Goal: Contribute content: Contribute content

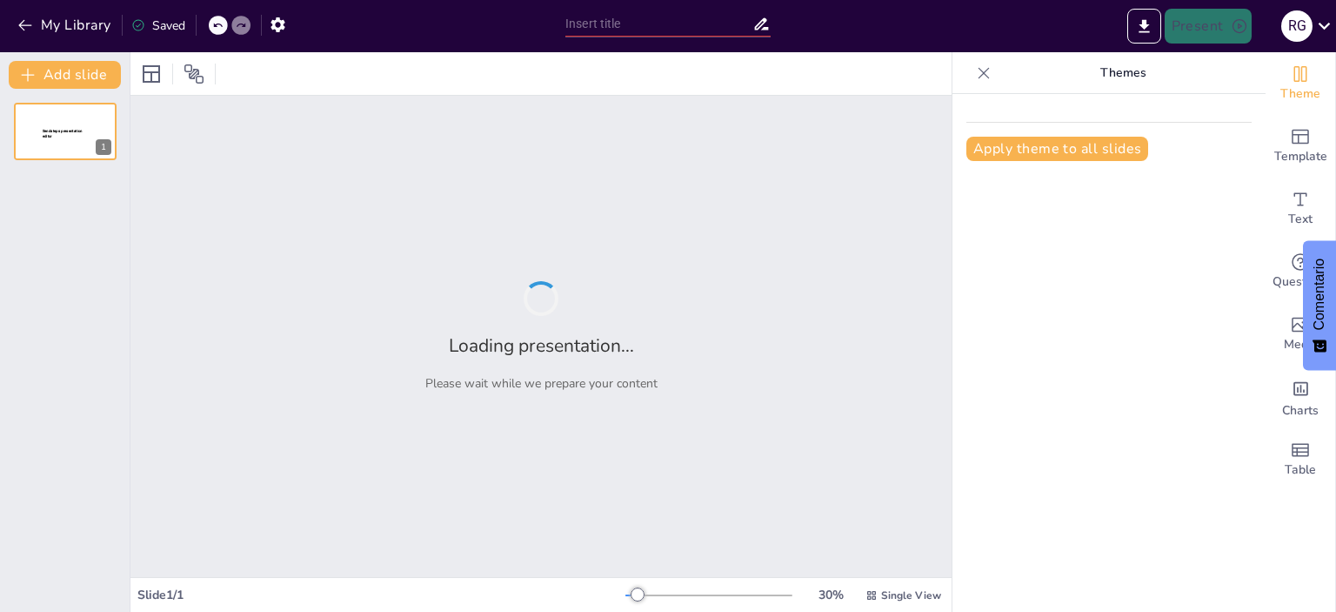
type input "Servicios de Izaje y su Regulación: Un Enfoque Global y Técnico"
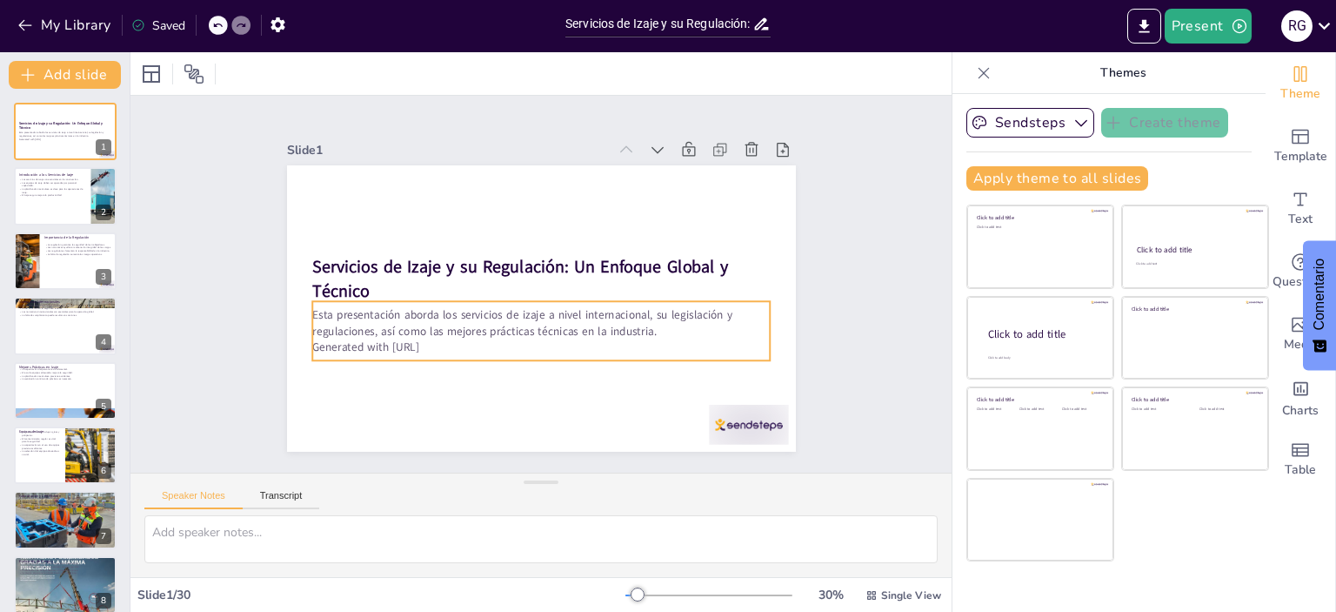
checkbox input "true"
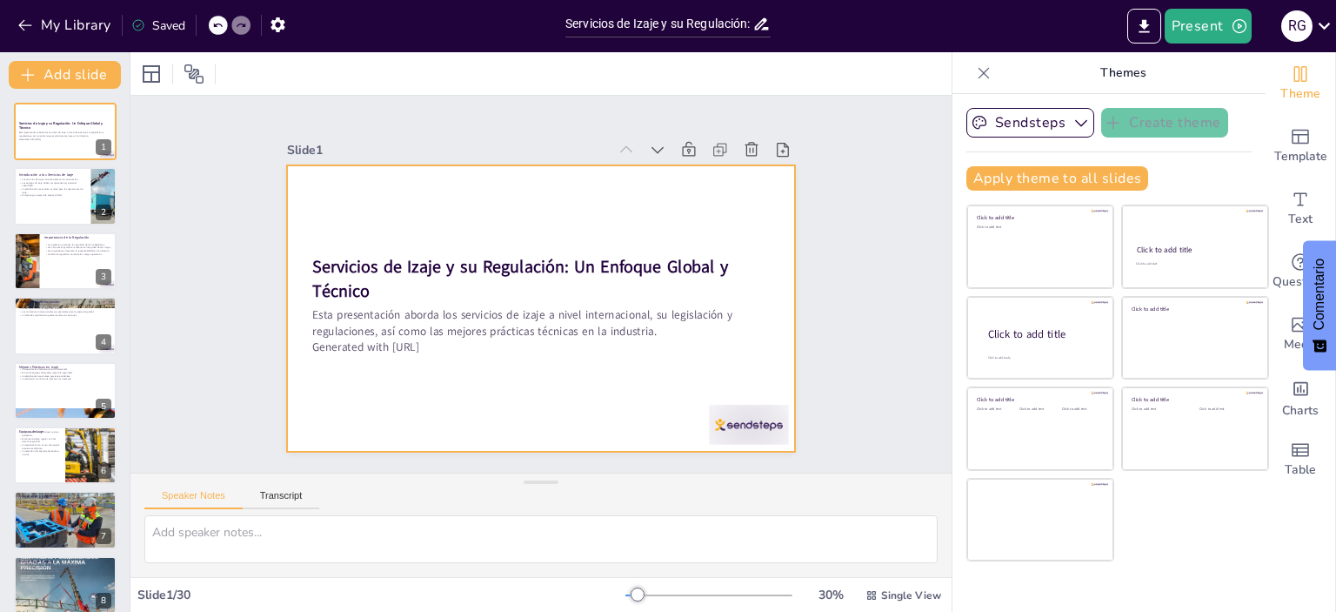
checkbox input "true"
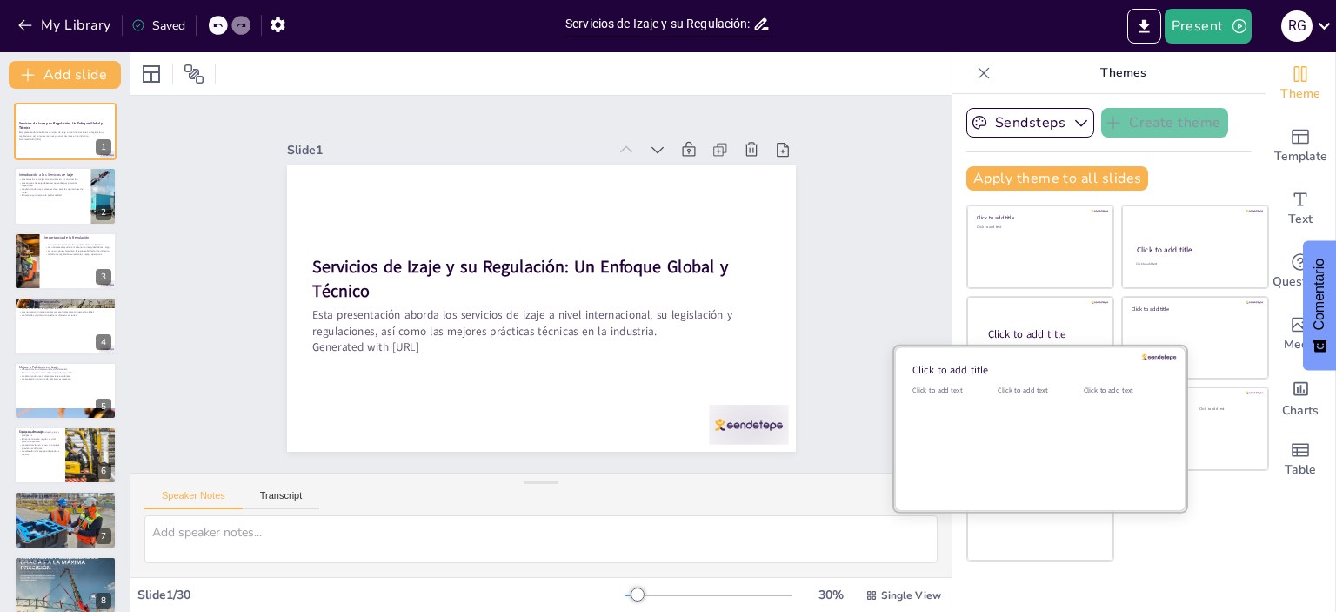
checkbox input "true"
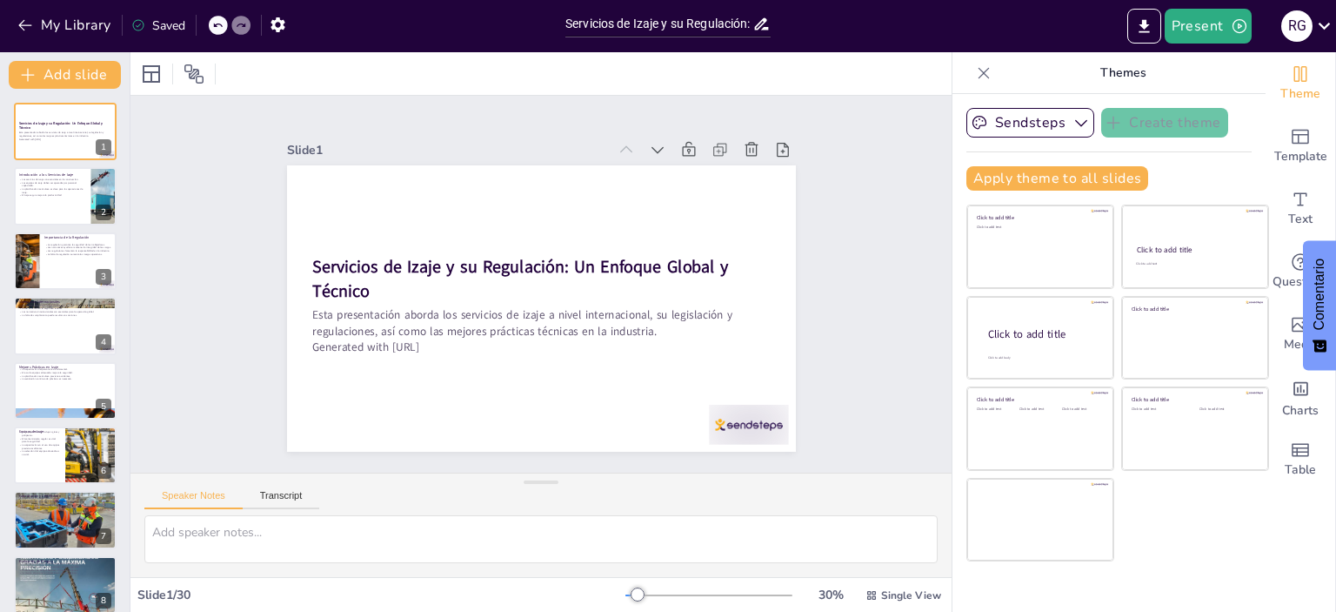
checkbox input "true"
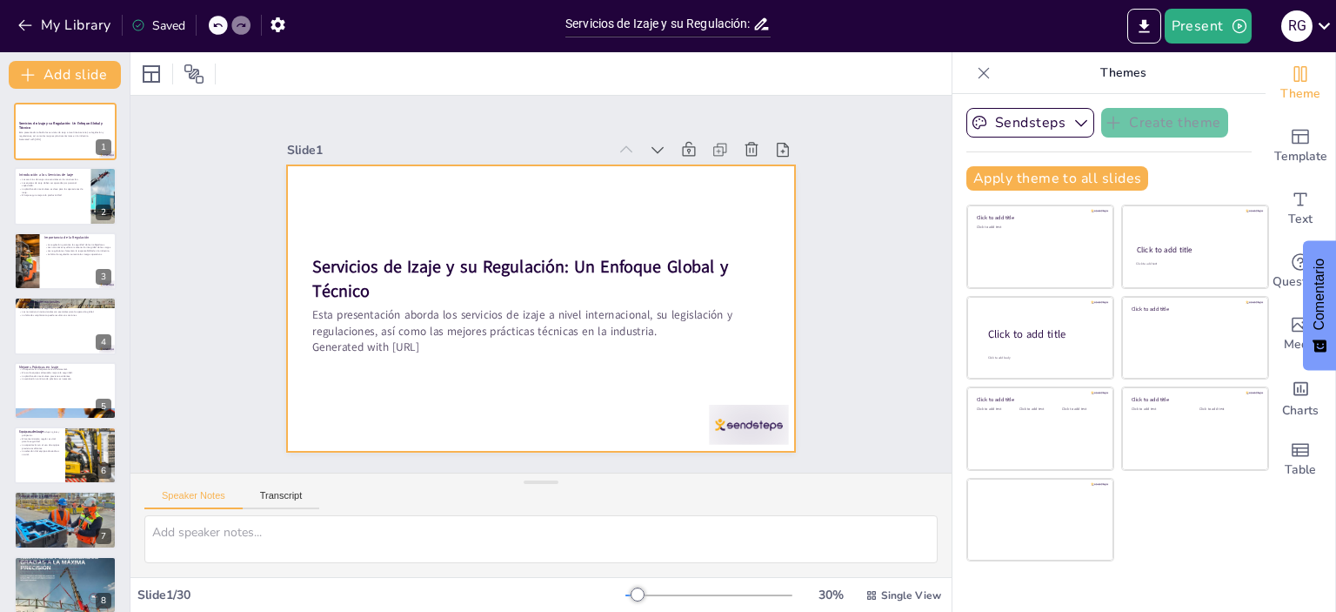
checkbox input "true"
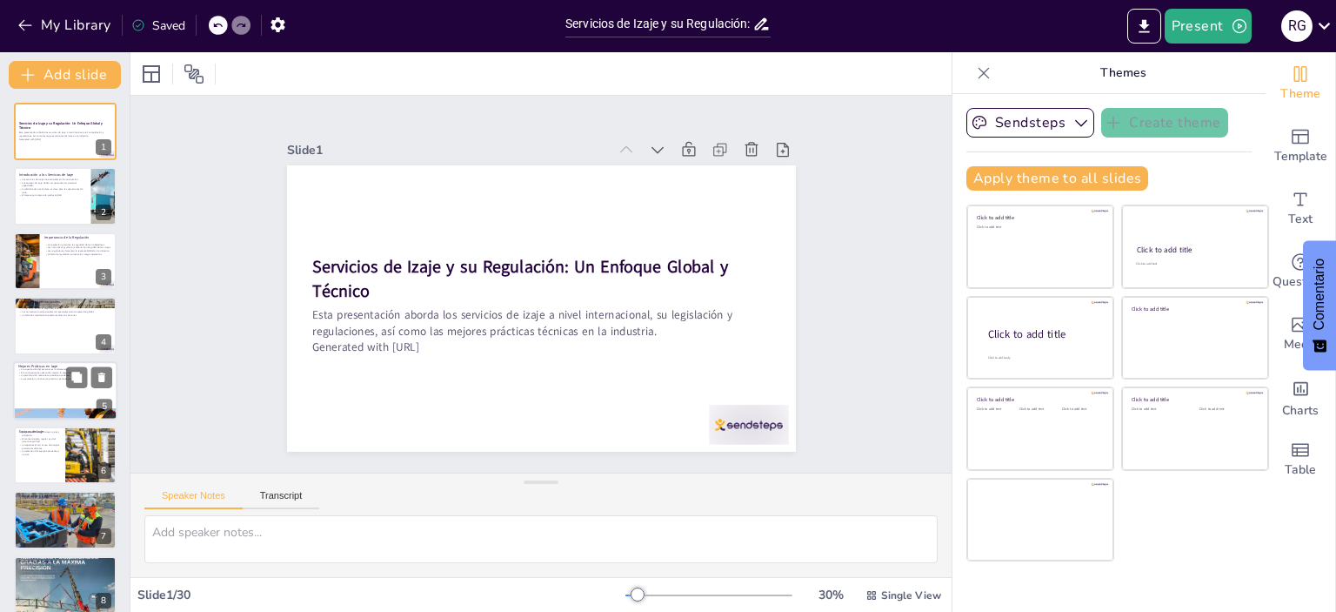
checkbox input "true"
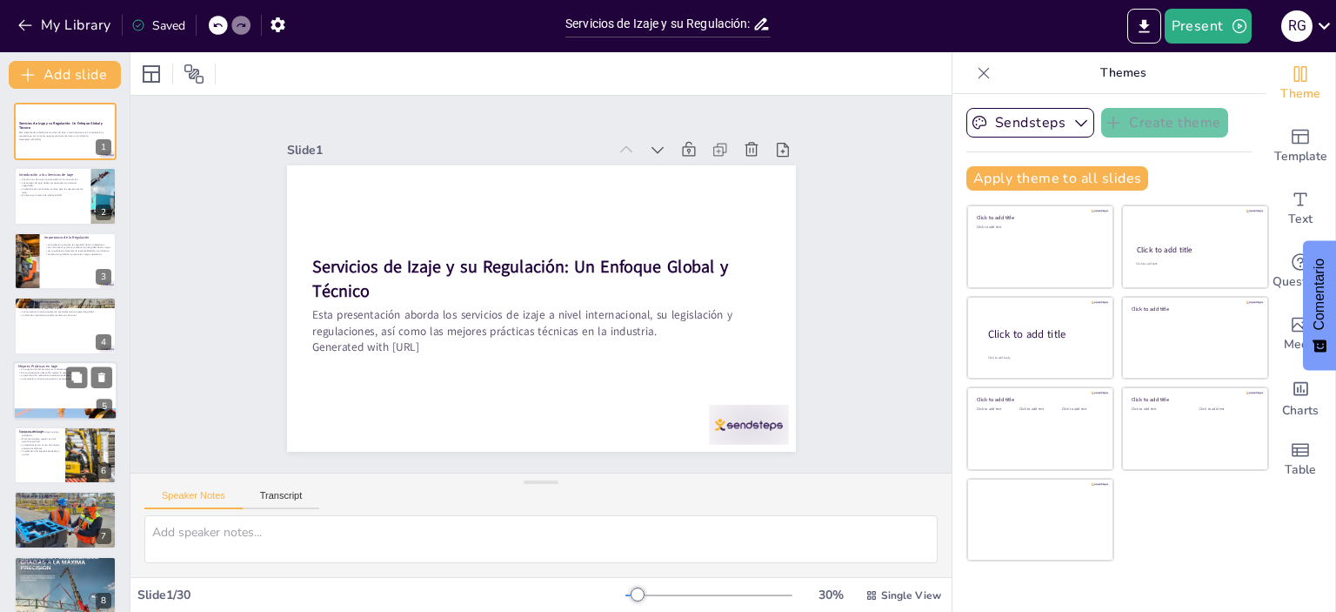
checkbox input "true"
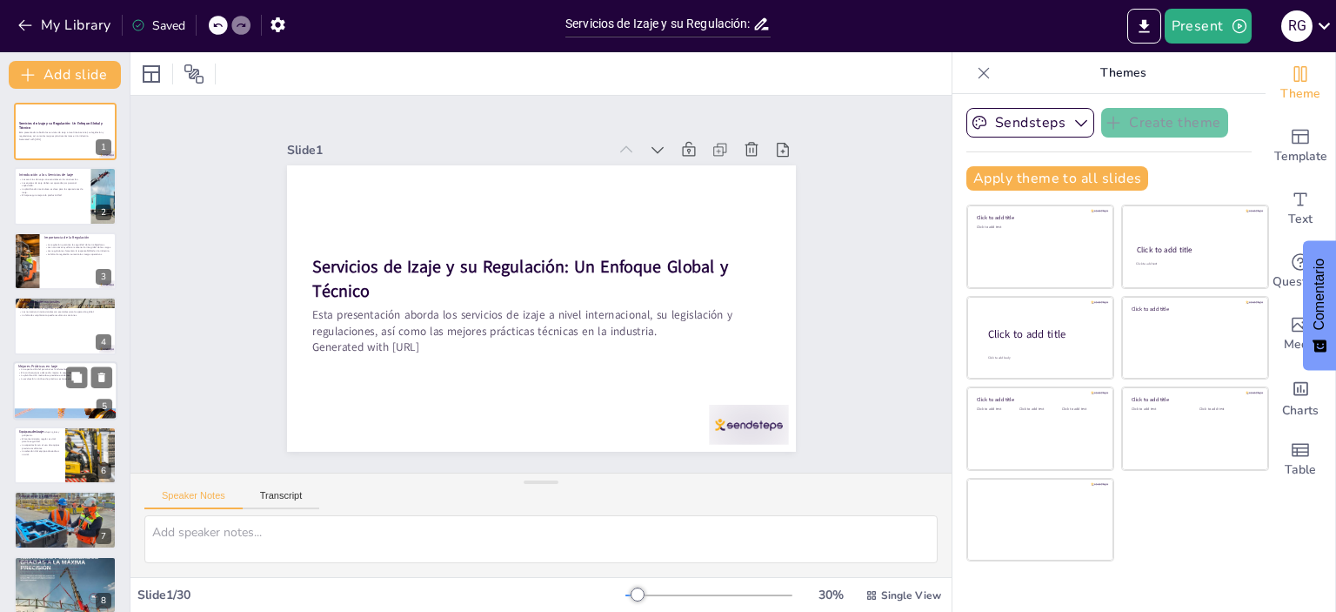
checkbox input "true"
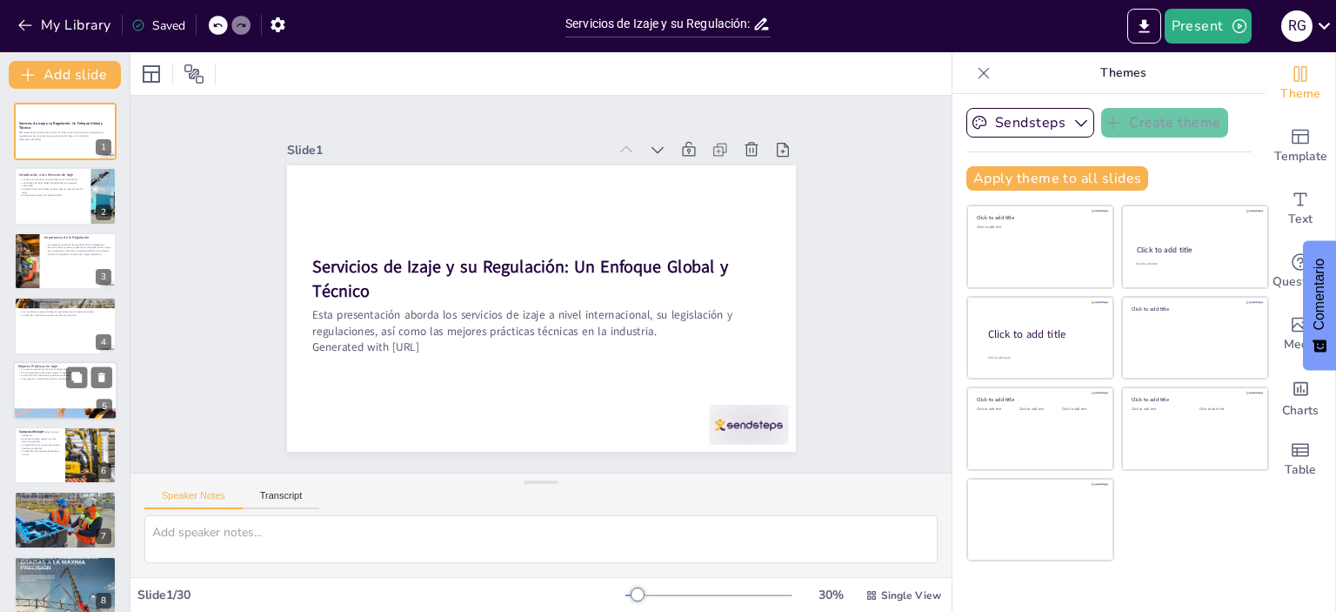
checkbox input "true"
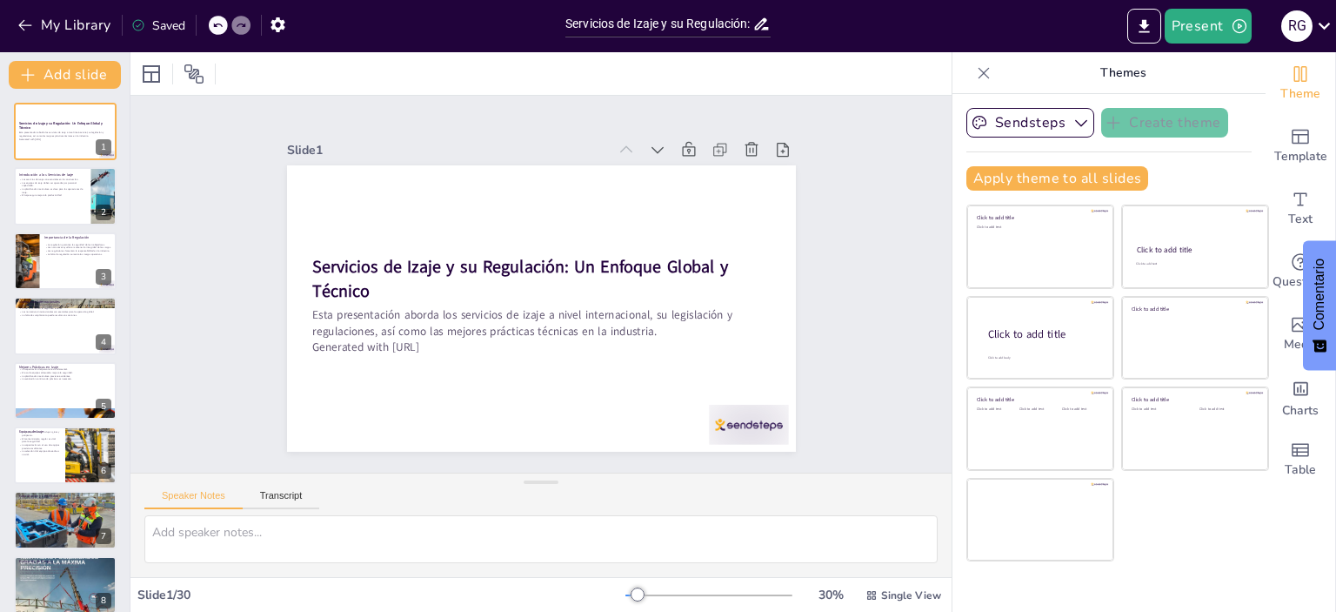
checkbox input "true"
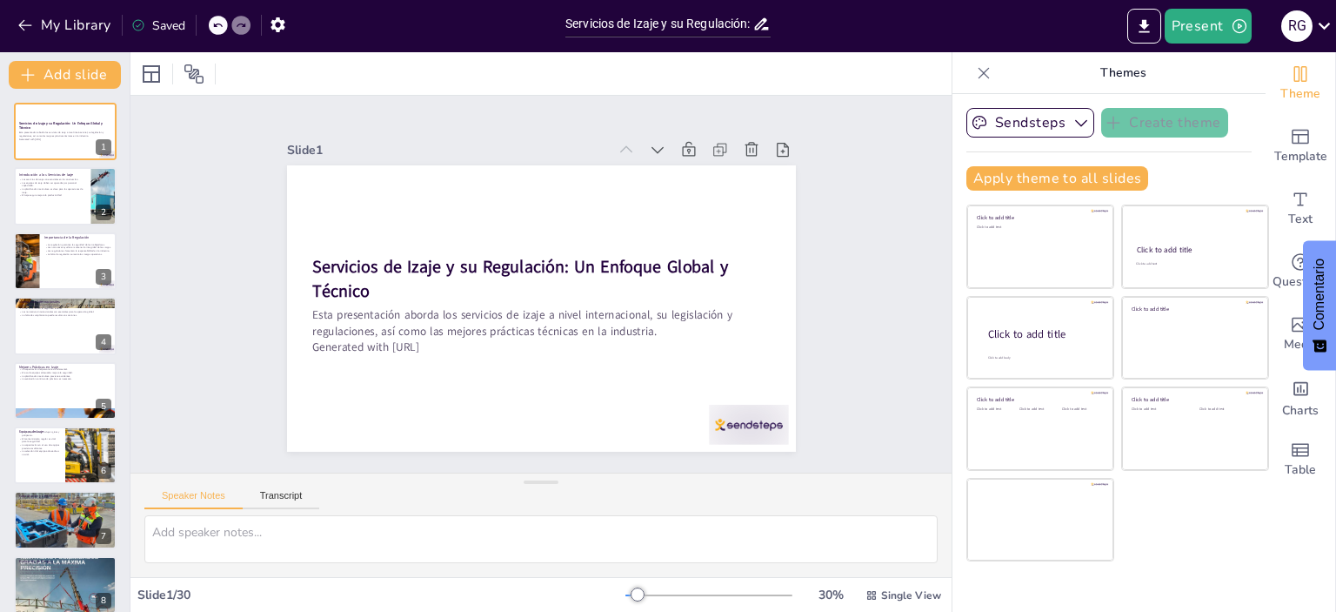
checkbox input "true"
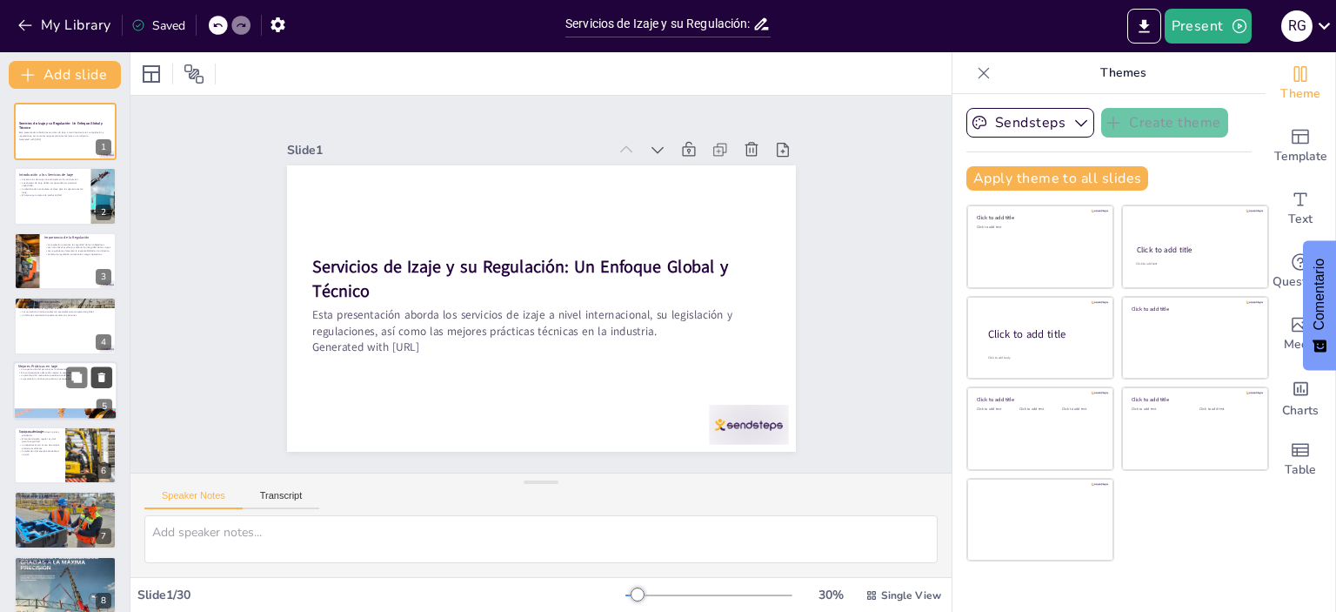
checkbox input "true"
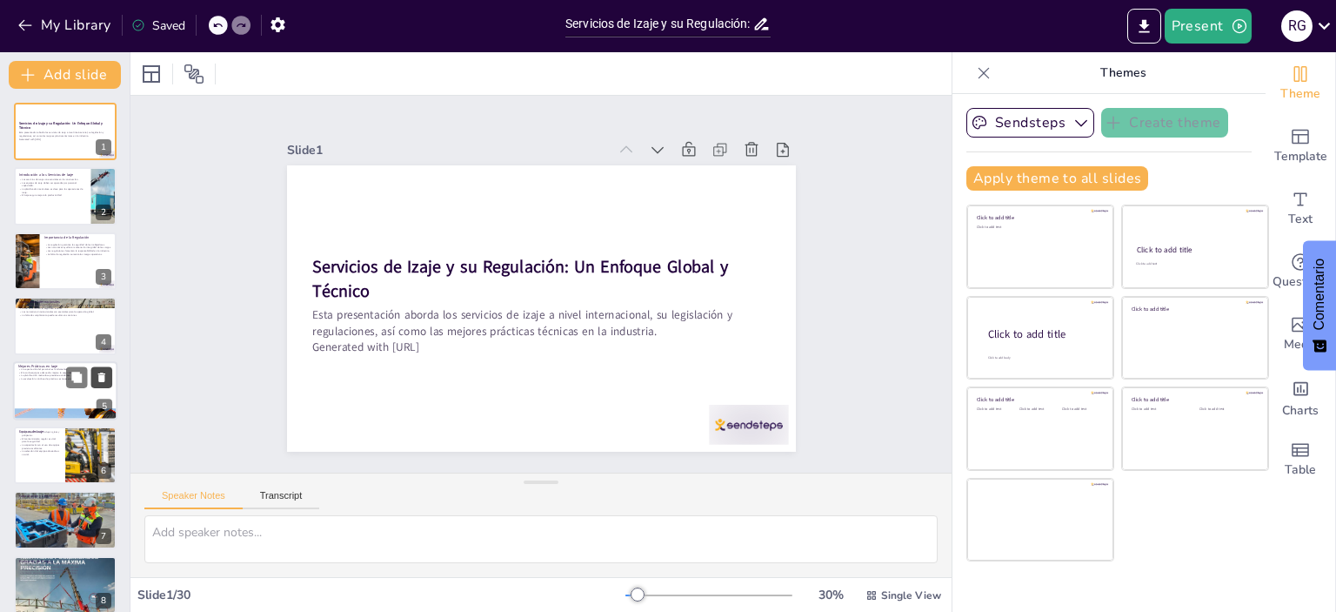
checkbox input "true"
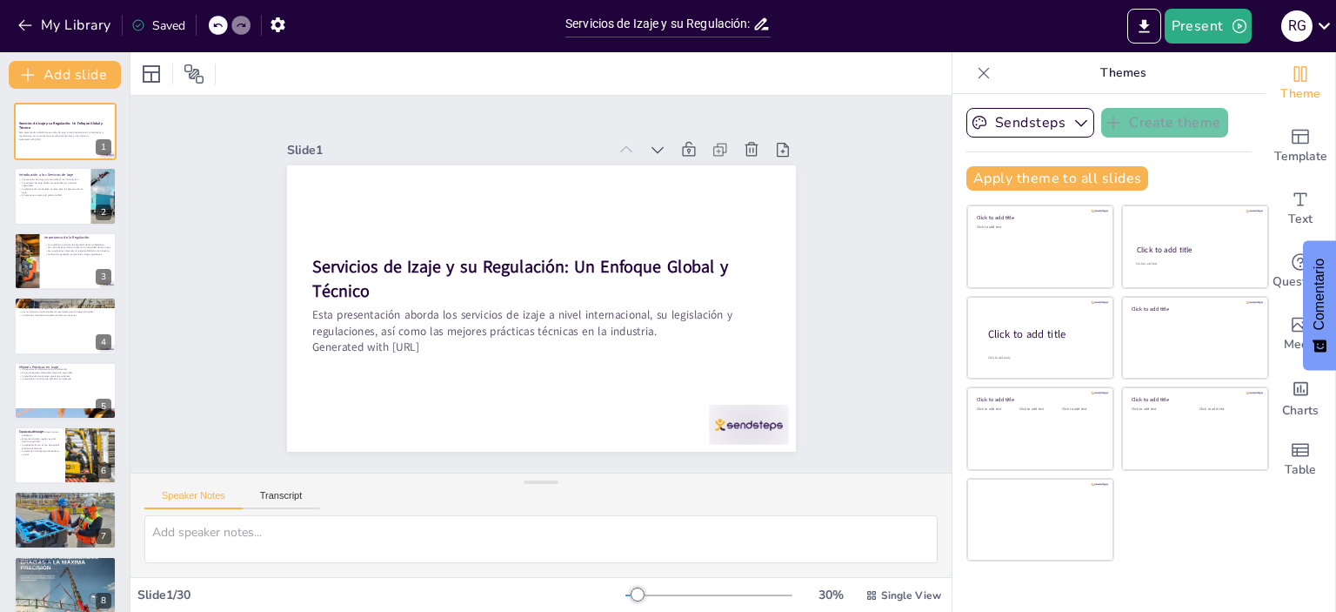
checkbox input "true"
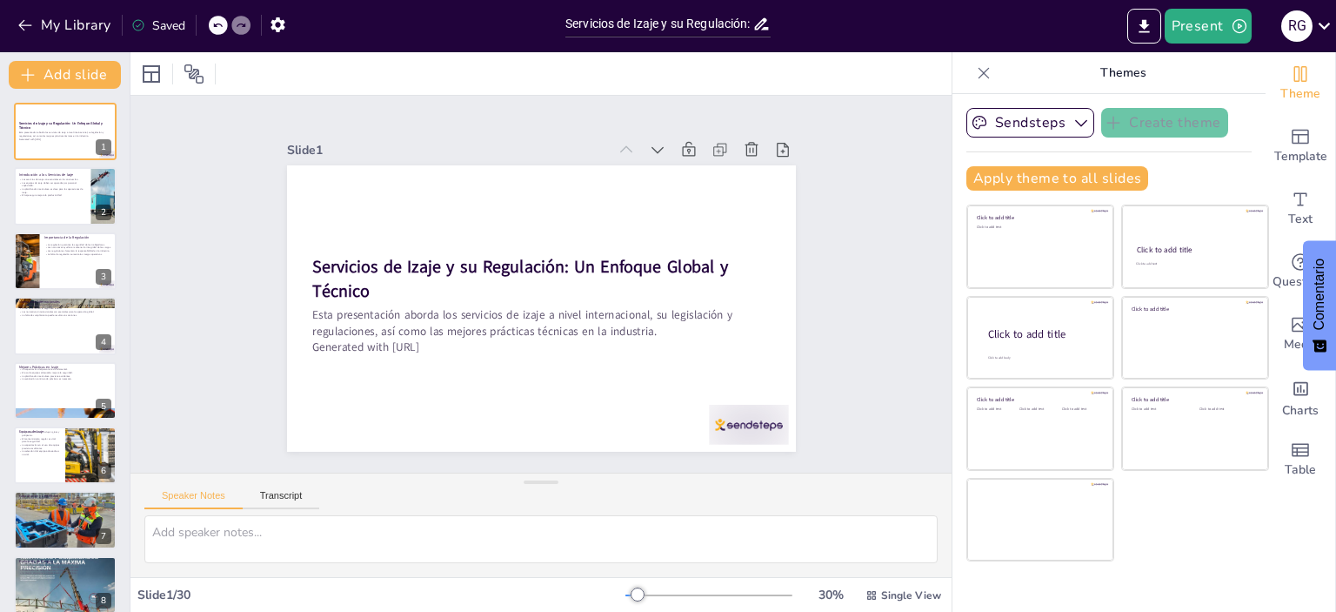
checkbox input "true"
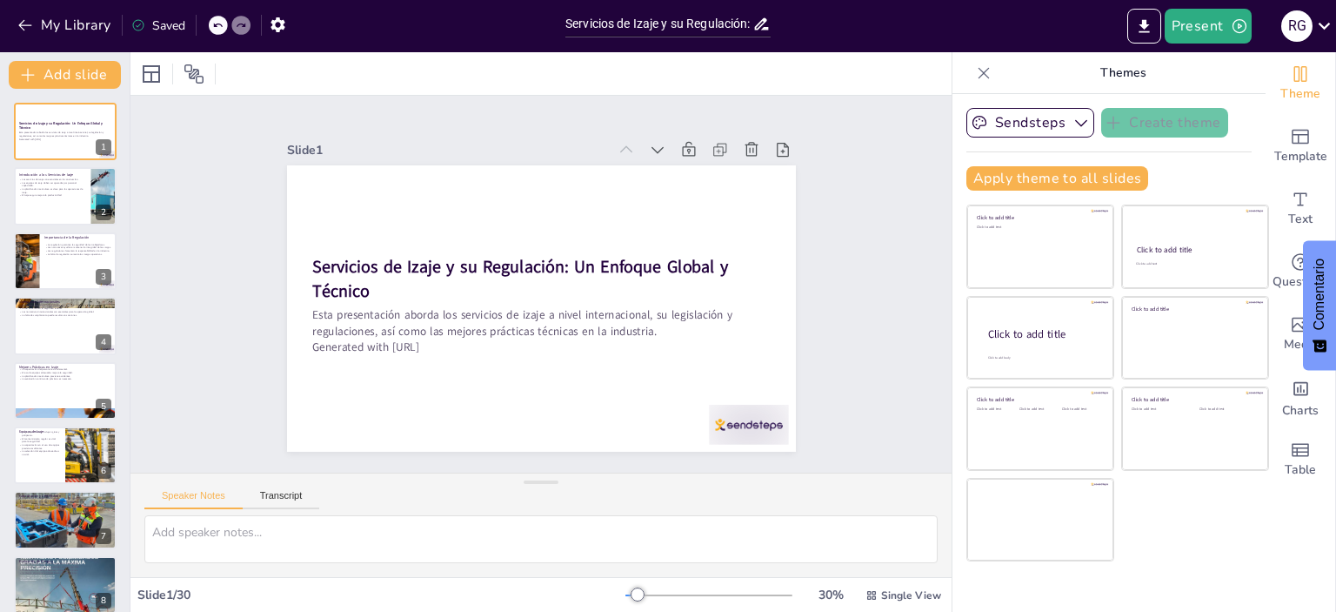
checkbox input "true"
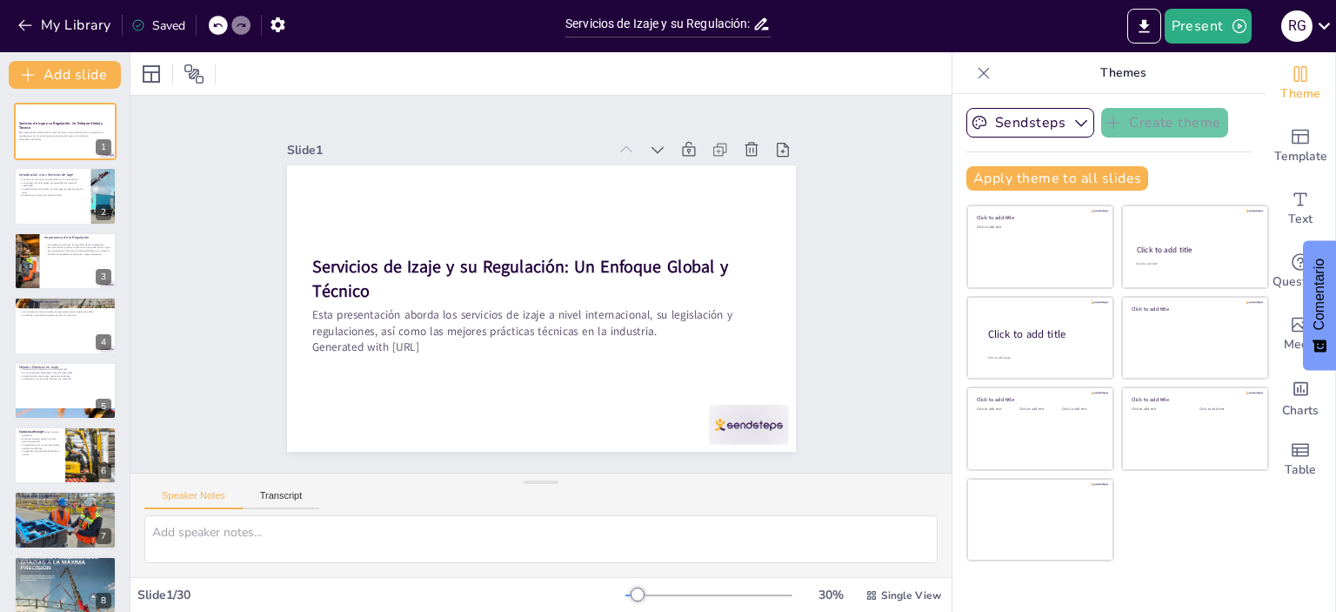
checkbox input "true"
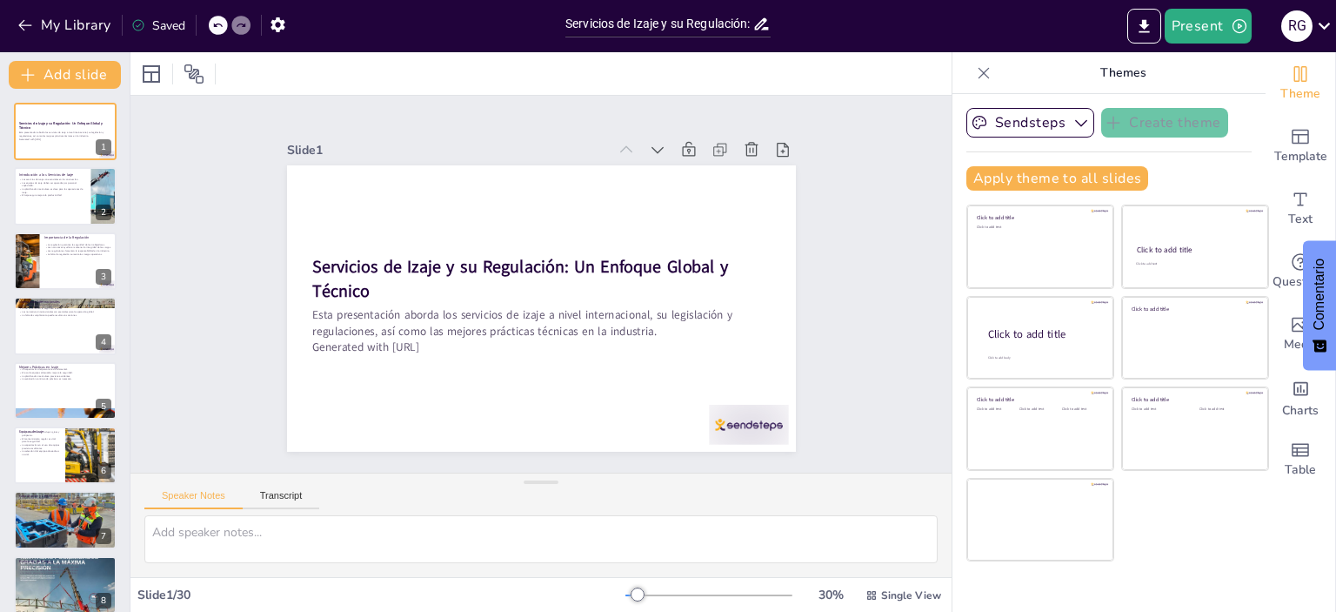
checkbox input "true"
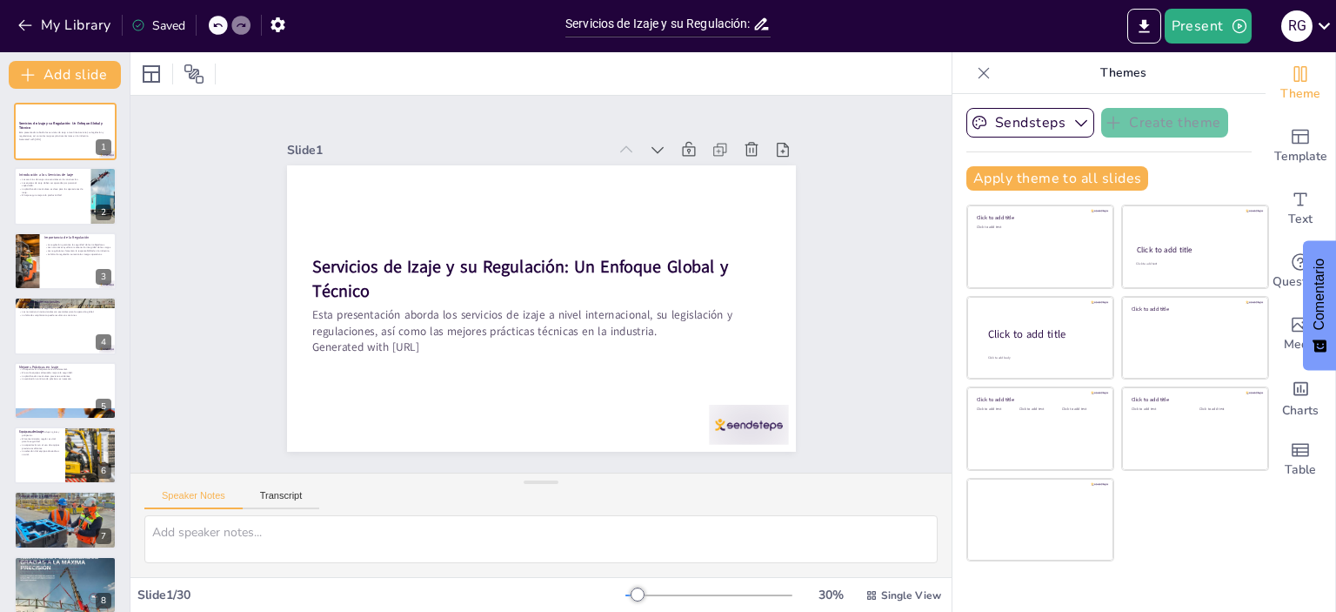
checkbox input "true"
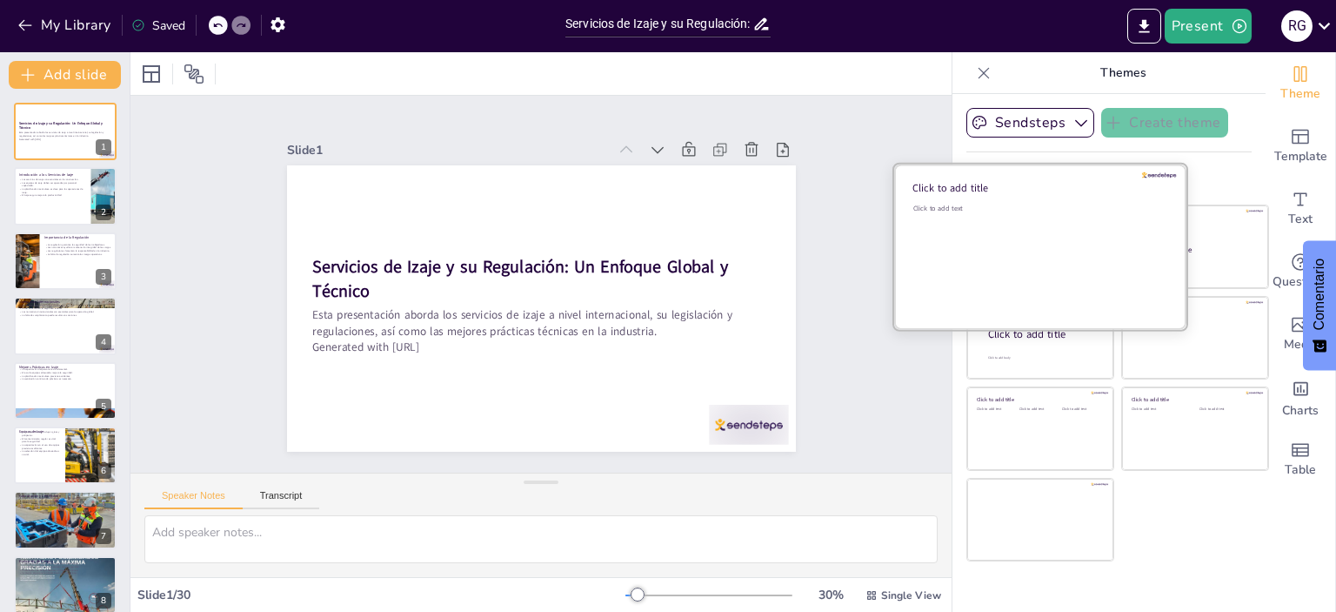
checkbox input "true"
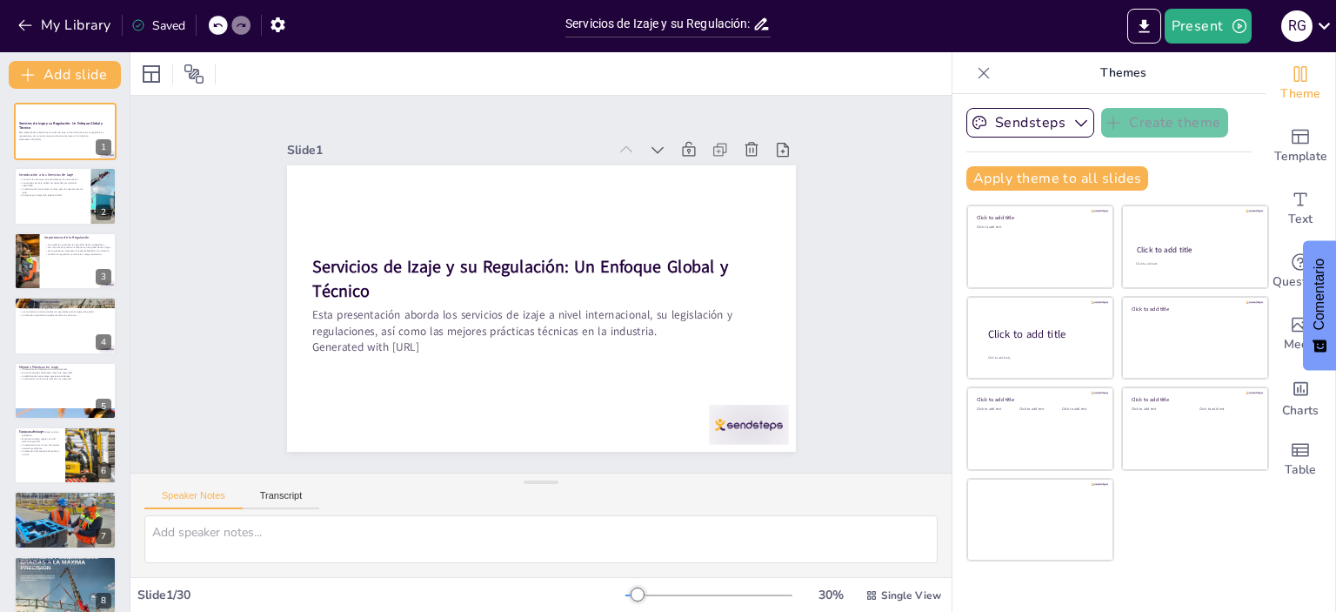
checkbox input "true"
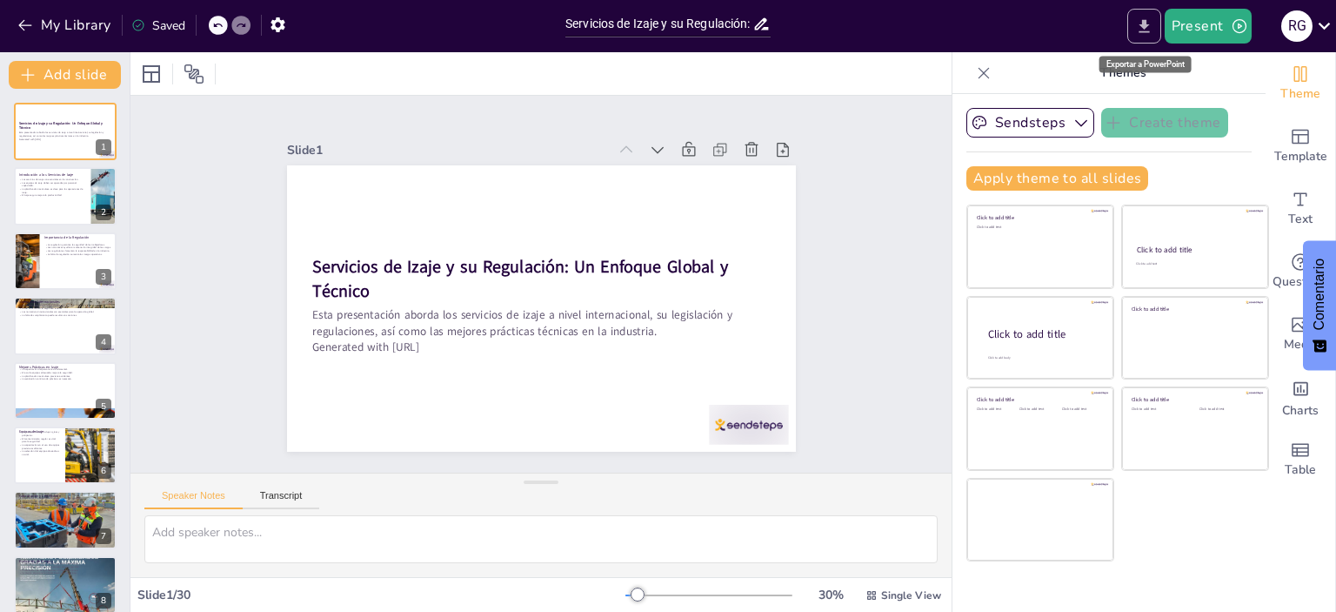
click at [1143, 26] on icon "Export to PowerPoint" at bounding box center [1144, 25] width 10 height 13
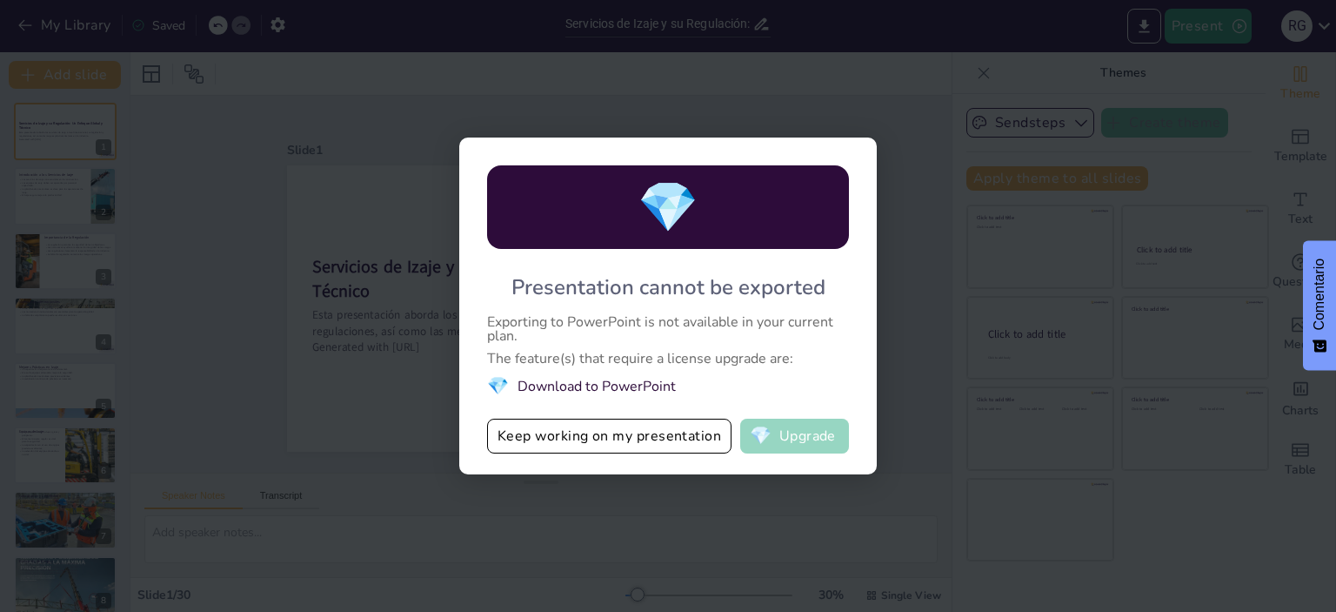
click at [804, 438] on button "💎 Upgrade" at bounding box center [794, 435] width 109 height 35
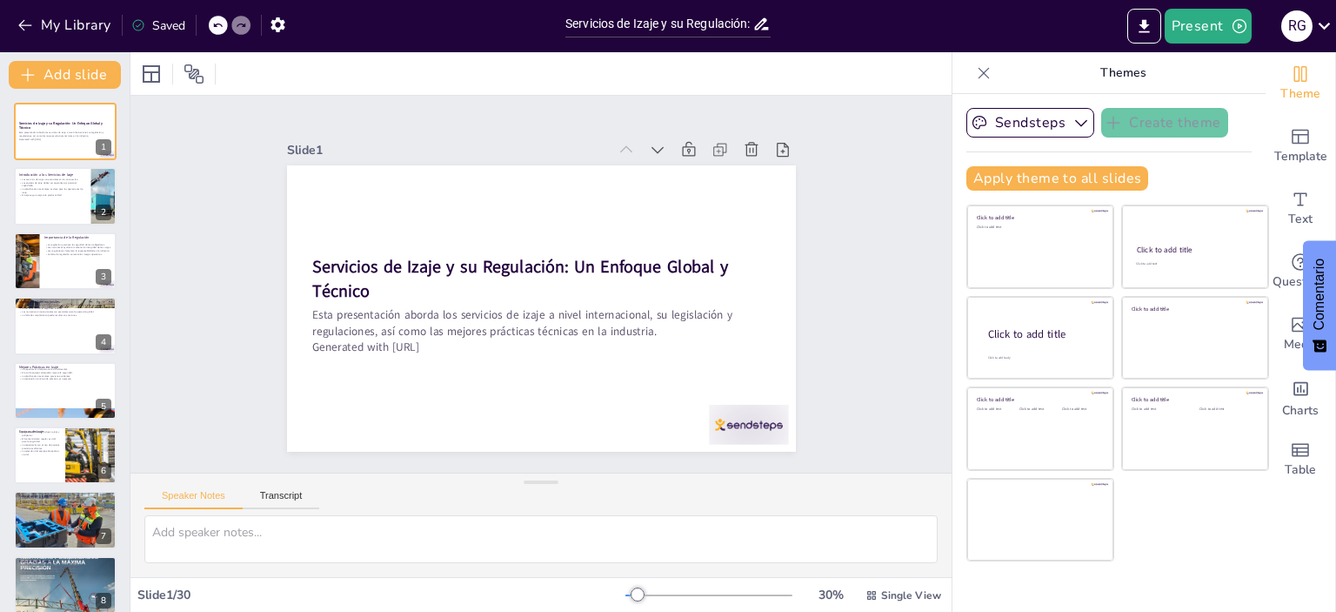
checkbox input "true"
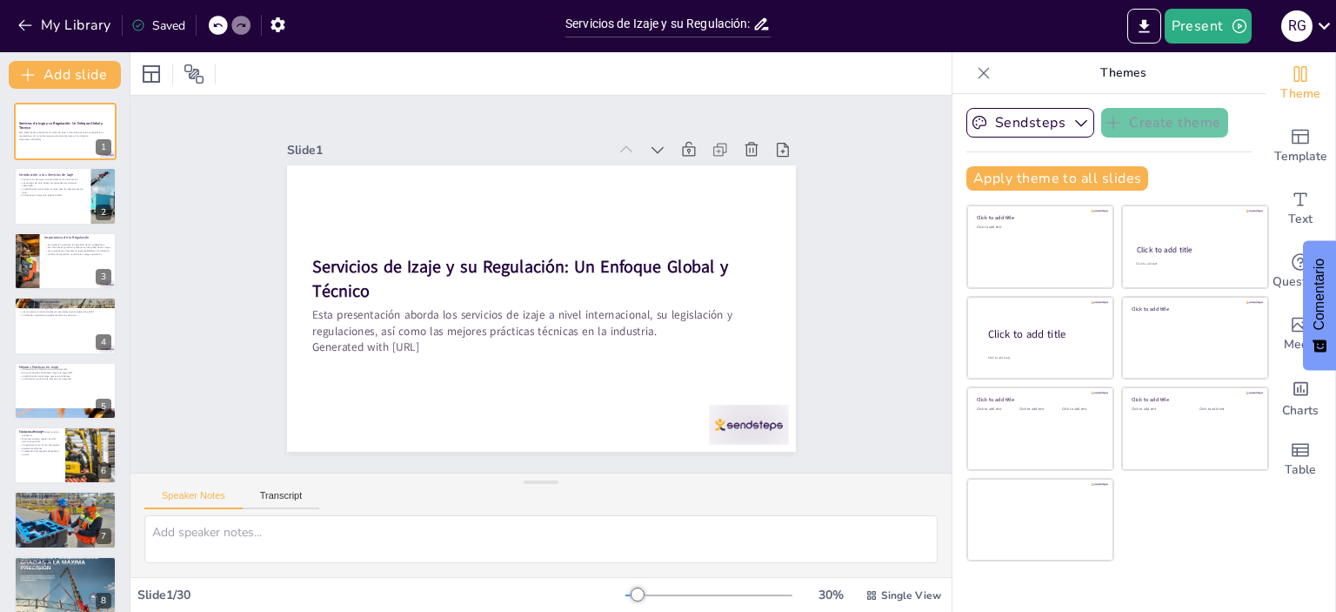
checkbox input "true"
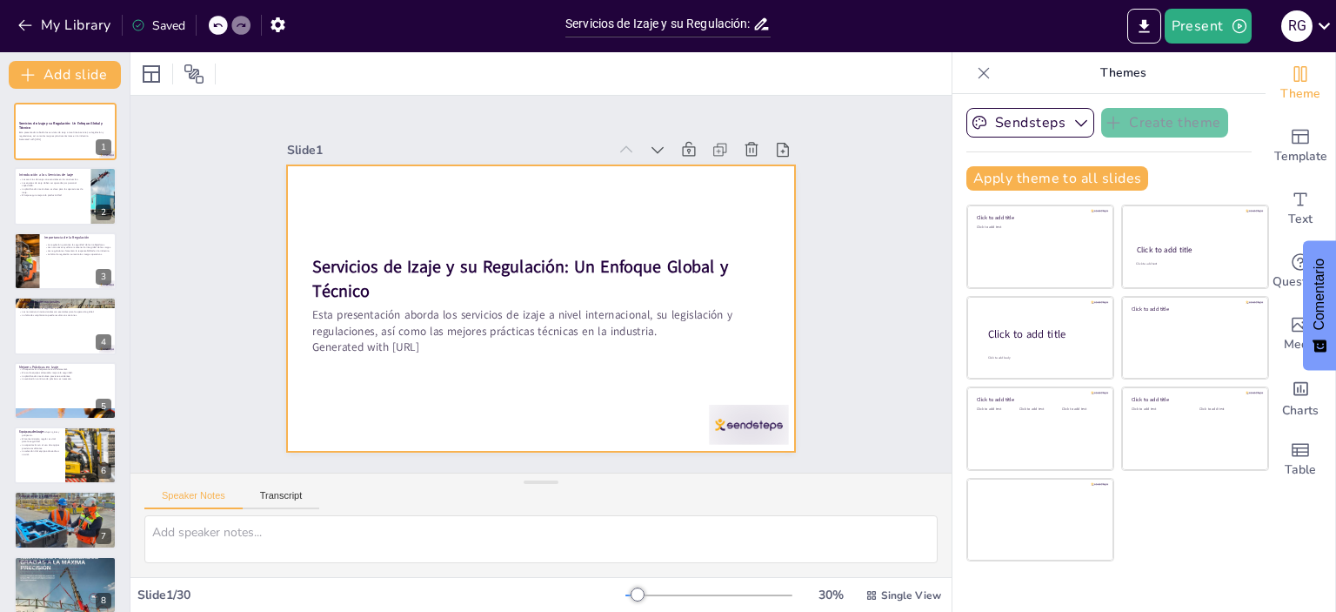
checkbox input "true"
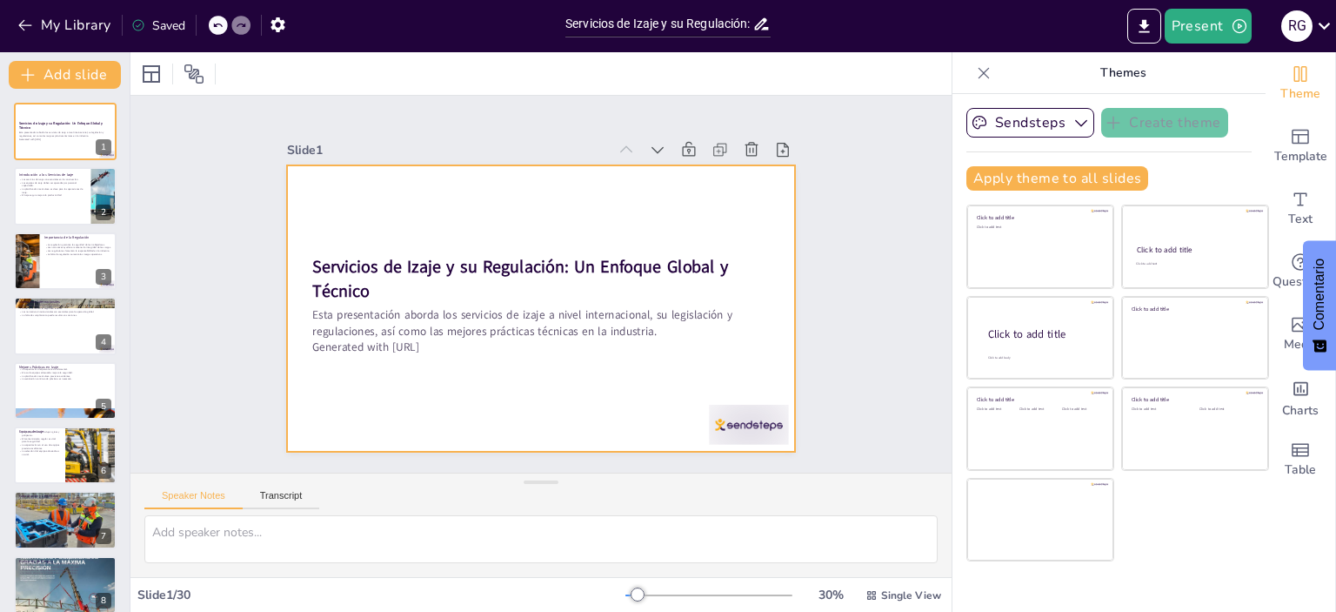
checkbox input "true"
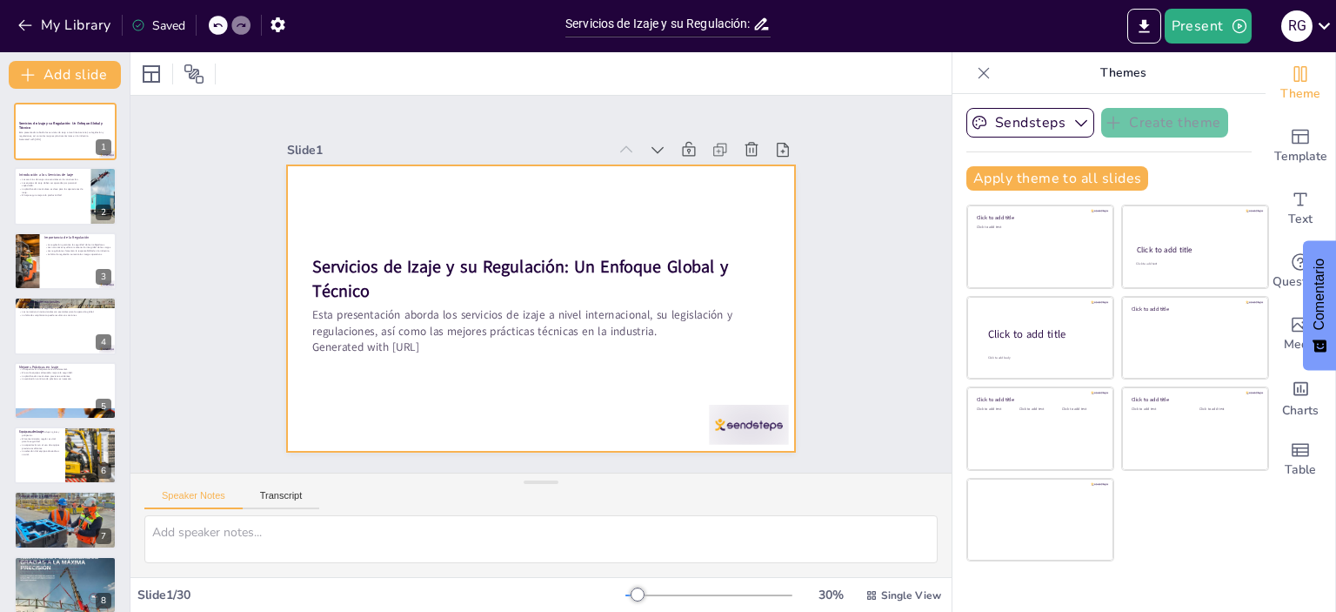
checkbox input "true"
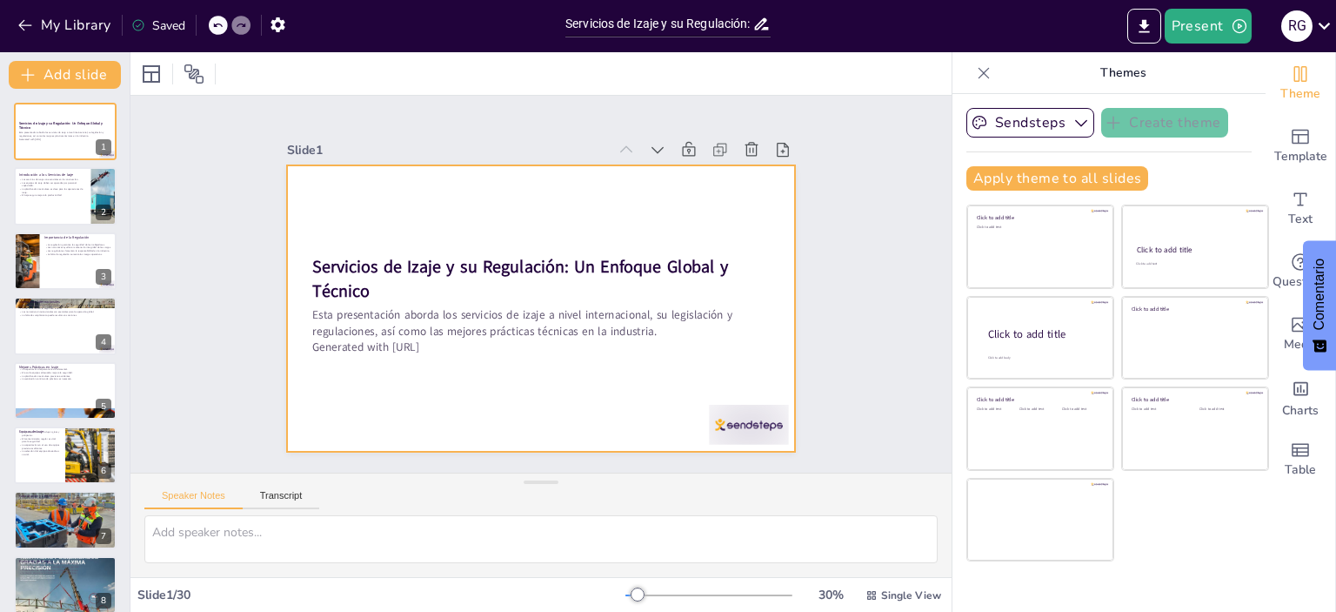
checkbox input "true"
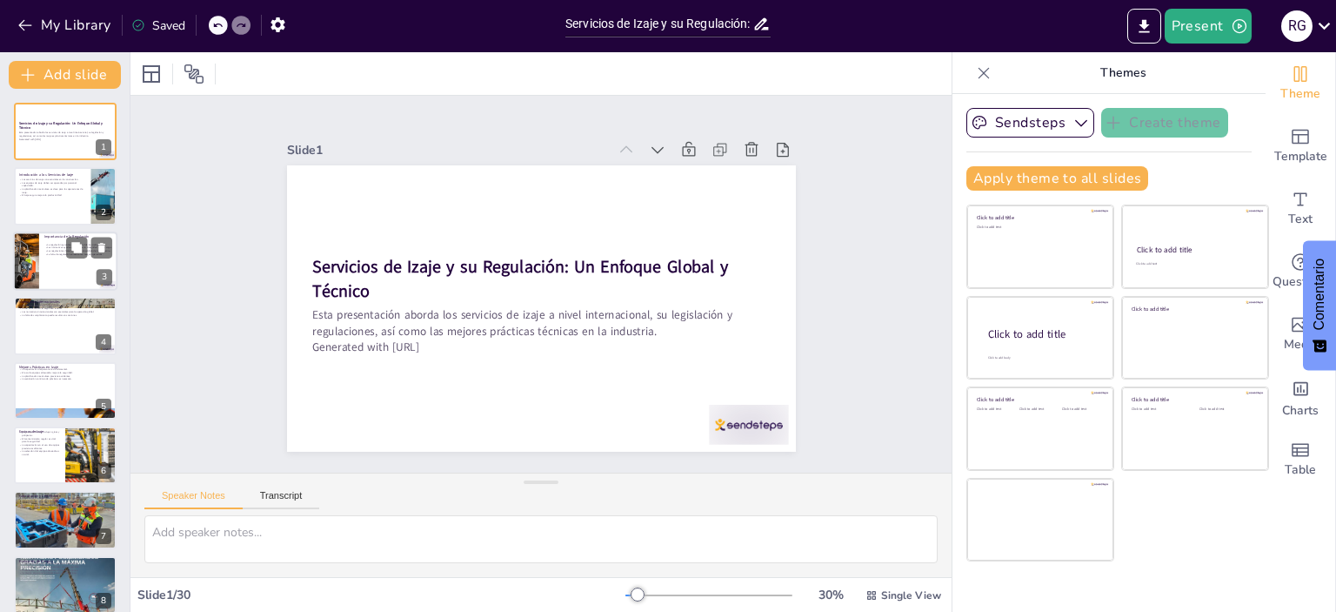
checkbox input "true"
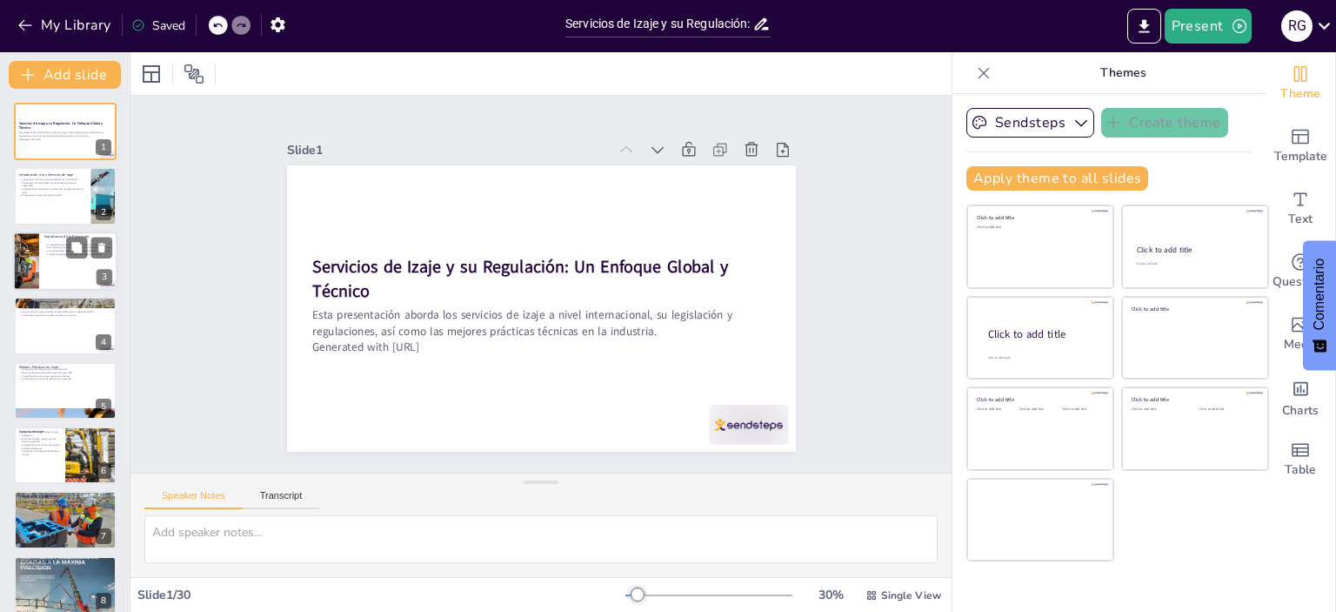
checkbox input "true"
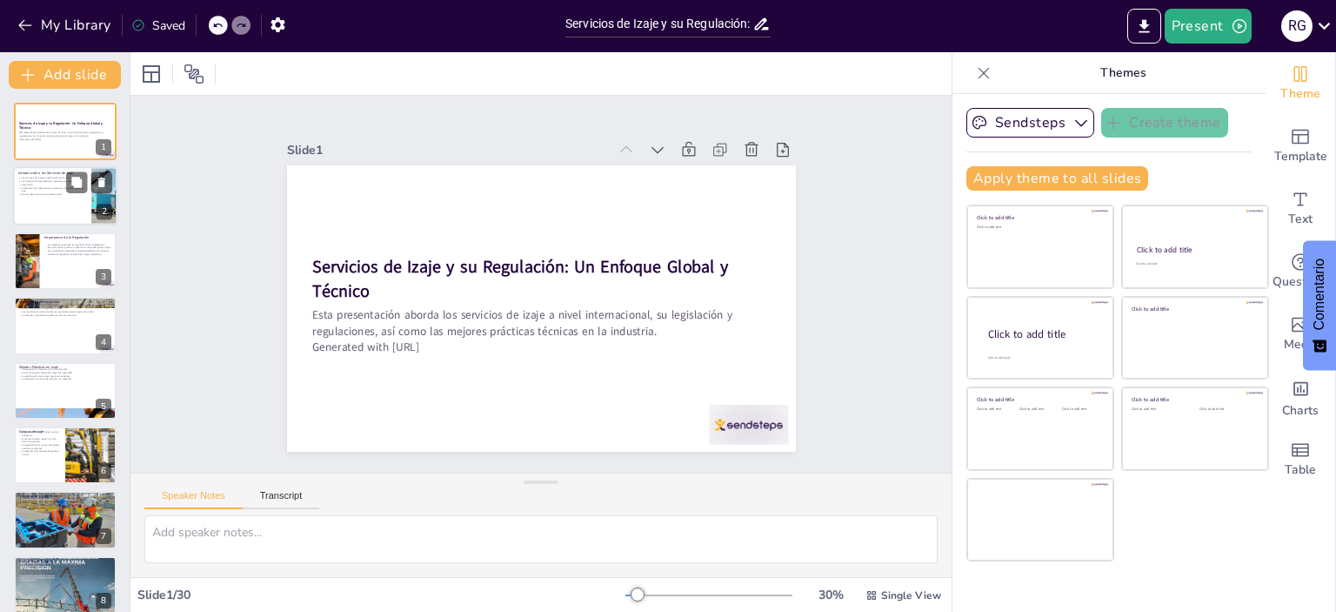
checkbox input "true"
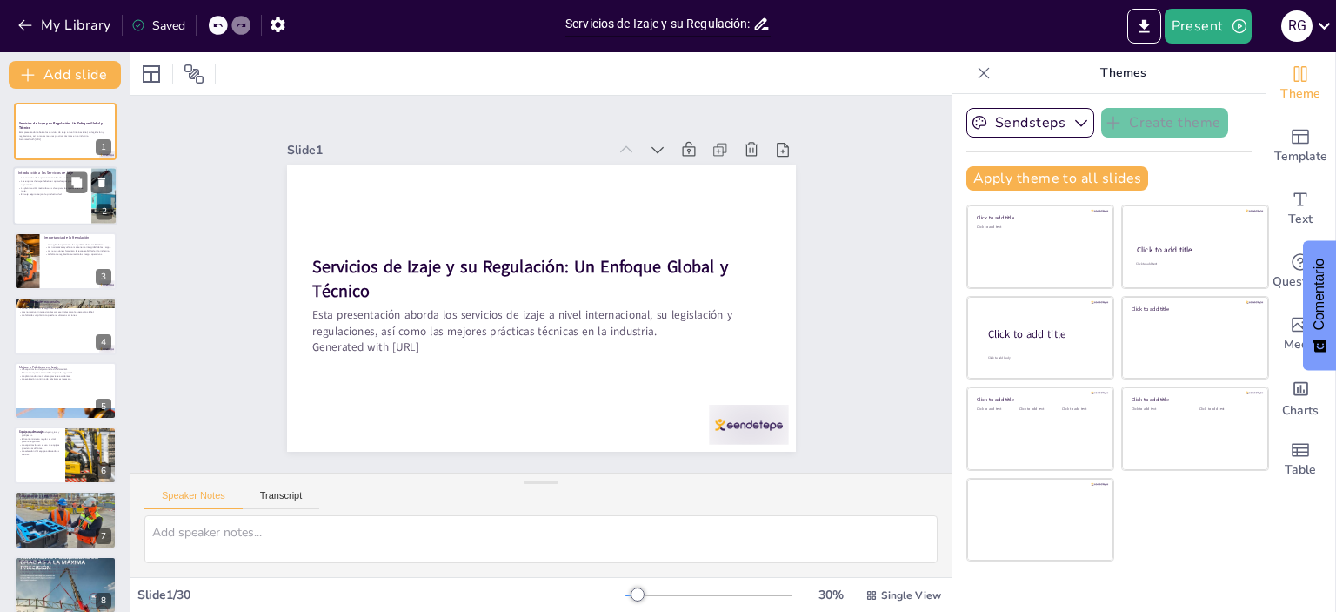
checkbox input "true"
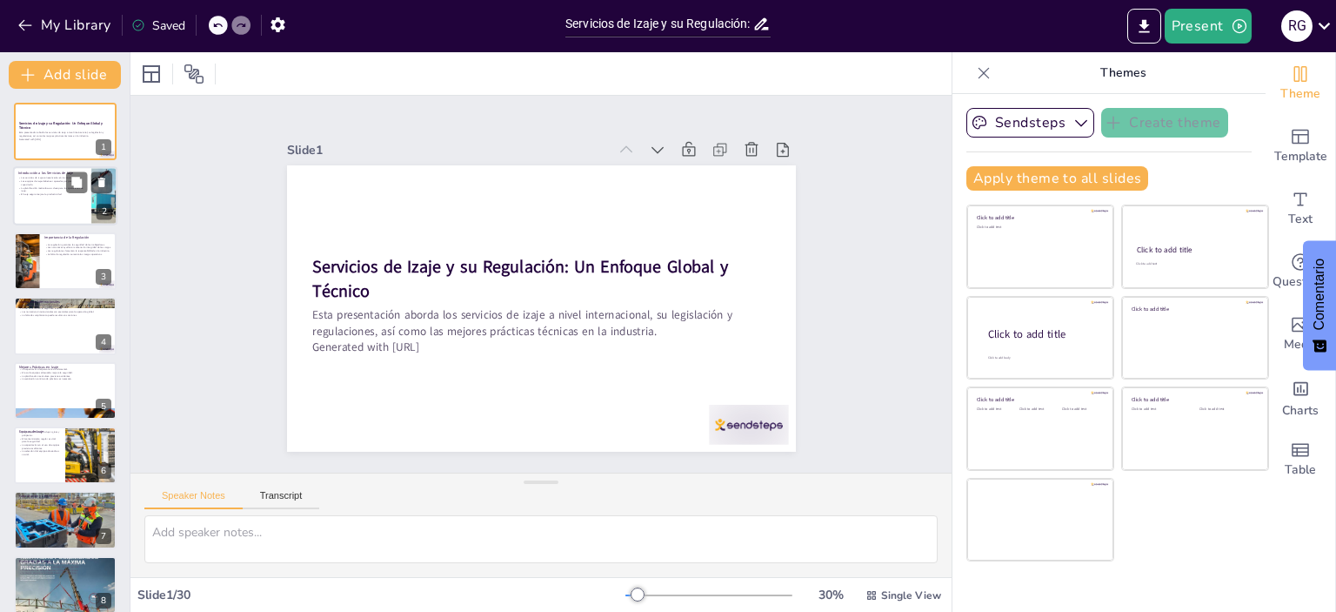
checkbox input "true"
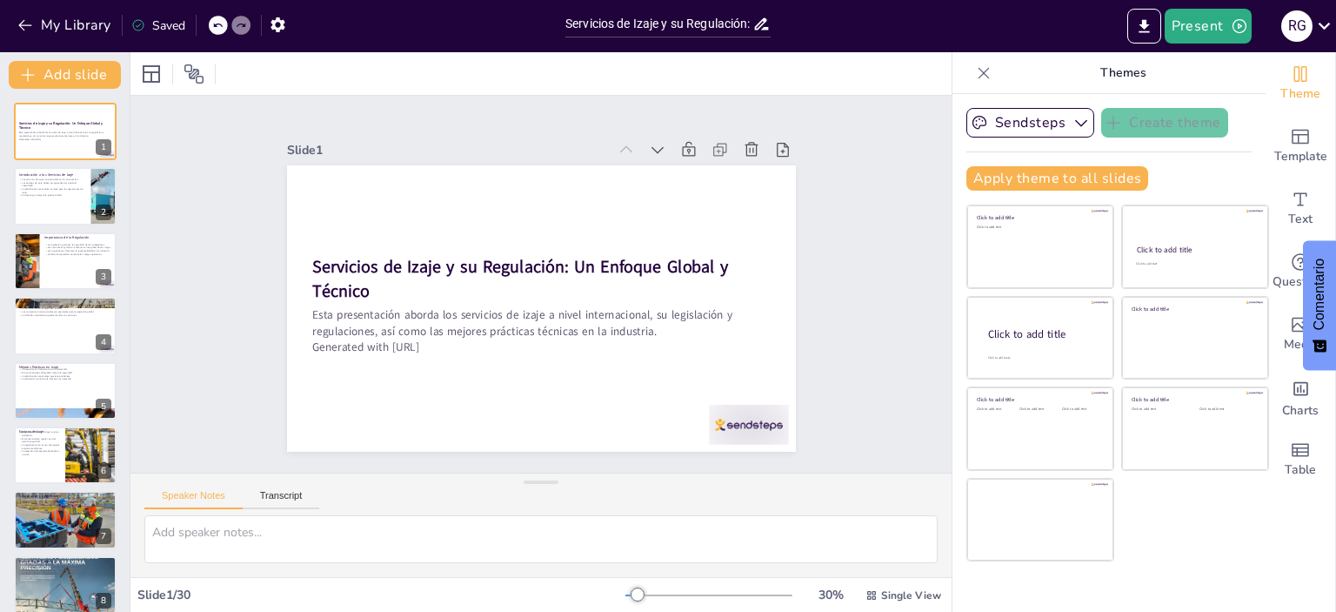
checkbox input "true"
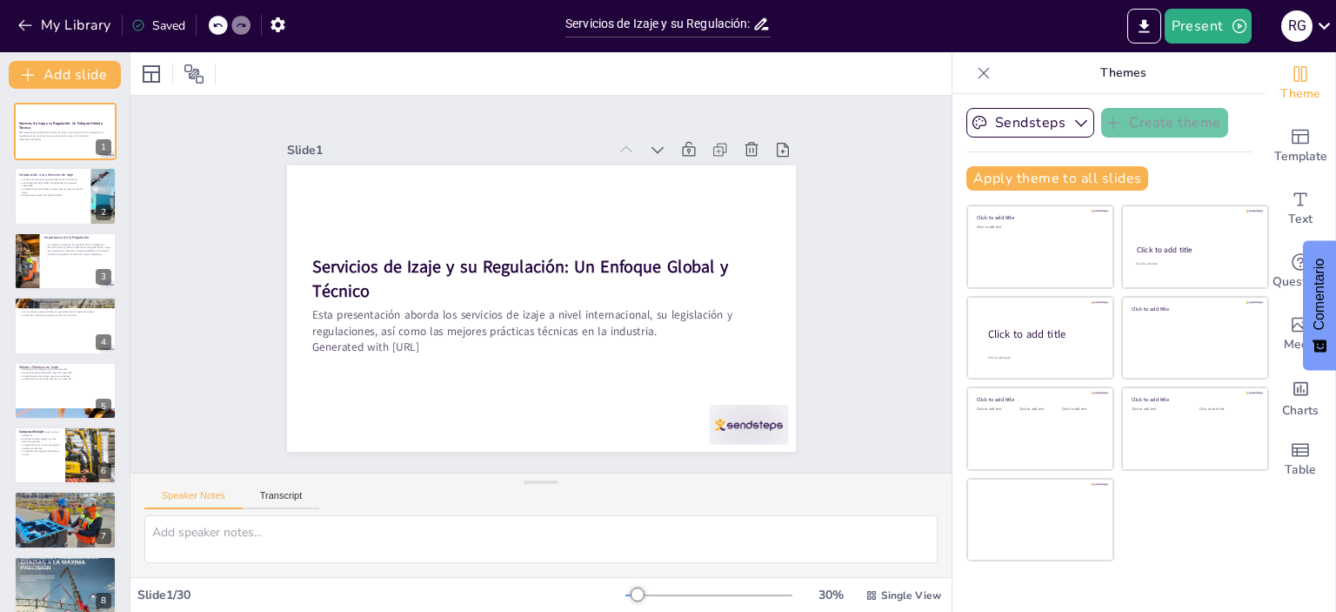
checkbox input "true"
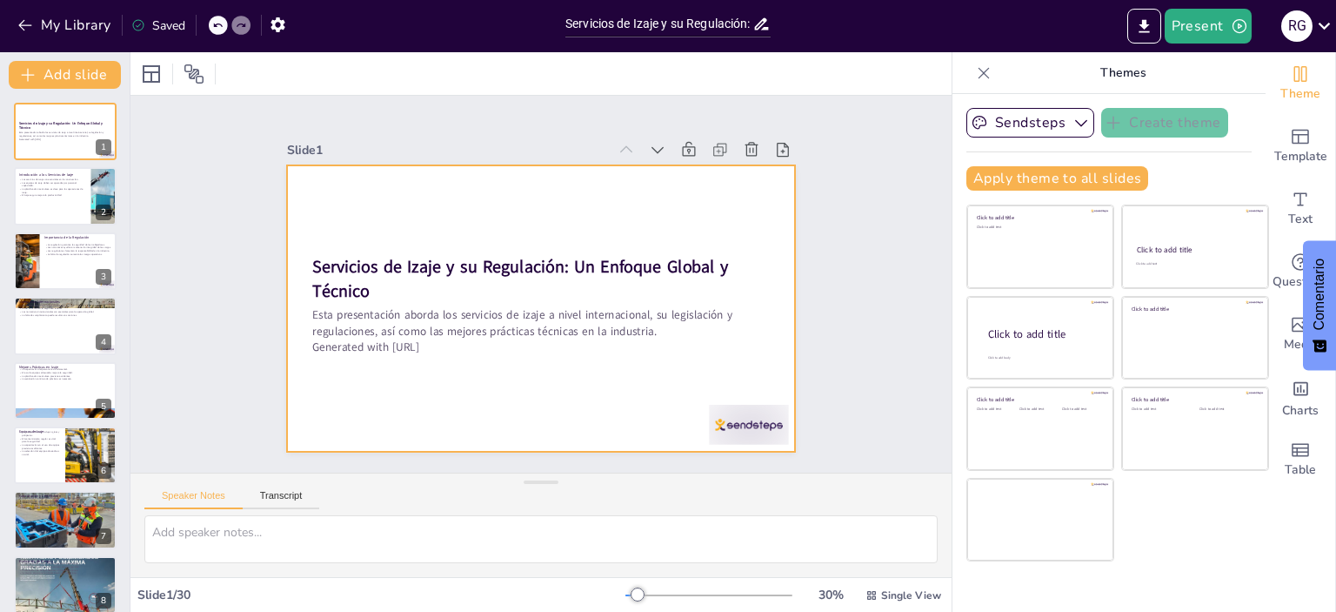
checkbox input "true"
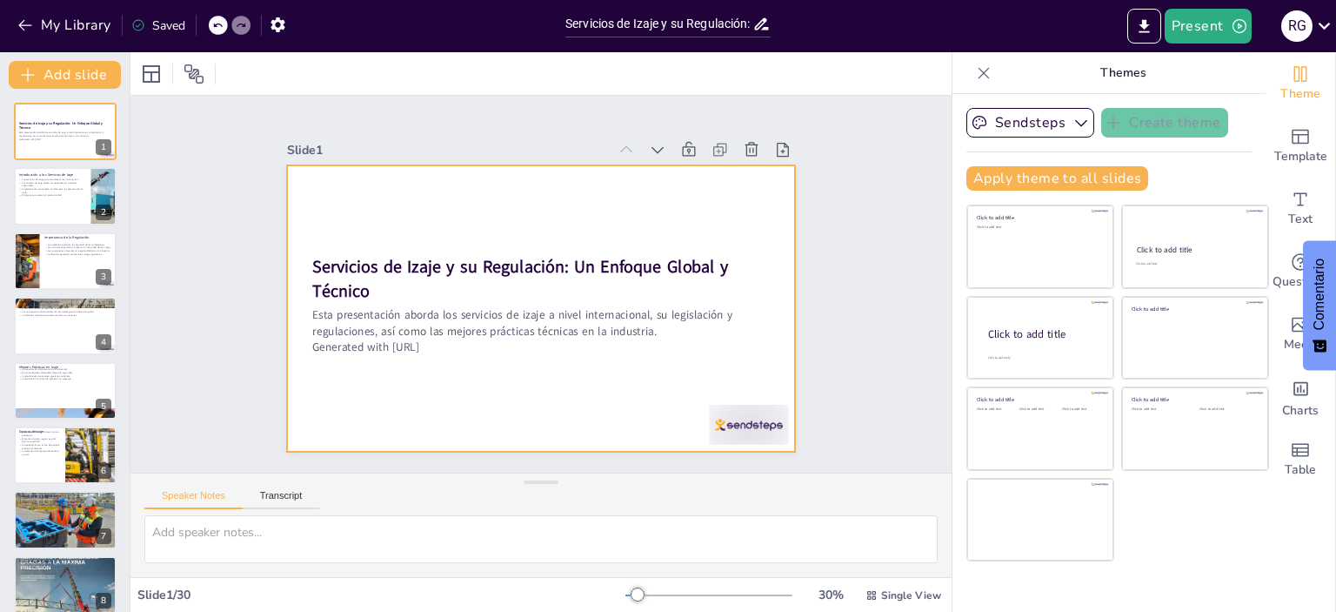
checkbox input "true"
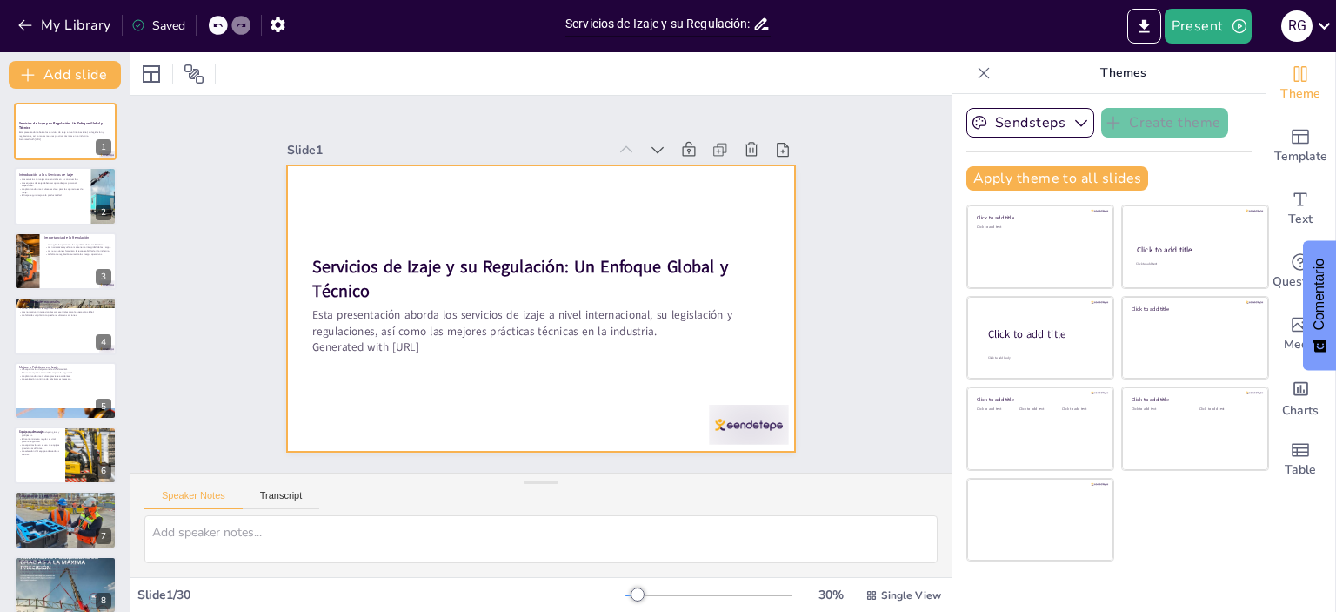
checkbox input "true"
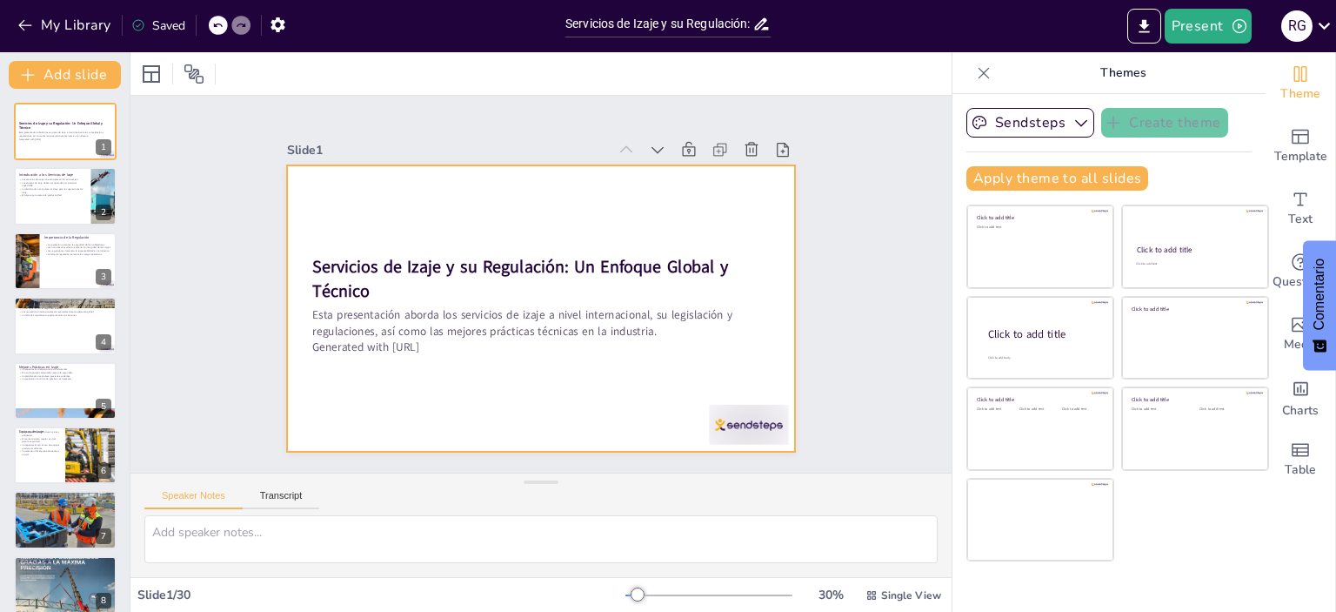
checkbox input "true"
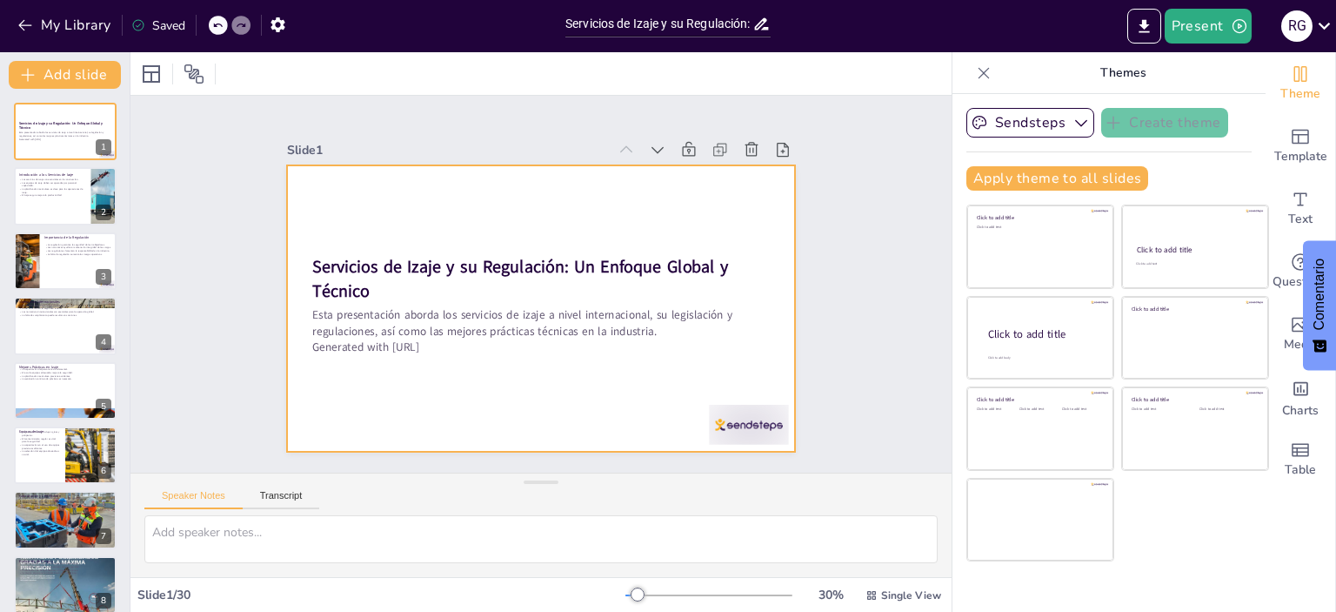
checkbox input "true"
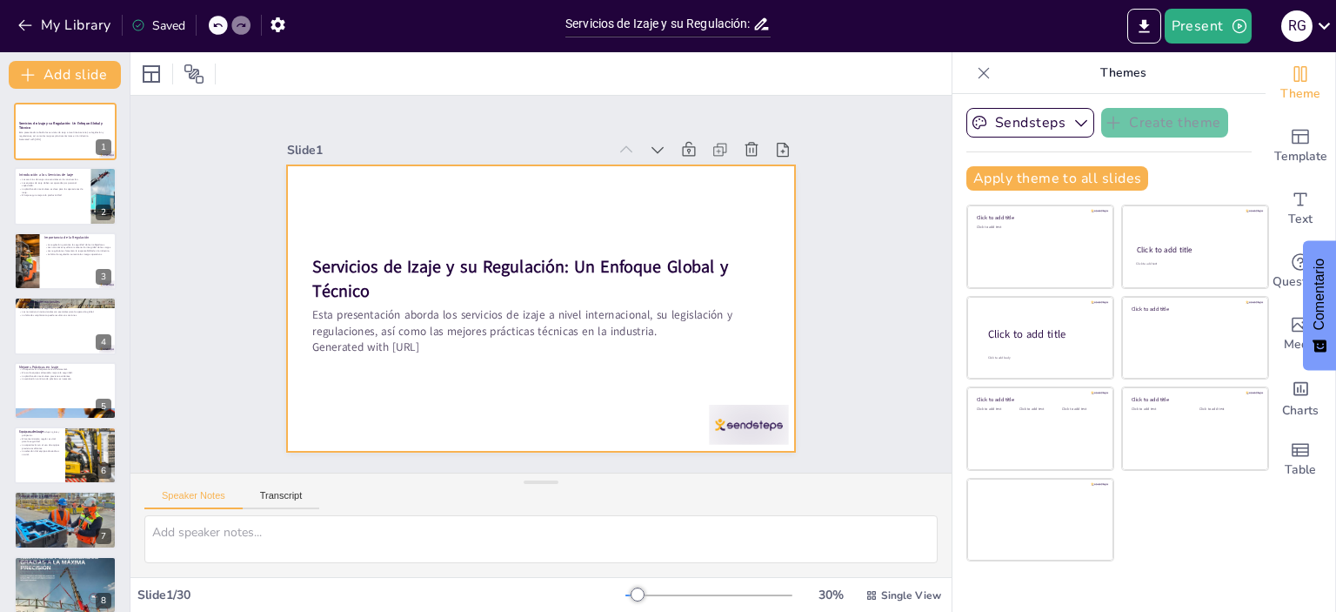
checkbox input "true"
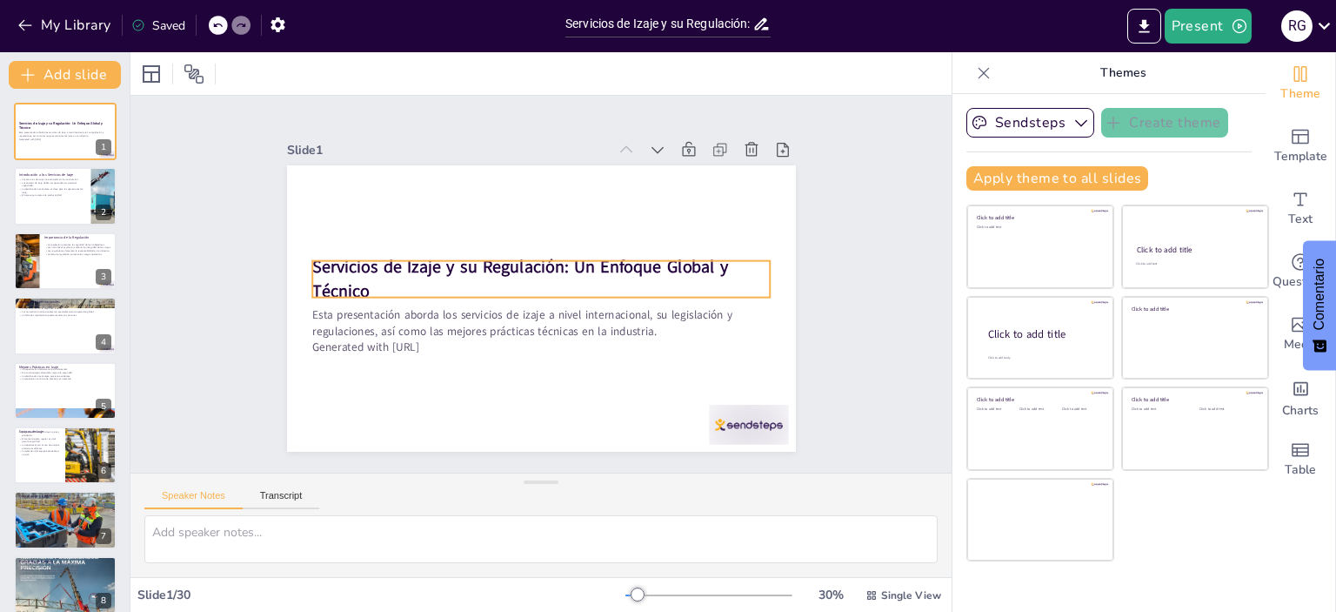
click at [301, 260] on div "Servicios de Izaje y su Regulación: Un Enfoque Global y Técnico Esta presentaci…" at bounding box center [541, 308] width 509 height 286
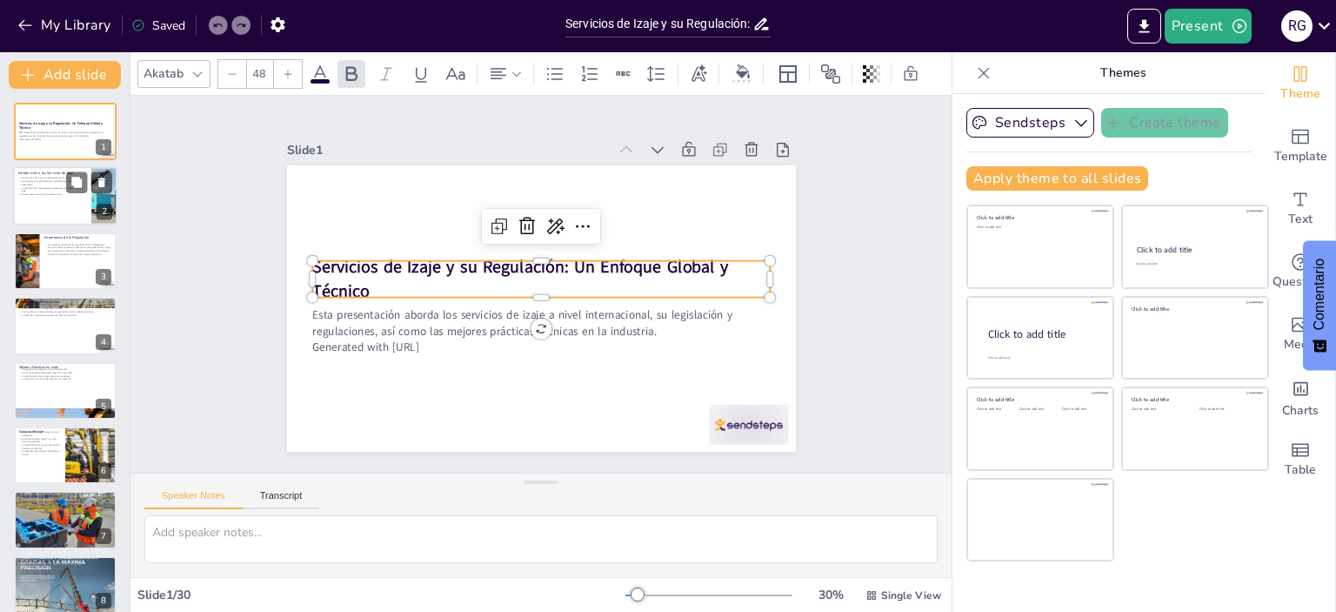
click at [58, 212] on div at bounding box center [65, 196] width 104 height 59
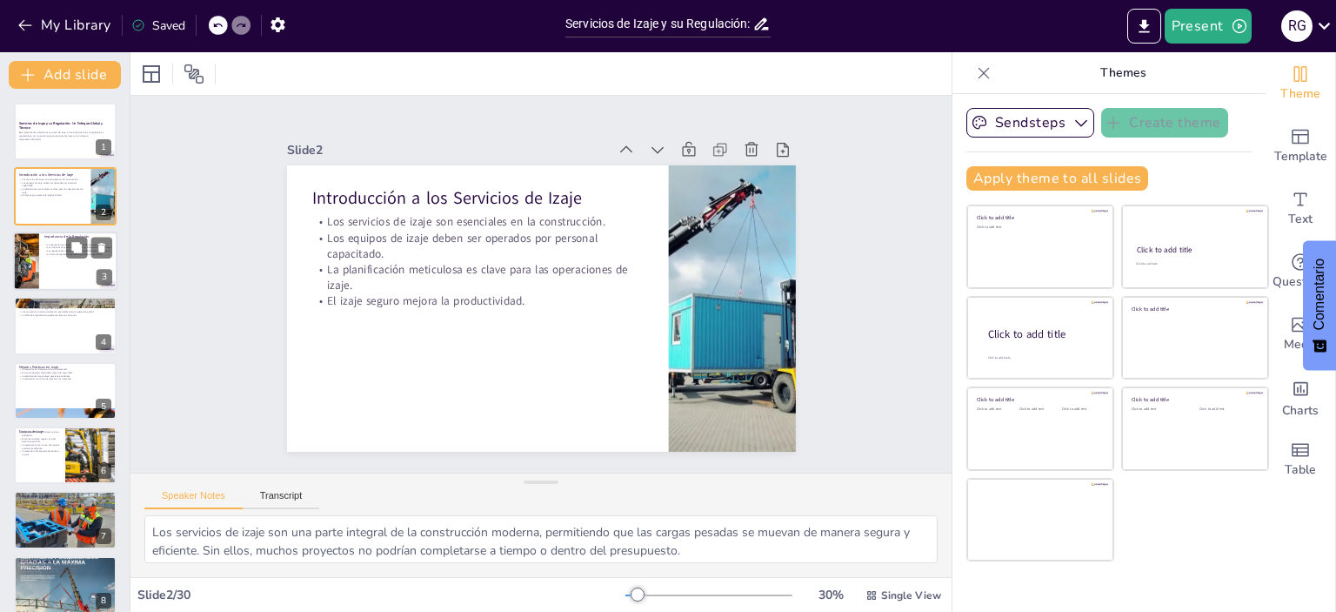
click at [49, 258] on div at bounding box center [65, 260] width 104 height 59
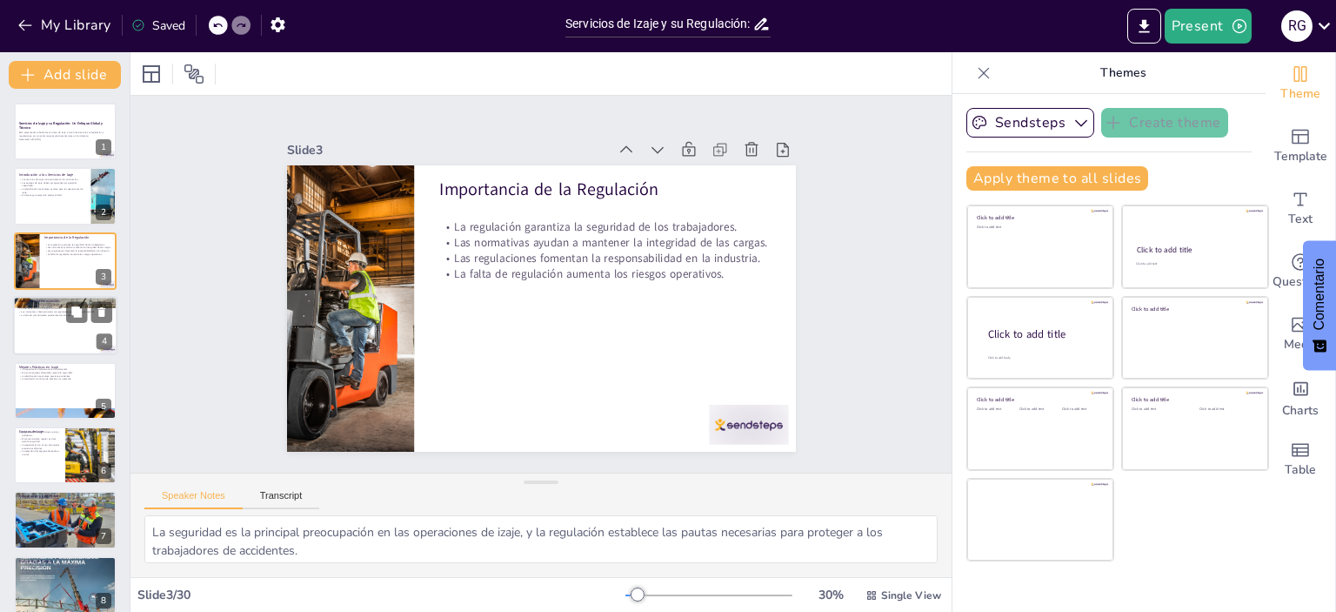
click at [42, 338] on div at bounding box center [65, 325] width 104 height 59
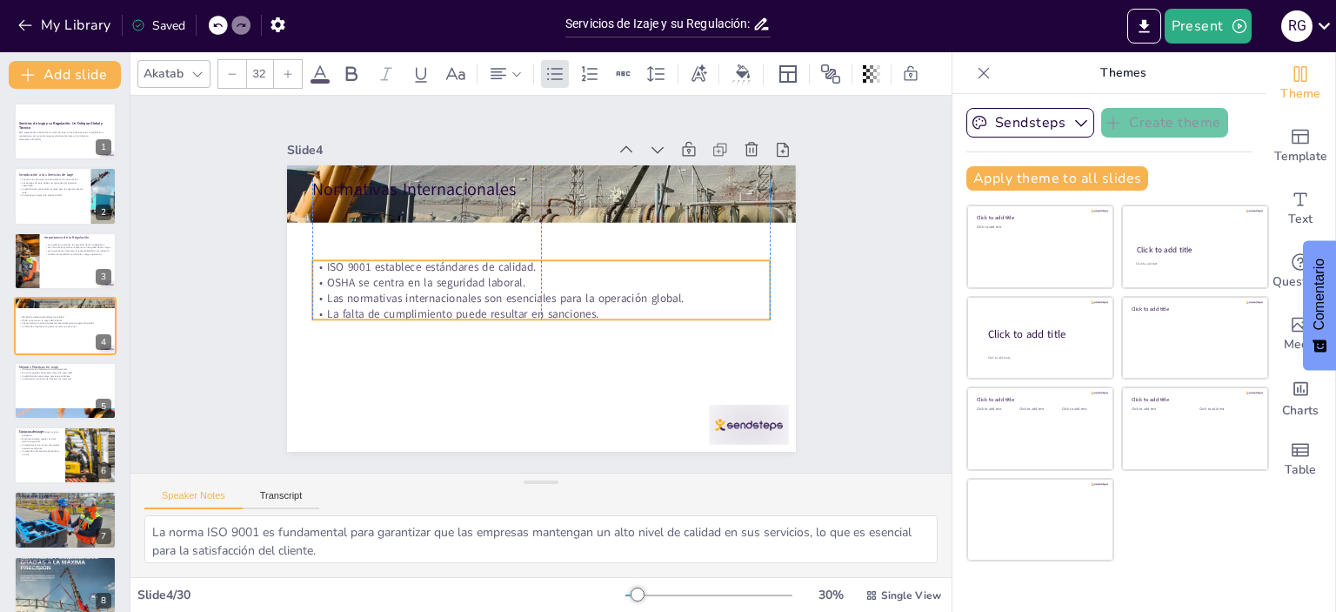
drag, startPoint x: 494, startPoint y: 253, endPoint x: 498, endPoint y: 311, distance: 57.6
click at [498, 311] on p "La falta de cumplimiento puede resultar en sanciones." at bounding box center [541, 314] width 458 height 16
click at [45, 387] on div at bounding box center [65, 390] width 104 height 59
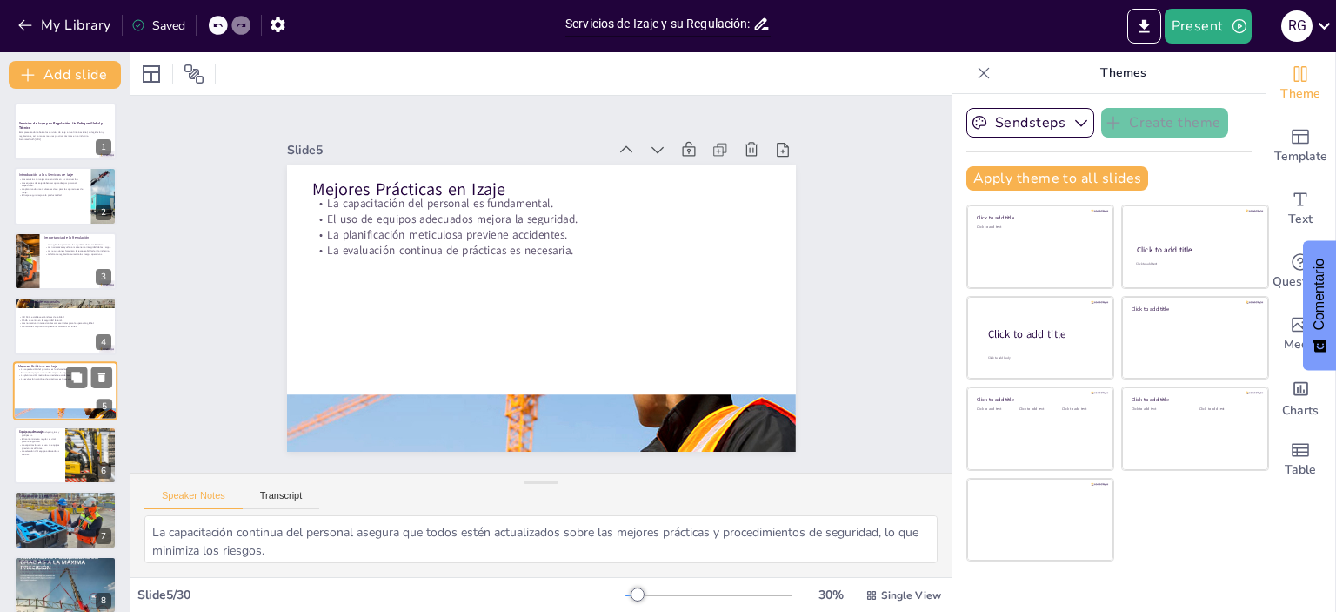
scroll to position [40, 0]
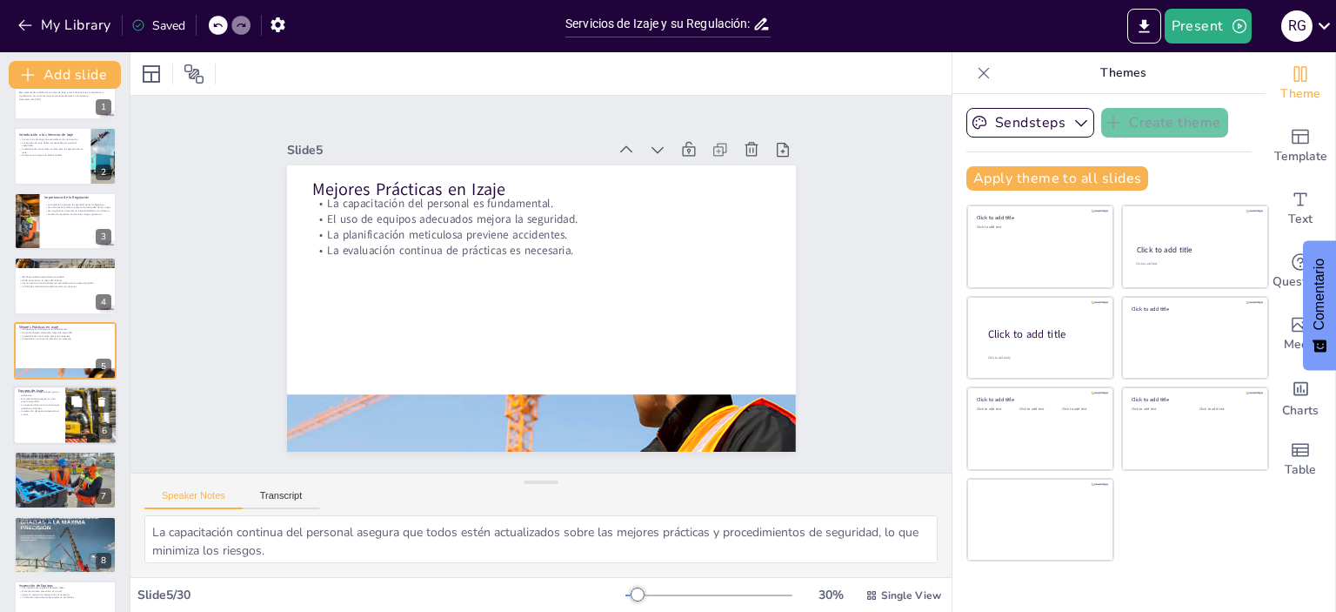
click at [45, 410] on p "La selección del equipo adecuado es crucial." at bounding box center [39, 413] width 42 height 6
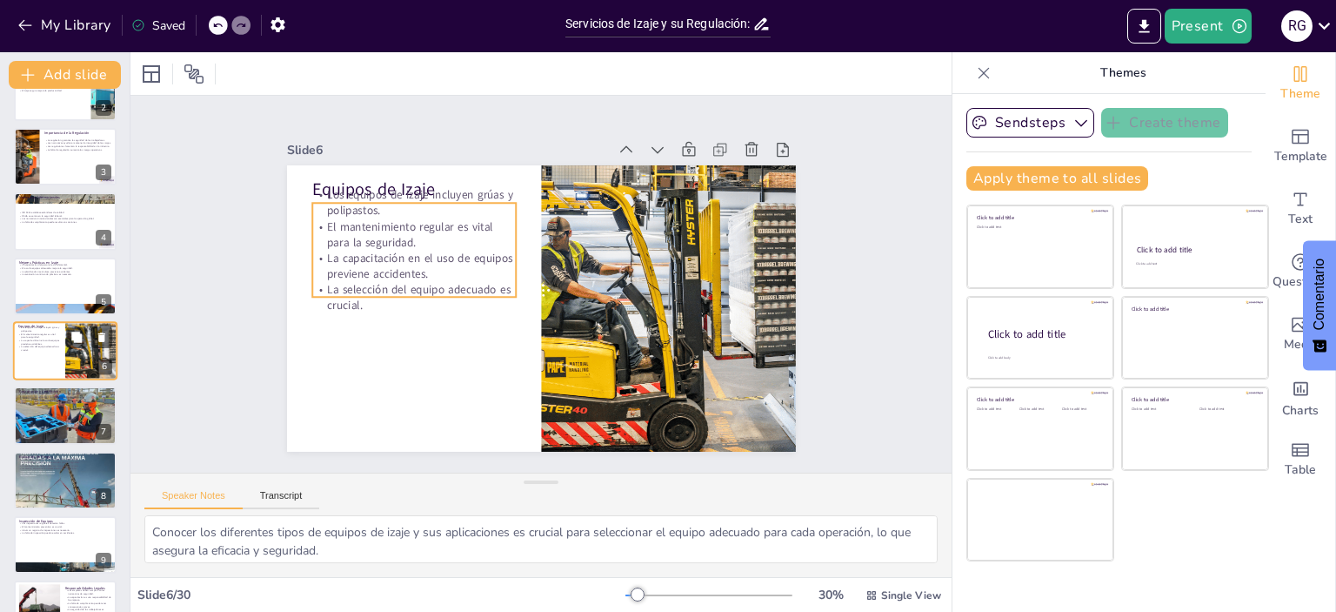
click at [49, 333] on p "El mantenimiento regular es vital para la seguridad." at bounding box center [39, 335] width 42 height 6
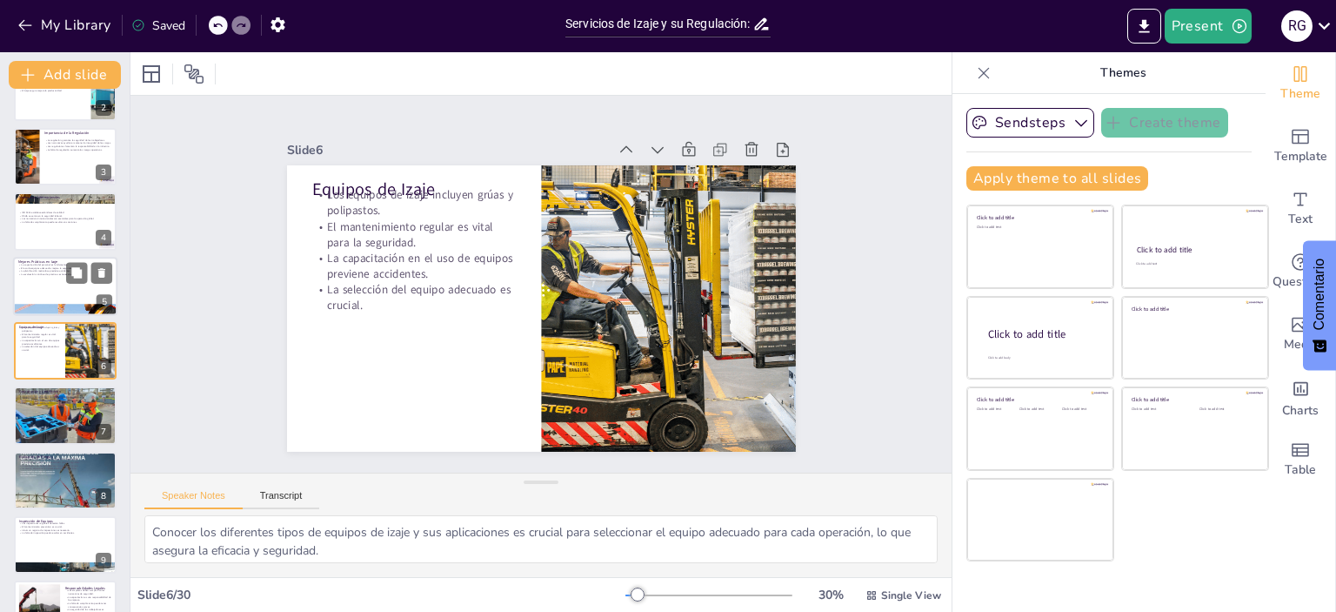
click at [51, 274] on p "La evaluación continua de prácticas es necesaria." at bounding box center [65, 273] width 94 height 3
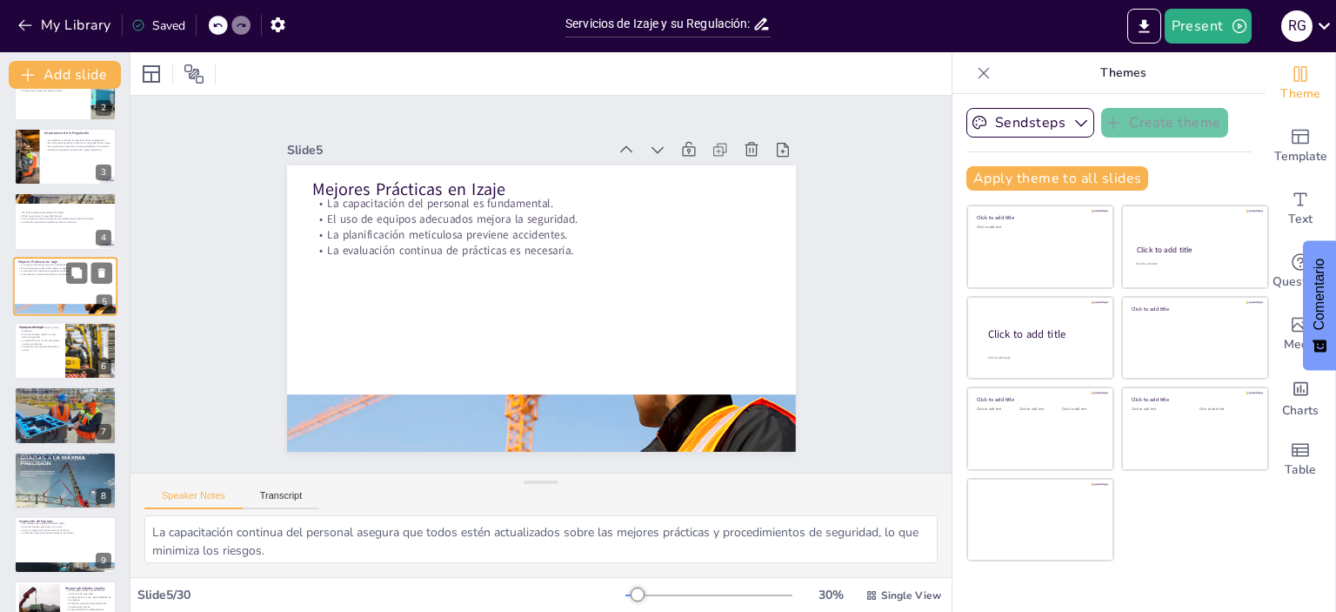
scroll to position [40, 0]
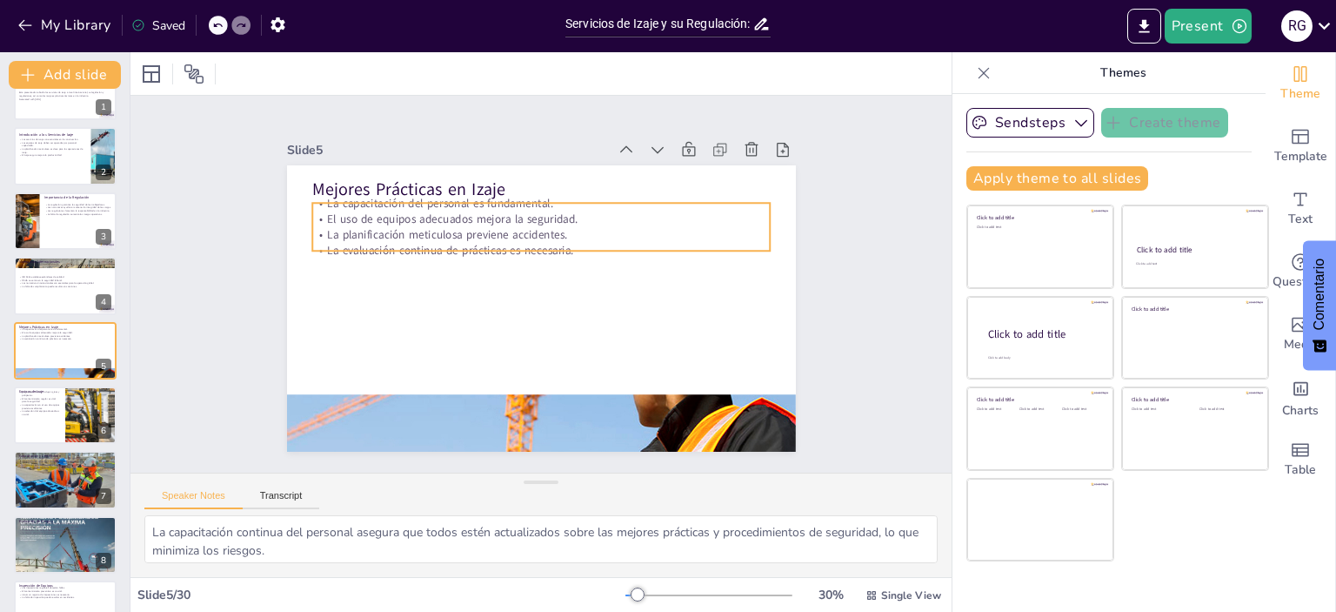
click at [404, 227] on p "La planificación meticulosa previene accidentes." at bounding box center [541, 235] width 458 height 16
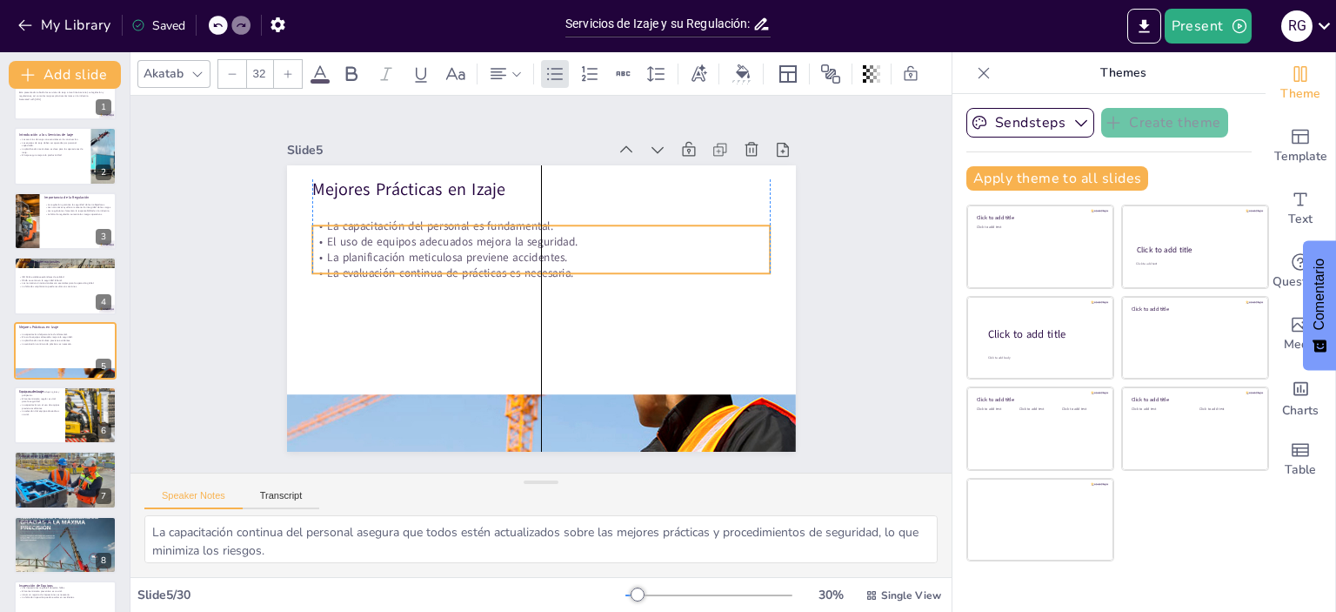
drag, startPoint x: 584, startPoint y: 242, endPoint x: 584, endPoint y: 264, distance: 22.6
click at [584, 264] on p "La evaluación continua de prácticas es necesaria." at bounding box center [543, 273] width 451 height 110
click at [56, 225] on div at bounding box center [65, 220] width 104 height 59
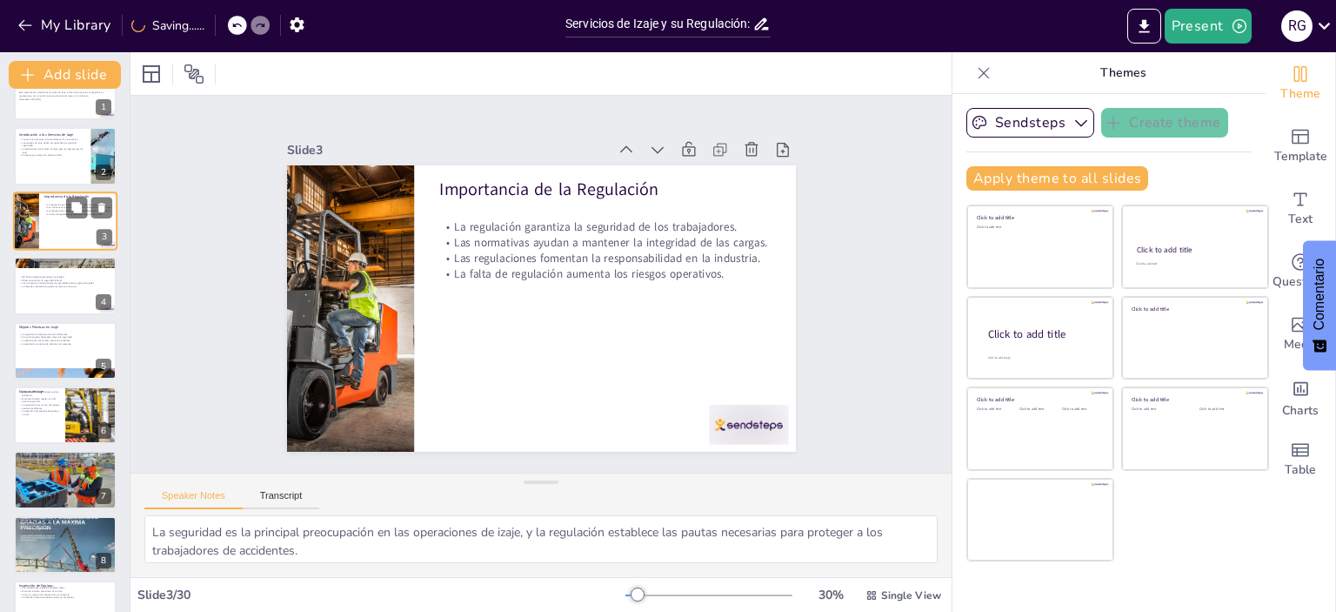
scroll to position [0, 0]
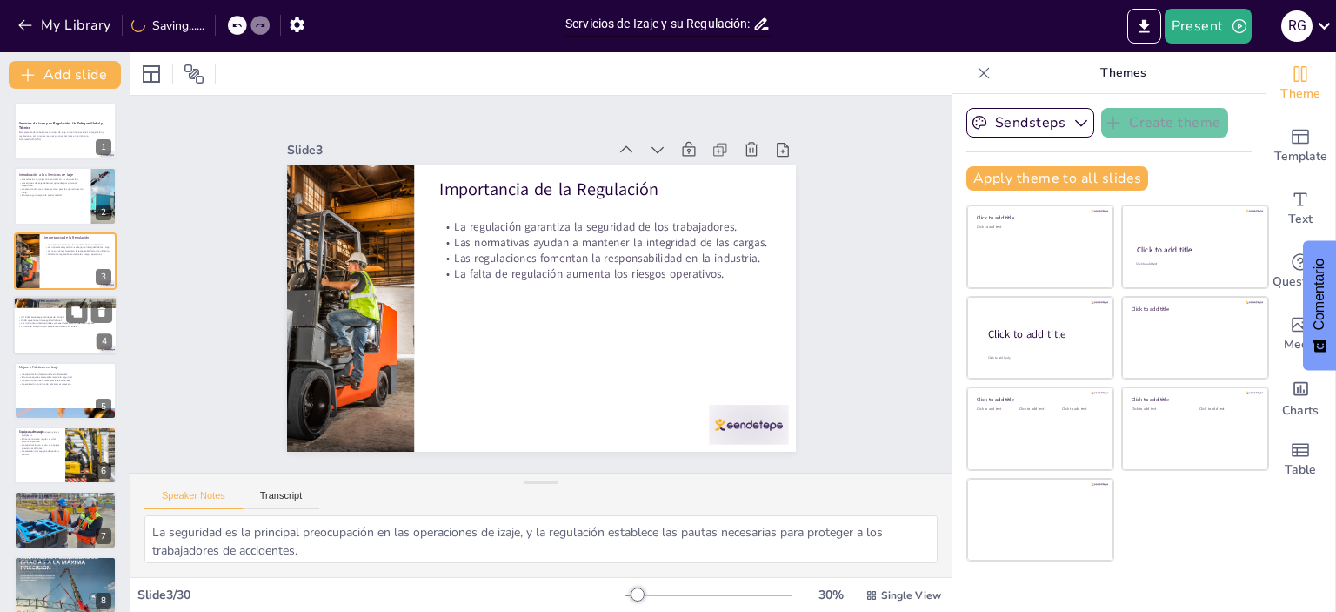
click at [52, 338] on div at bounding box center [65, 325] width 104 height 59
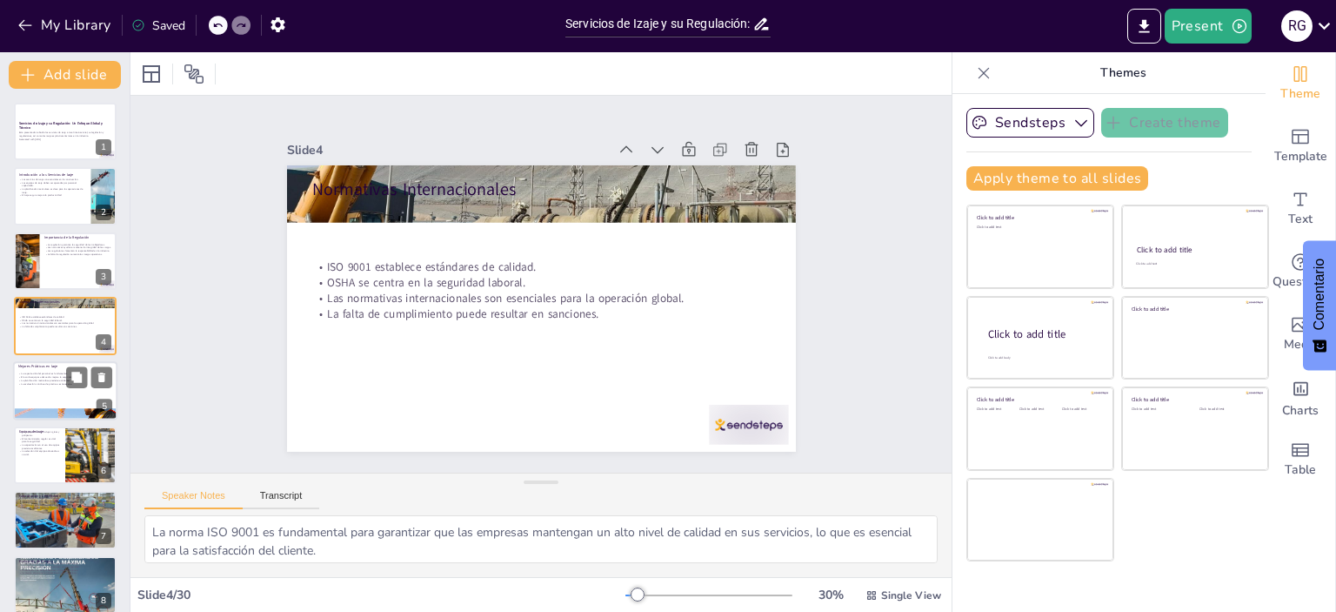
click at [48, 391] on div at bounding box center [65, 390] width 104 height 59
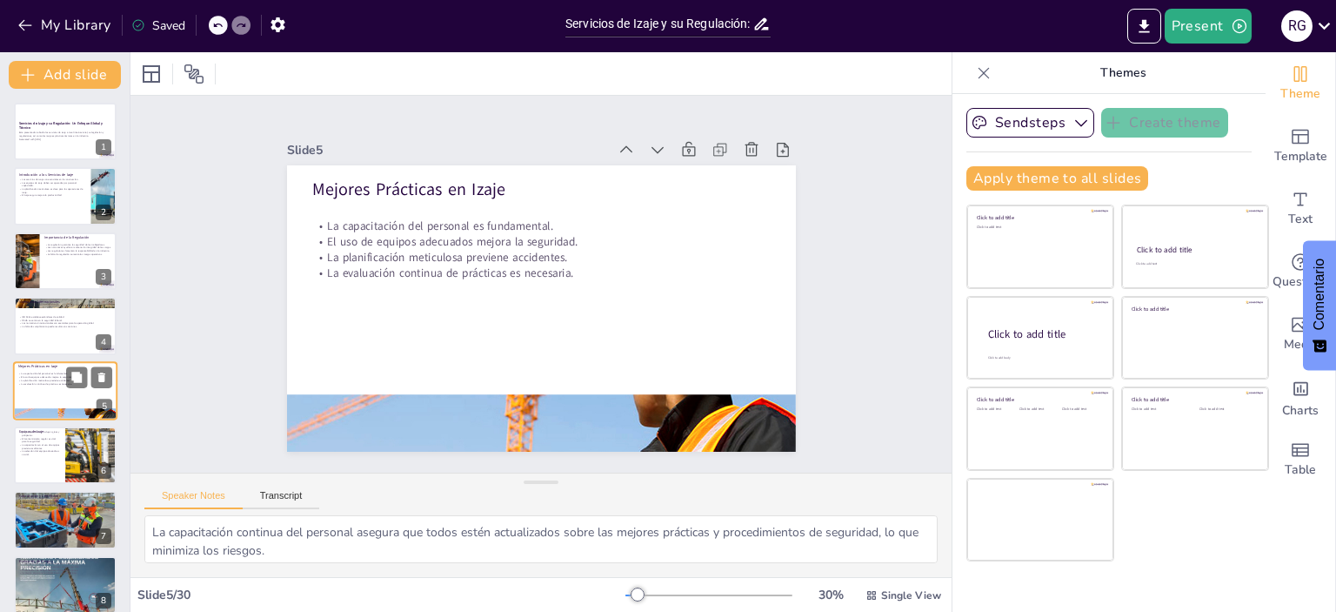
scroll to position [40, 0]
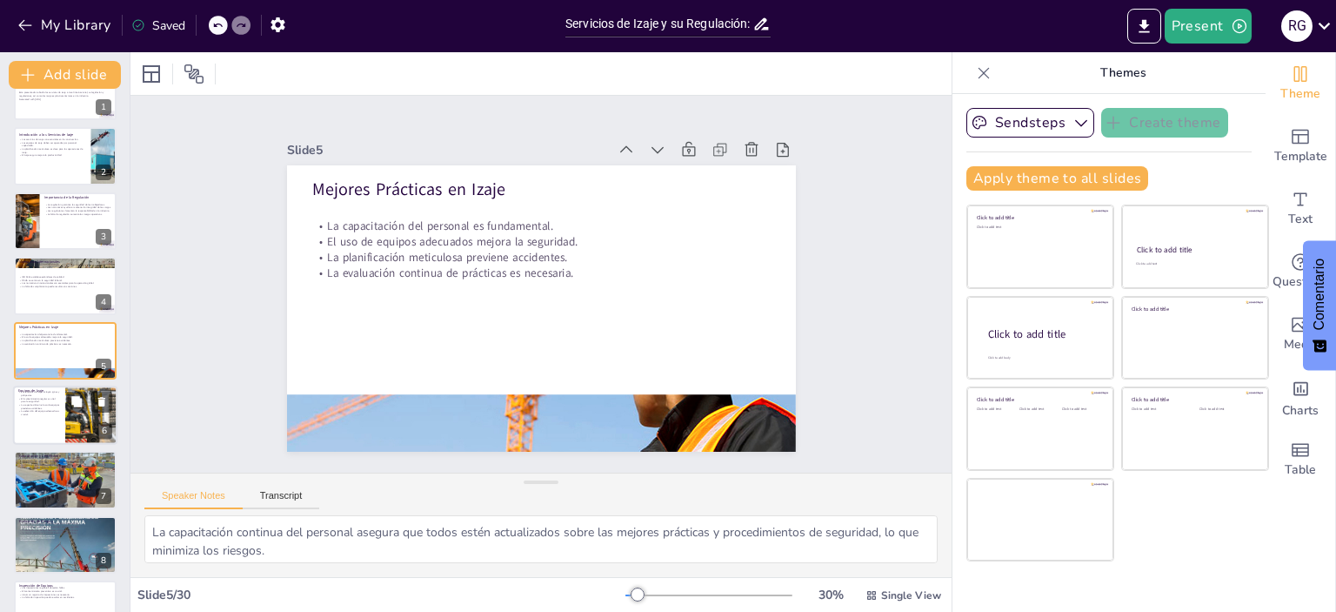
click at [41, 411] on p "La selección del equipo adecuado es crucial." at bounding box center [39, 413] width 42 height 6
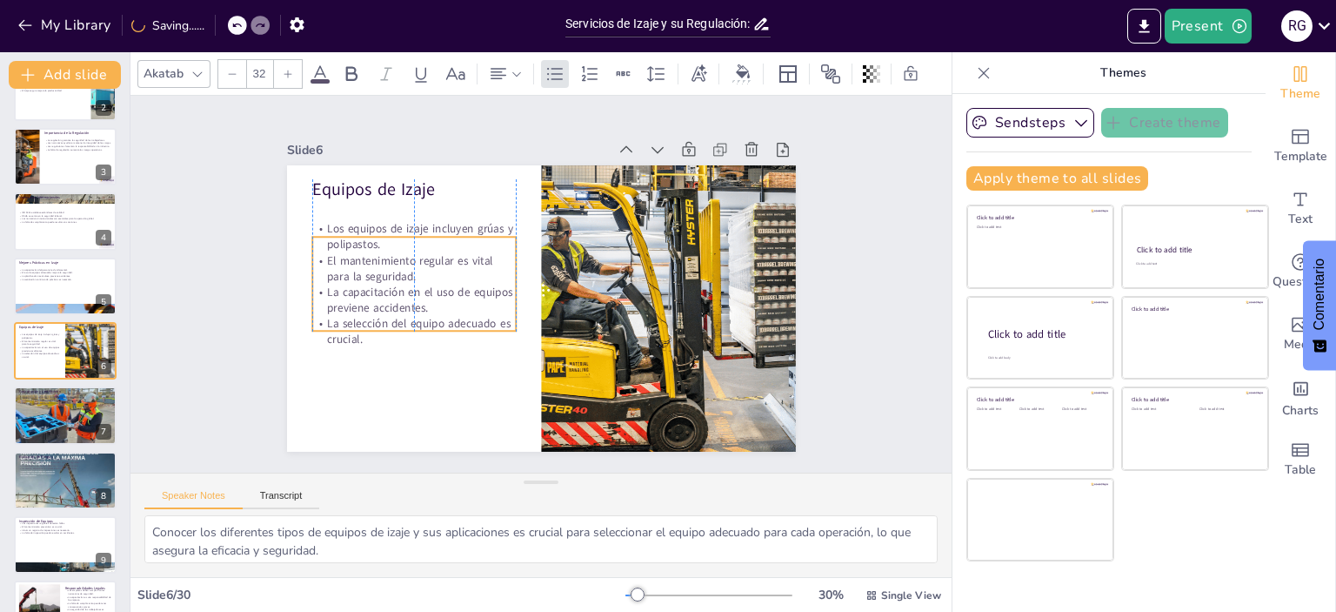
drag, startPoint x: 389, startPoint y: 289, endPoint x: 390, endPoint y: 323, distance: 33.9
click at [390, 323] on p "La selección del equipo adecuado es crucial." at bounding box center [409, 317] width 205 height 53
click at [72, 421] on div at bounding box center [65, 415] width 104 height 63
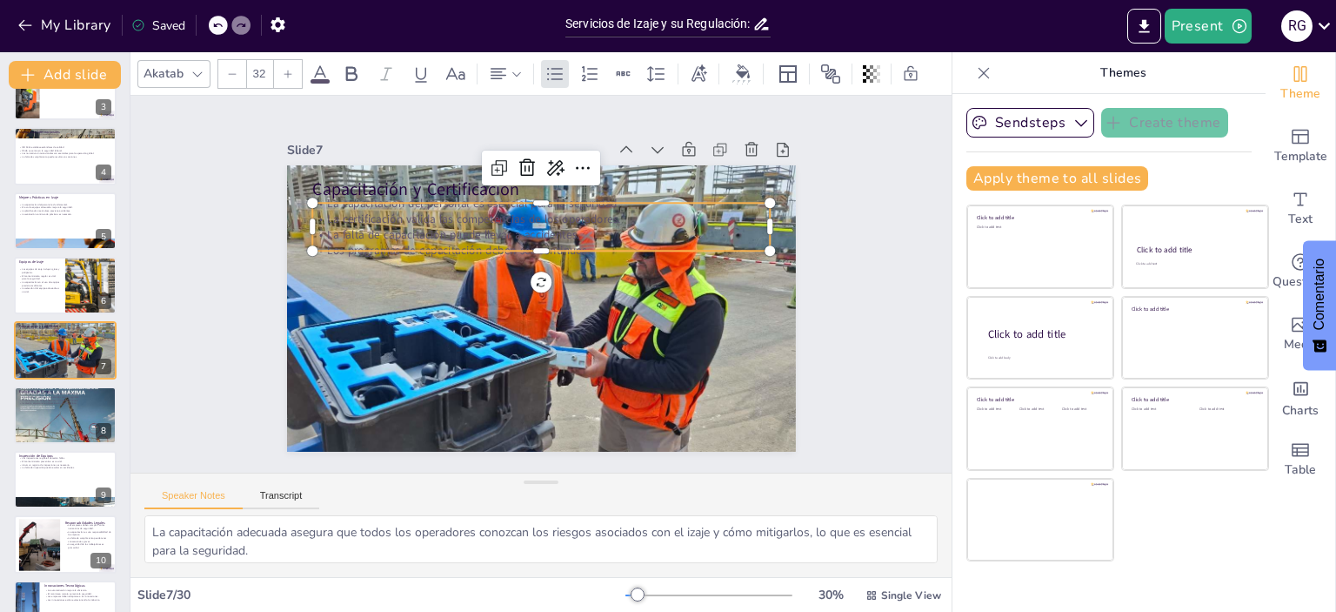
click at [427, 241] on p "Los programas de capacitación deben ser continuos." at bounding box center [566, 261] width 318 height 351
click at [21, 426] on div at bounding box center [65, 415] width 104 height 148
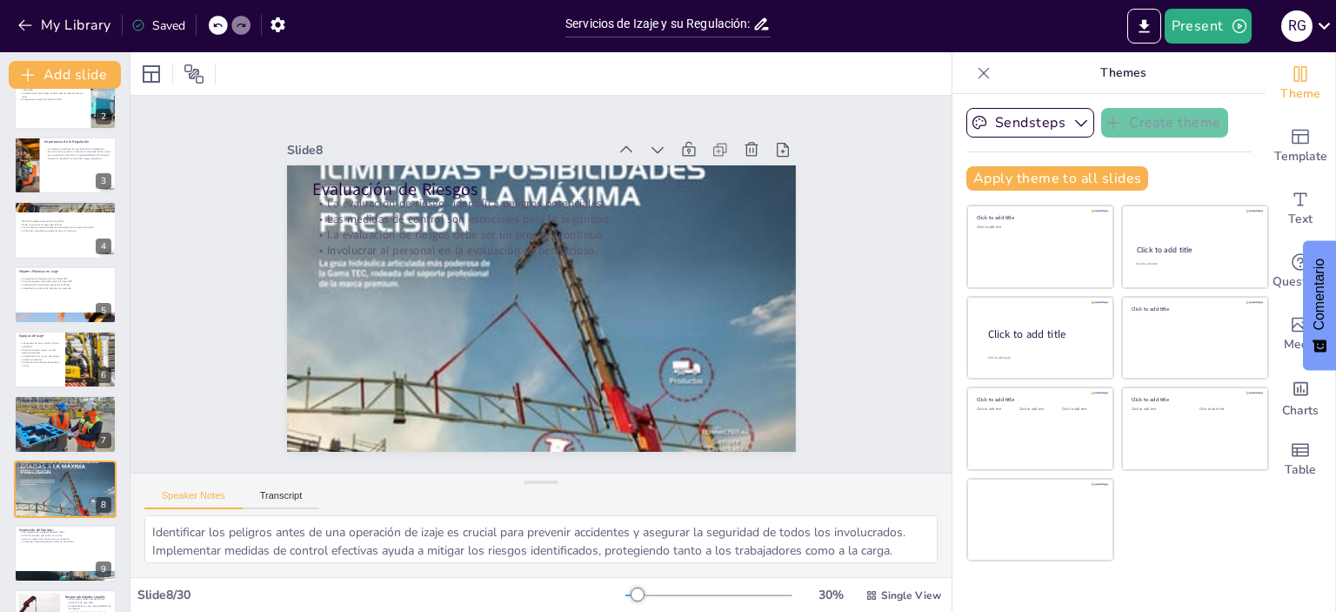
scroll to position [0, 0]
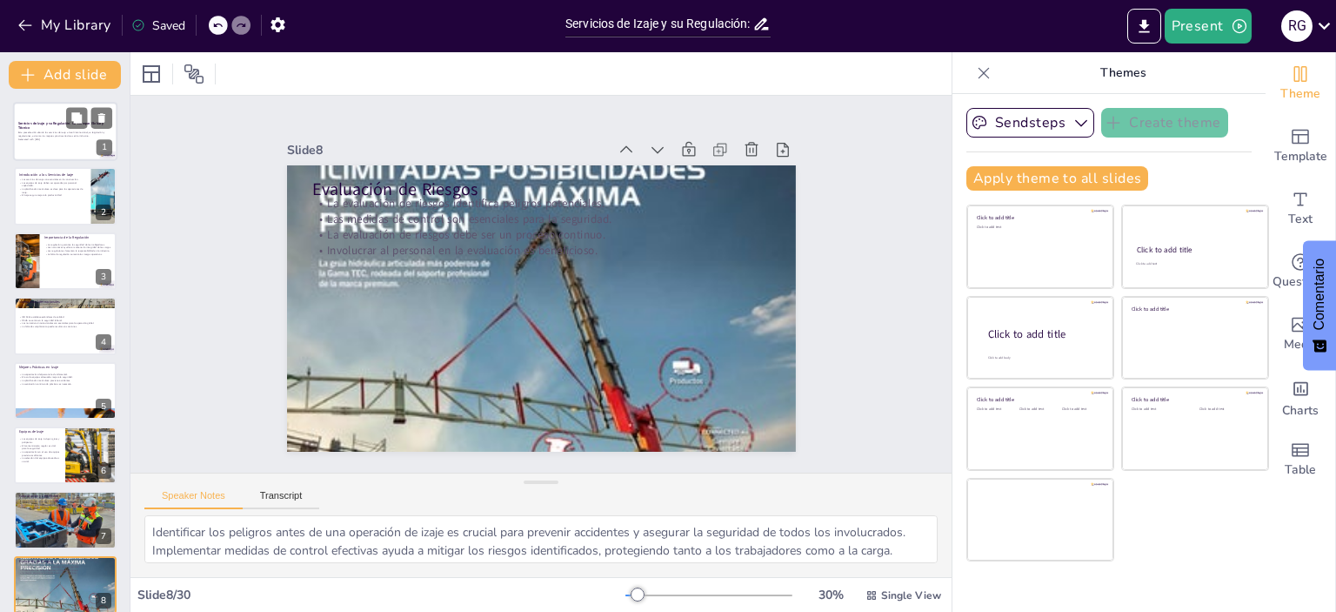
click at [66, 135] on p "Esta presentación aborda los servicios de izaje a nivel internacional, su legis…" at bounding box center [65, 134] width 94 height 6
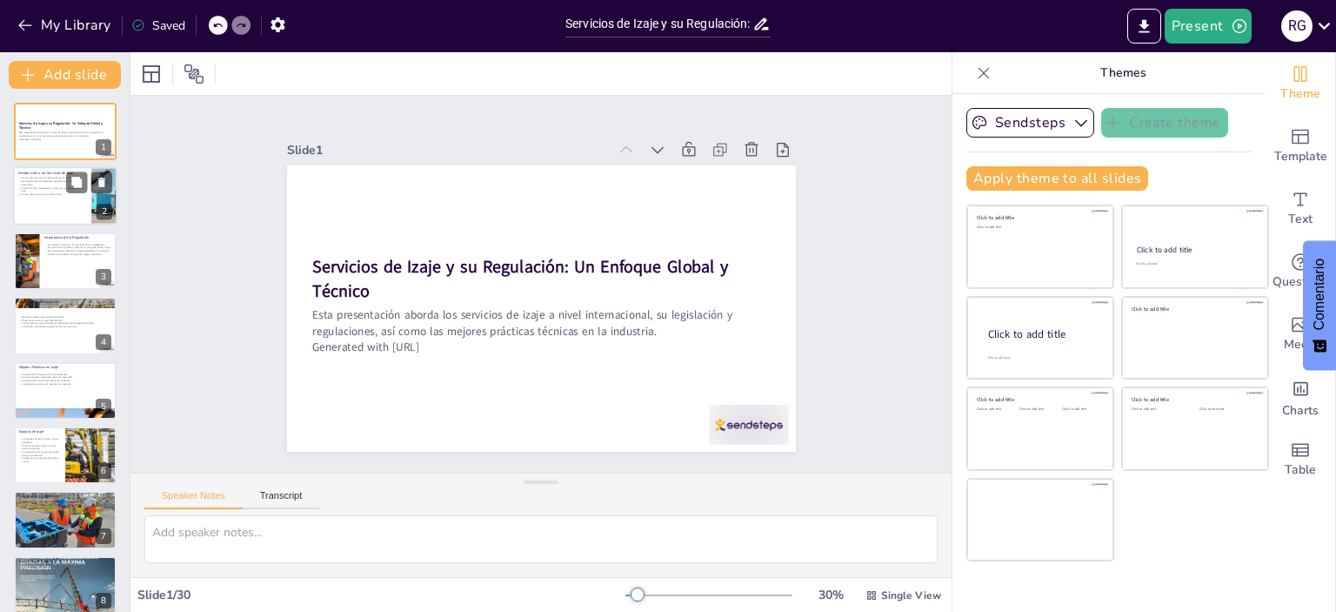
click at [43, 196] on div at bounding box center [65, 196] width 104 height 59
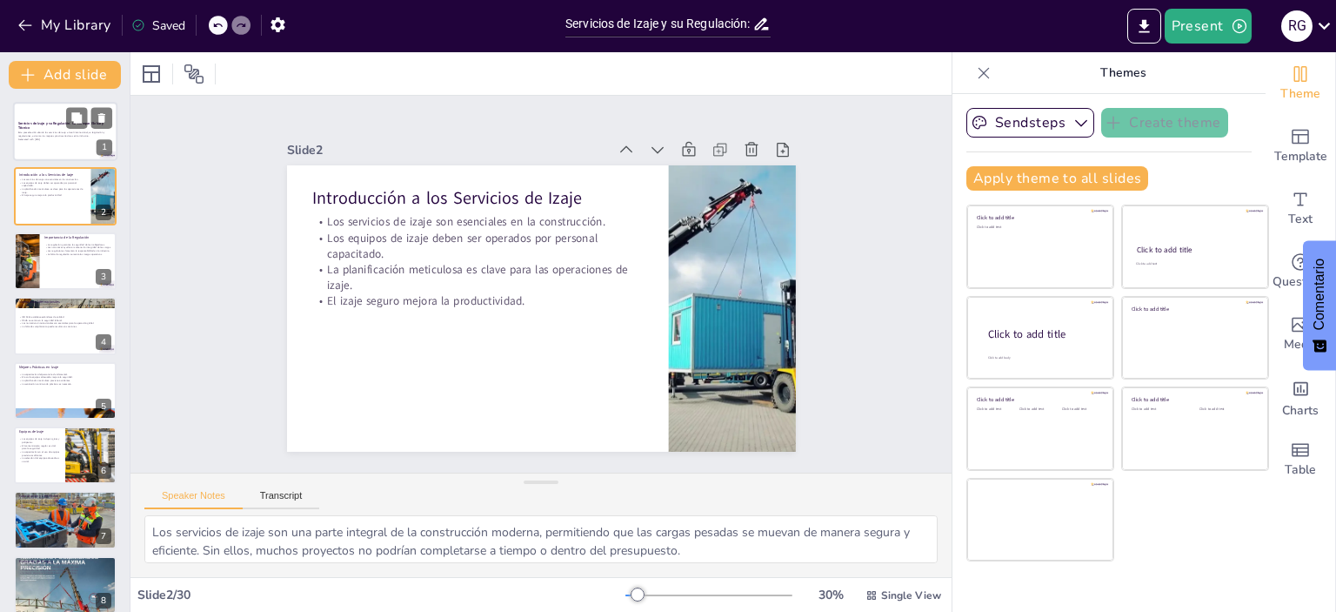
click at [26, 137] on p "Esta presentación aborda los servicios de izaje a nivel internacional, su legis…" at bounding box center [65, 134] width 94 height 6
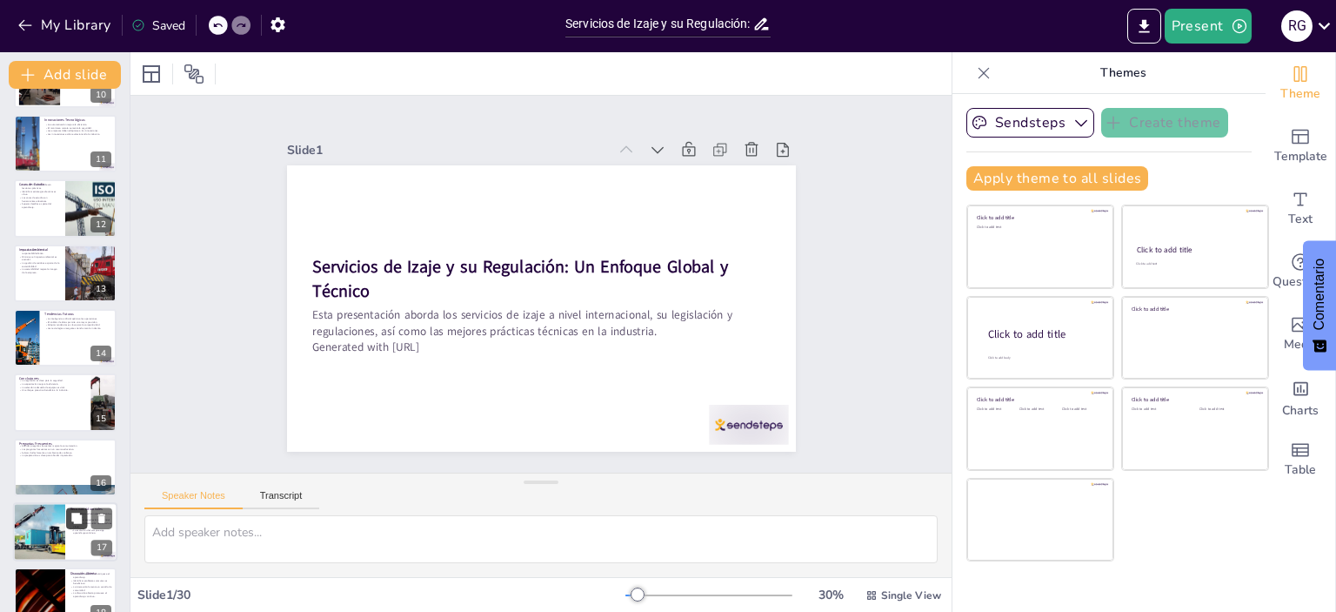
scroll to position [696, 0]
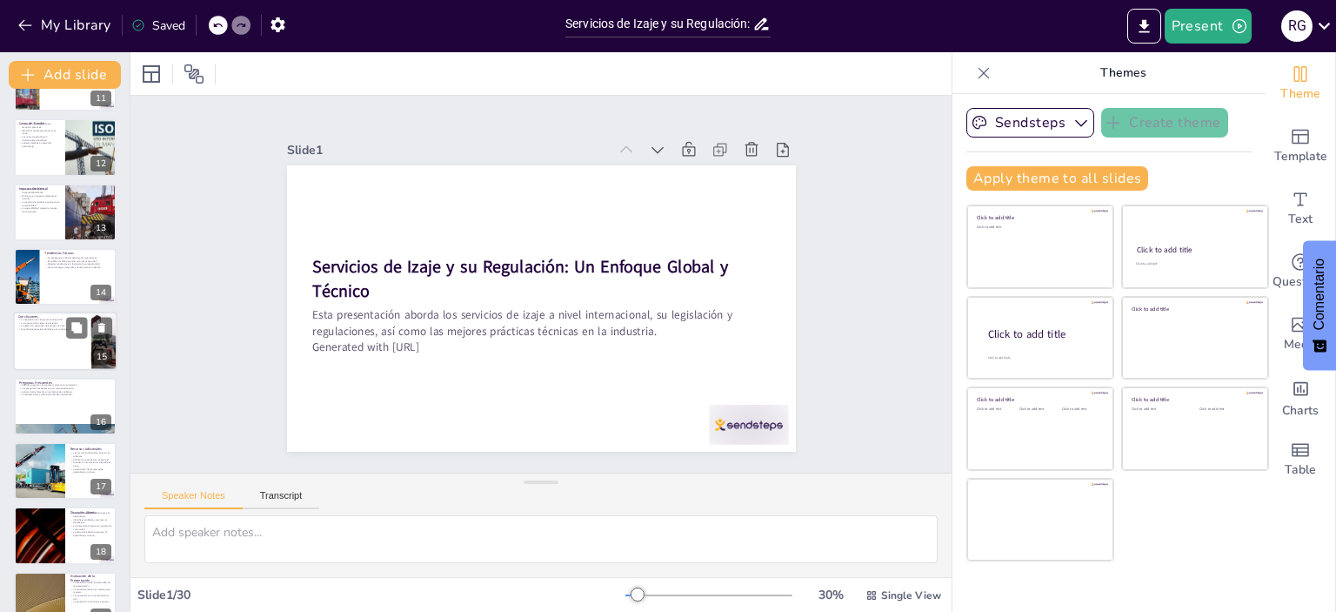
click at [44, 351] on div at bounding box center [65, 341] width 104 height 59
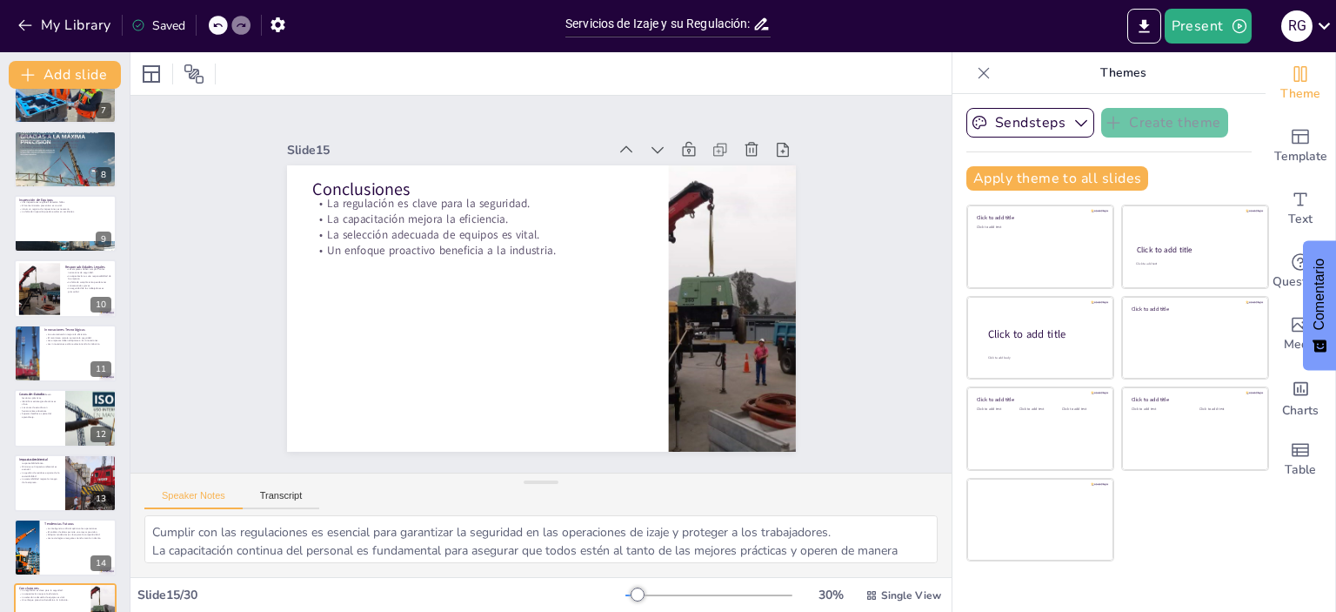
scroll to position [0, 0]
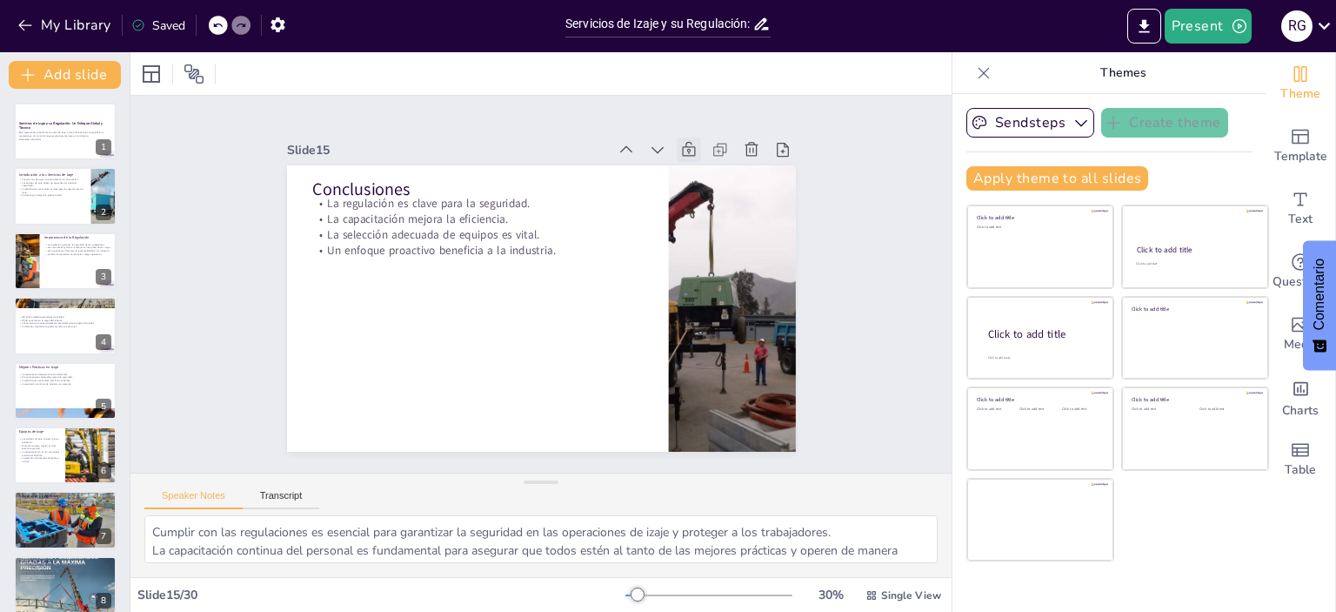
click at [683, 144] on icon at bounding box center [689, 149] width 13 height 15
click at [695, 157] on icon at bounding box center [702, 165] width 15 height 16
click at [49, 199] on div at bounding box center [65, 196] width 104 height 59
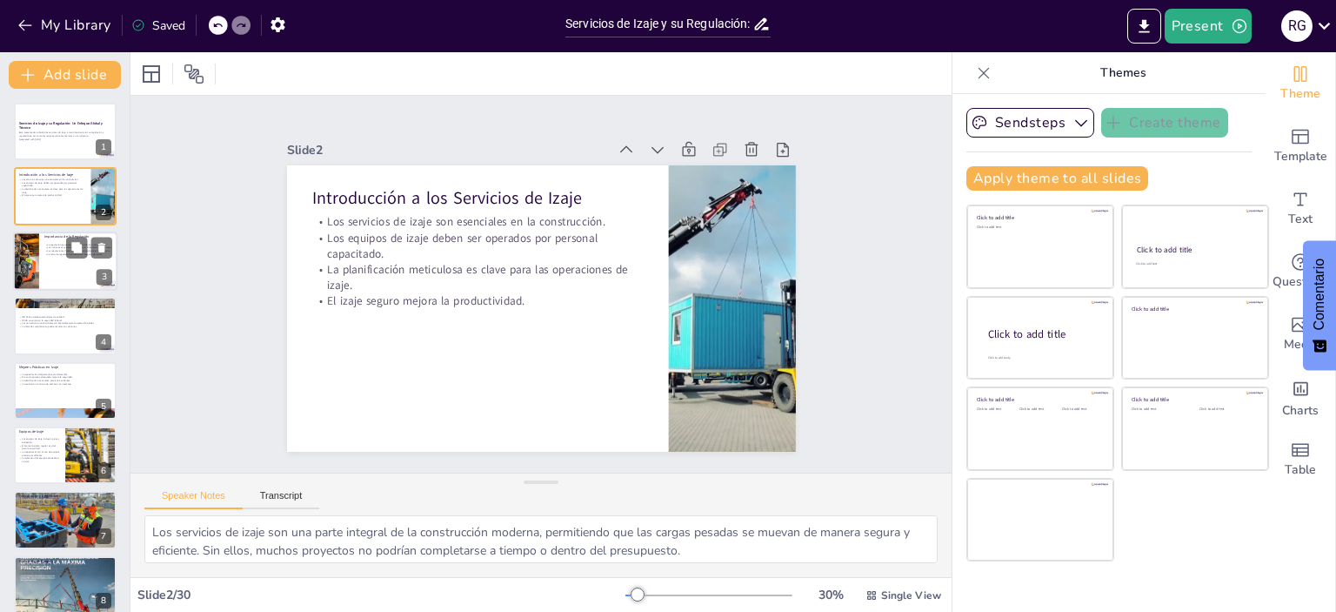
click at [59, 265] on div at bounding box center [65, 260] width 104 height 59
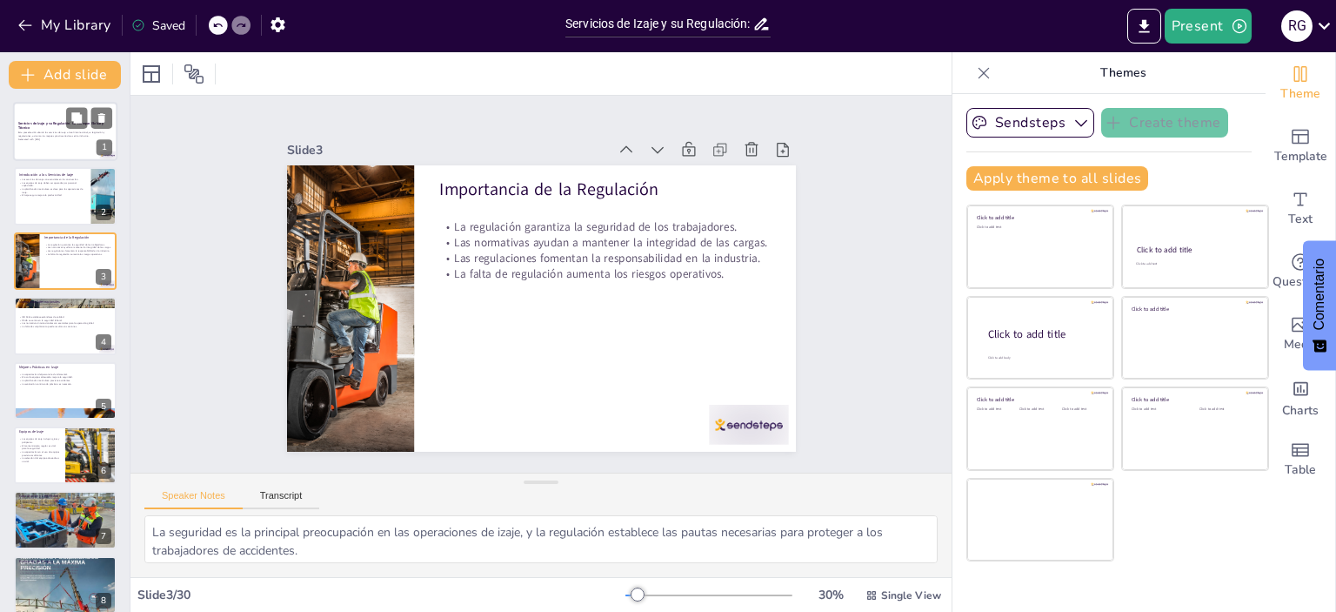
click at [45, 122] on strong "Servicios de Izaje y su Regulación: Un Enfoque Global y Técnico" at bounding box center [60, 126] width 85 height 10
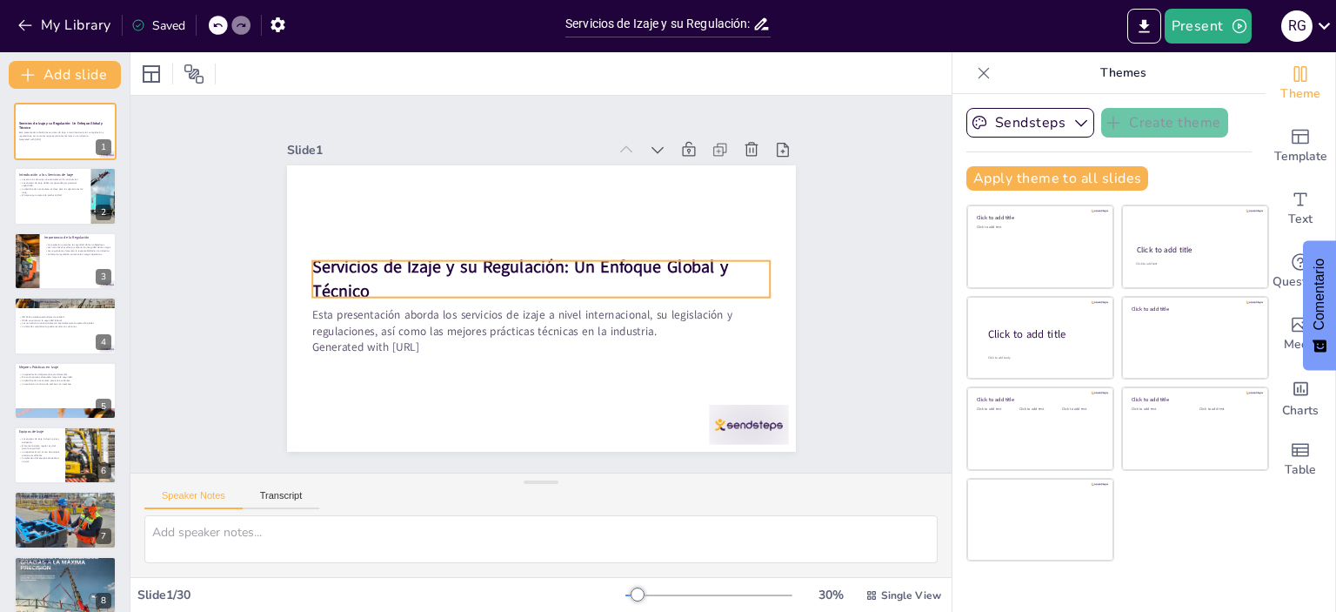
click at [356, 251] on div "Servicios de Izaje y su Regulación: Un Enfoque Global y Técnico Esta presentaci…" at bounding box center [539, 308] width 536 height 338
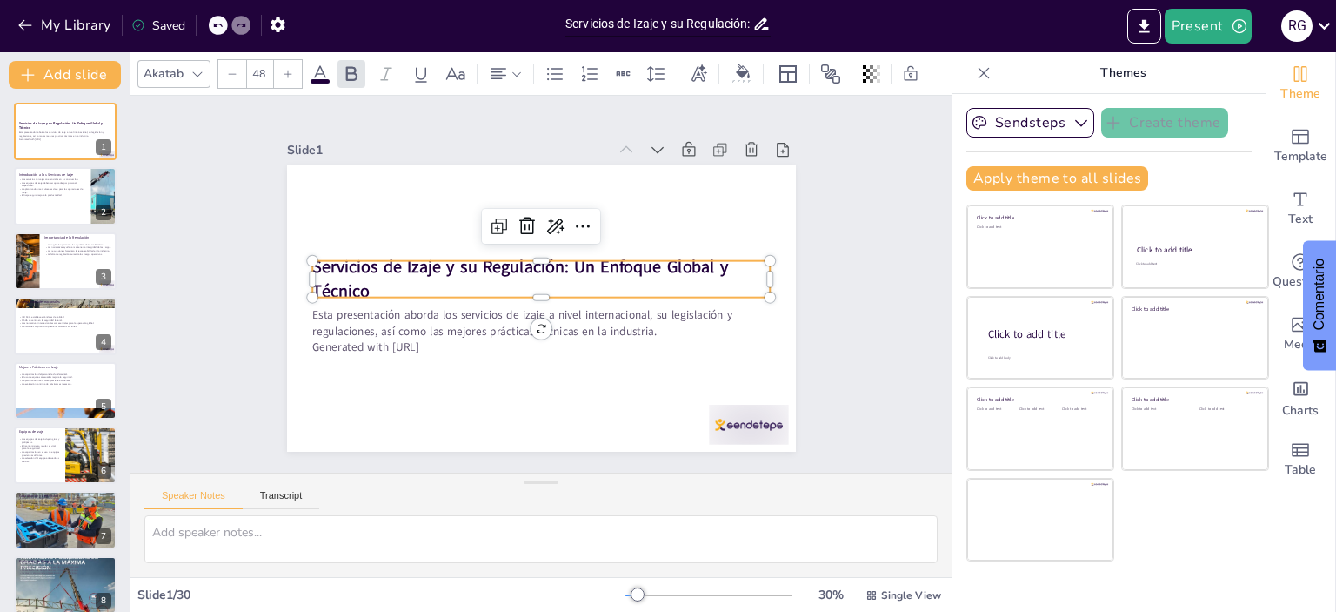
click at [379, 273] on p "Servicios de Izaje y su Regulación: Un Enfoque Global y Técnico" at bounding box center [541, 279] width 458 height 48
click at [378, 272] on p "Servicios de Izaje y su Regulación: Un Enfoque Global y Técnico" at bounding box center [543, 279] width 438 height 230
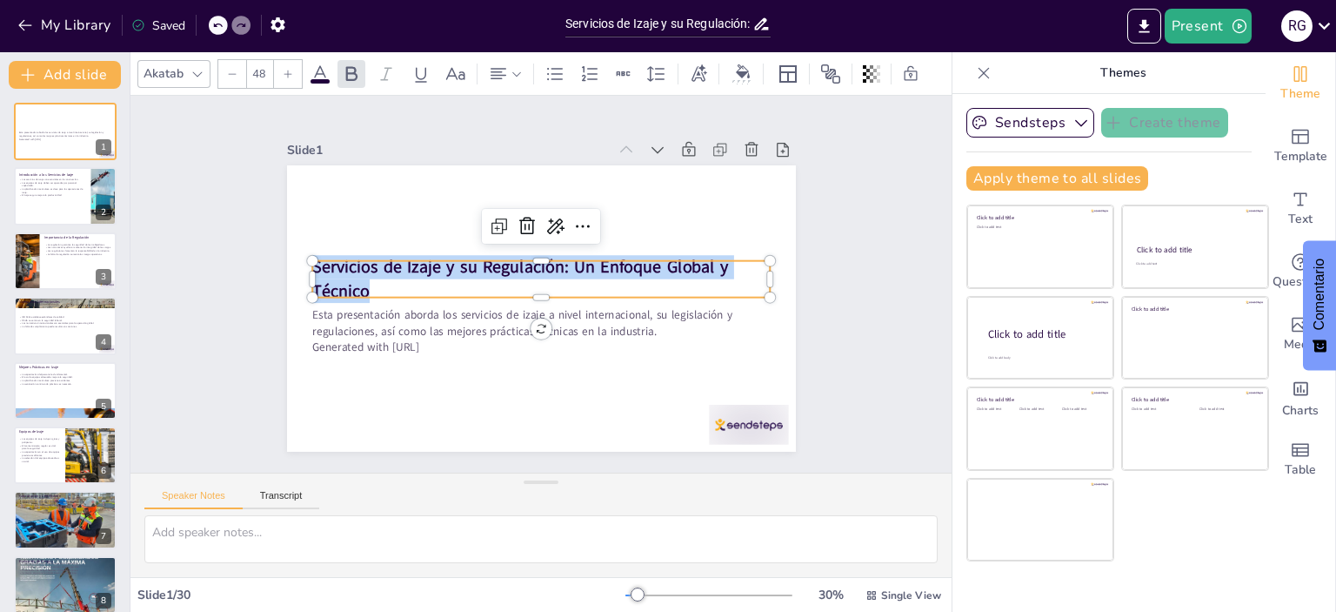
drag, startPoint x: 359, startPoint y: 285, endPoint x: 292, endPoint y: 262, distance: 71.0
click at [292, 262] on div "Esta presentación aborda los servicios de izaje a nivel internacional, su legis…" at bounding box center [541, 308] width 509 height 286
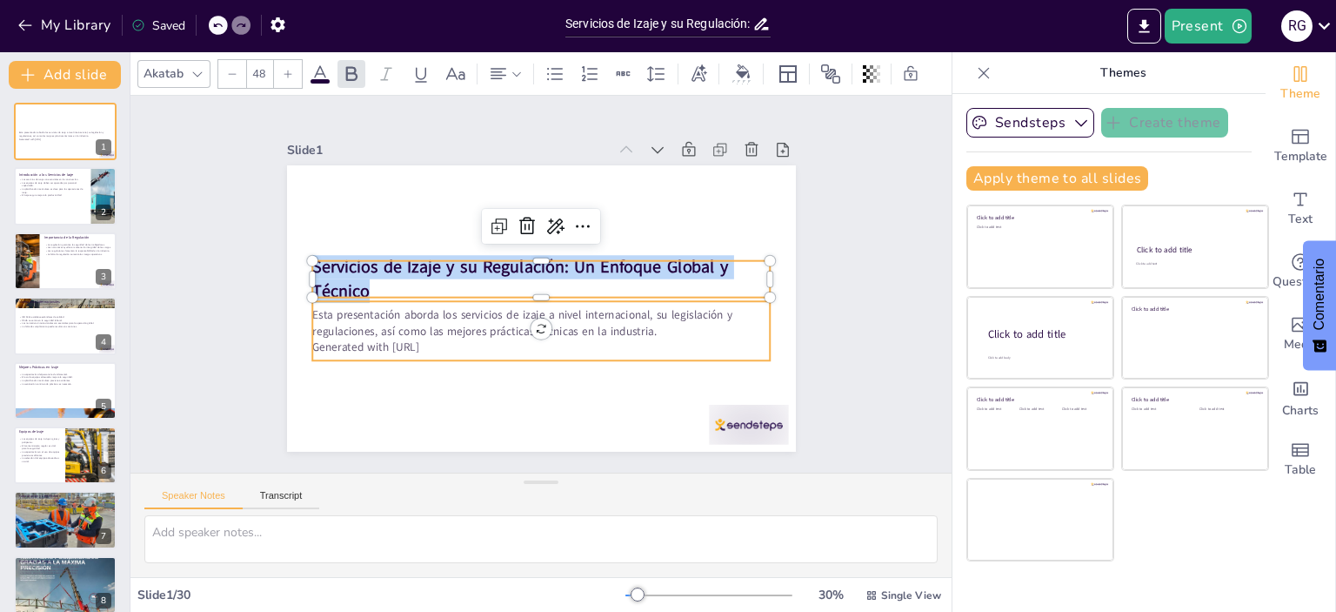
copy strong "Servicios de Izaje y su Regulación: Un Enfoque Global y Técnico"
click at [325, 316] on p "Esta presentación aborda los servicios de izaje a nivel internacional, su legis…" at bounding box center [541, 322] width 458 height 31
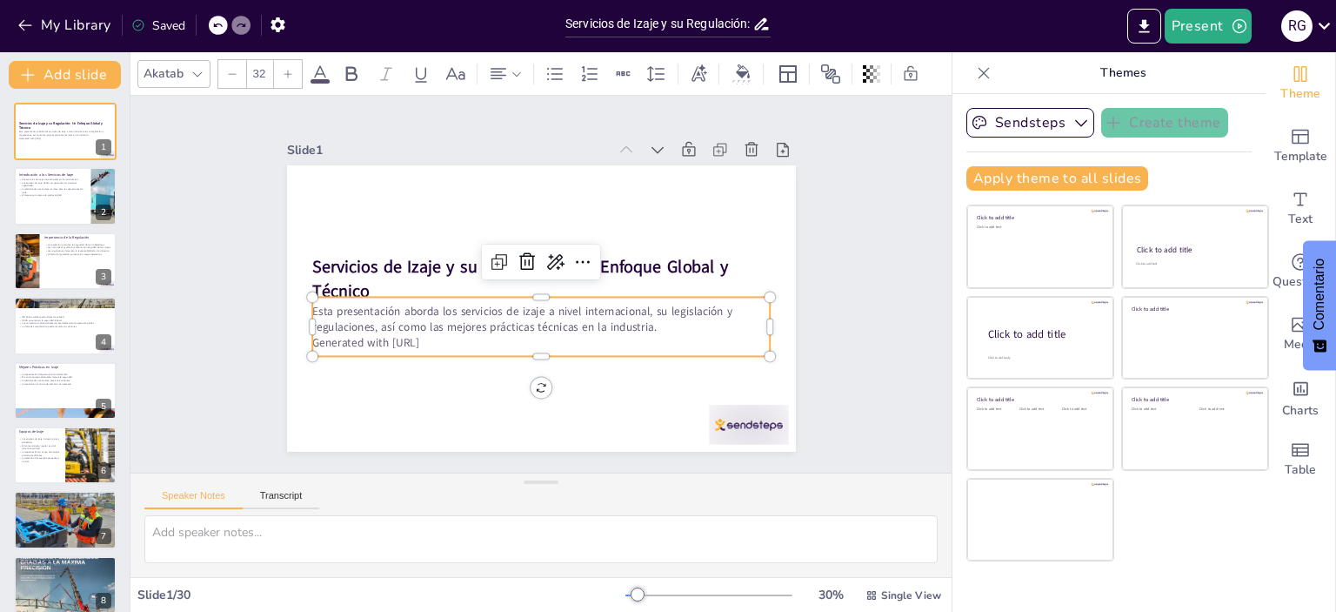
click at [312, 304] on p "Esta presentación aborda los servicios de izaje a nivel internacional, su legis…" at bounding box center [541, 318] width 458 height 31
click at [454, 334] on p "Generated with [URL]" at bounding box center [541, 342] width 458 height 16
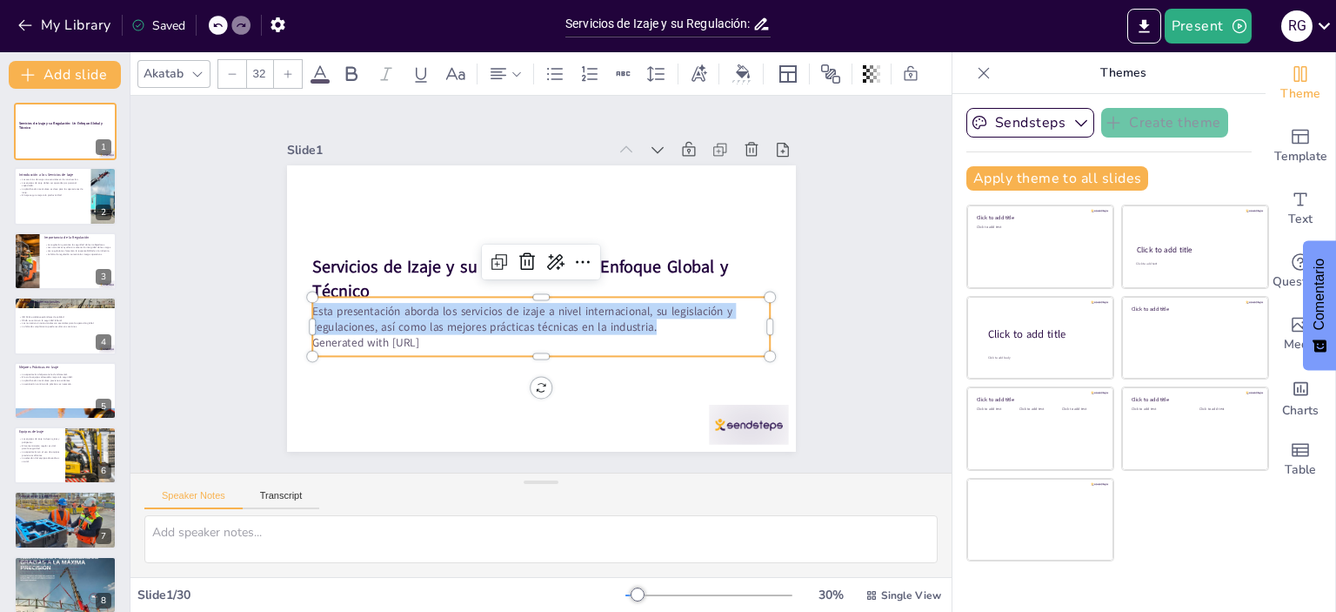
drag, startPoint x: 645, startPoint y: 321, endPoint x: 301, endPoint y: 297, distance: 344.5
click at [303, 297] on div "Servicios de Izaje y su Regulación: Un Enfoque Global y Técnico Esta presentaci…" at bounding box center [518, 291] width 430 height 572
copy p "Esta presentación aborda los servicios de izaje a nivel internacional, su legis…"
click at [57, 197] on div at bounding box center [65, 196] width 104 height 59
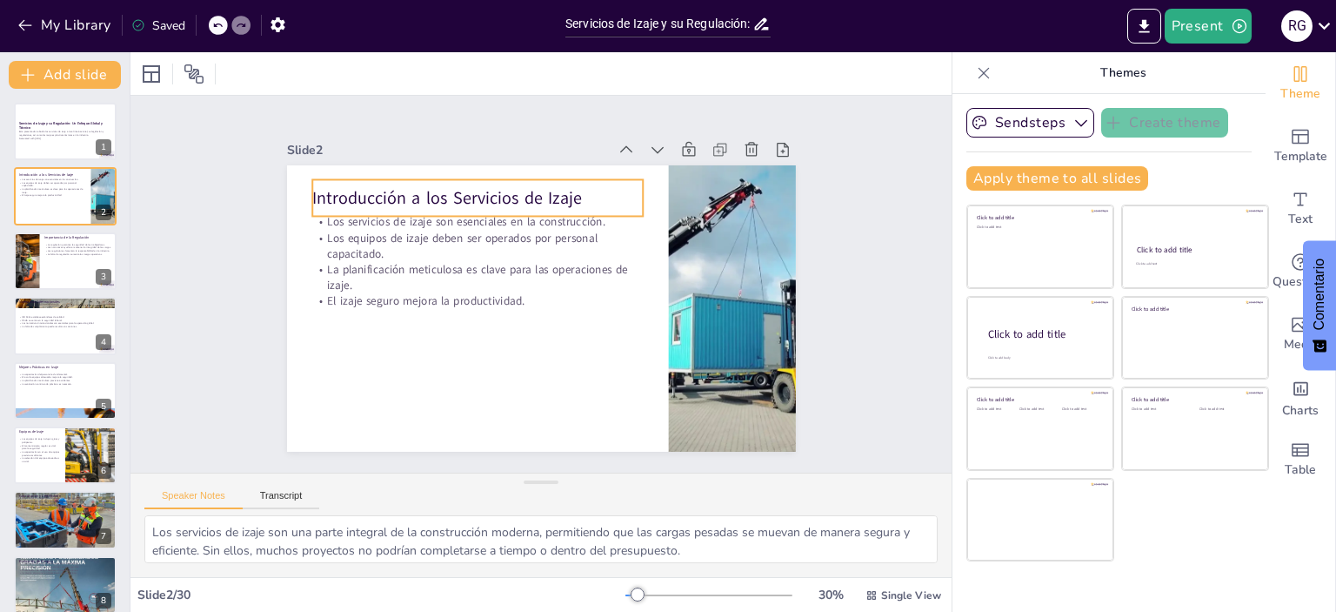
click at [358, 193] on p "Introducción a los Servicios de Izaje" at bounding box center [486, 192] width 331 height 58
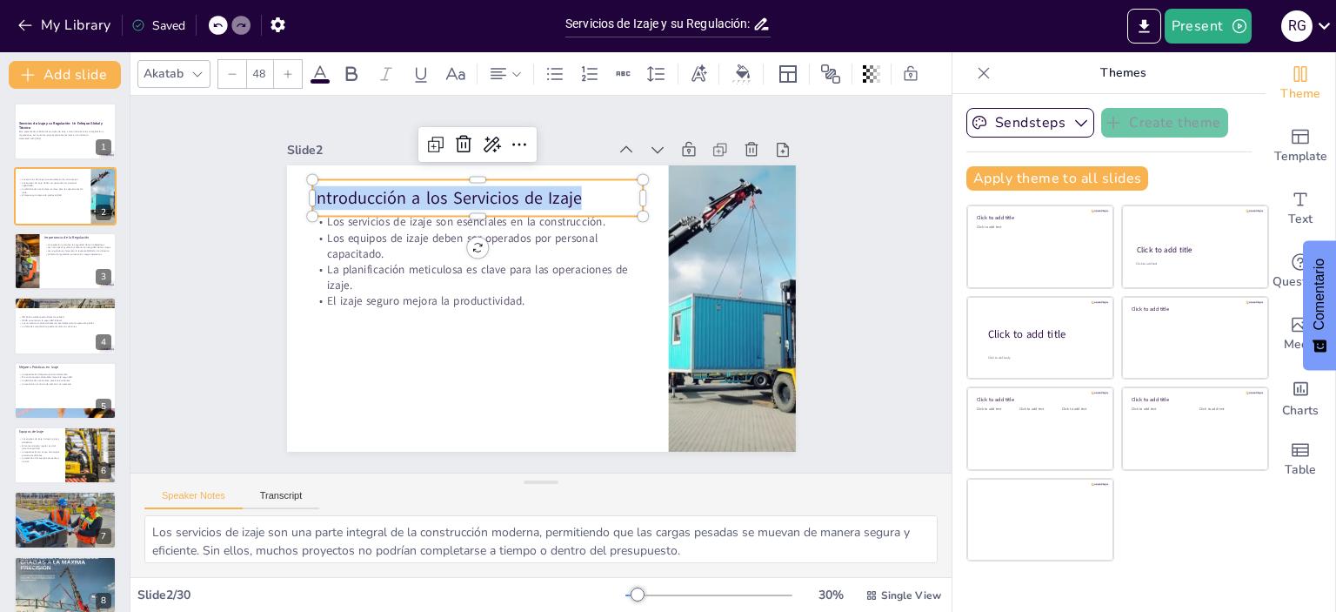
drag, startPoint x: 582, startPoint y: 188, endPoint x: 240, endPoint y: 185, distance: 341.9
click at [240, 185] on div "Slide 1 Servicios de Izaje y su Regulación: Un Enfoque Global y Técnico Esta pr…" at bounding box center [541, 284] width 638 height 397
copy p "Introducción a los Servicios de Izaje"
click at [357, 235] on p "Los equipos de izaje deben ser operados por personal capacitado." at bounding box center [498, 224] width 315 height 164
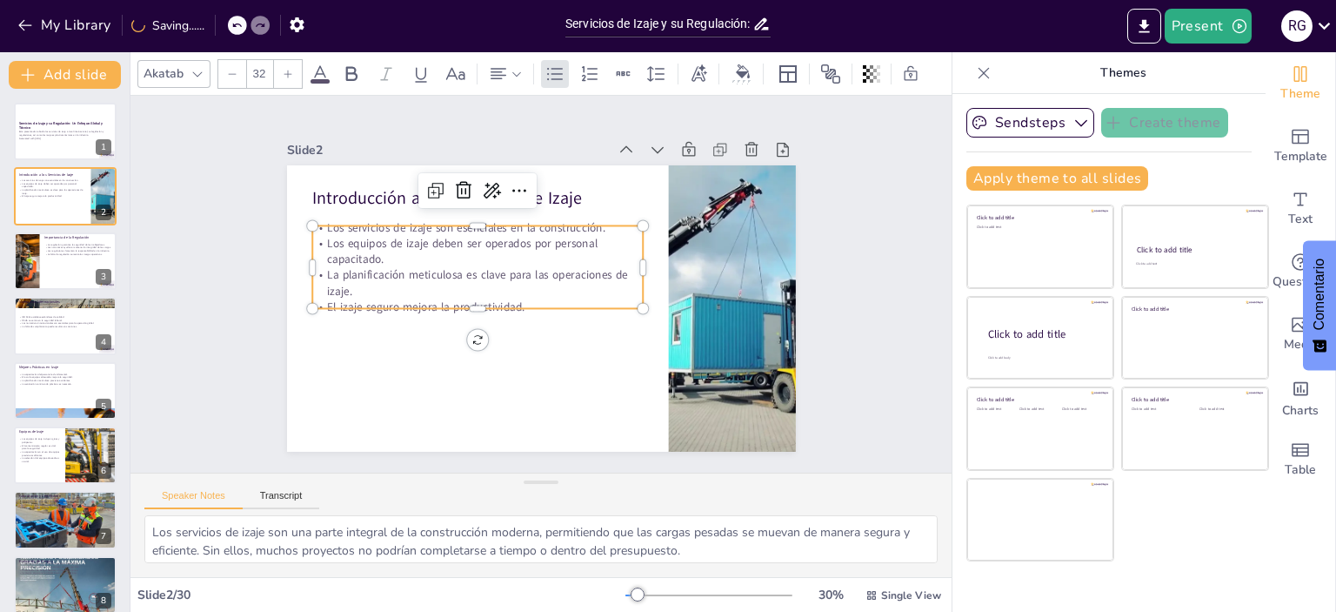
copy p "Introducción a los Servicios de Izaje"
click at [383, 262] on p "La planificación meticulosa es clave para las operaciones de izaje." at bounding box center [477, 277] width 332 height 66
click at [315, 218] on div at bounding box center [477, 218] width 331 height 14
click at [512, 292] on p "El izaje seguro mejora la productividad." at bounding box center [476, 300] width 331 height 50
click at [512, 292] on p "El izaje seguro mejora la productividad." at bounding box center [473, 285] width 319 height 117
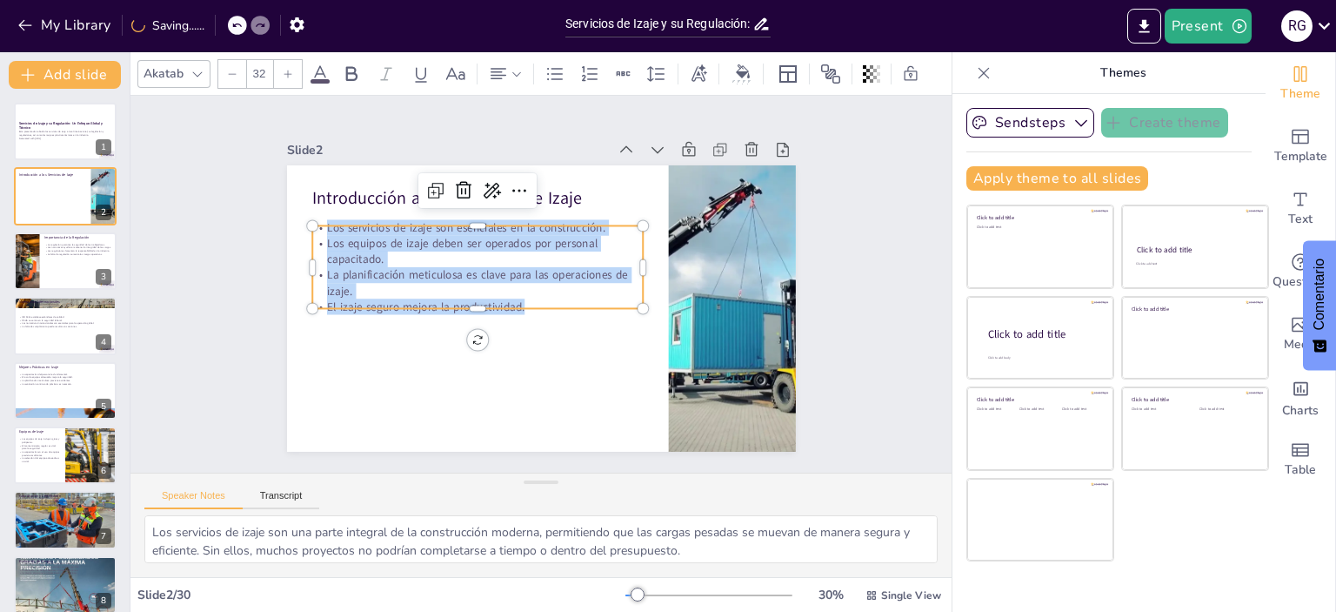
drag, startPoint x: 513, startPoint y: 294, endPoint x: 303, endPoint y: 221, distance: 222.8
click at [303, 221] on div "Introducción a los Servicios de Izaje Los servicios de izaje son esenciales en …" at bounding box center [541, 308] width 509 height 286
copy div "Los servicios de izaje son esenciales en la construcción. Los equipos de izaje …"
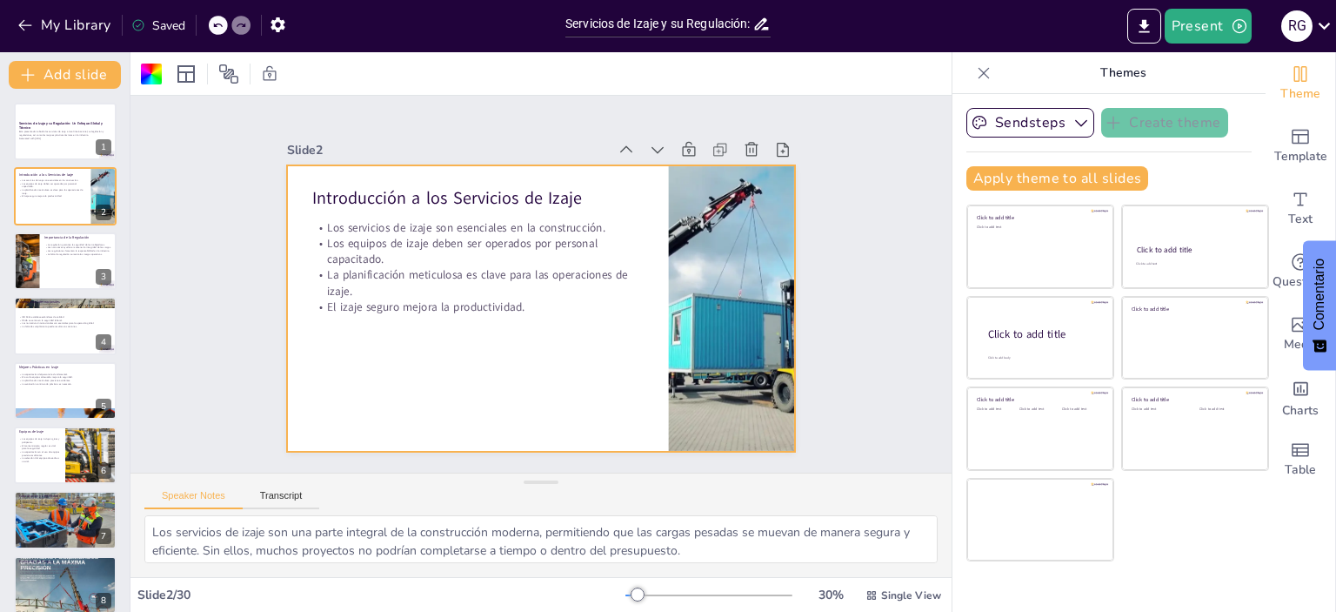
click at [702, 298] on div at bounding box center [732, 308] width 316 height 286
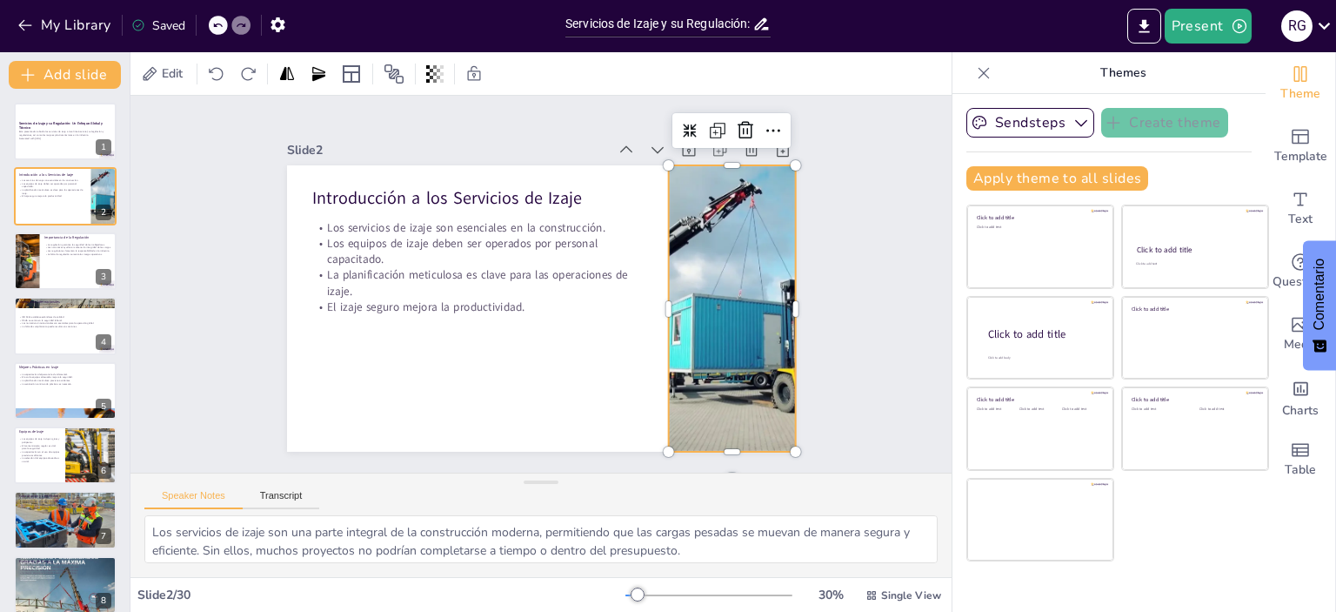
copy div "Los servicios de izaje son esenciales en la construcción. Los equipos de izaje …"
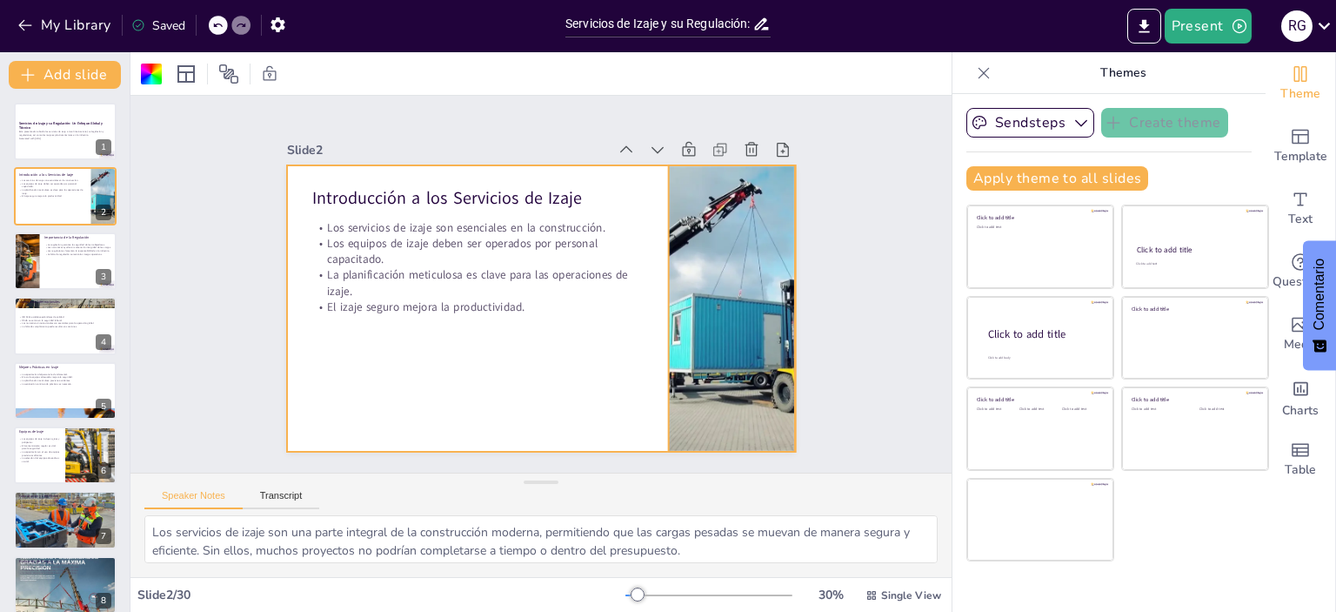
click at [769, 357] on div at bounding box center [732, 308] width 316 height 286
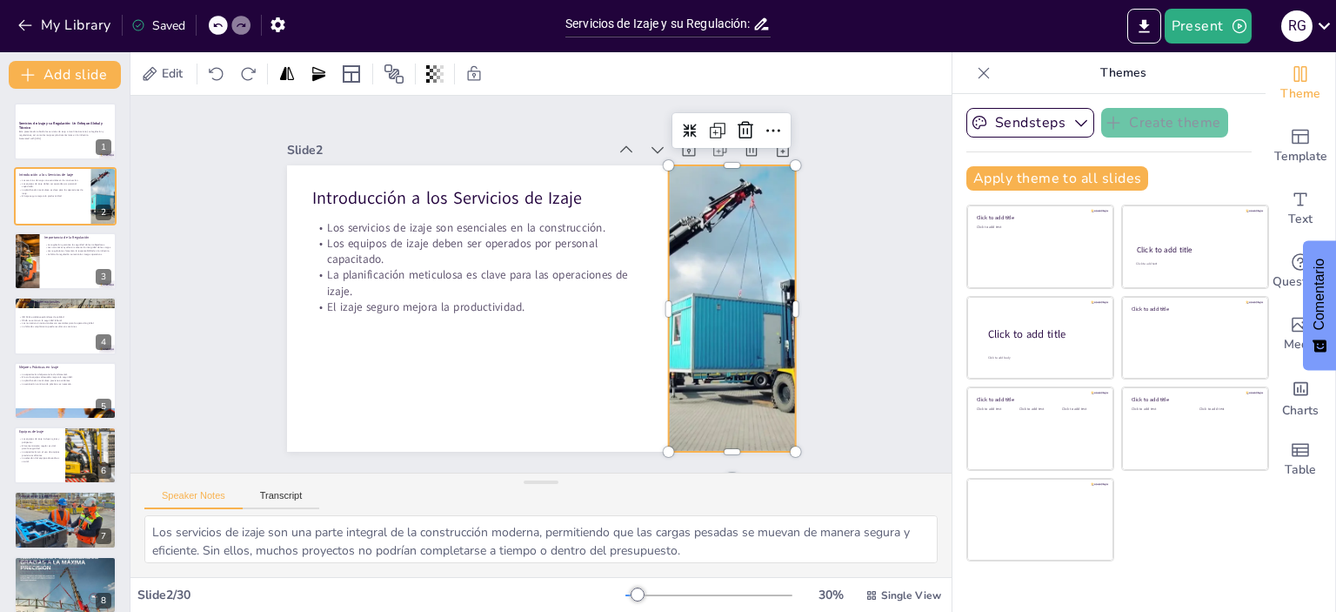
click at [719, 343] on div at bounding box center [732, 308] width 316 height 286
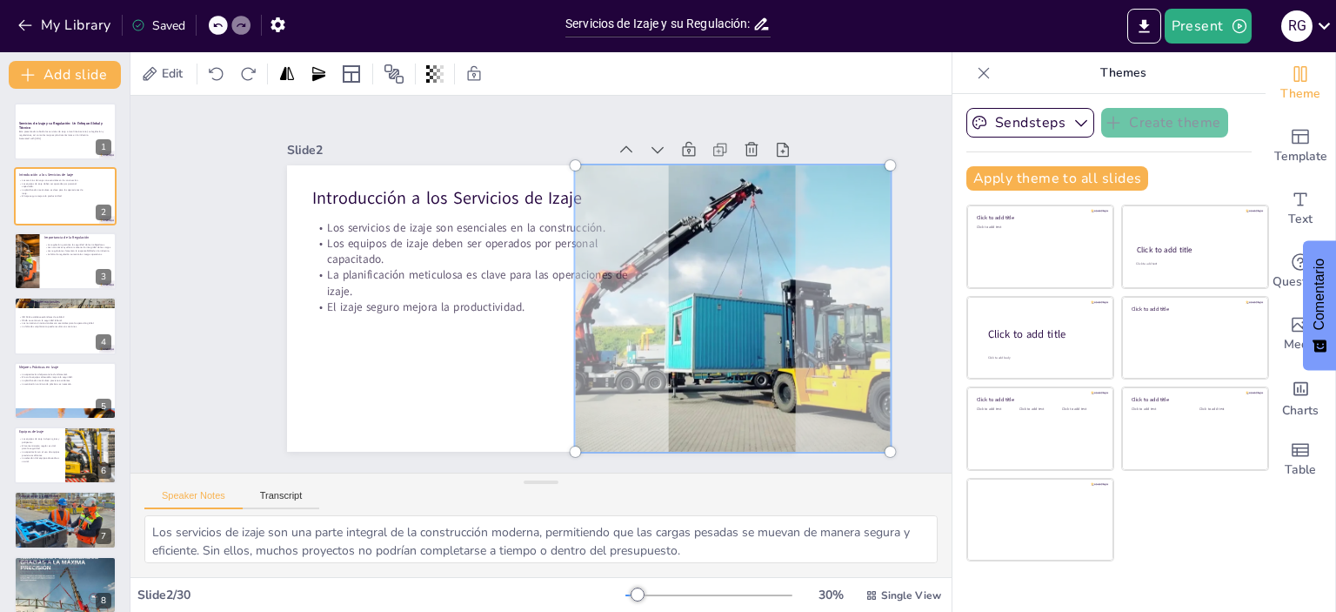
drag, startPoint x: 705, startPoint y: 251, endPoint x: 672, endPoint y: 258, distance: 33.8
click at [672, 258] on div at bounding box center [733, 308] width 337 height 307
drag, startPoint x: 699, startPoint y: 253, endPoint x: 679, endPoint y: 213, distance: 45.1
click at [679, 213] on div at bounding box center [733, 308] width 337 height 307
click at [738, 324] on div at bounding box center [729, 328] width 366 height 341
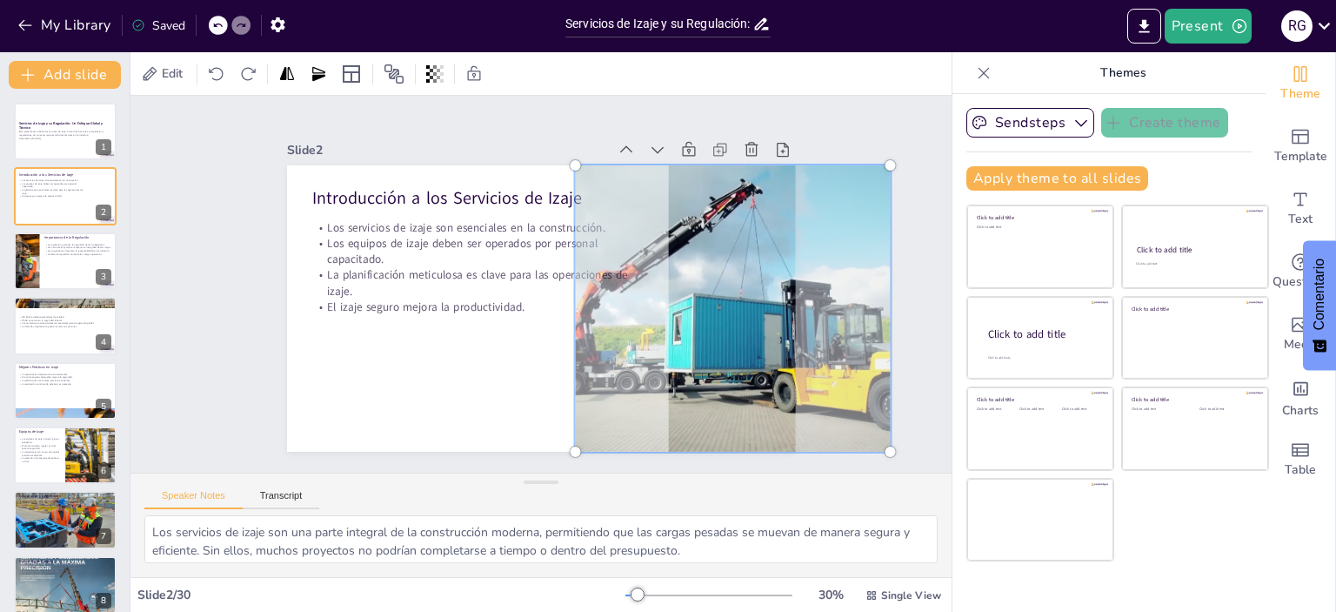
click at [905, 255] on div "Slide 1 Servicios de Izaje y su Regulación: Un Enfoque Global y Técnico Esta pr…" at bounding box center [540, 284] width 821 height 377
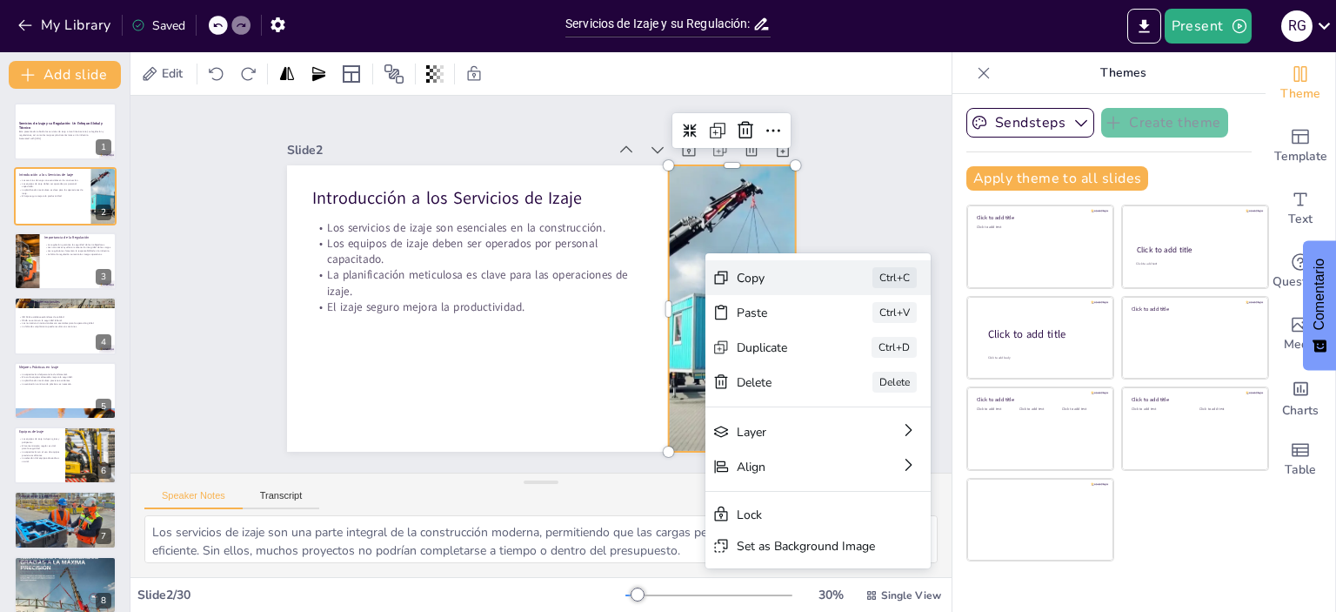
click at [867, 365] on div "Copy" at bounding box center [910, 373] width 87 height 17
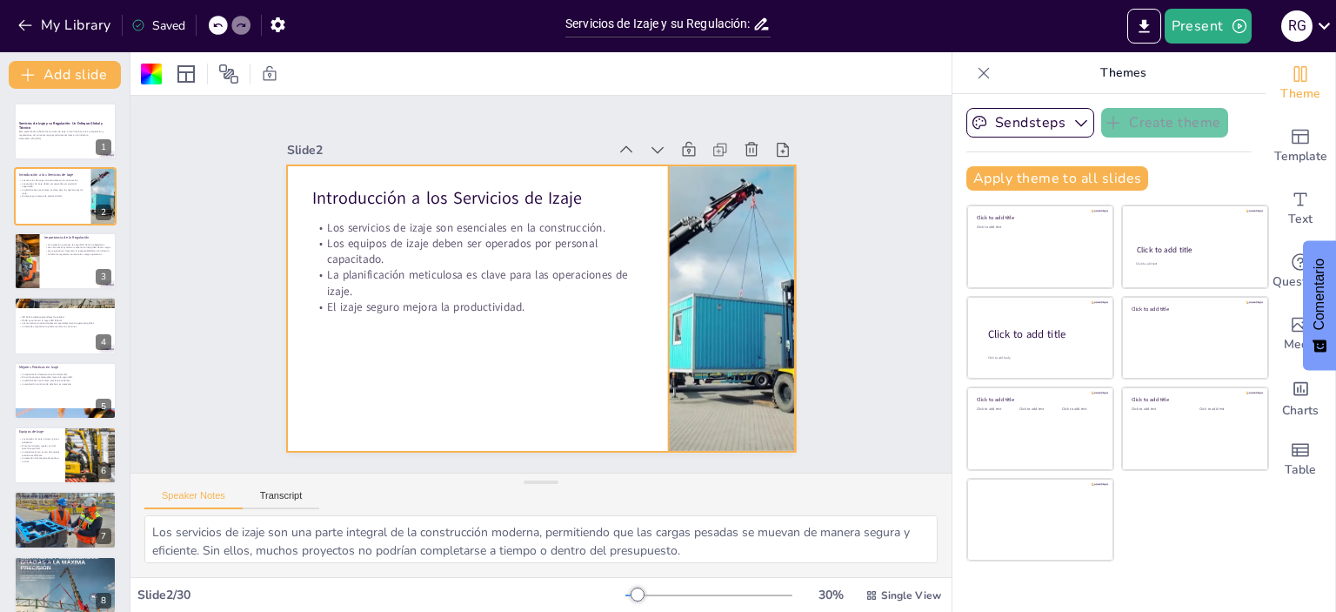
click at [698, 324] on div at bounding box center [733, 308] width 316 height 286
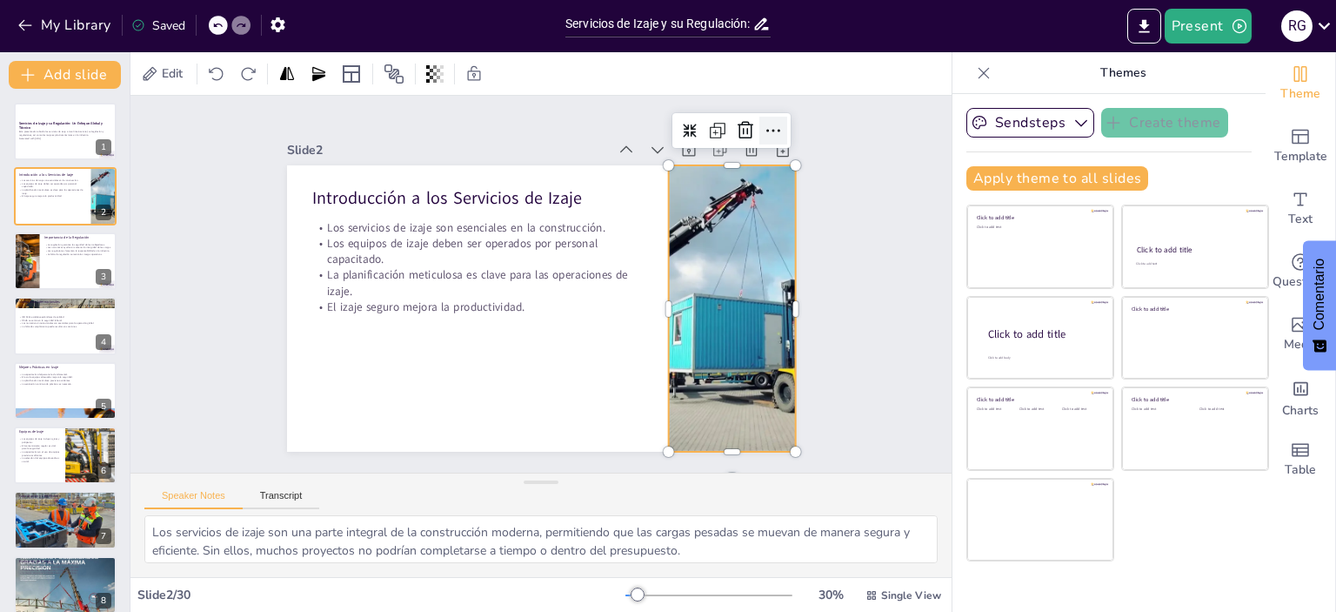
click at [777, 144] on icon at bounding box center [788, 155] width 23 height 23
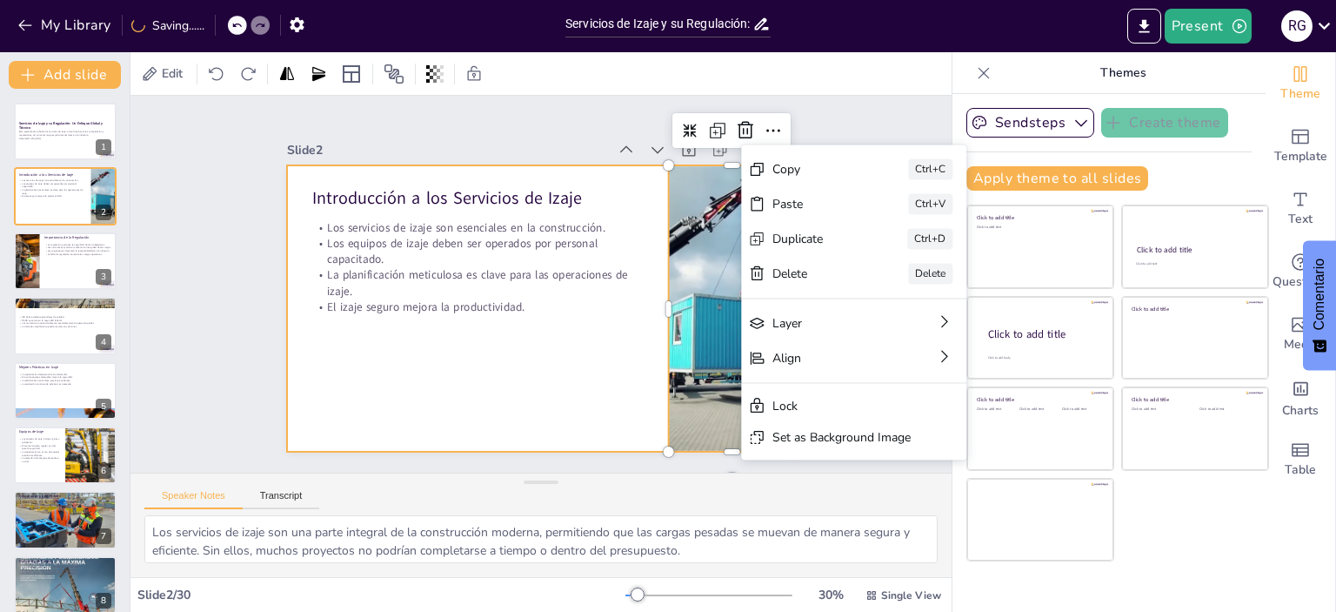
click at [567, 344] on div at bounding box center [531, 306] width 581 height 469
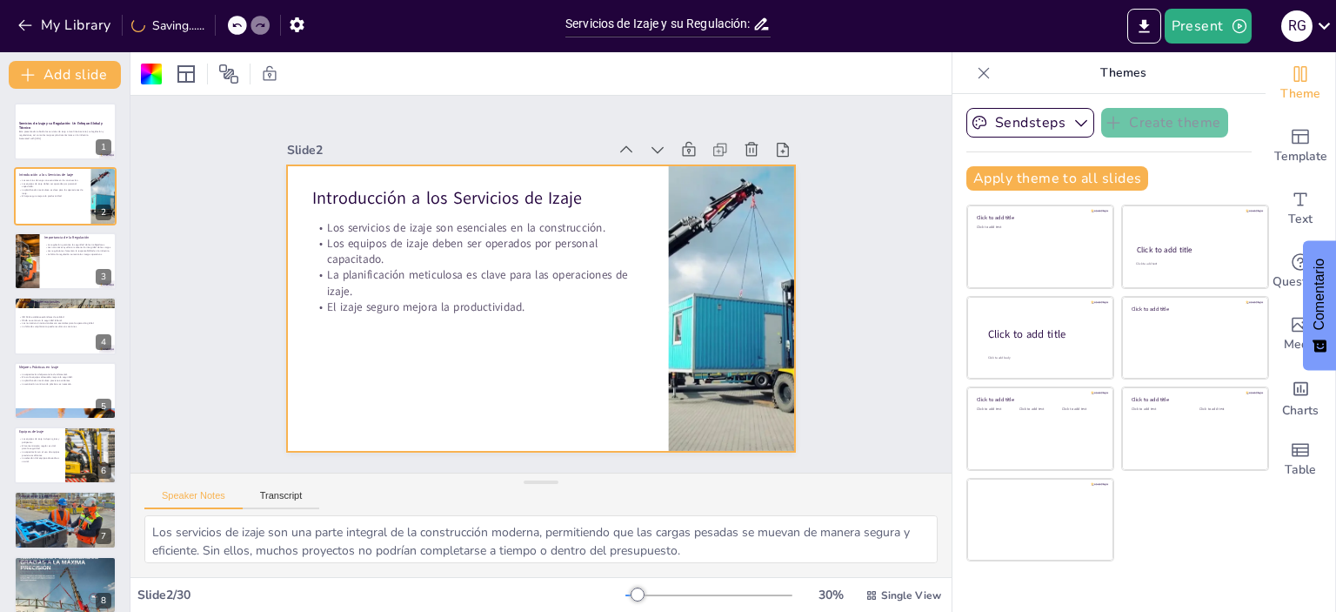
click at [853, 297] on div "Slide 1 Servicios de Izaje y su Regulación: Un Enfoque Global y Técnico Esta pr…" at bounding box center [541, 284] width 856 height 460
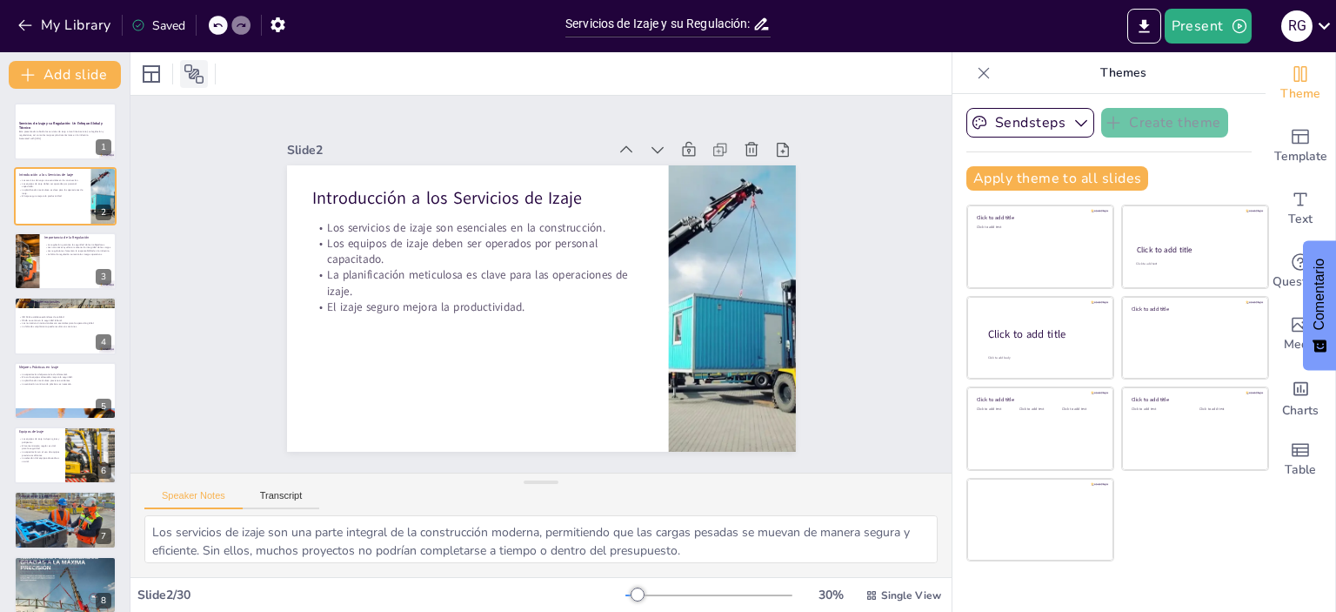
click at [201, 75] on icon at bounding box center [194, 74] width 21 height 21
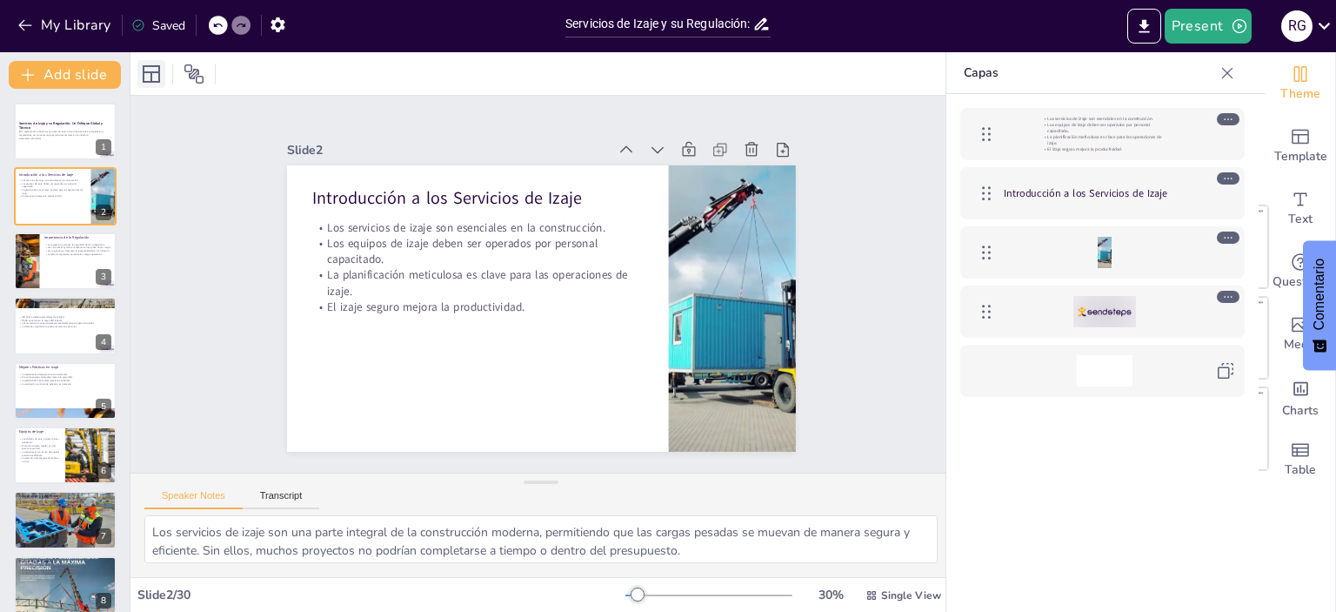
click at [146, 81] on icon at bounding box center [151, 73] width 17 height 17
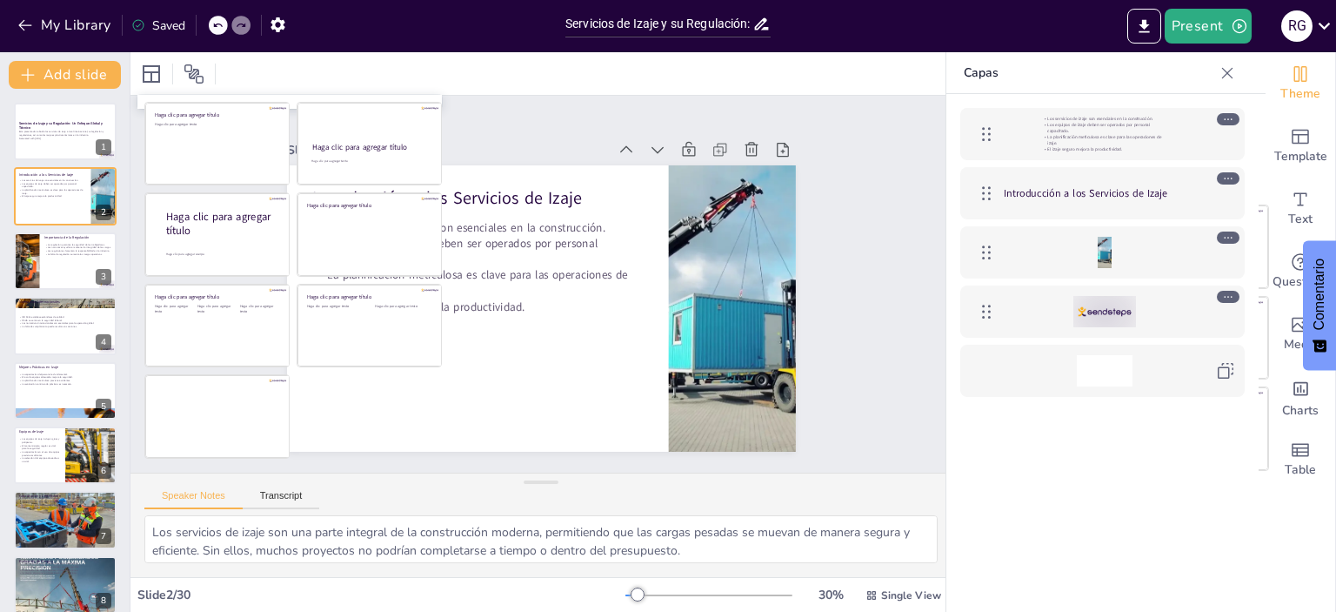
click at [344, 76] on div at bounding box center [540, 73] width 821 height 43
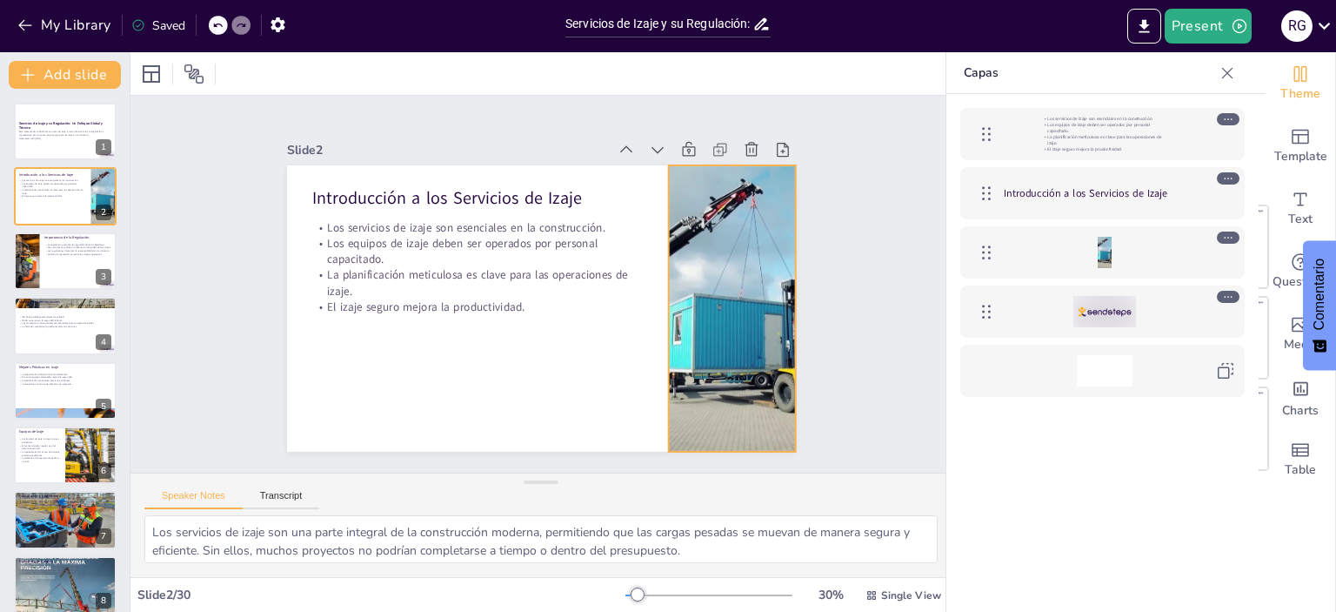
click at [710, 250] on div at bounding box center [730, 329] width 344 height 318
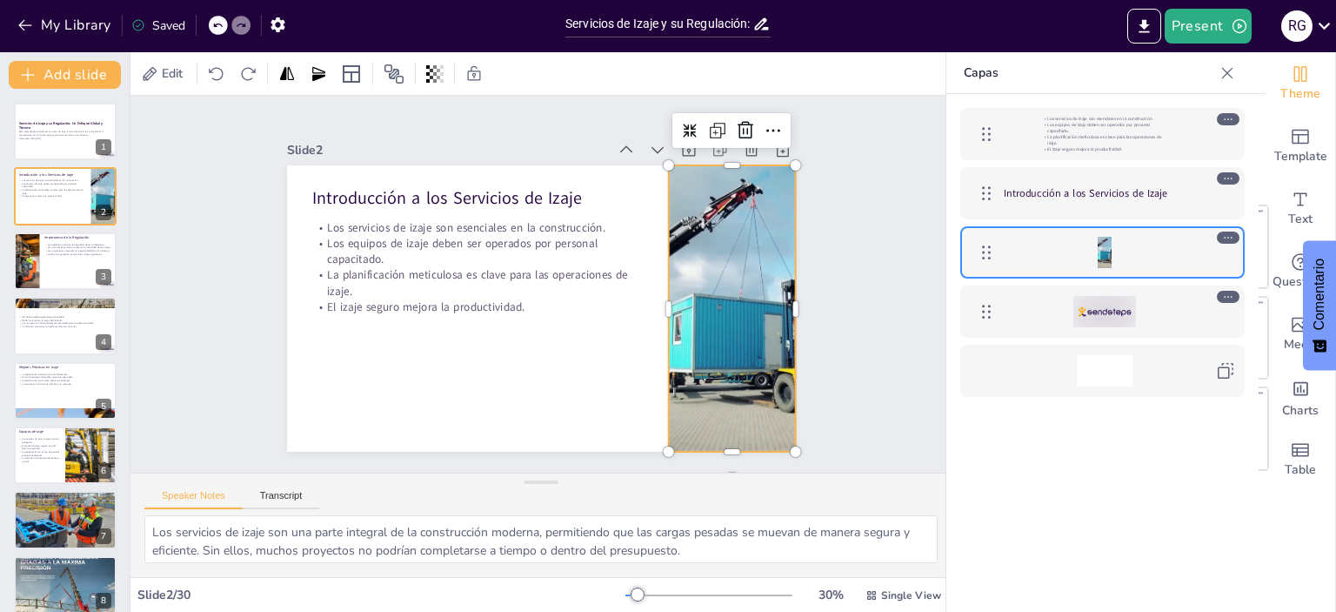
click at [952, 491] on div "Theme Template Text Questions Media Charts Table Themes Sendsteps Create theme …" at bounding box center [1144, 331] width 385 height 559
click at [1044, 466] on div "Los servicios de izaje son esenciales en la construcción. Los equipos de izaje …" at bounding box center [1102, 379] width 312 height 570
click at [1145, 23] on icon "Export to PowerPoint" at bounding box center [1144, 25] width 10 height 13
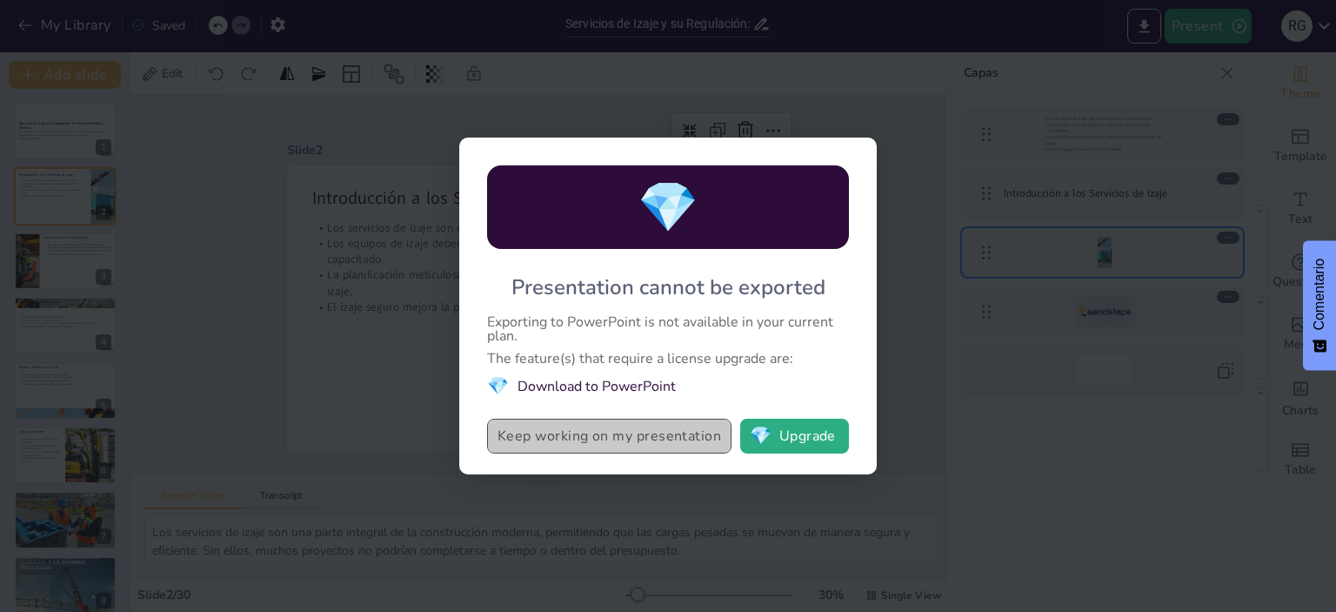
click at [618, 438] on button "Keep working on my presentation" at bounding box center [609, 435] width 244 height 35
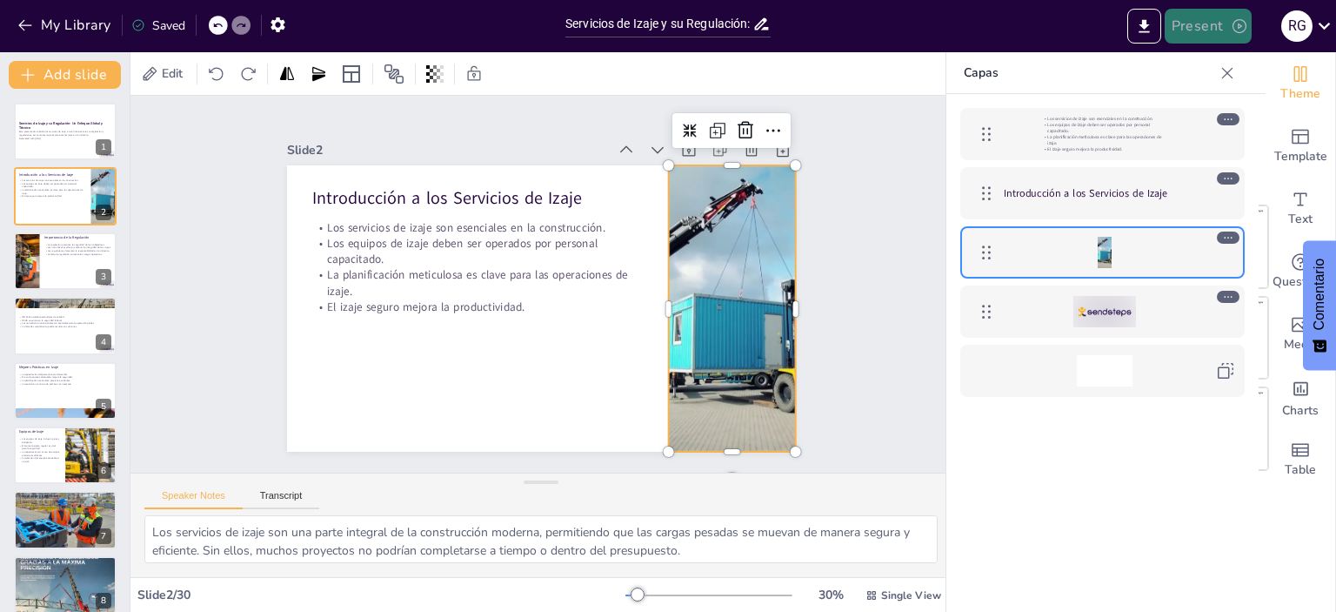
click at [1228, 30] on button "Present" at bounding box center [1208, 26] width 87 height 35
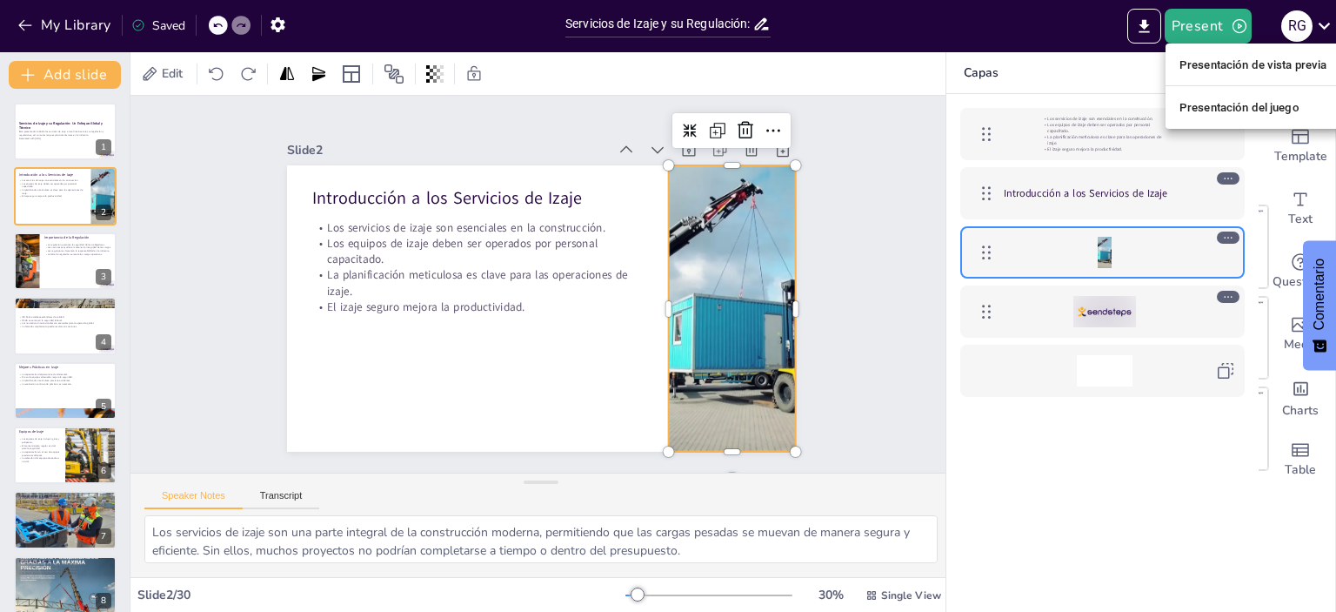
click at [1215, 69] on font "Presentación de vista previa" at bounding box center [1254, 64] width 148 height 13
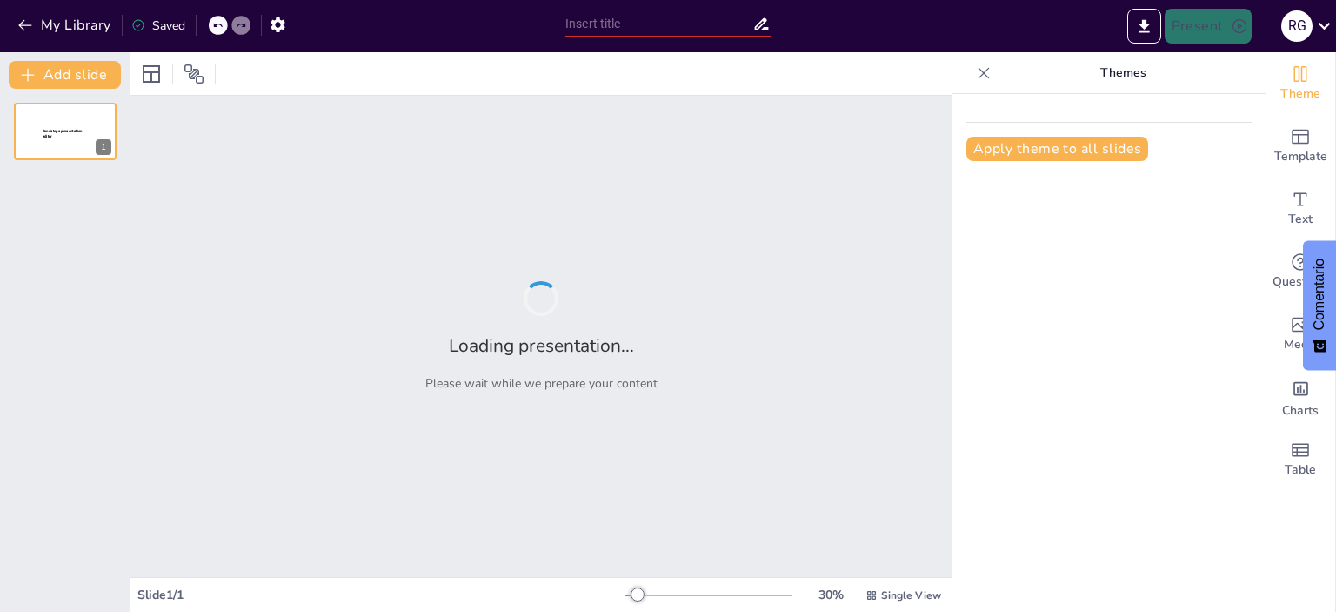
type input "Servicios de Izaje y su Regulación: Un Enfoque Global y Técnico"
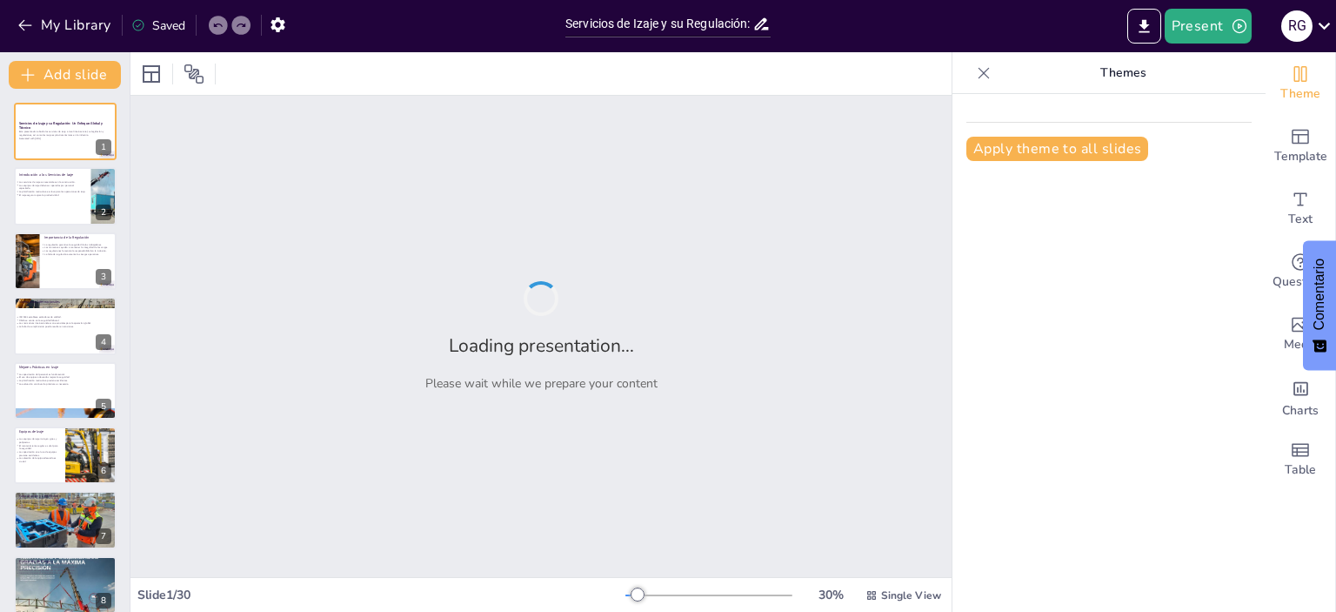
checkbox input "true"
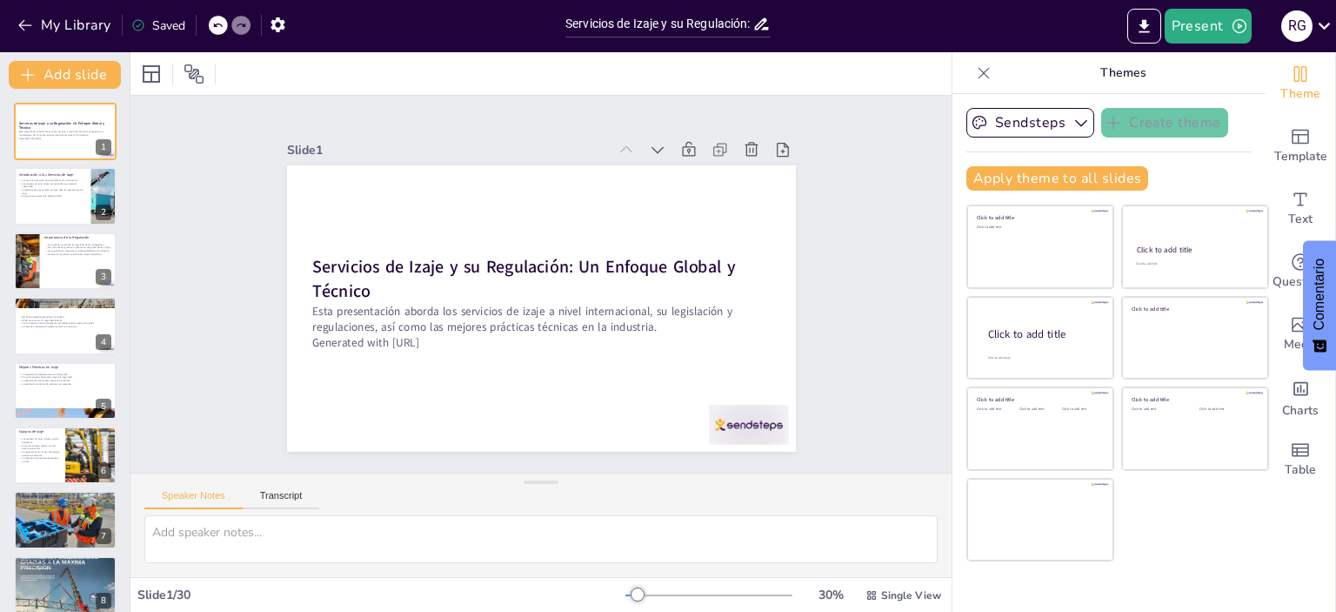
checkbox input "true"
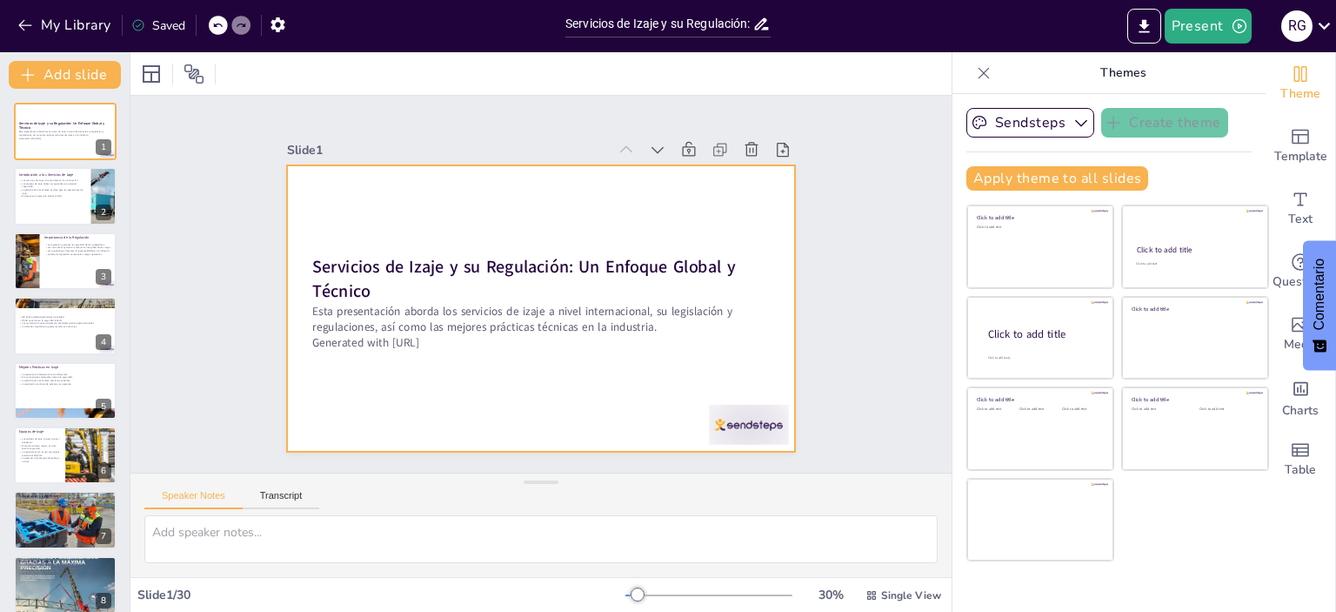
checkbox input "true"
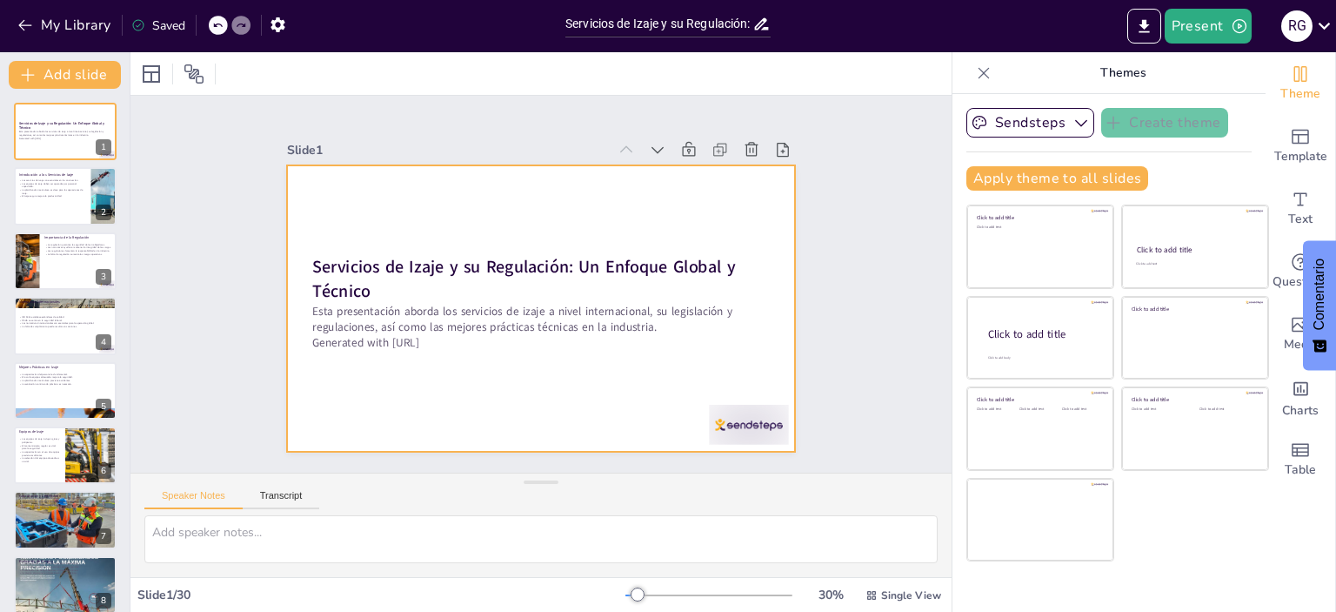
checkbox input "true"
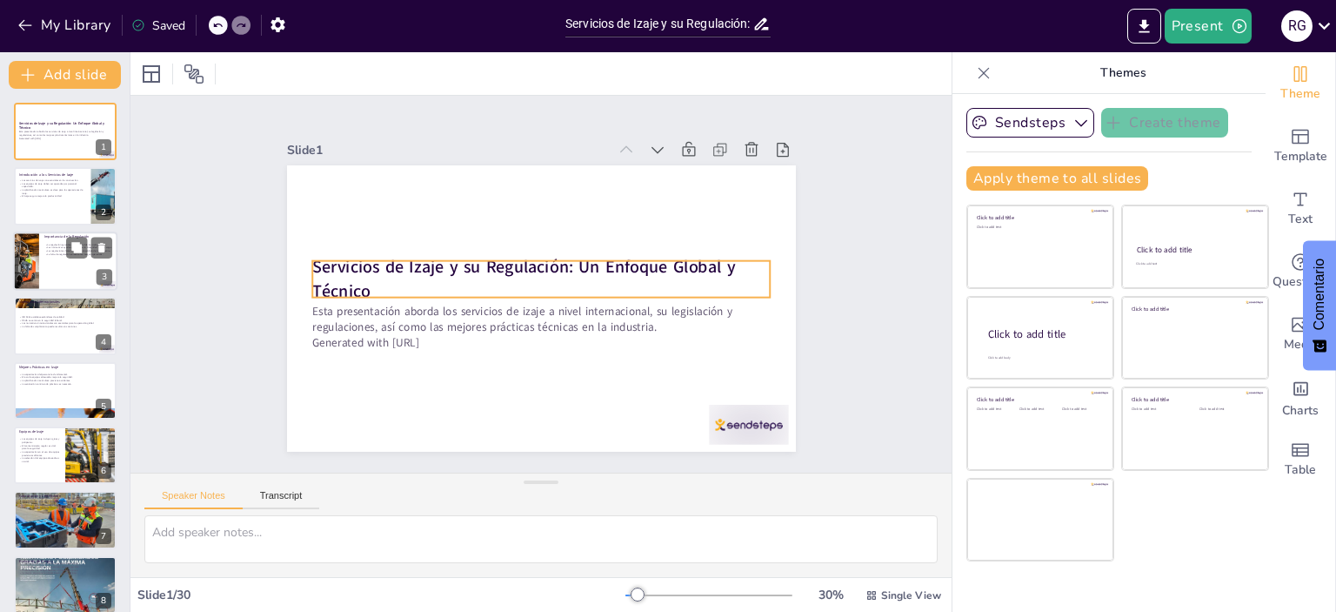
checkbox input "true"
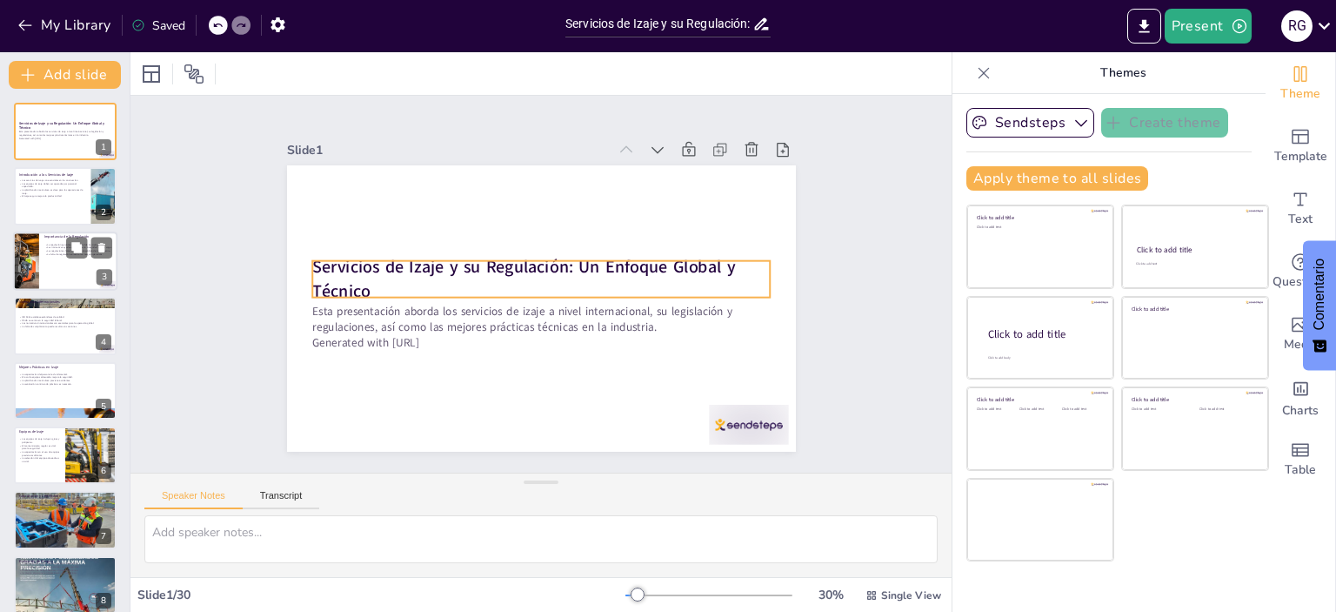
checkbox input "true"
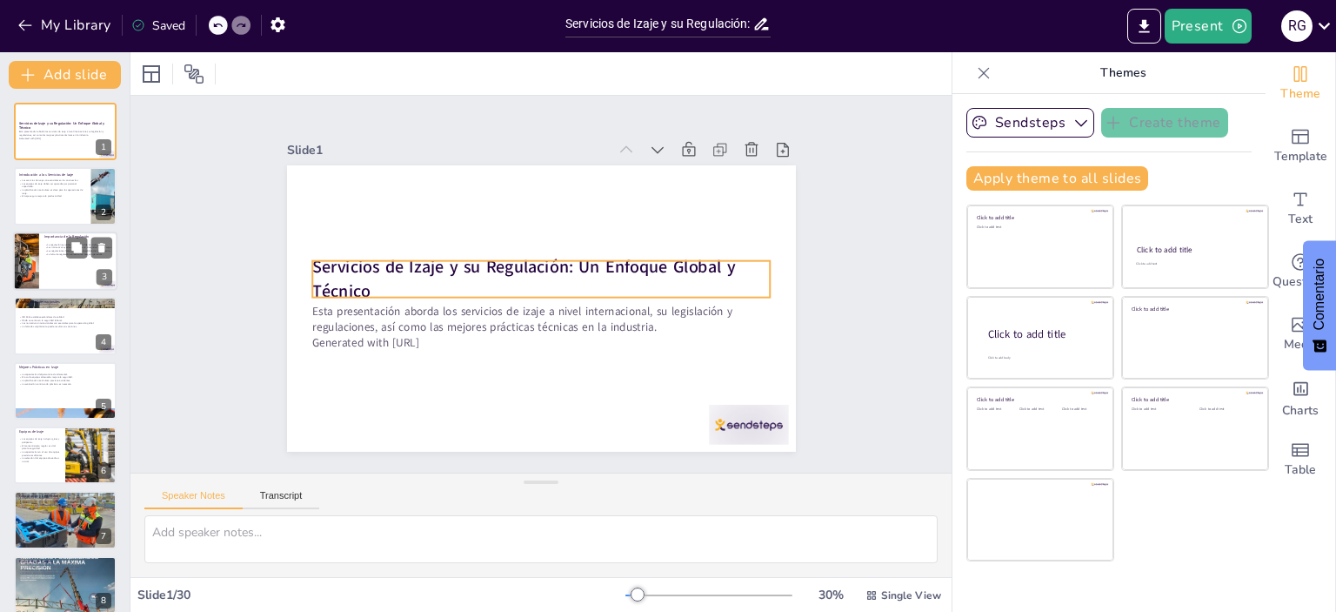
checkbox input "true"
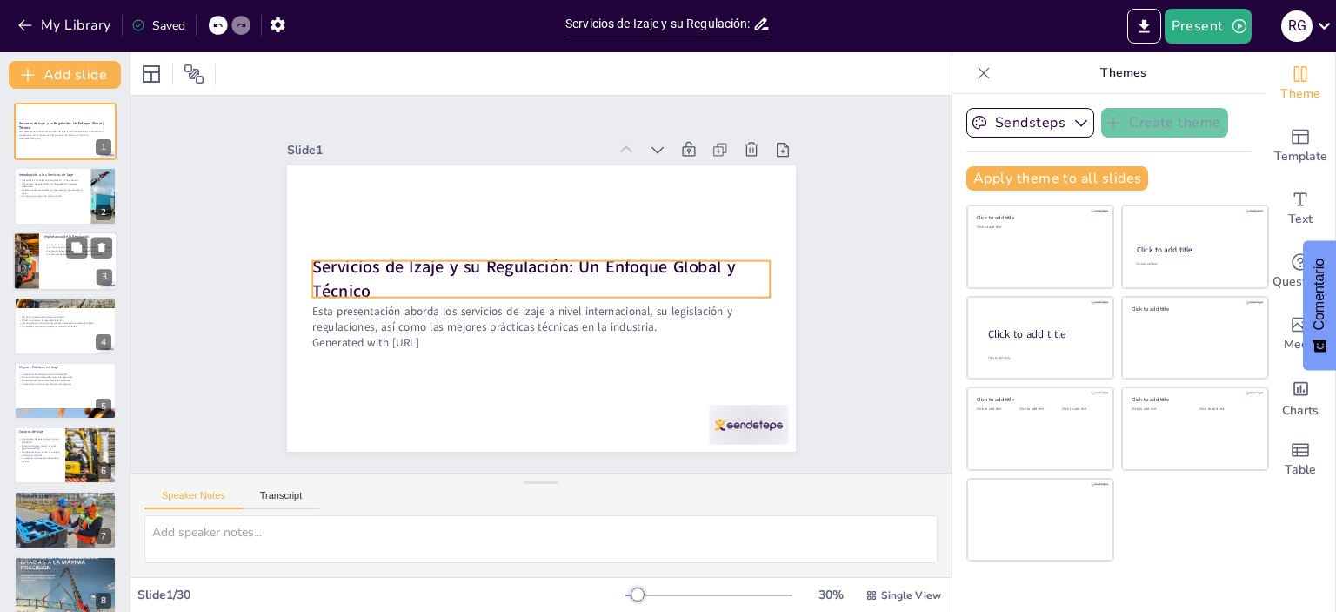
checkbox input "true"
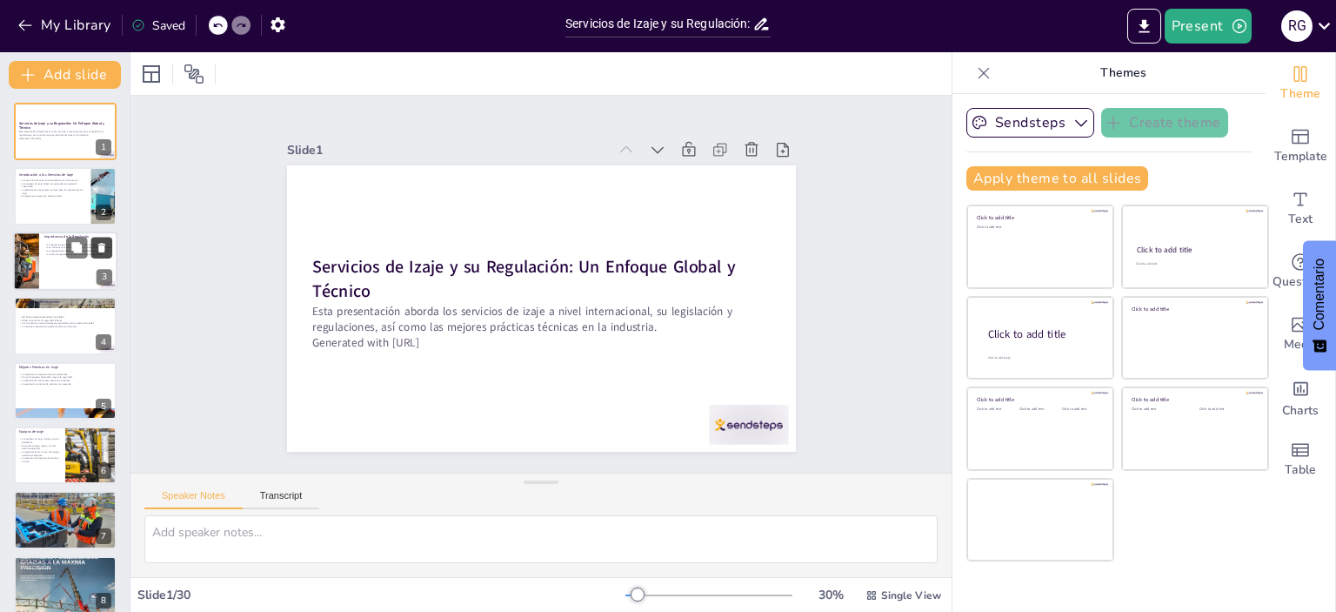
checkbox input "true"
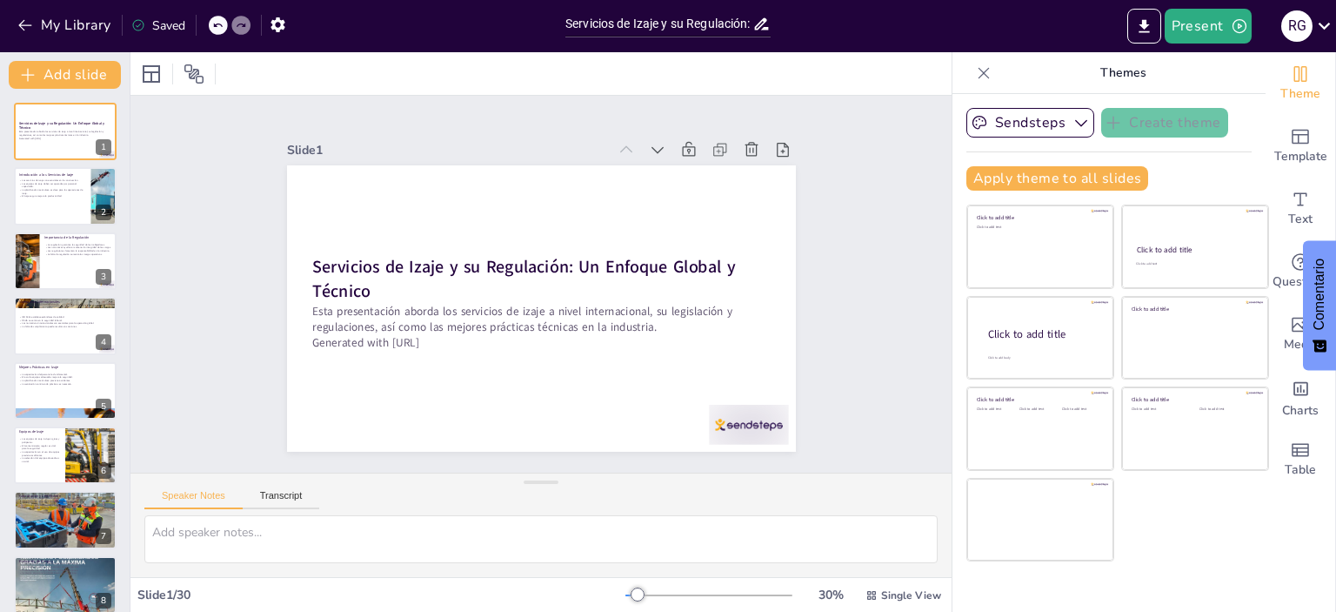
checkbox input "true"
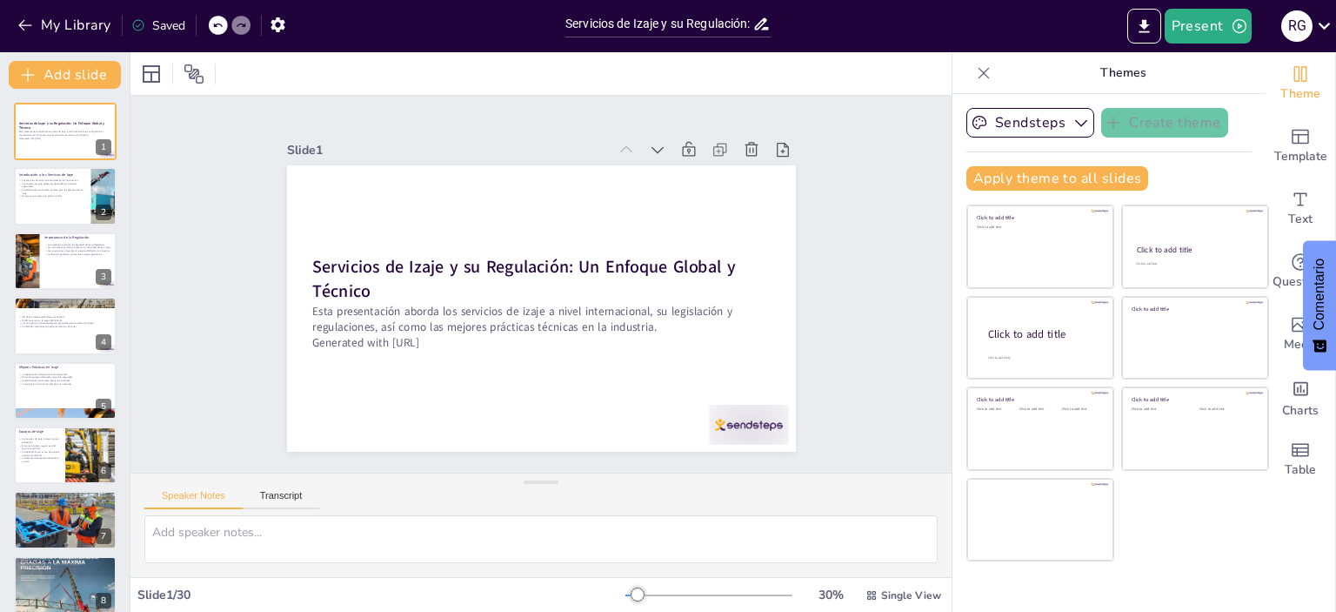
checkbox input "true"
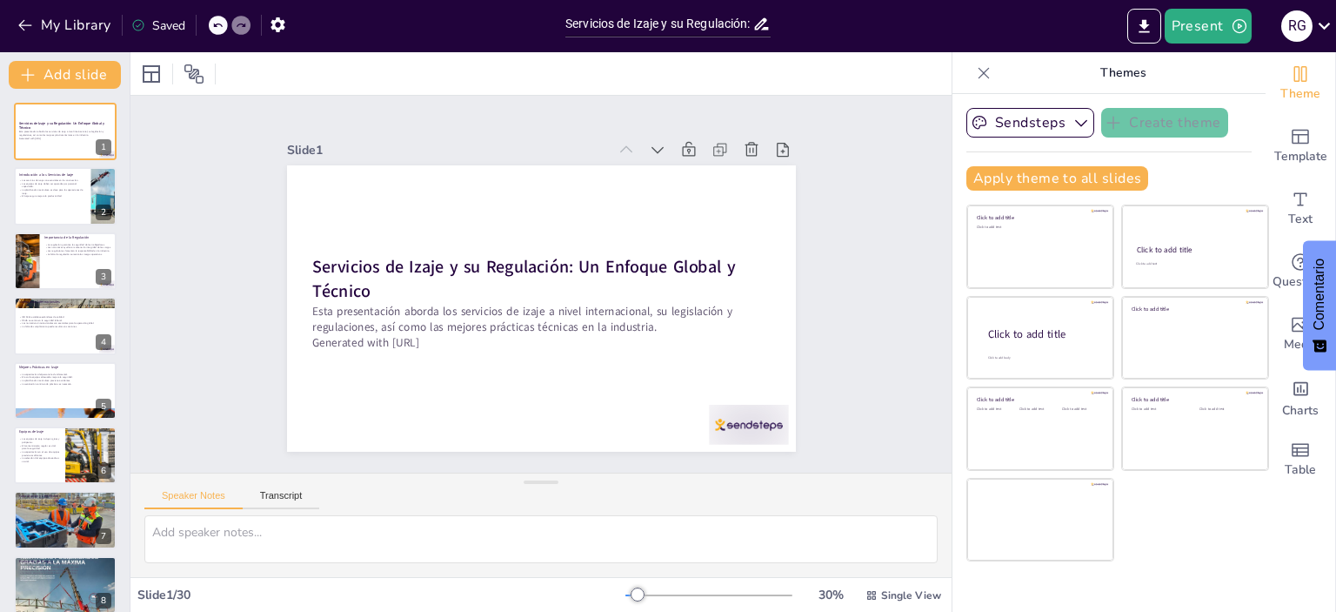
checkbox input "true"
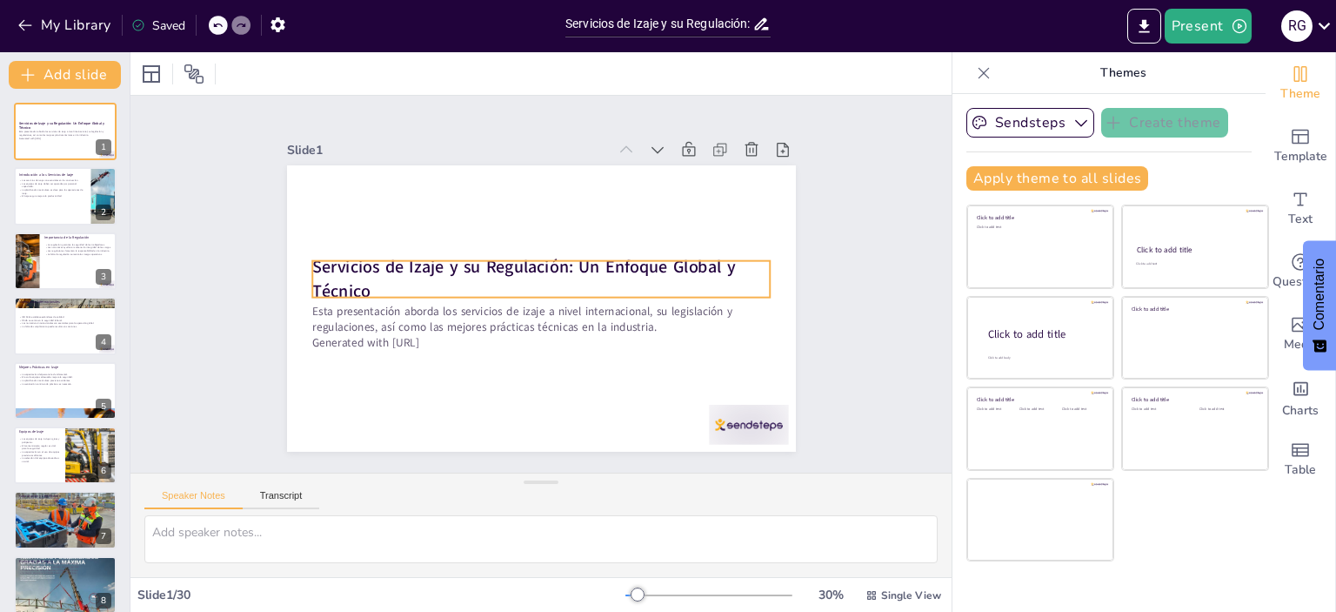
checkbox input "true"
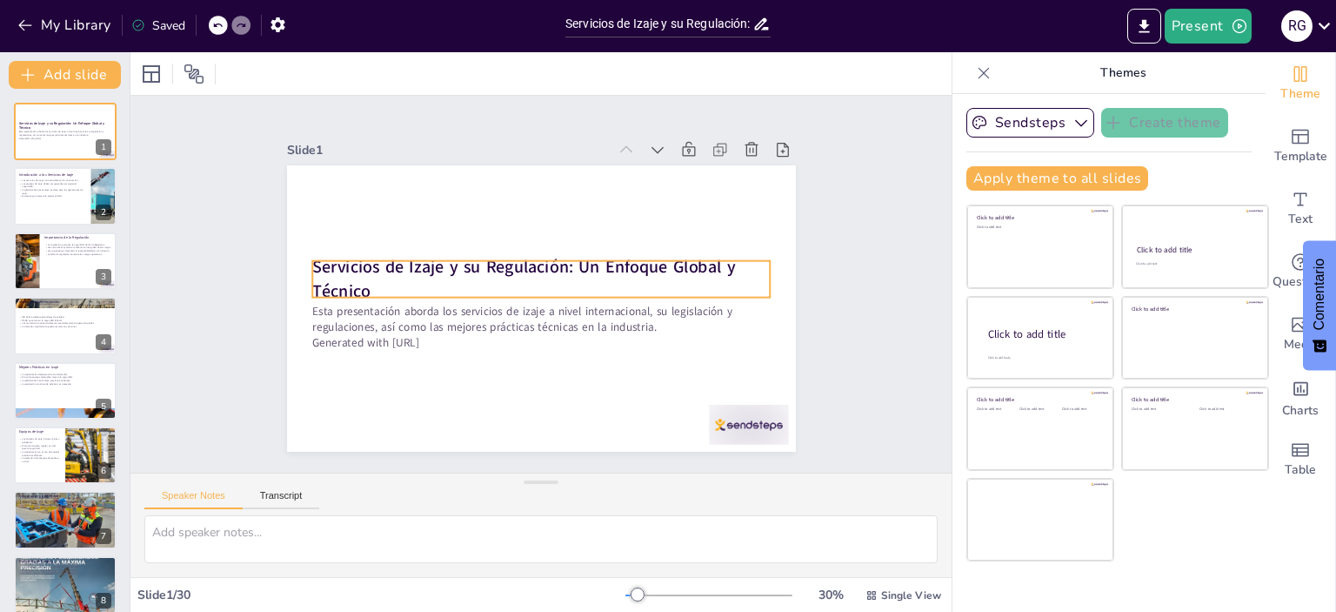
checkbox input "true"
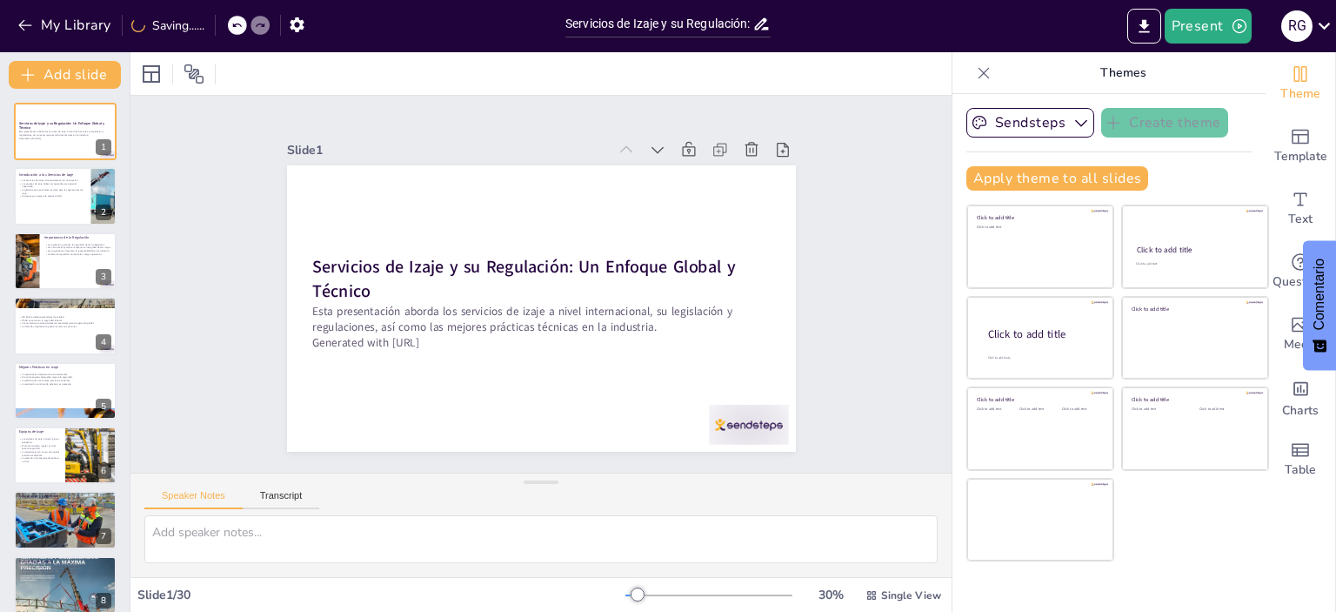
checkbox input "true"
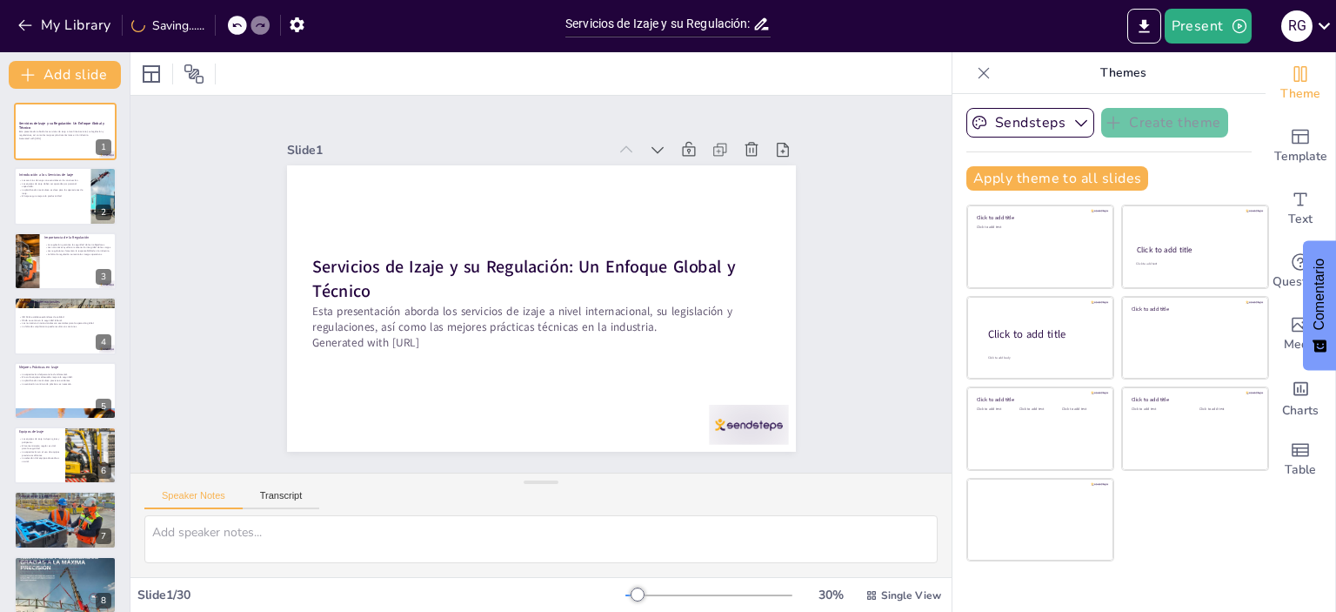
checkbox input "true"
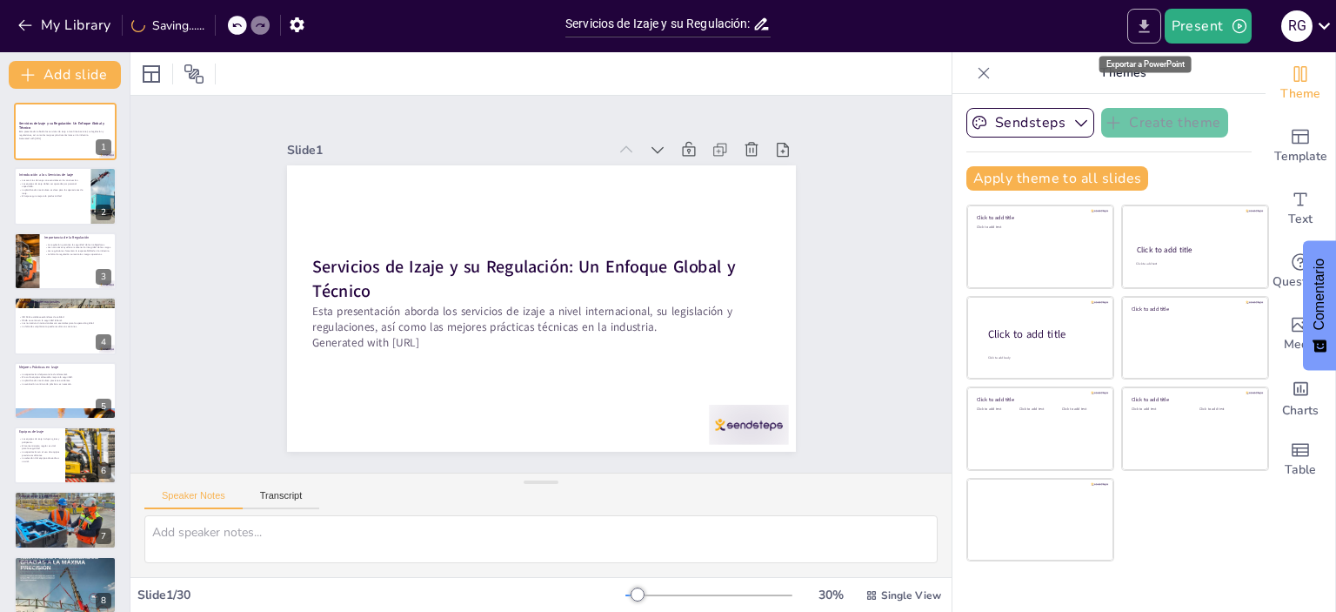
click at [1148, 33] on icon "Export to PowerPoint" at bounding box center [1144, 26] width 18 height 18
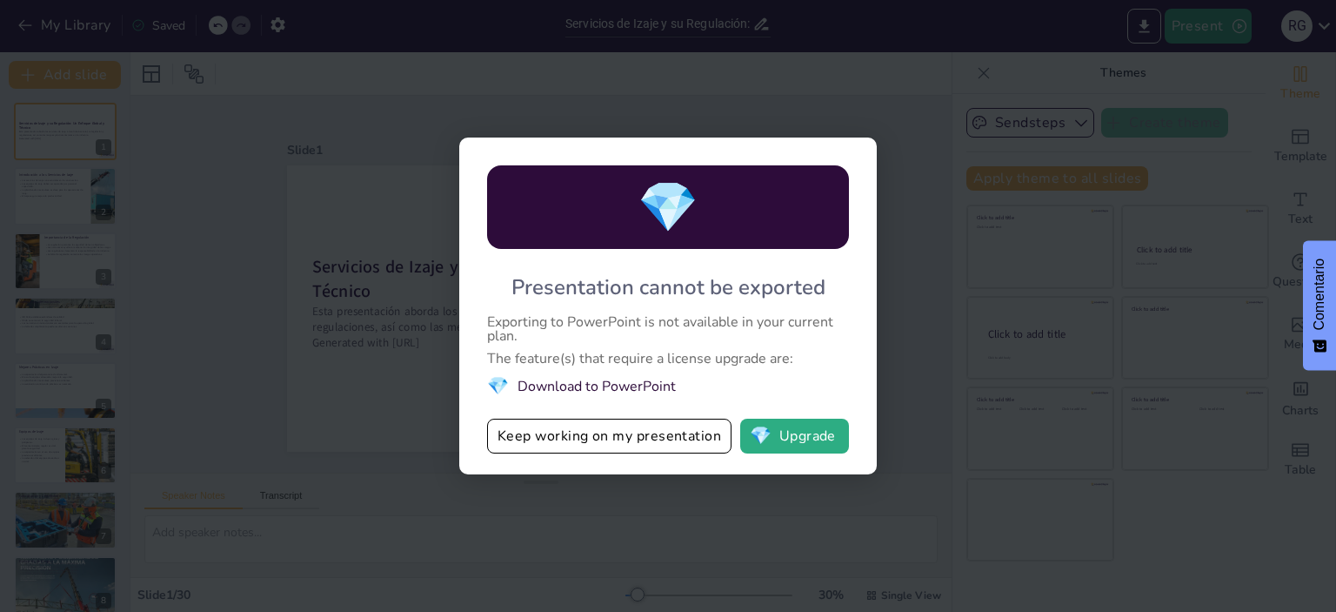
click at [605, 385] on li "💎 Download to PowerPoint" at bounding box center [668, 385] width 362 height 23
click at [802, 441] on button "💎 Upgrade" at bounding box center [794, 435] width 109 height 35
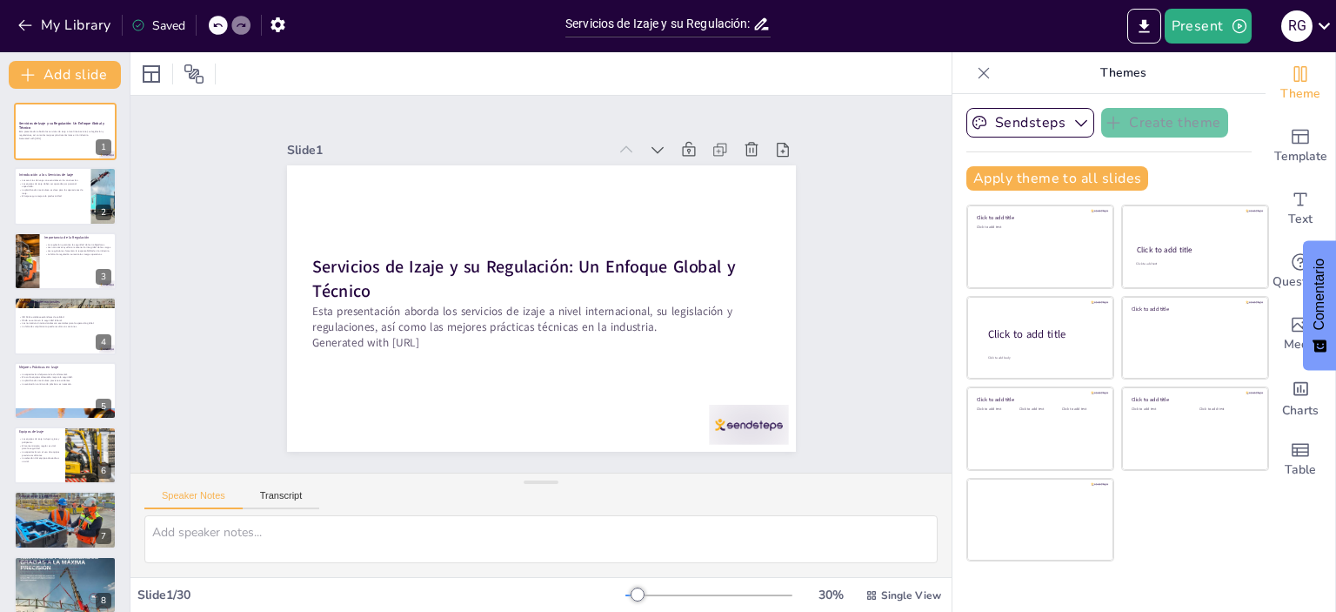
checkbox input "true"
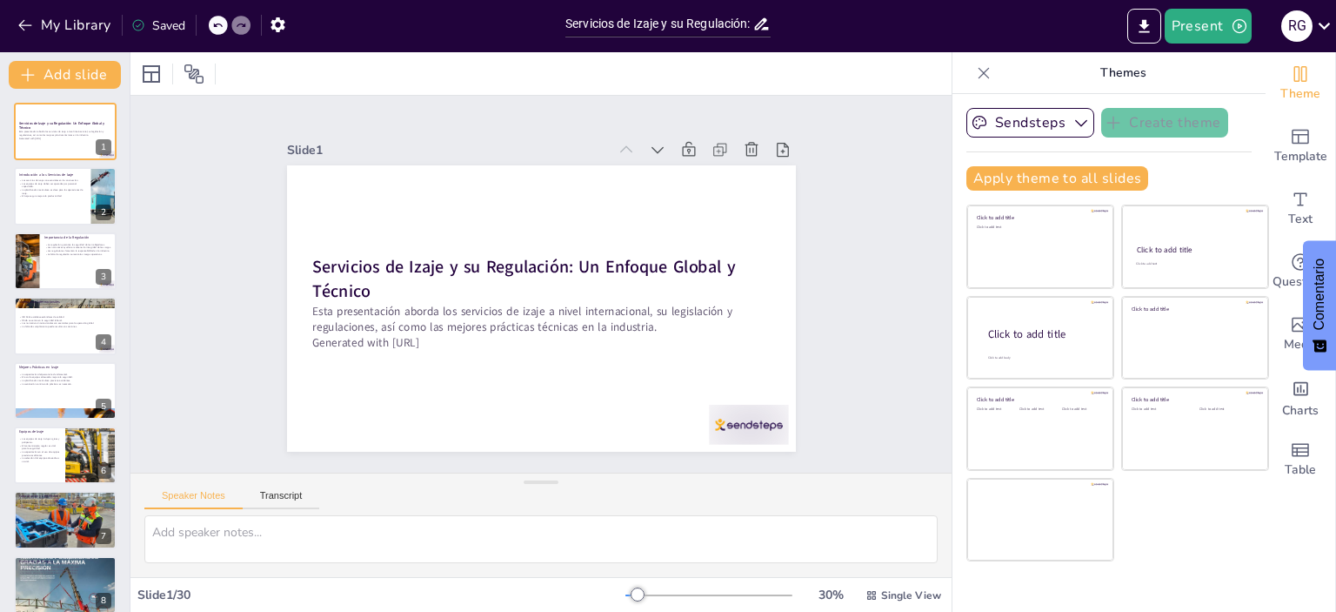
checkbox input "true"
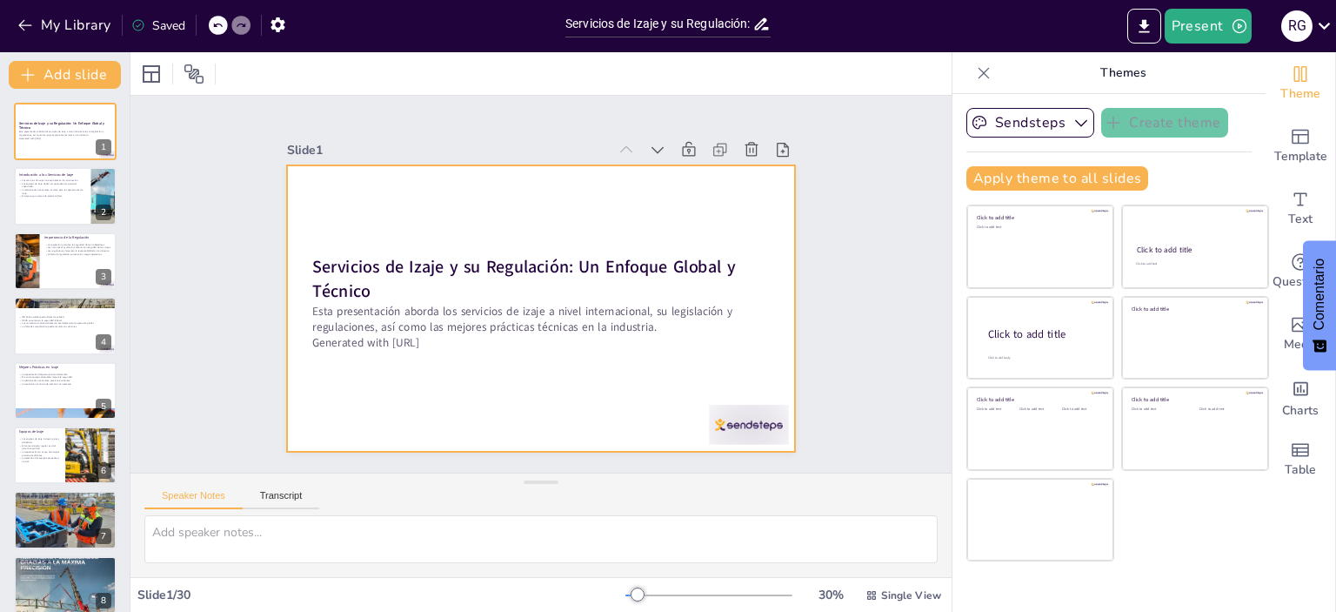
checkbox input "true"
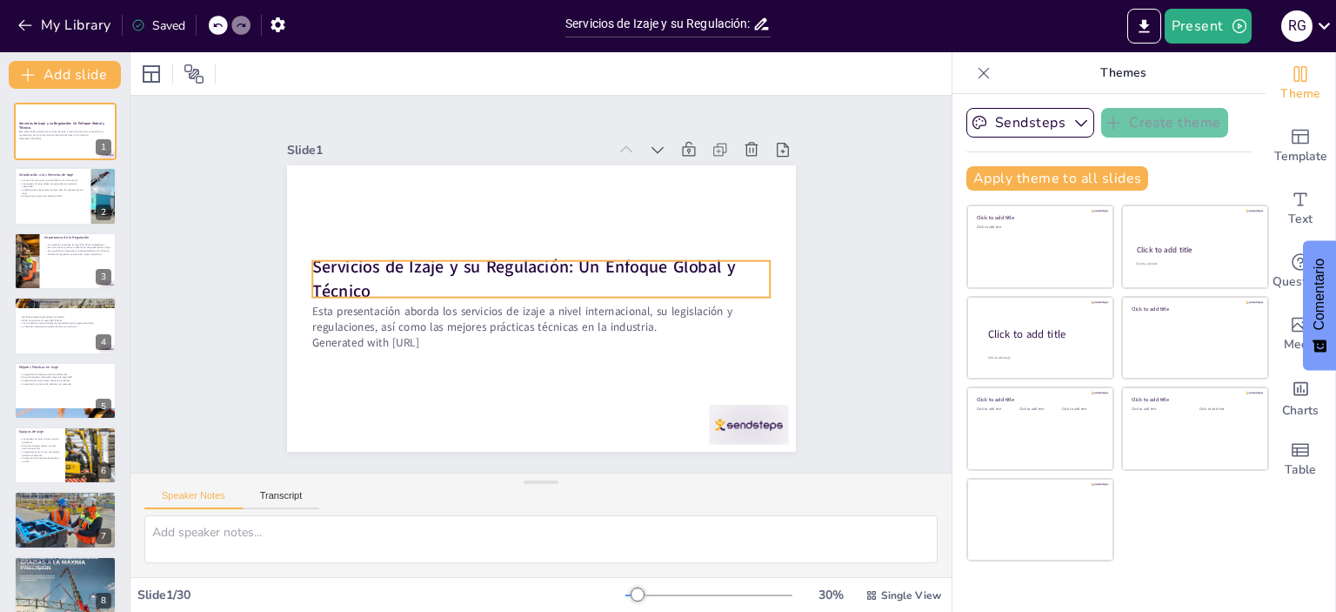
checkbox input "true"
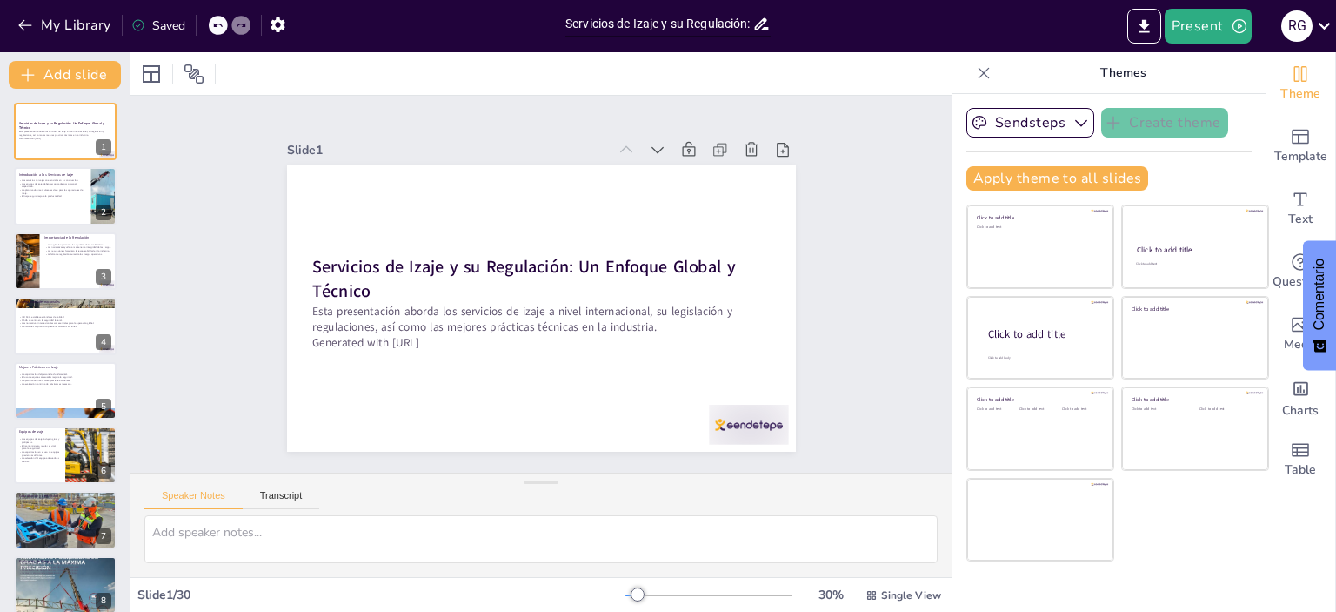
checkbox input "true"
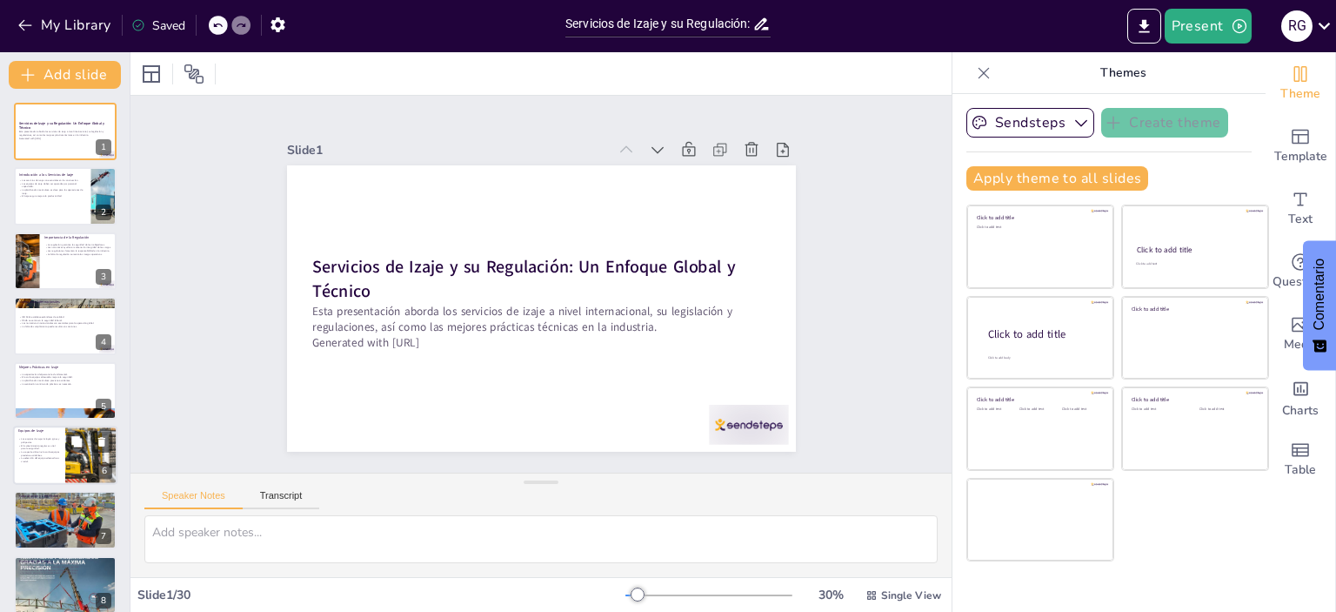
checkbox input "true"
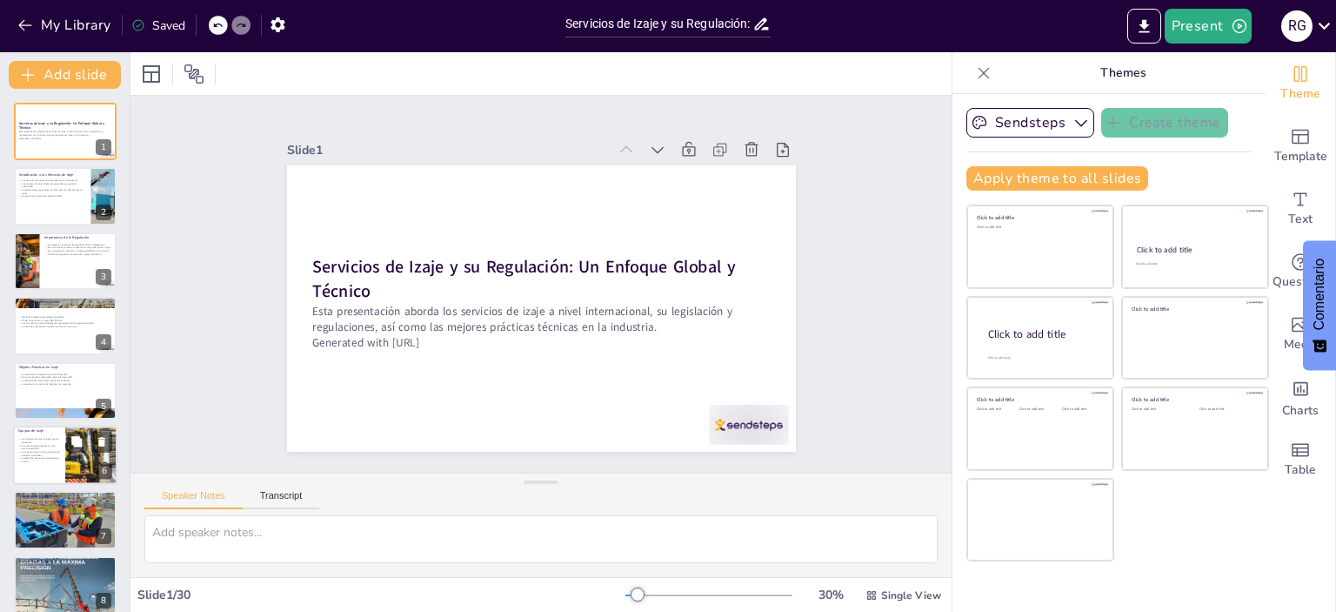
checkbox input "true"
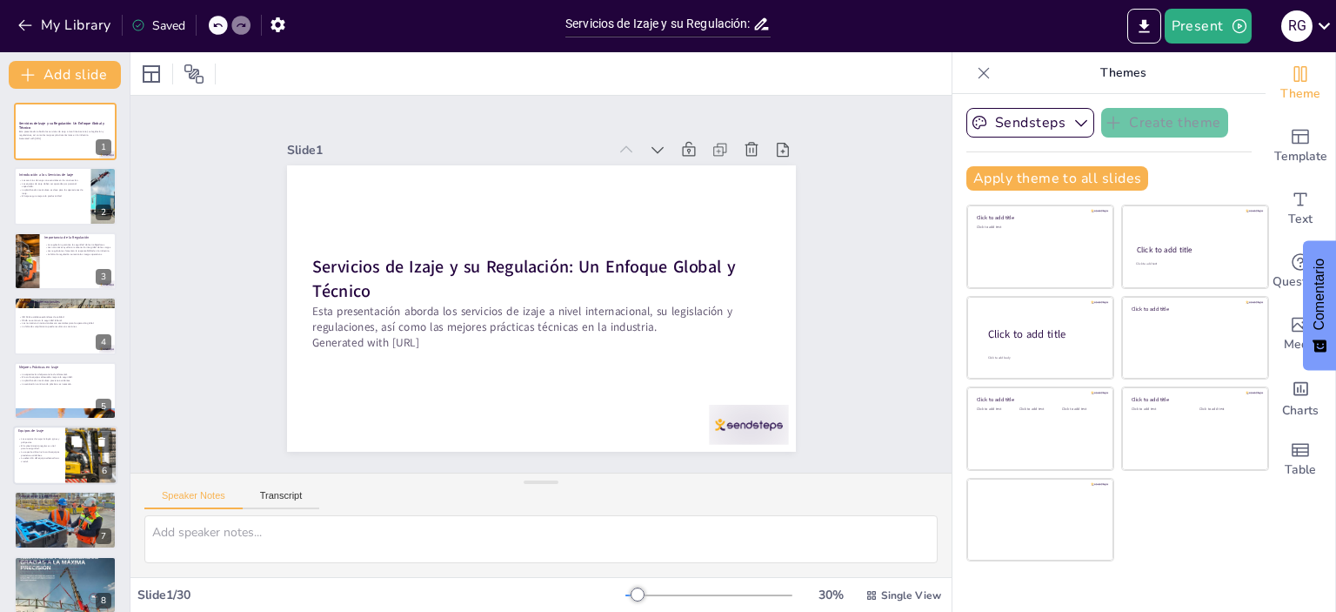
checkbox input "true"
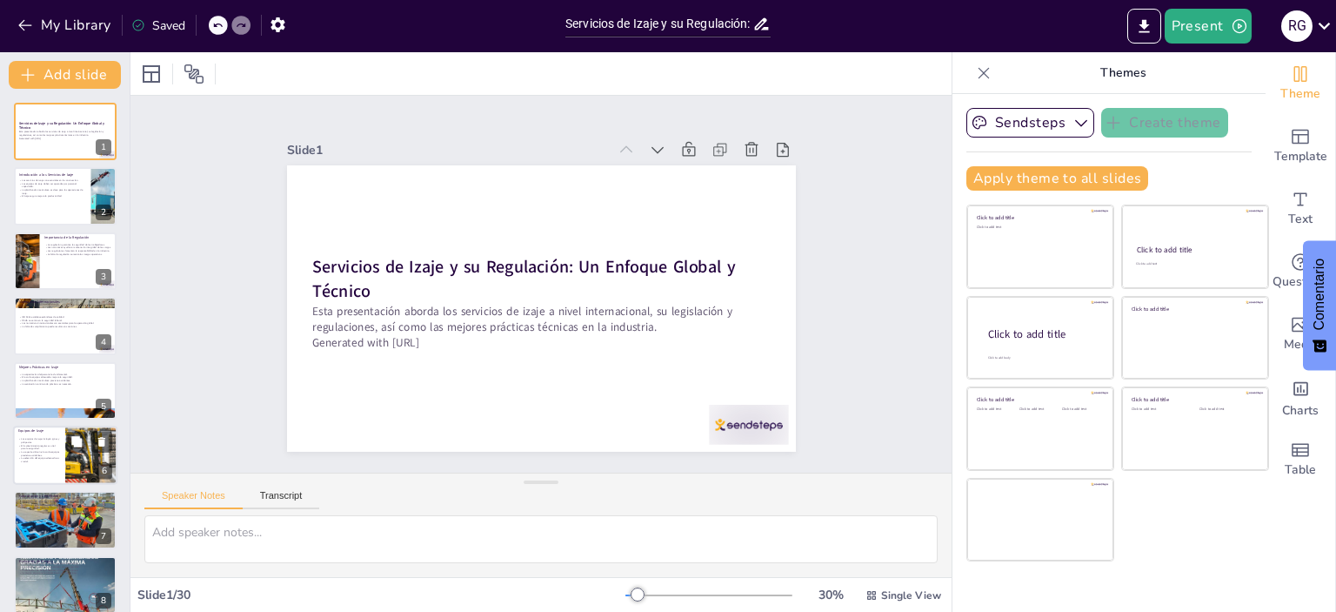
checkbox input "true"
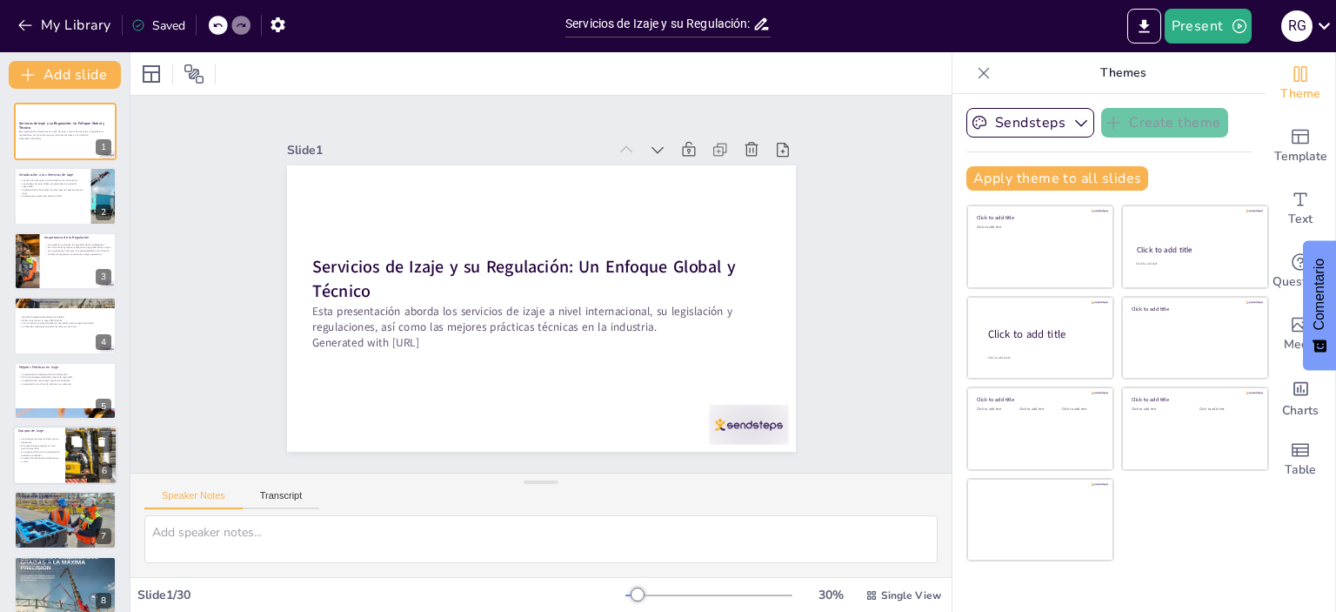
checkbox input "true"
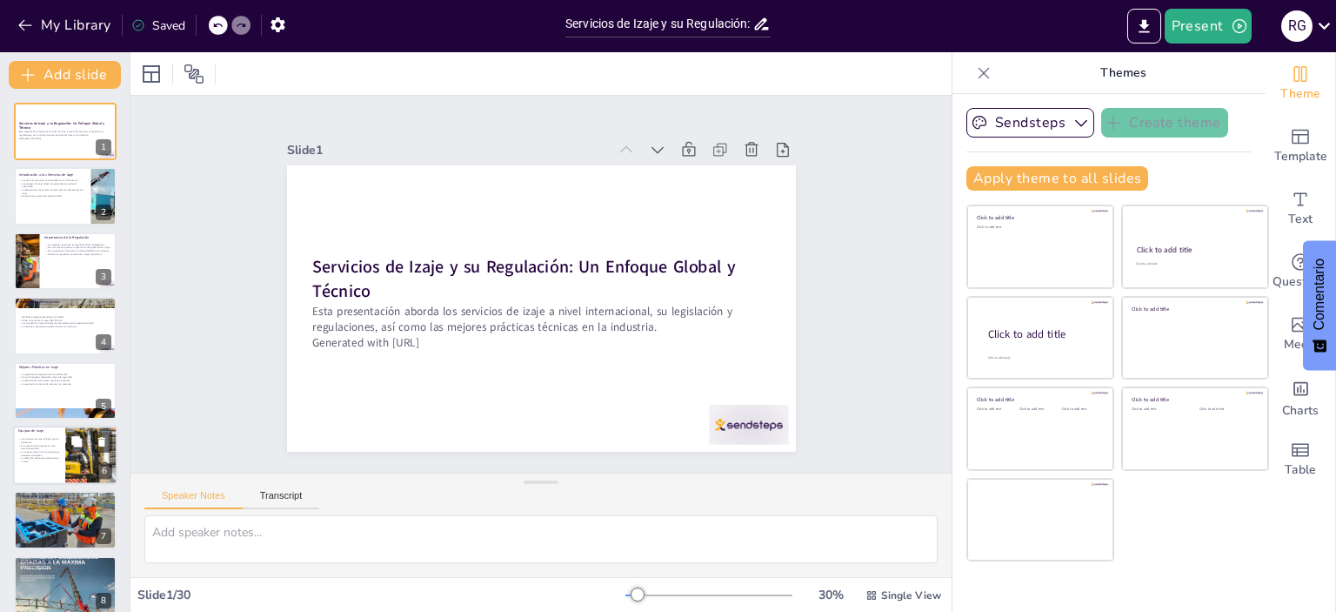
checkbox input "true"
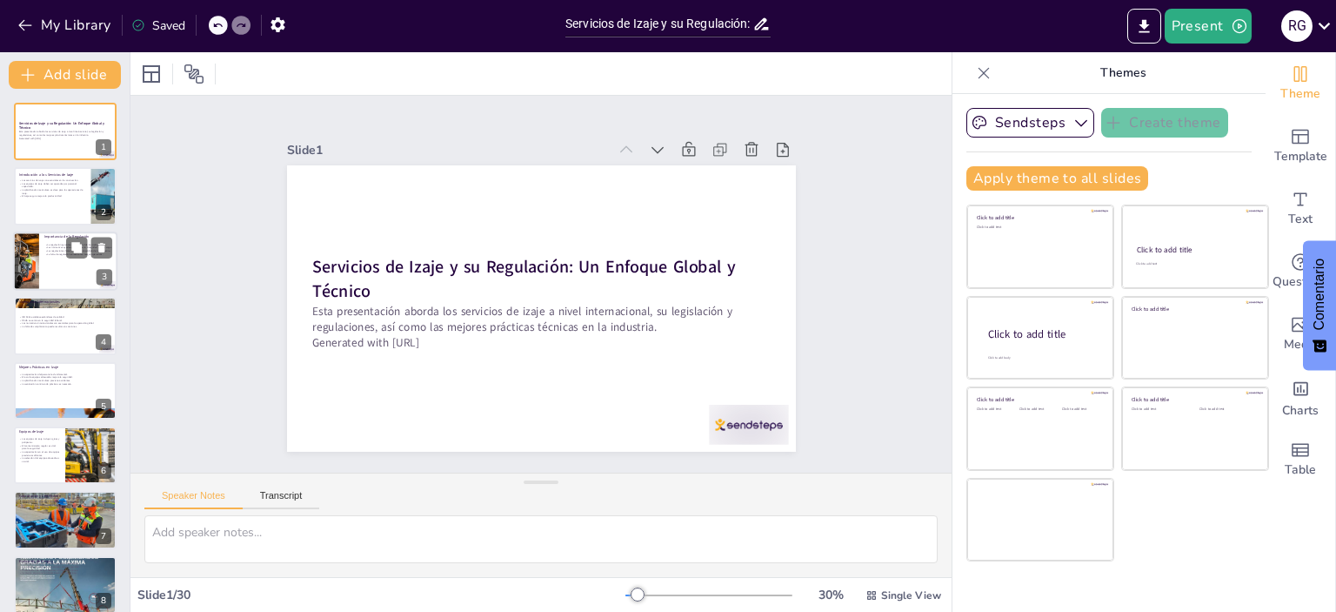
checkbox input "true"
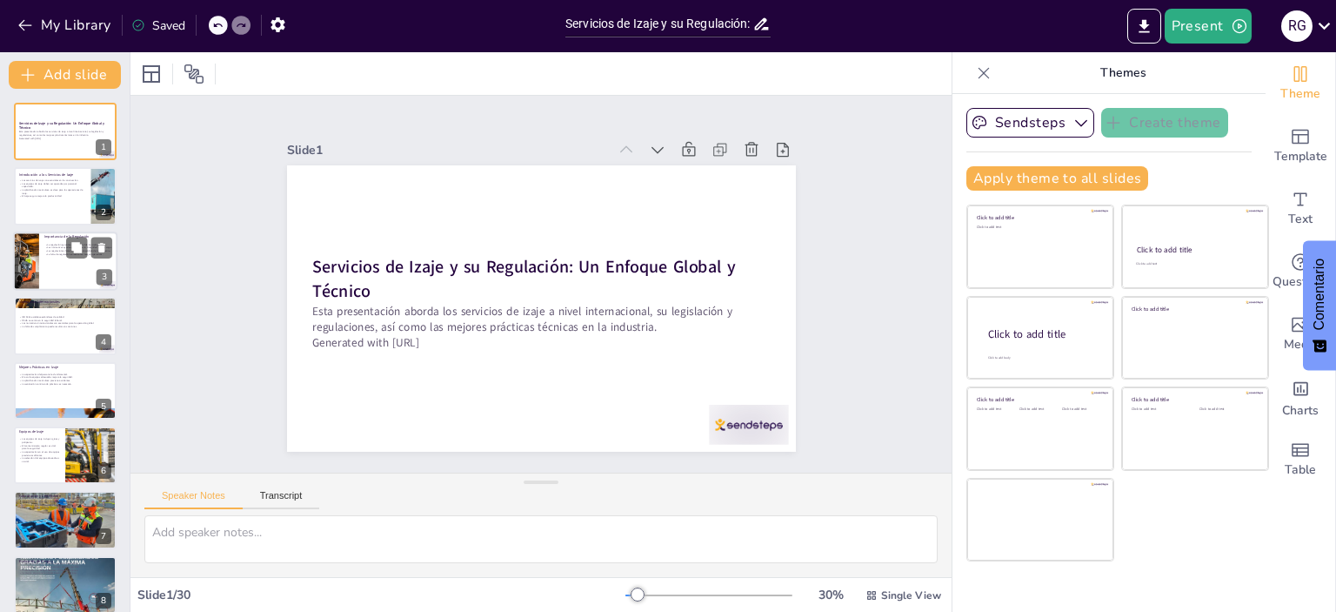
checkbox input "true"
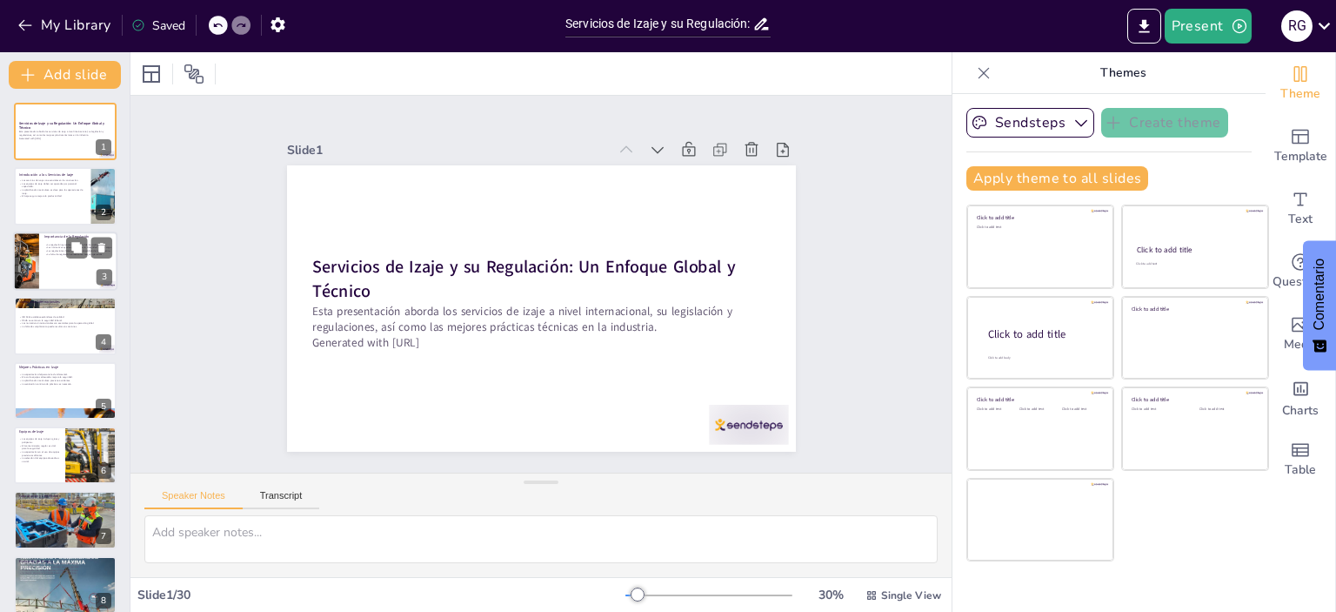
checkbox input "true"
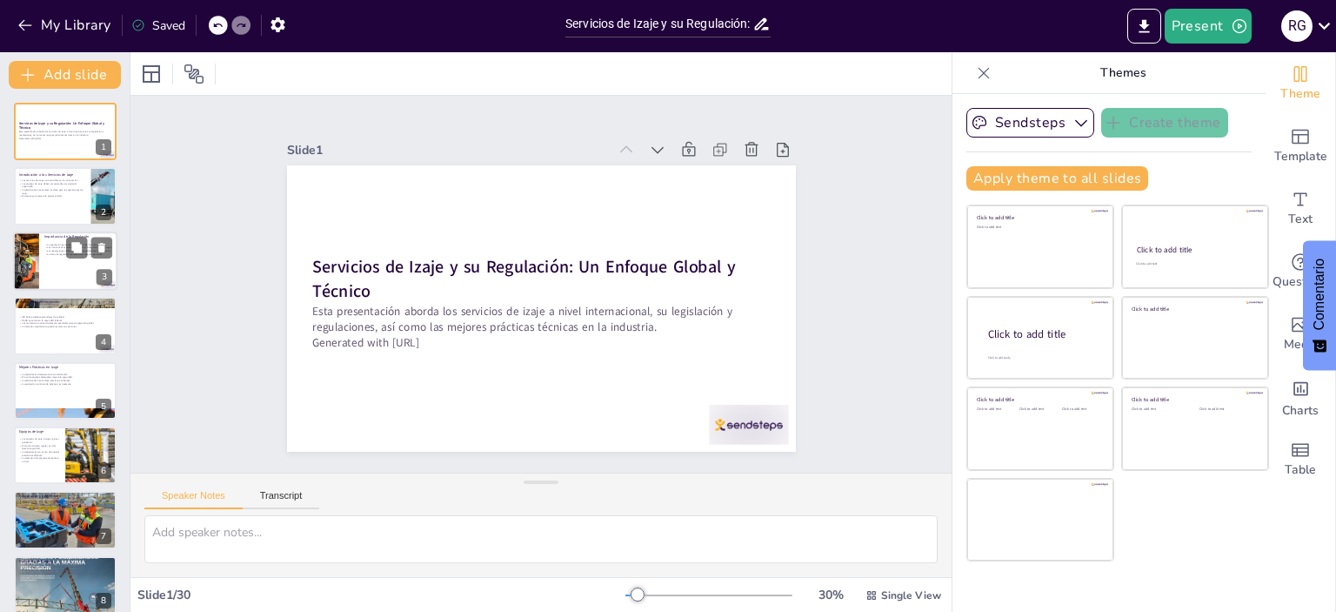
checkbox input "true"
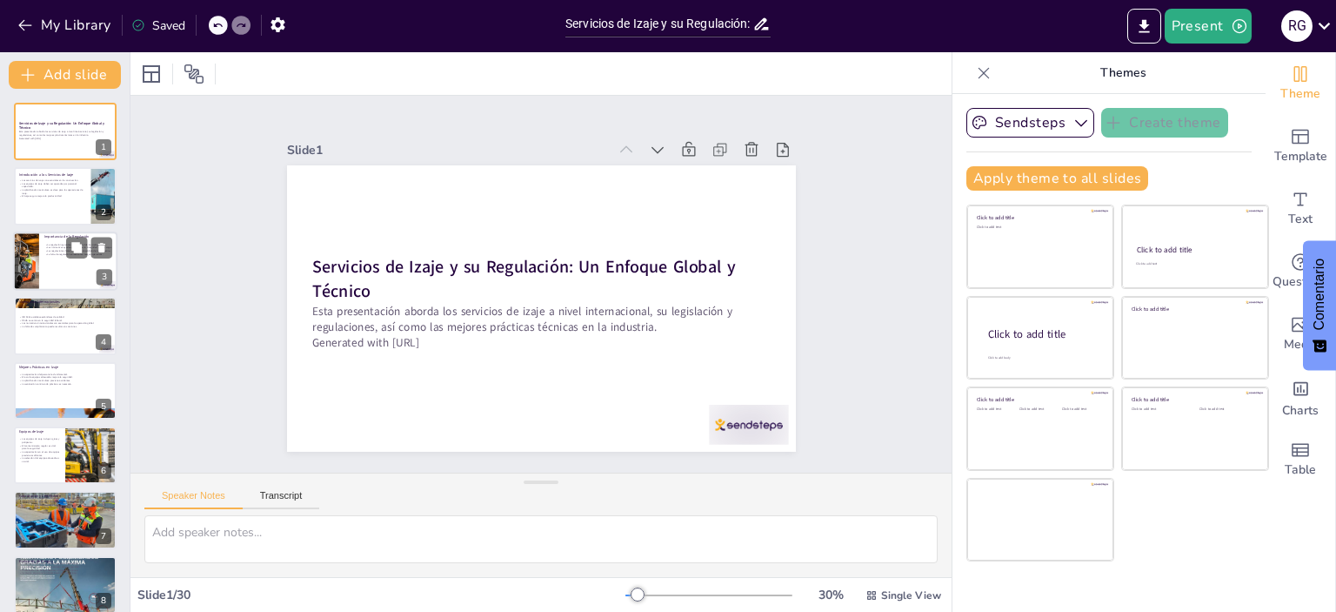
checkbox input "true"
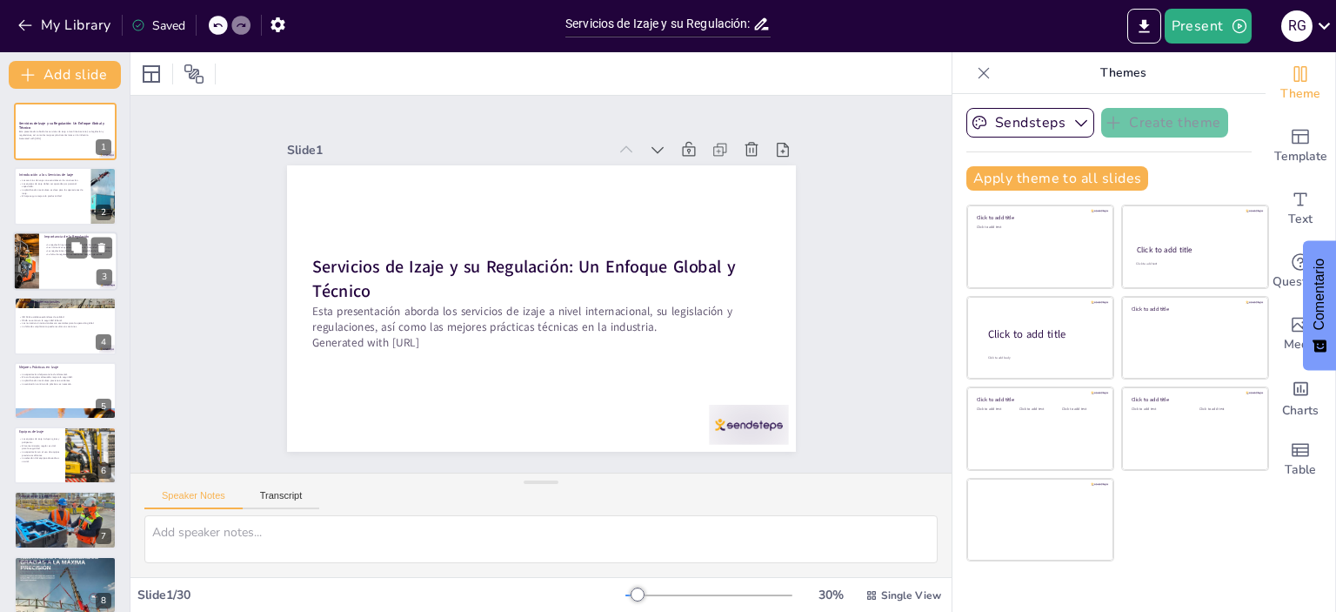
checkbox input "true"
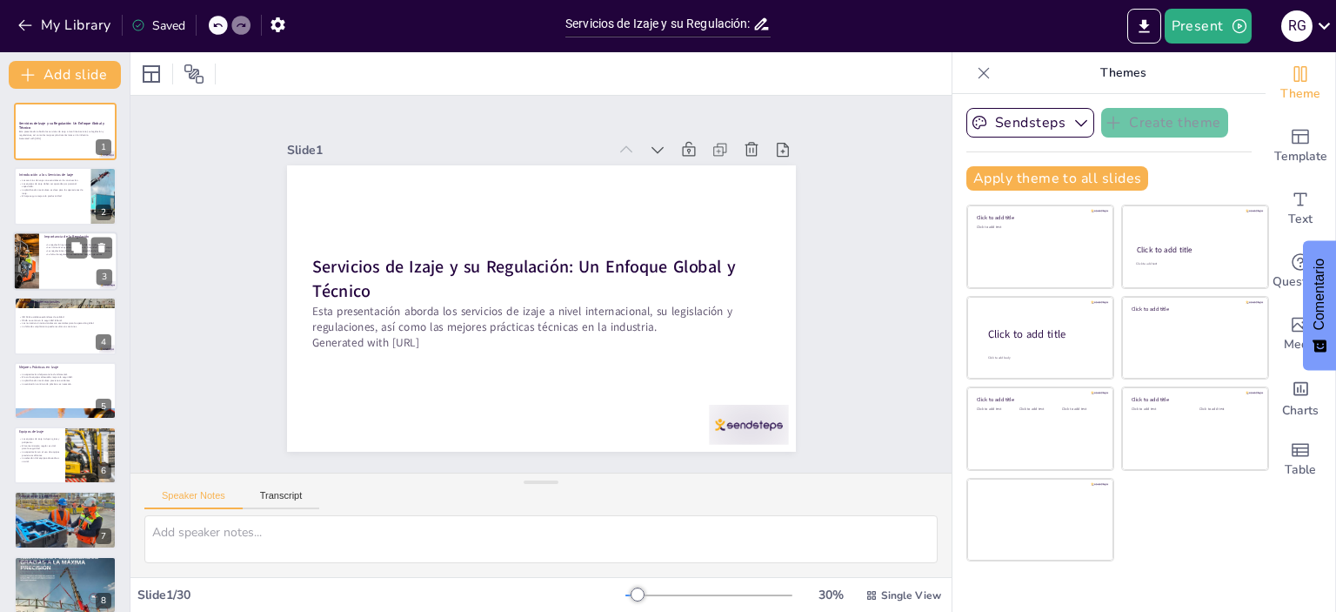
checkbox input "true"
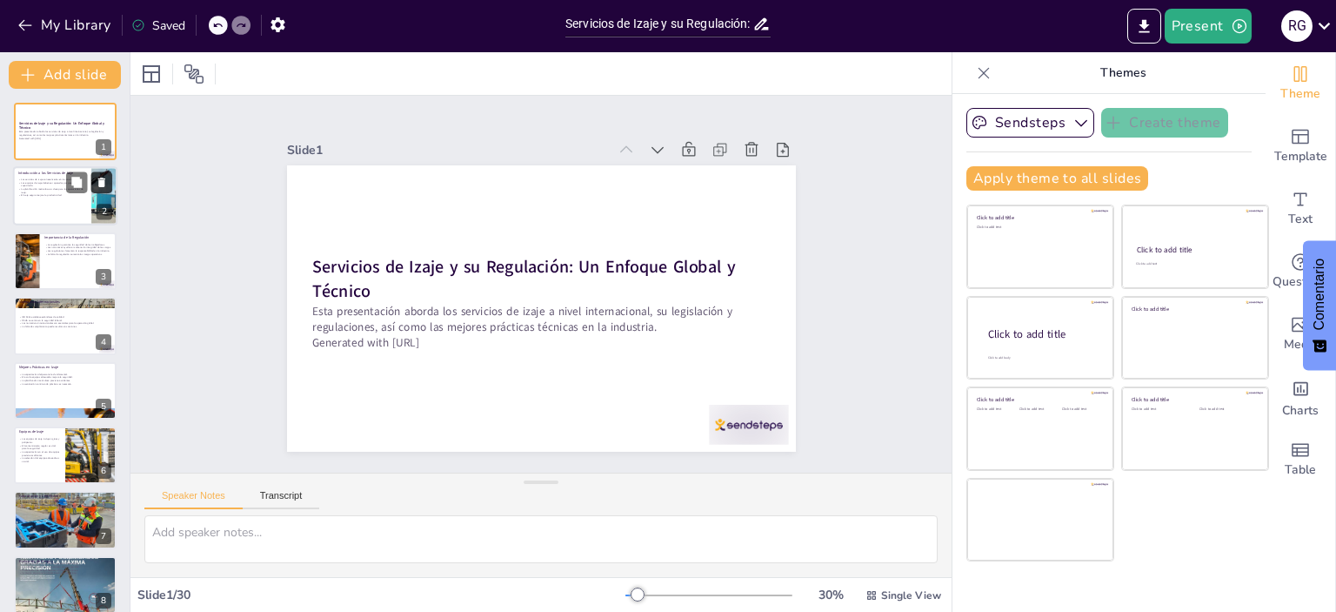
checkbox input "true"
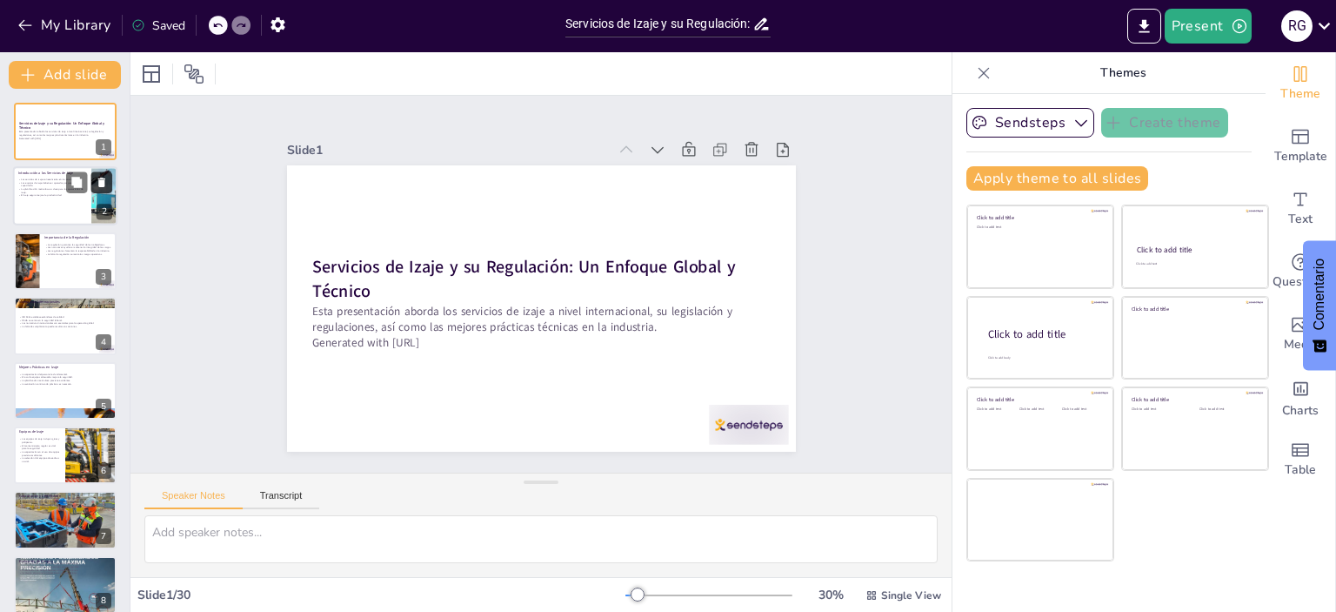
checkbox input "true"
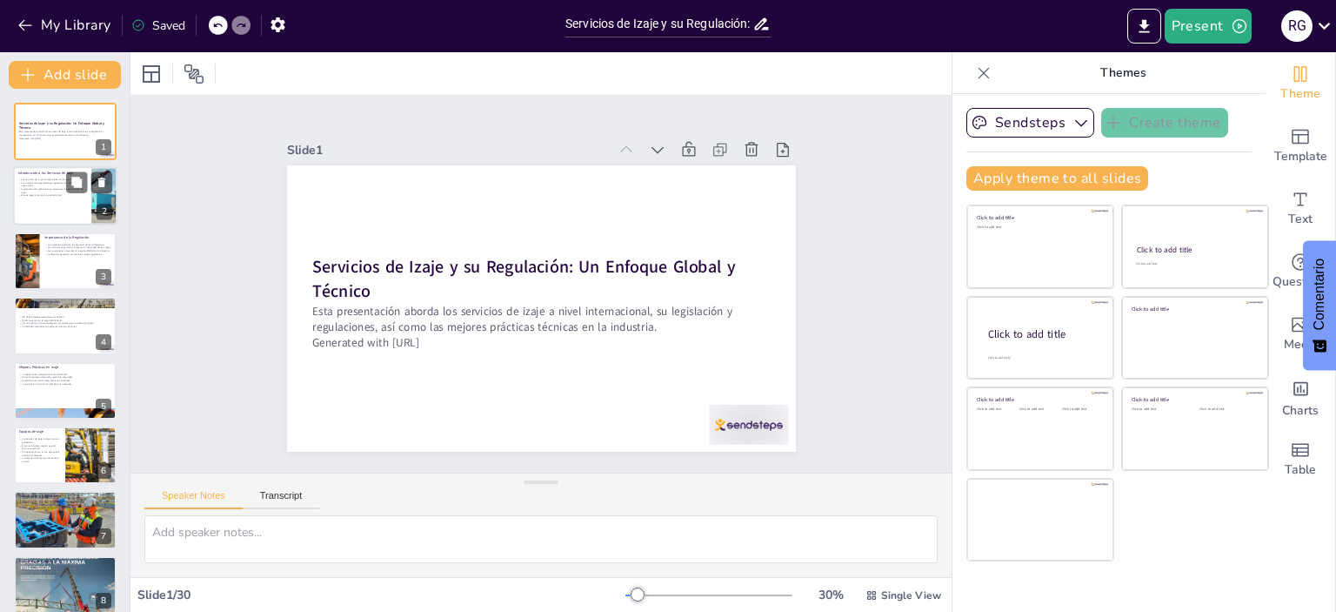
checkbox input "true"
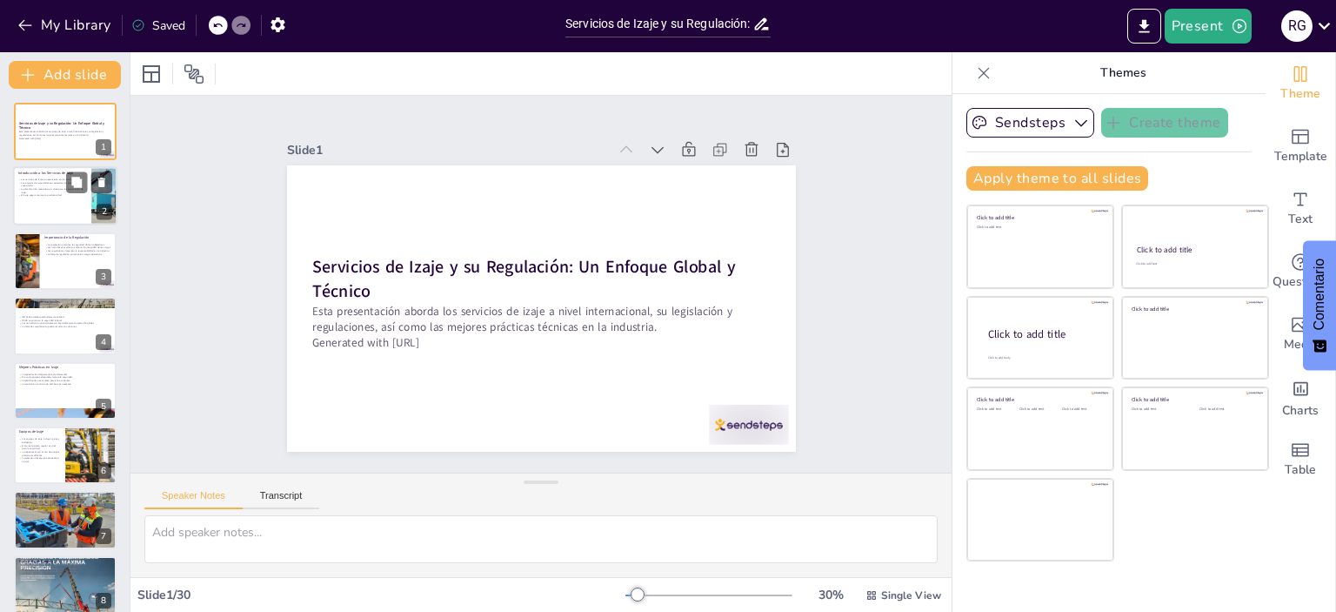
checkbox input "true"
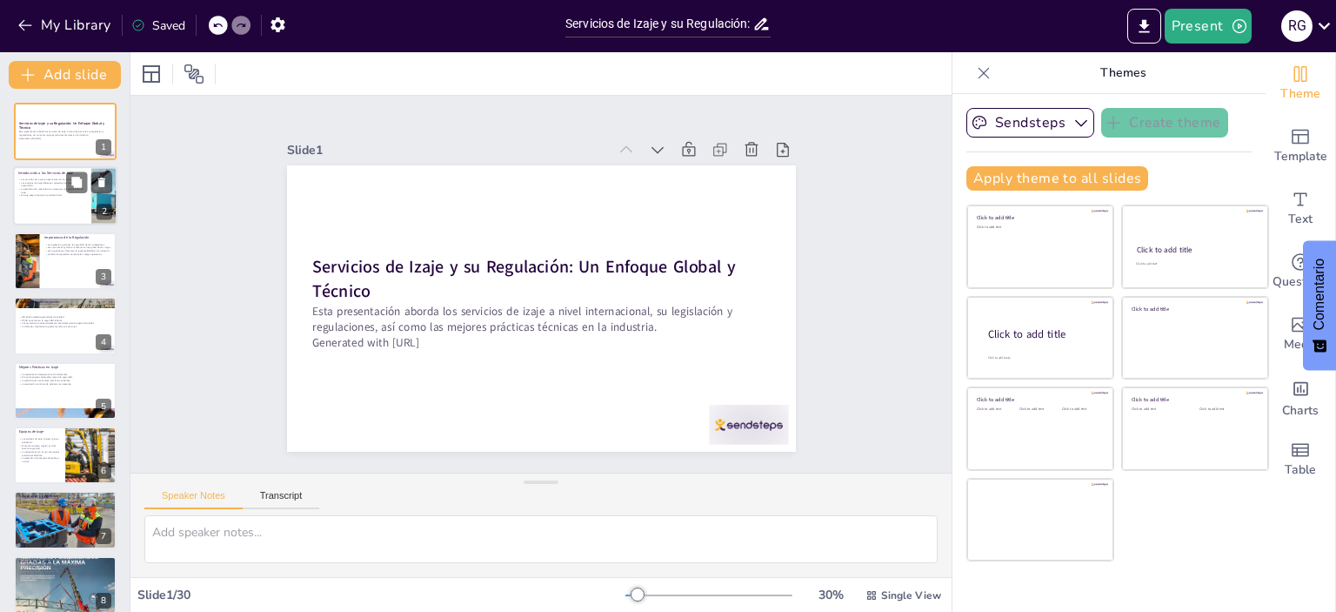
checkbox input "true"
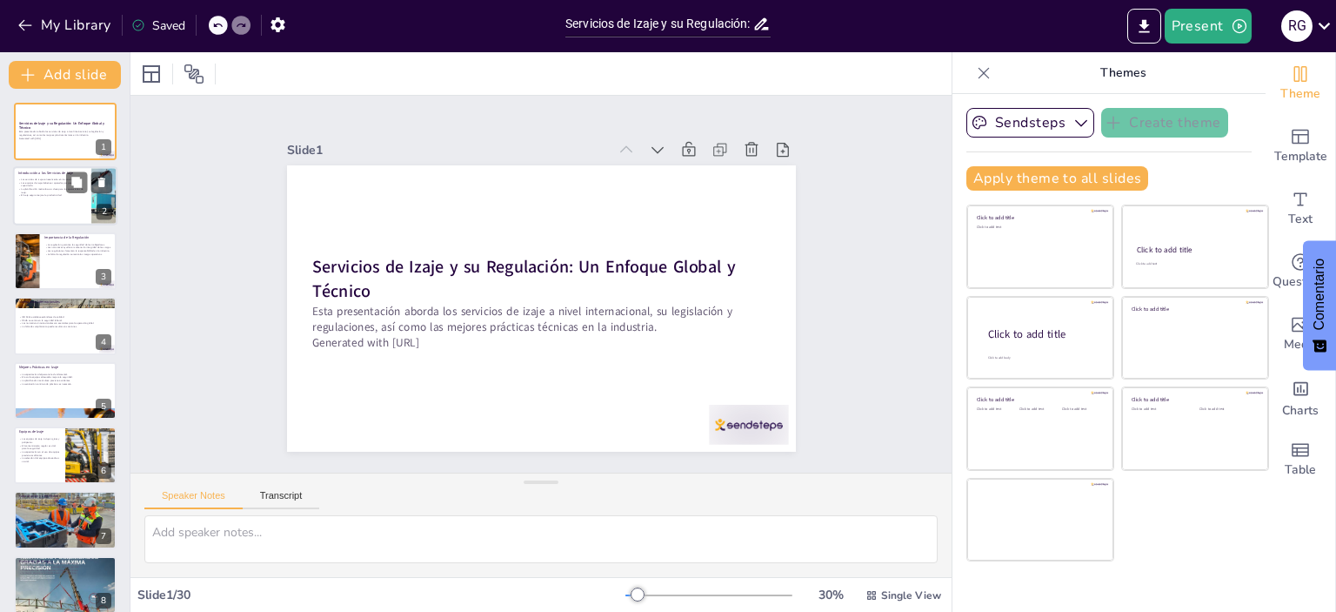
checkbox input "true"
click at [50, 201] on div at bounding box center [65, 196] width 104 height 59
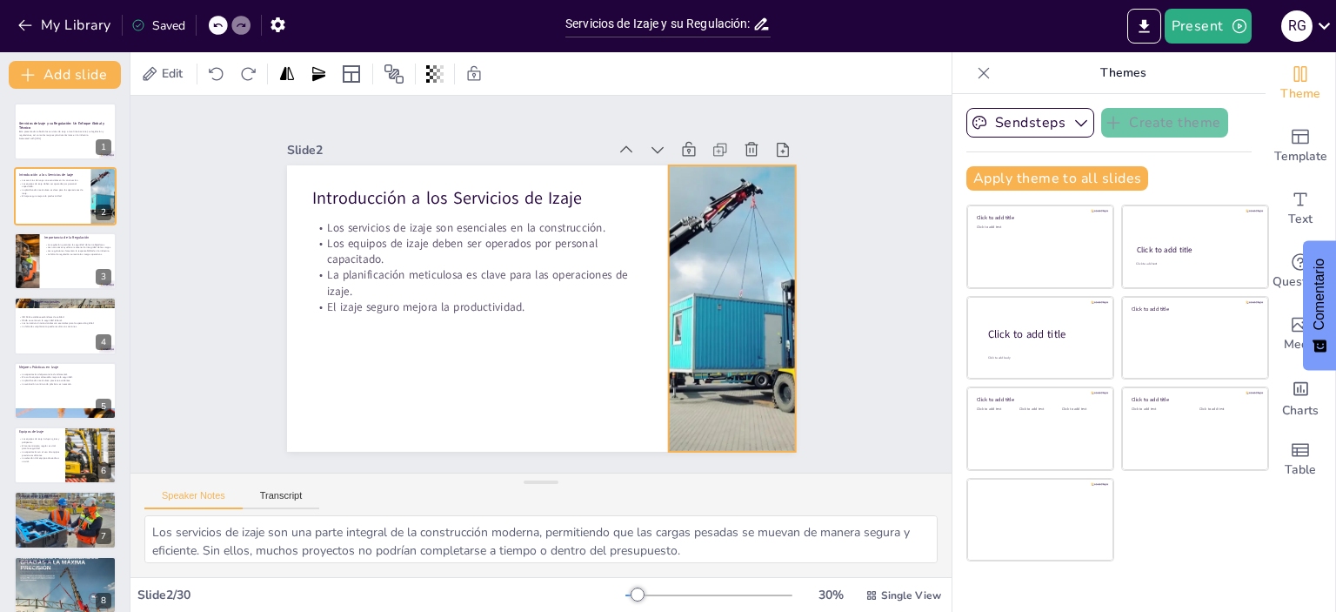
click at [546, 231] on div at bounding box center [351, 321] width 389 height 370
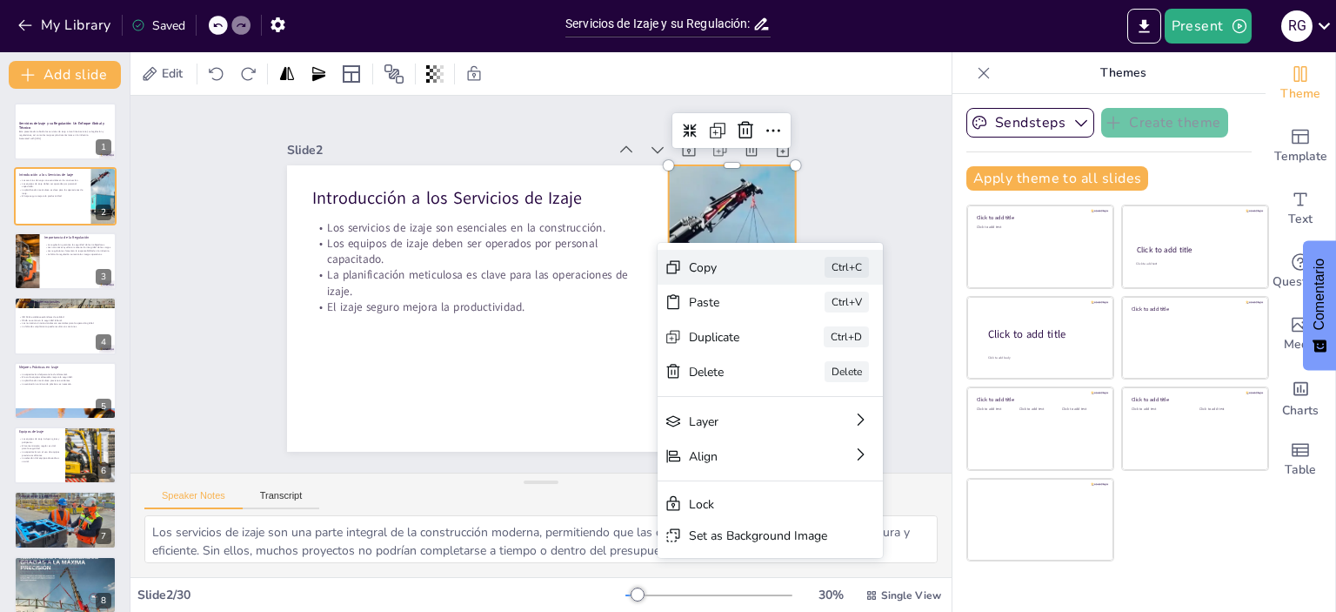
click at [258, 318] on div "Copy" at bounding box center [215, 343] width 86 height 50
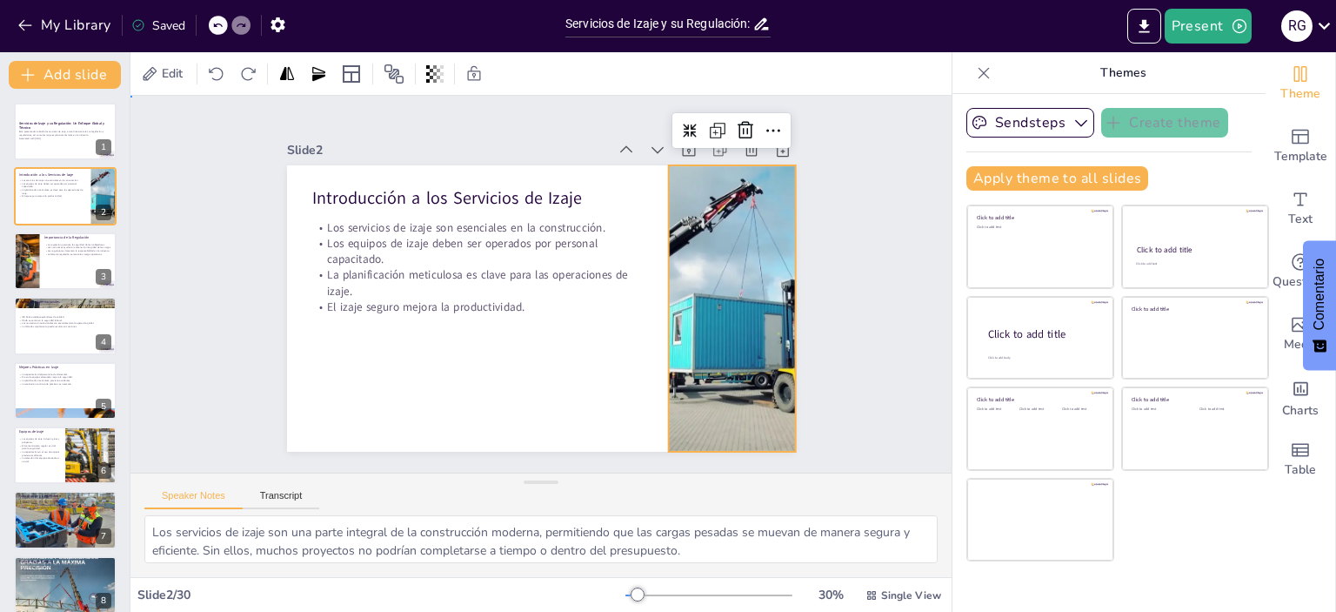
click at [846, 283] on div "Slide 1 Servicios de Izaje y su Regulación: Un Enfoque Global y Técnico Esta pr…" at bounding box center [541, 283] width 886 height 787
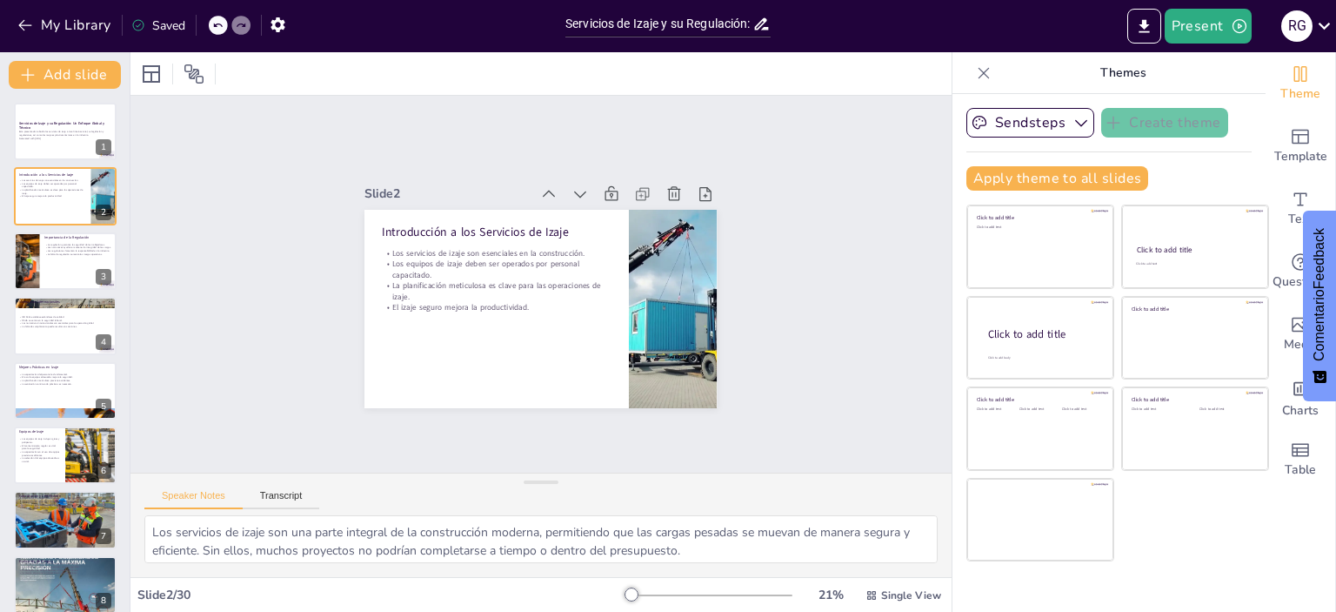
click at [752, 288] on div "Slide 1 Servicios de Izaje y su Regulación: Un Enfoque Global y Técnico Esta pr…" at bounding box center [541, 284] width 465 height 509
click at [71, 251] on icon at bounding box center [76, 247] width 12 height 12
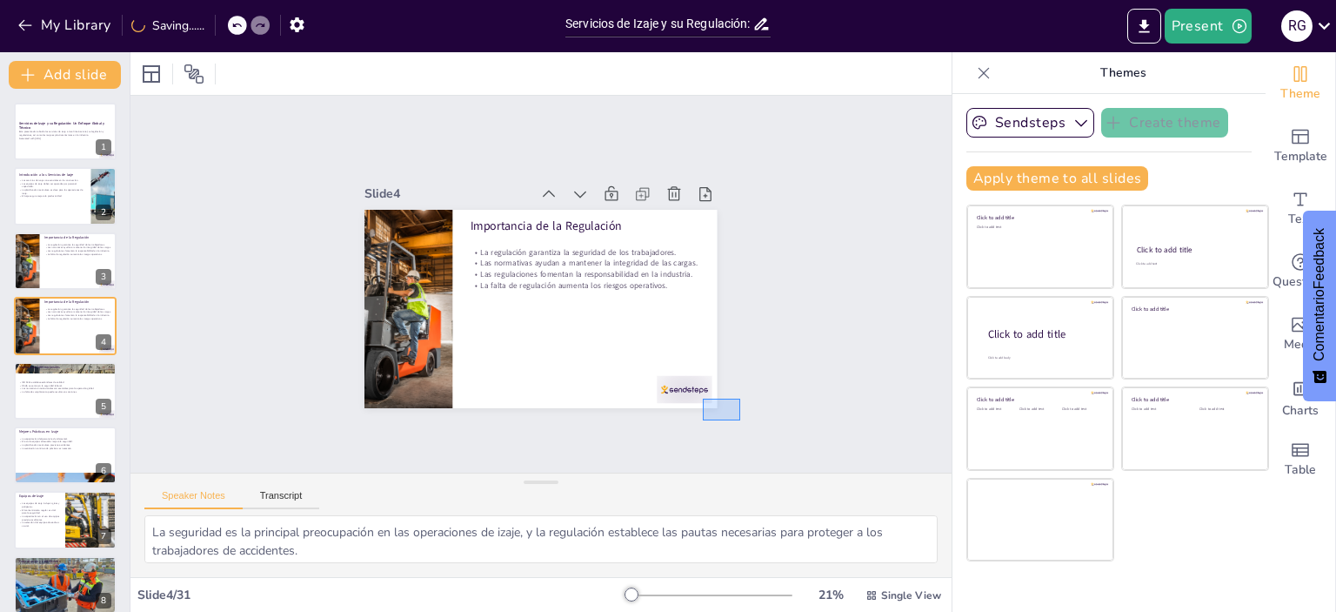
drag, startPoint x: 703, startPoint y: 398, endPoint x: 740, endPoint y: 420, distance: 43.3
click at [740, 420] on div "Slide 1 Servicios de Izaje y su Regulación: Un Enfoque Global y Técnico Esta pr…" at bounding box center [541, 284] width 737 height 900
click at [273, 491] on button "Transcript" at bounding box center [281, 499] width 77 height 19
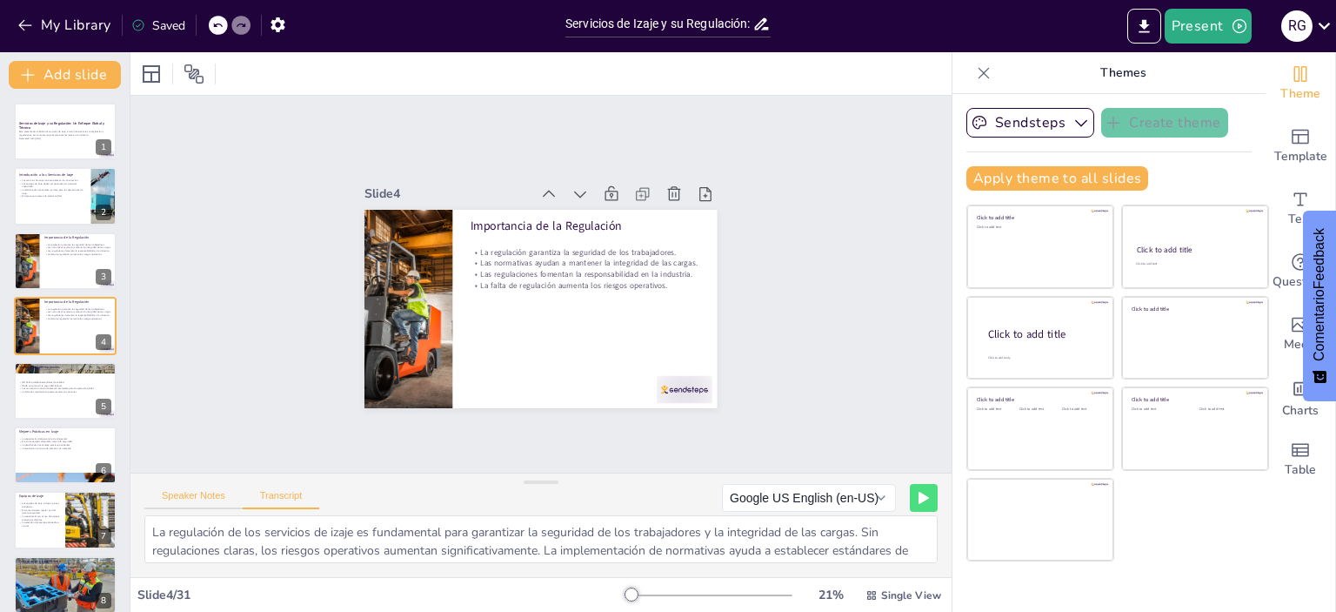
click at [177, 493] on button "Speaker Notes" at bounding box center [193, 499] width 98 height 19
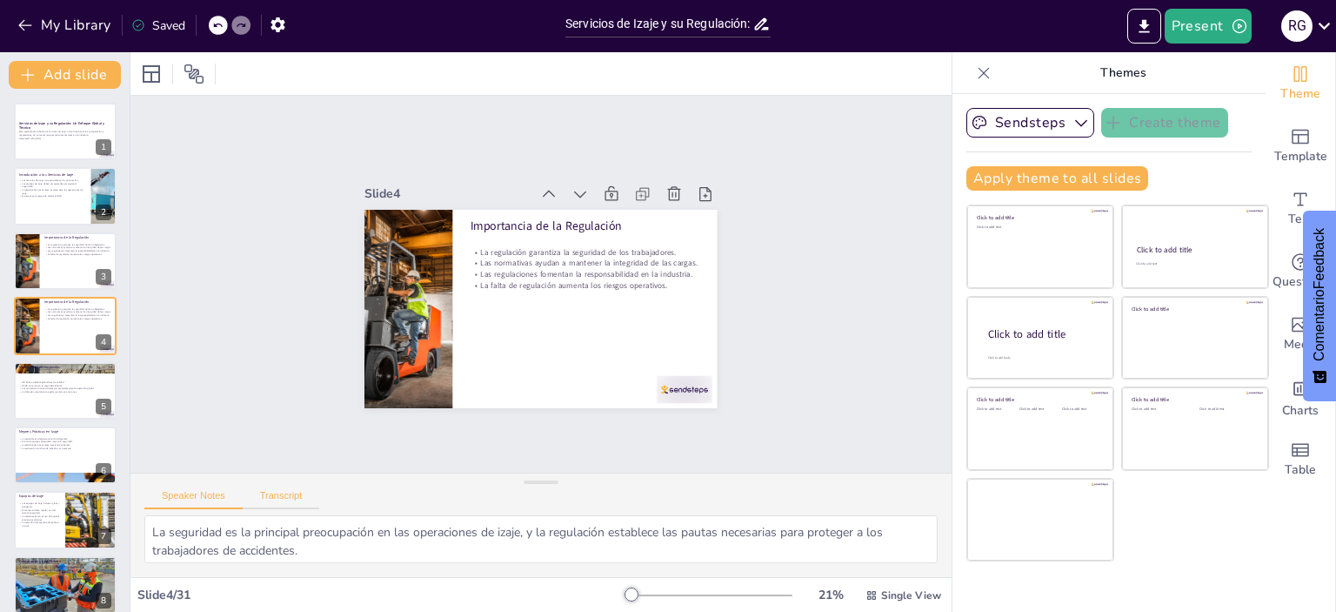
click at [275, 493] on button "Transcript" at bounding box center [281, 499] width 77 height 19
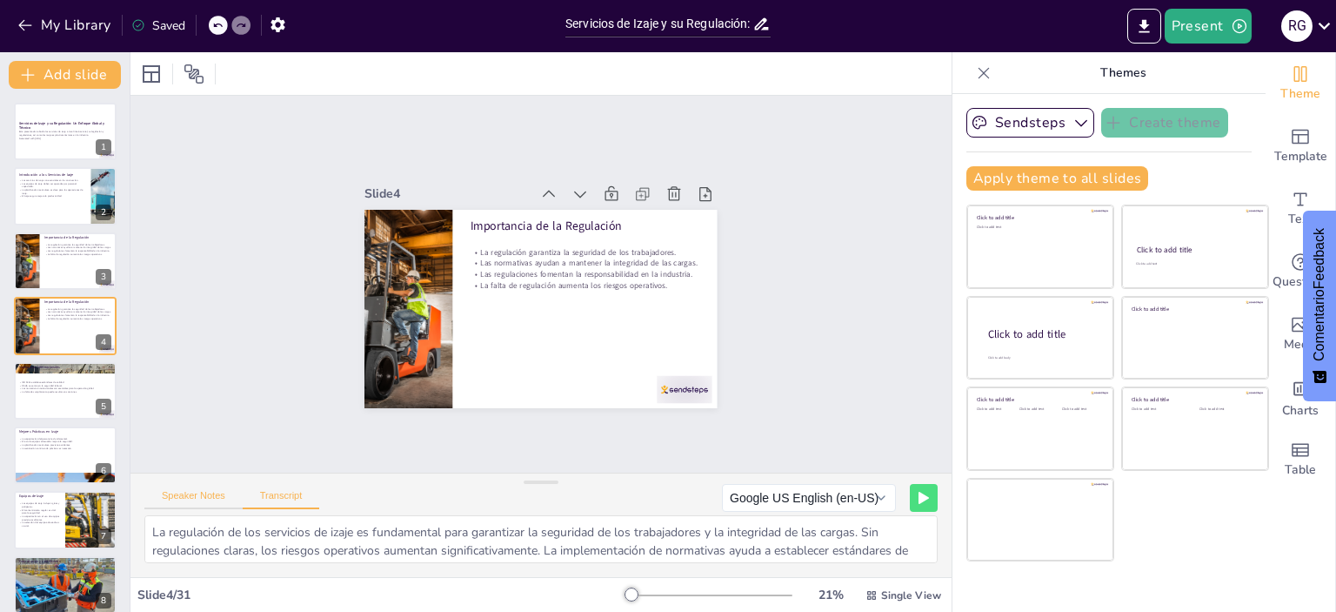
click at [181, 499] on button "Speaker Notes" at bounding box center [193, 499] width 98 height 19
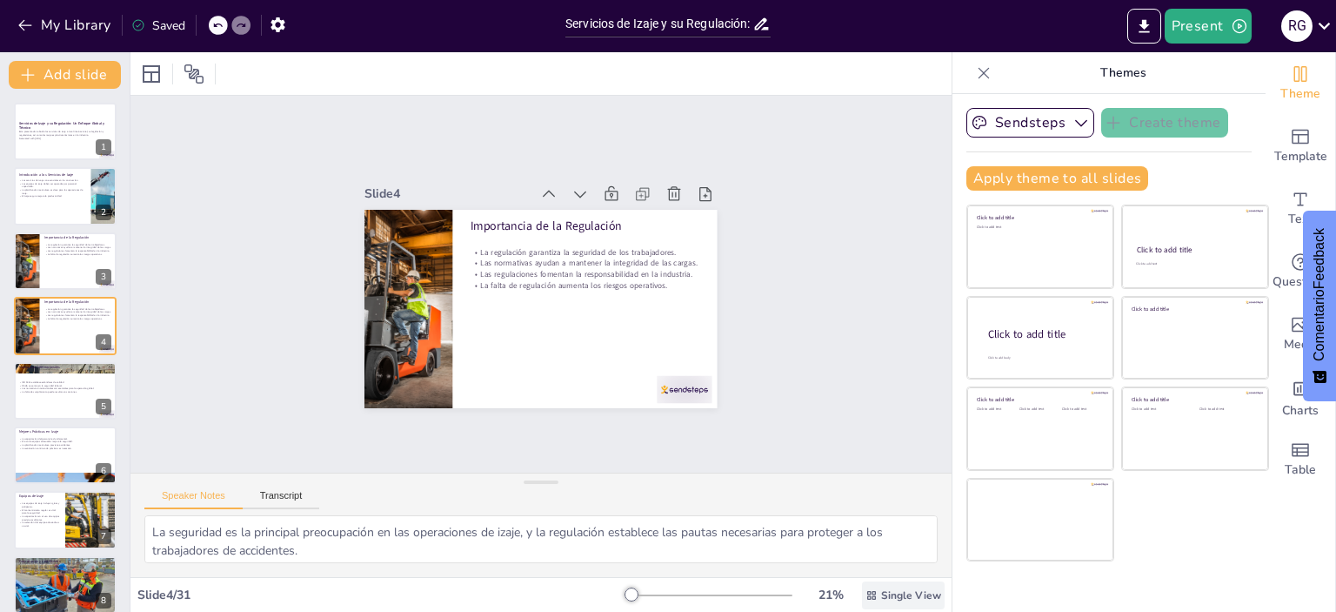
click at [888, 595] on span "Single View" at bounding box center [911, 595] width 60 height 14
click at [1040, 585] on div "Sendsteps Create theme Apply theme to all slides Click to add title Click to ad…" at bounding box center [1109, 353] width 313 height 518
click at [1136, 29] on icon "Export to PowerPoint" at bounding box center [1144, 26] width 18 height 18
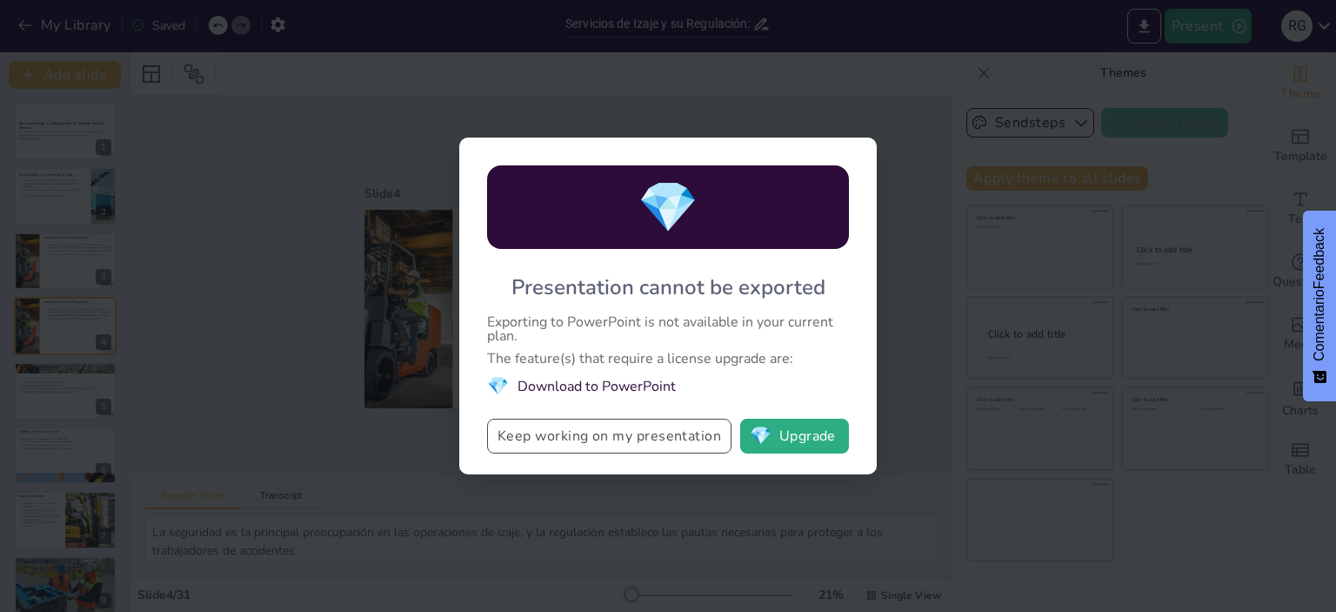
click at [578, 438] on button "Keep working on my presentation" at bounding box center [609, 435] width 244 height 35
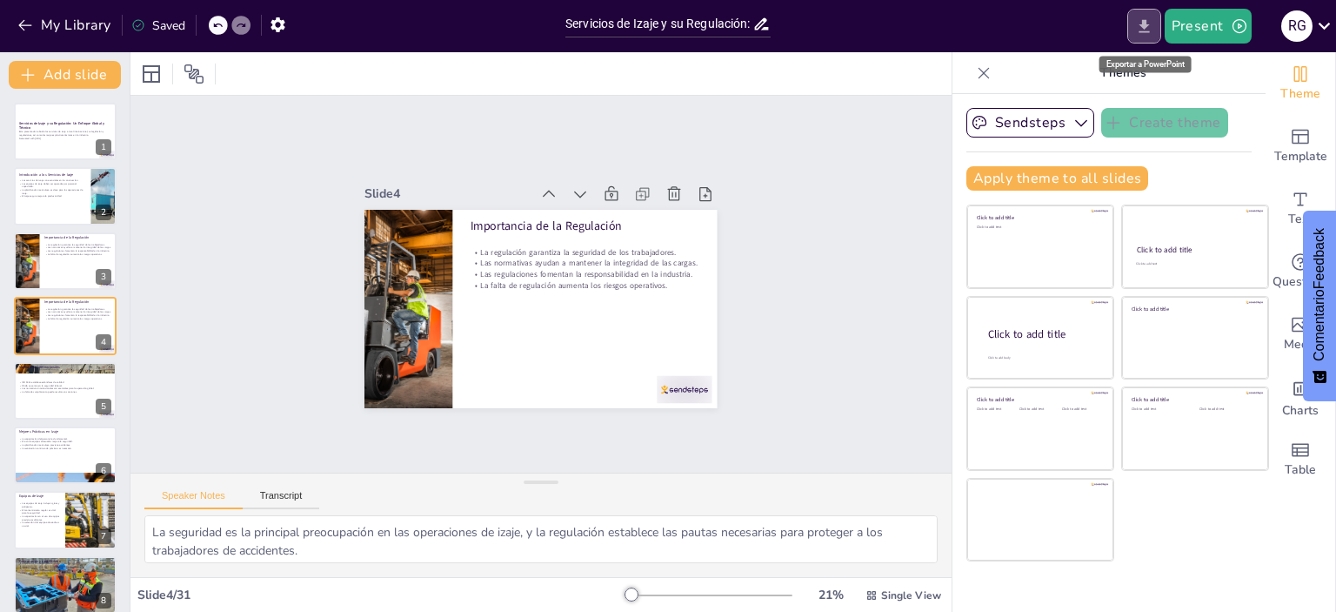
click at [1140, 27] on icon "Export to PowerPoint" at bounding box center [1144, 26] width 18 height 18
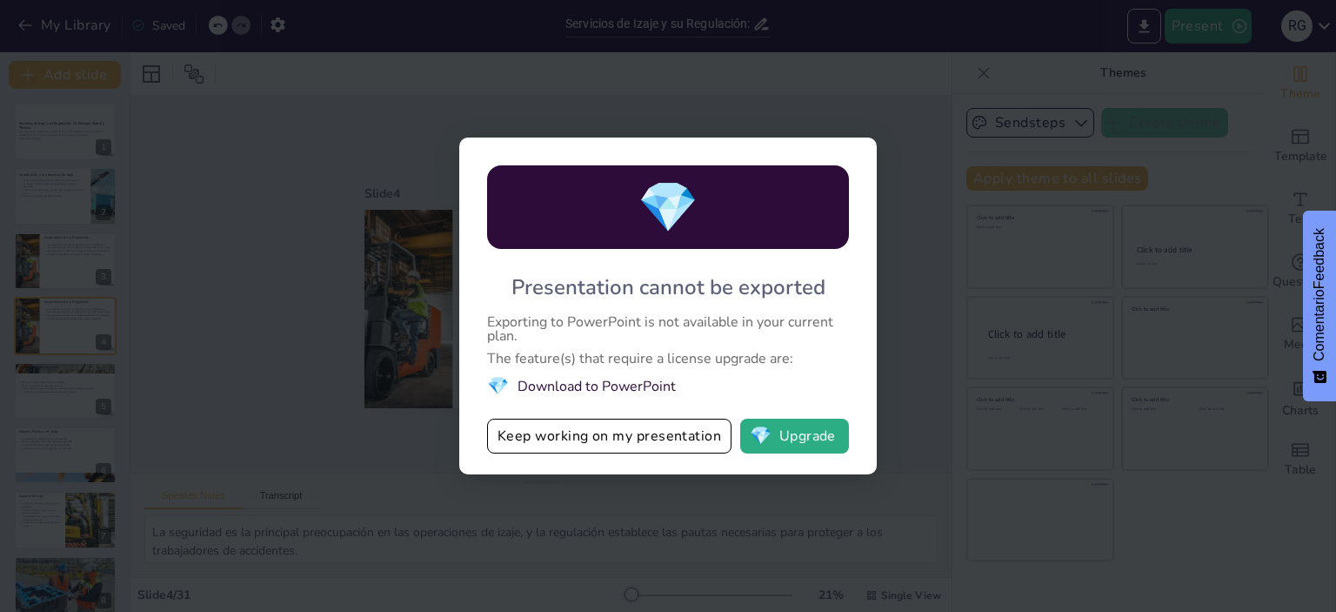
click at [853, 37] on div "💎 Presentation cannot be exported Exporting to PowerPoint is not available in y…" at bounding box center [668, 306] width 1336 height 612
click at [873, 57] on div "💎 Presentation cannot be exported Exporting to PowerPoint is not available in y…" at bounding box center [668, 306] width 1336 height 612
click at [586, 439] on button "Keep working on my presentation" at bounding box center [609, 435] width 244 height 35
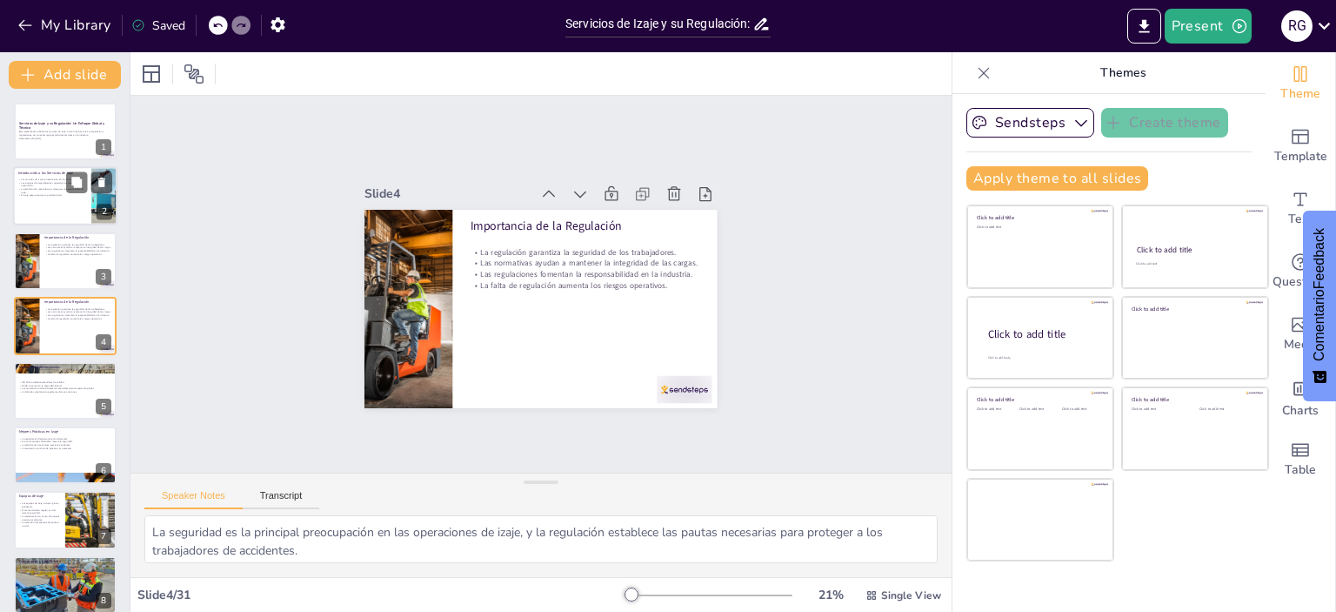
click at [37, 204] on div at bounding box center [65, 196] width 104 height 59
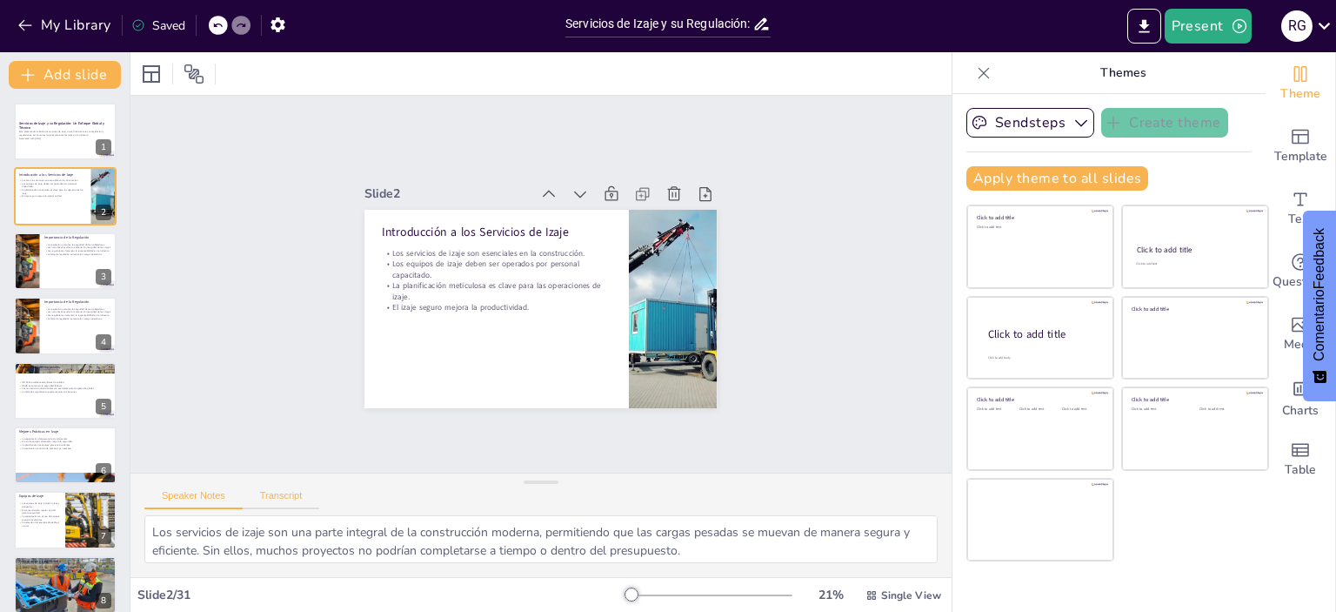
click at [278, 495] on button "Transcript" at bounding box center [281, 499] width 77 height 19
click at [177, 495] on button "Speaker Notes" at bounding box center [193, 499] width 98 height 19
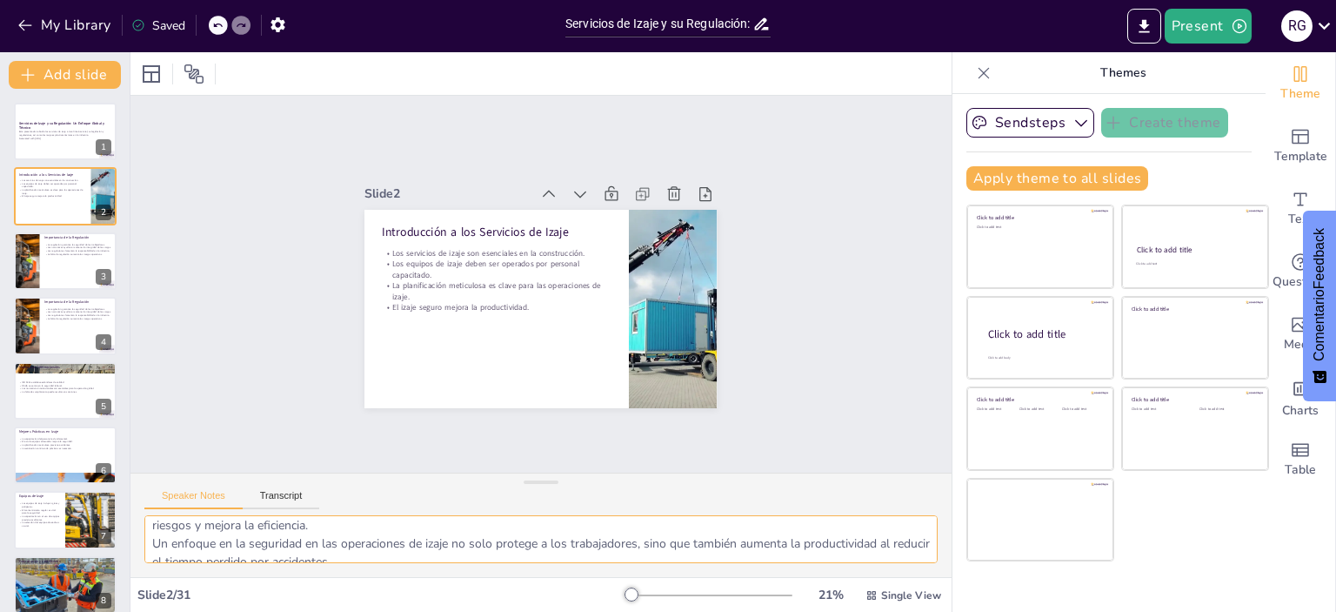
scroll to position [113, 0]
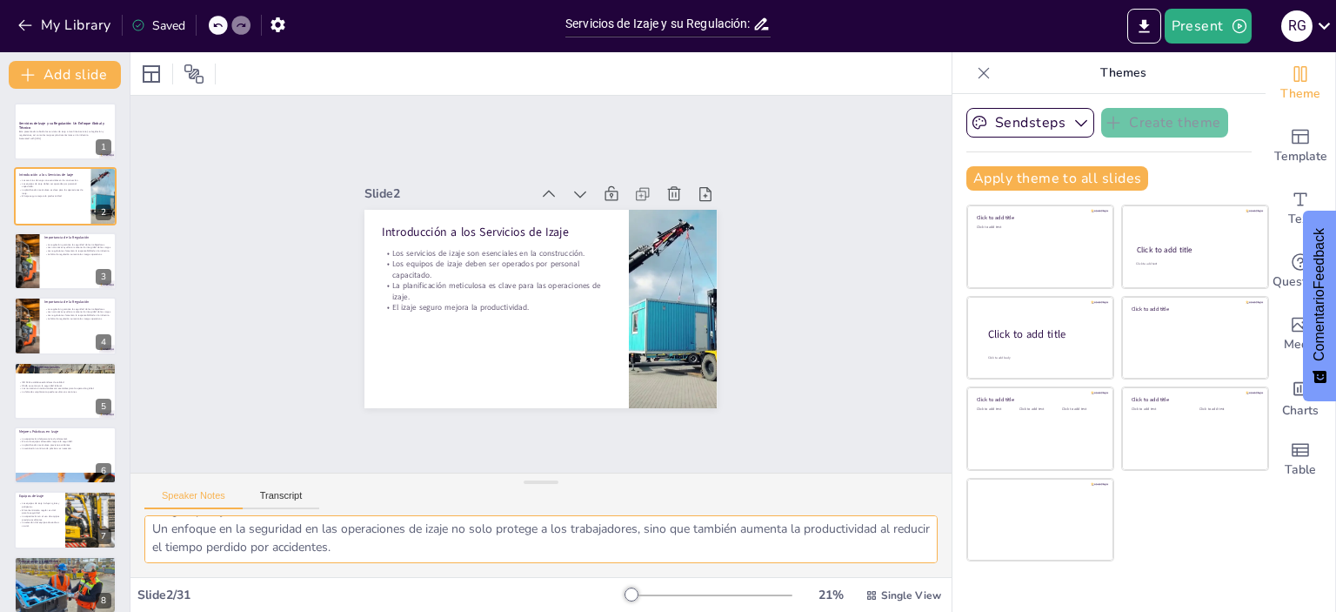
drag, startPoint x: 147, startPoint y: 531, endPoint x: 625, endPoint y: 590, distance: 482.1
click at [625, 590] on div "Slide 1 Servicios de Izaje y su Regulación: Un Enfoque Global y Técnico Esta pr…" at bounding box center [540, 331] width 821 height 559
click at [656, 303] on div at bounding box center [623, 391] width 295 height 294
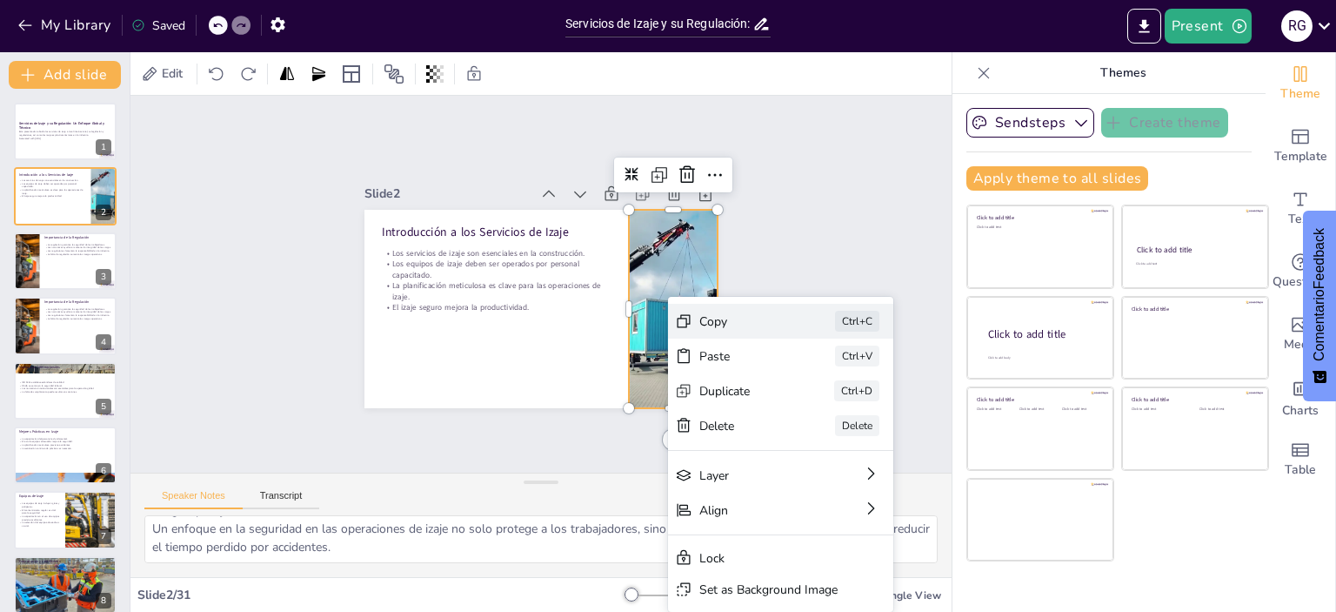
click at [359, 538] on div "Copy" at bounding box center [342, 582] width 34 height 89
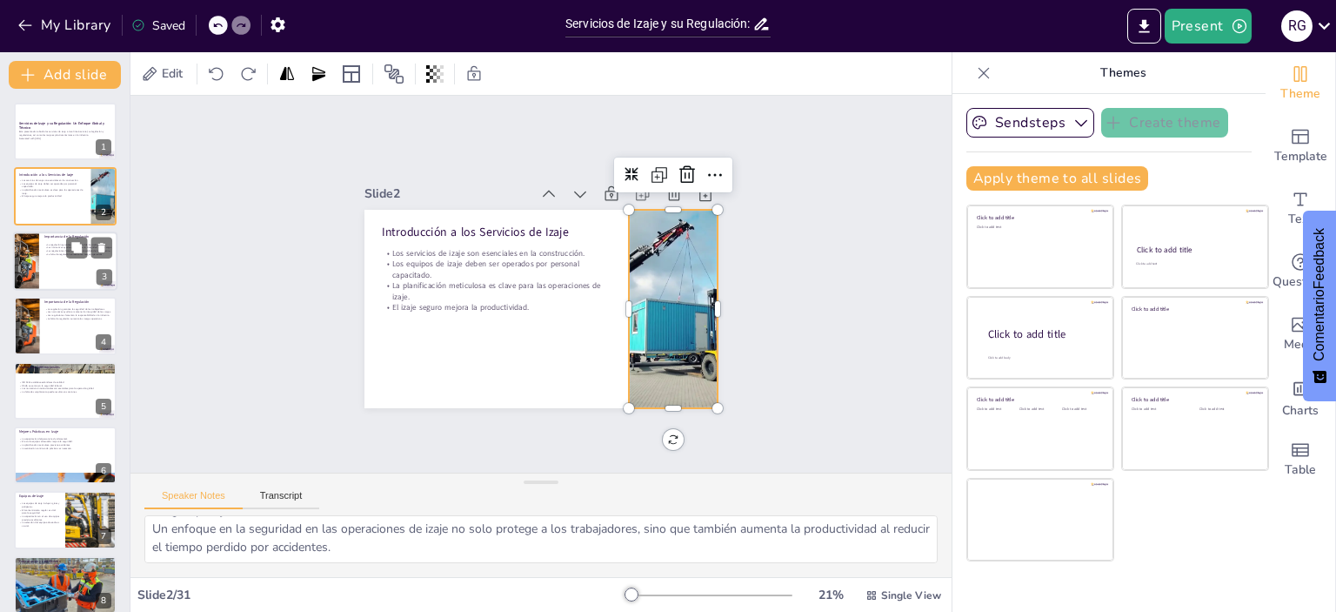
click at [73, 262] on div at bounding box center [65, 260] width 104 height 59
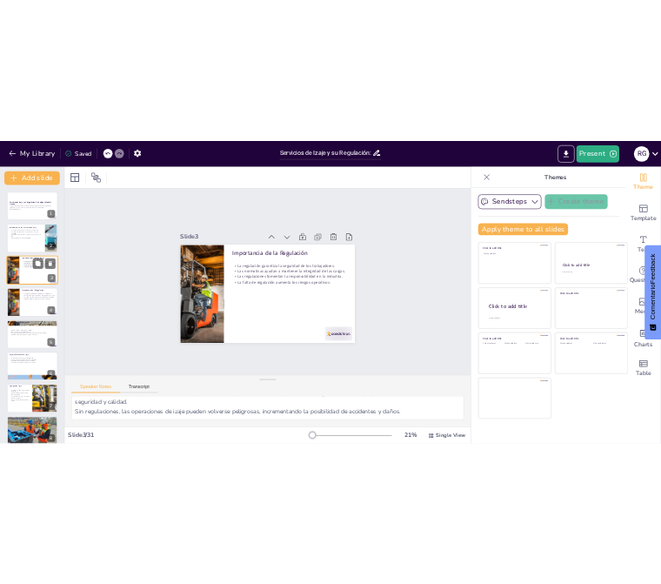
scroll to position [95, 0]
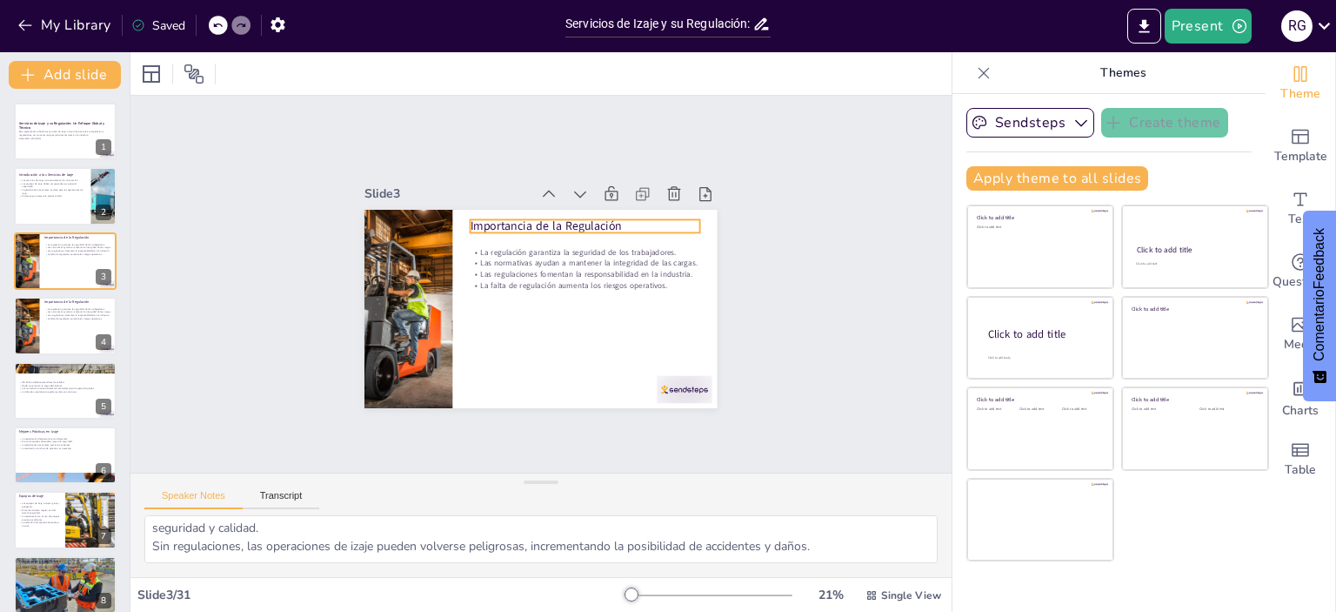
click at [532, 265] on p "Importancia de la Regulación" at bounding box center [554, 355] width 165 height 181
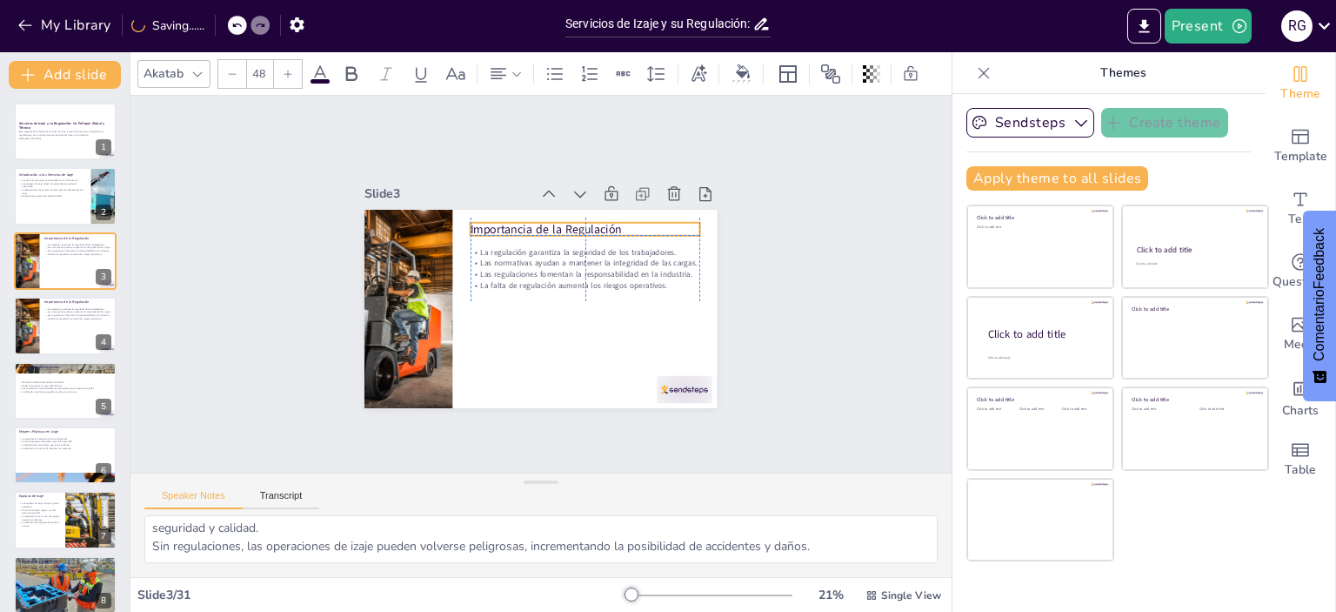
click at [579, 245] on p "Importancia de la Regulación" at bounding box center [475, 309] width 207 height 129
click at [538, 238] on p "Importancia de la Regulación" at bounding box center [573, 346] width 108 height 216
click at [529, 221] on p "Importancia de la Regulación" at bounding box center [611, 280] width 165 height 182
click at [465, 245] on p "Importancia de la Regulación" at bounding box center [474, 309] width 207 height 129
drag, startPoint x: 605, startPoint y: 222, endPoint x: 459, endPoint y: 222, distance: 146.1
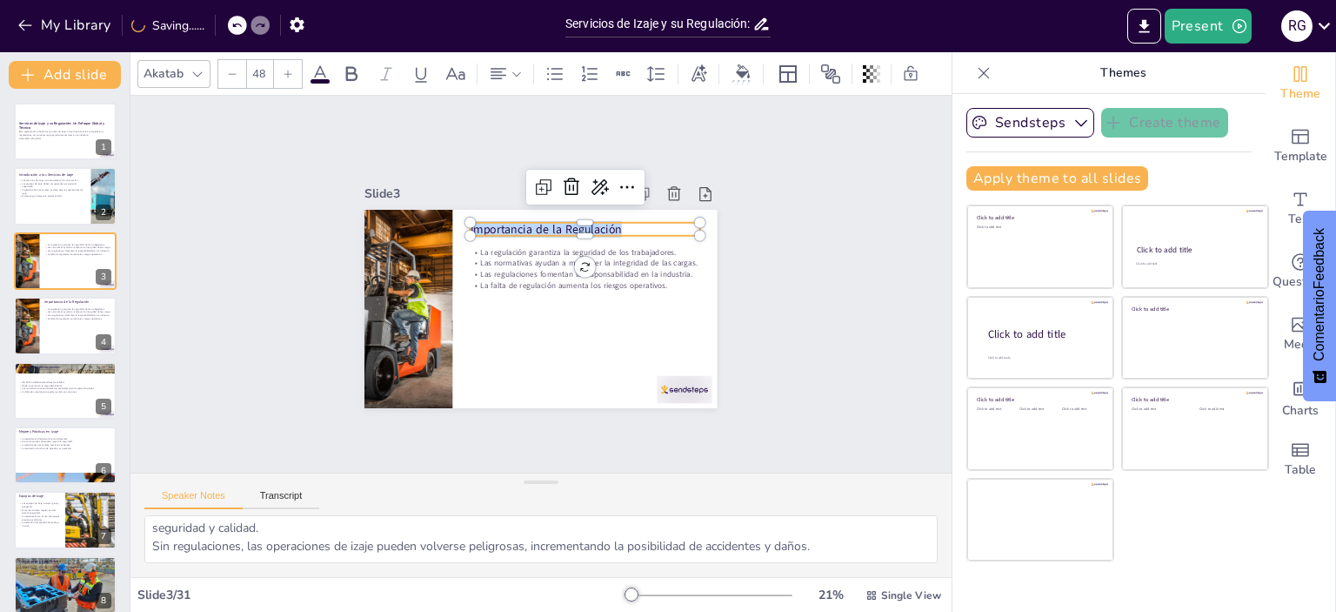
click at [459, 222] on div "La regulación garantiza la seguridad de los trabajadores. Las normativas ayudan…" at bounding box center [528, 305] width 405 height 348
copy p "Importancia de la Regulación"
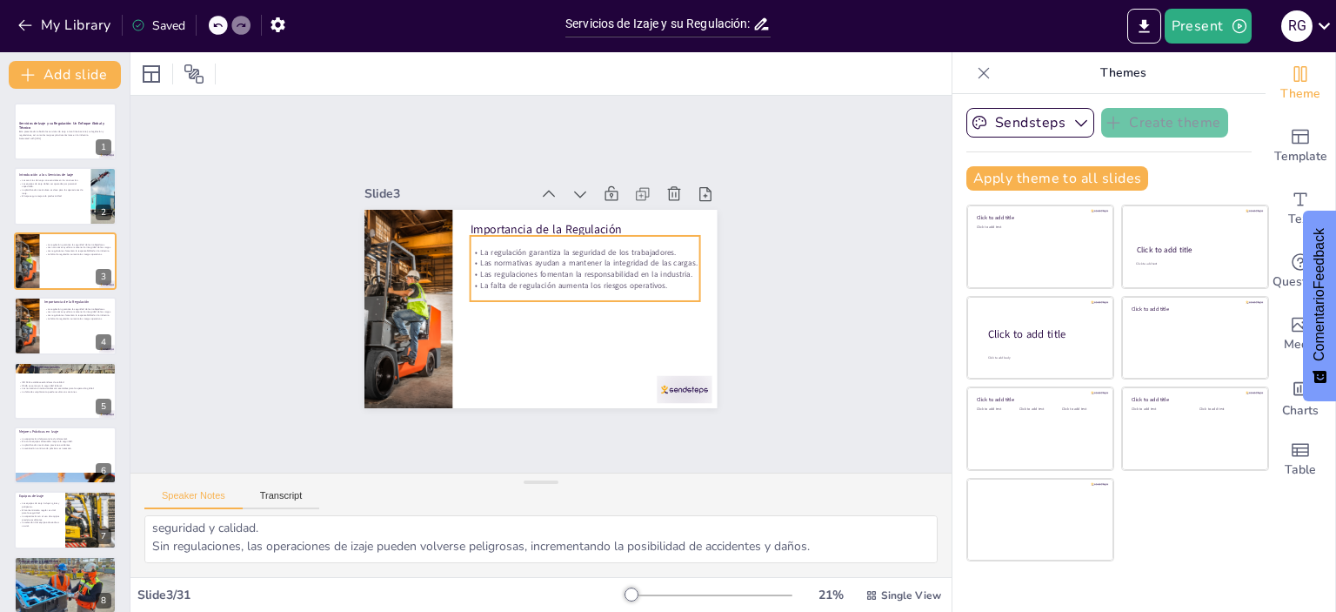
click at [550, 257] on p "Las normativas ayudan a mantener la integridad de las cargas." at bounding box center [567, 325] width 35 height 229
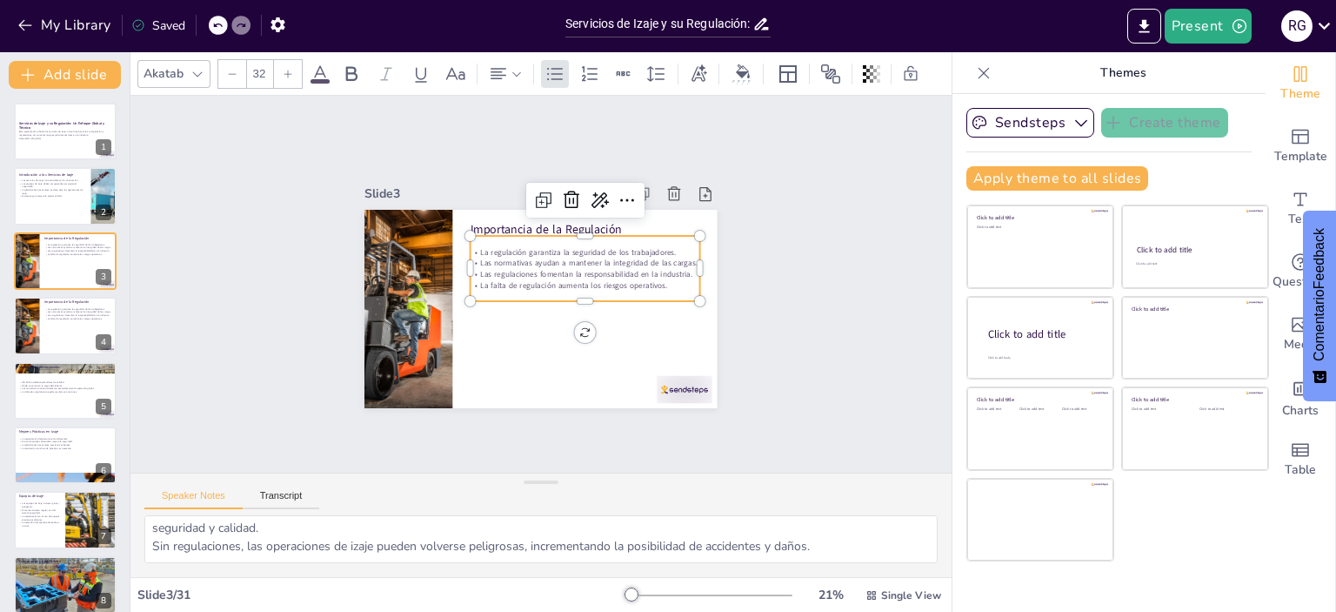
click at [553, 249] on p "La regulación garantiza la seguridad de los trabajadores." at bounding box center [582, 320] width 58 height 226
click at [500, 249] on p "La regulación garantiza la seguridad de los trabajadores." at bounding box center [596, 284] width 192 height 144
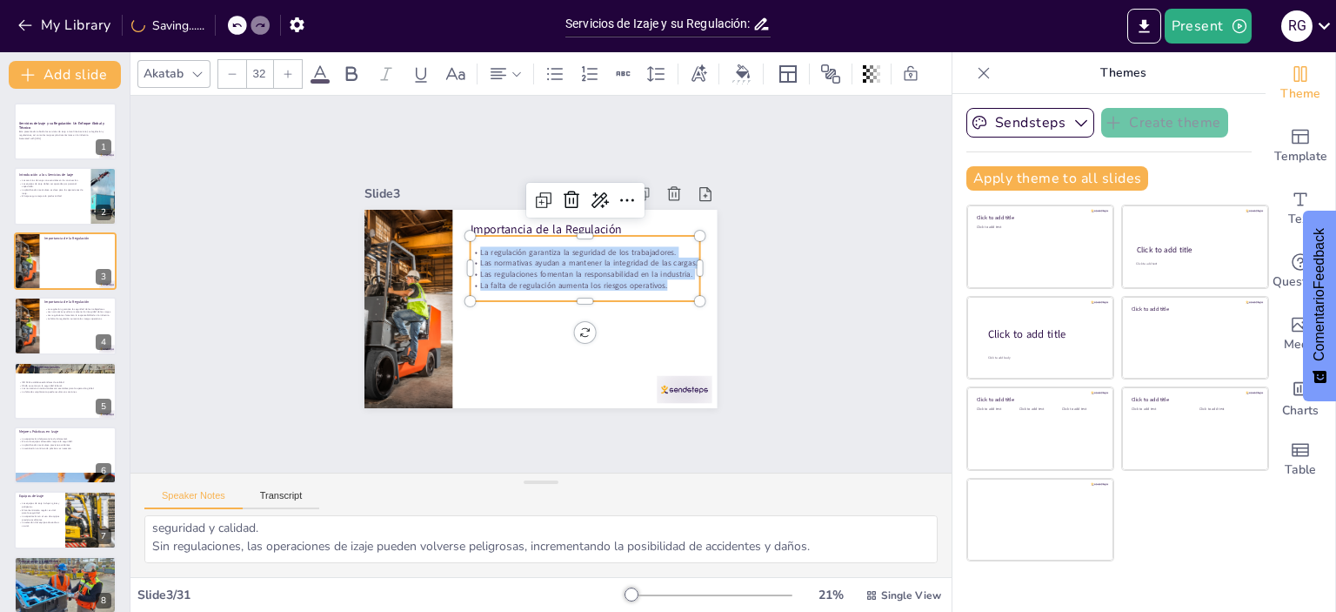
drag, startPoint x: 465, startPoint y: 244, endPoint x: 659, endPoint y: 279, distance: 197.2
click at [599, 279] on div "La regulación garantiza la seguridad de los trabajadores. Las normativas ayudan…" at bounding box center [542, 330] width 112 height 231
copy div "La regulación garantiza la seguridad de los trabajadores. Las normativas ayudan…"
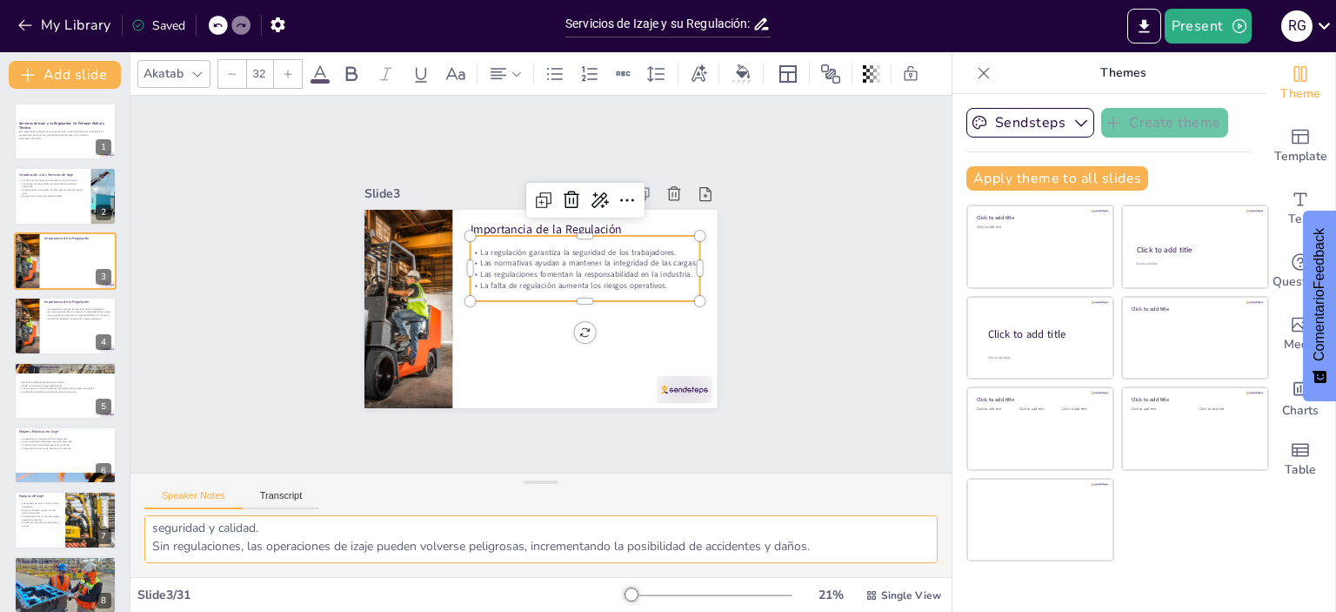
drag, startPoint x: 153, startPoint y: 527, endPoint x: 873, endPoint y: 568, distance: 721.5
click at [873, 568] on div "La seguridad es la principal preocupación en las operaciones de izaje, y la reg…" at bounding box center [540, 546] width 821 height 62
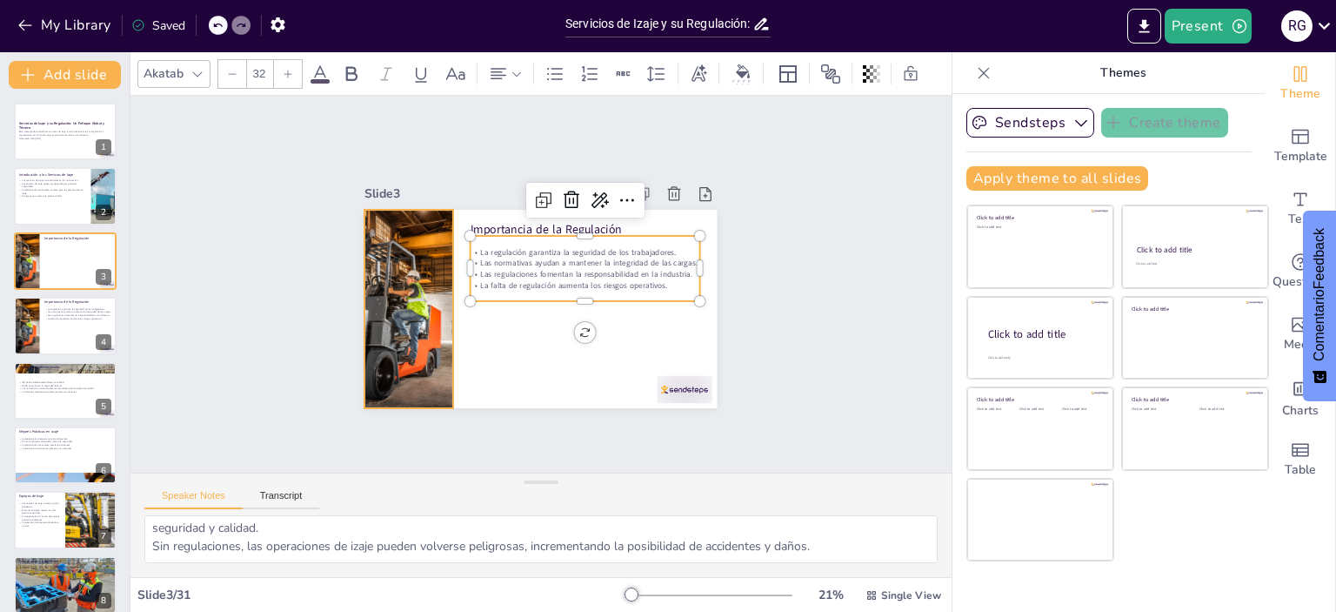
click at [599, 304] on div at bounding box center [675, 273] width 152 height 211
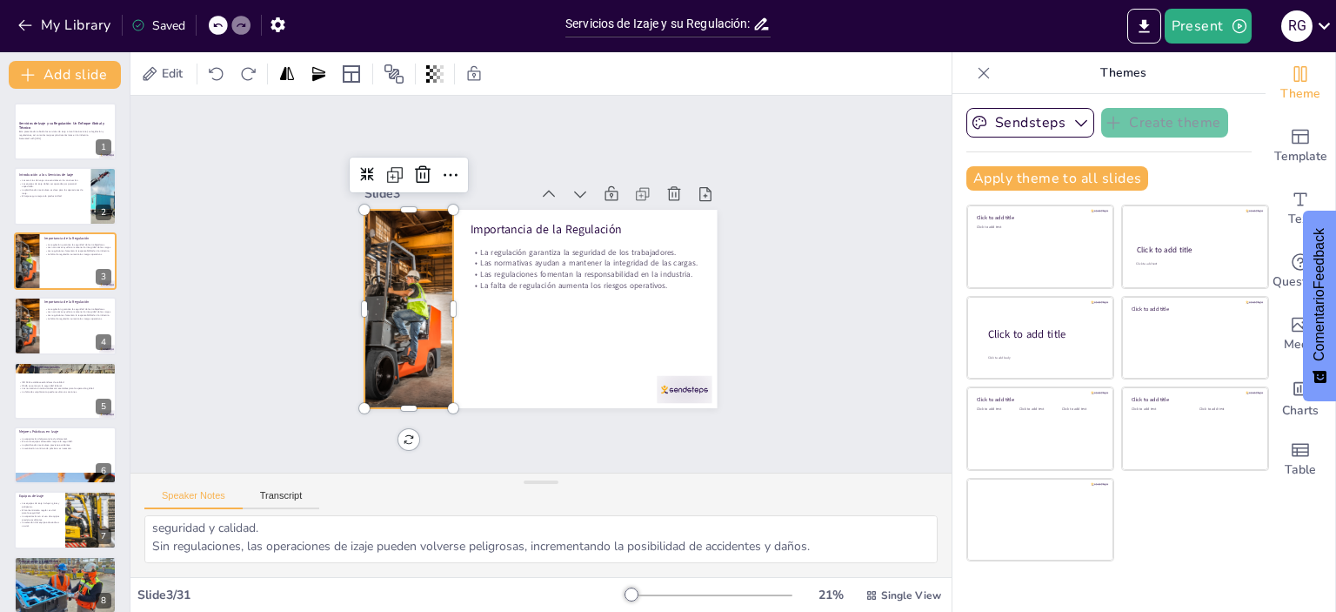
click at [387, 274] on div at bounding box center [465, 173] width 235 height 202
click at [389, 312] on div at bounding box center [435, 202] width 236 height 231
click at [389, 312] on div at bounding box center [426, 214] width 231 height 236
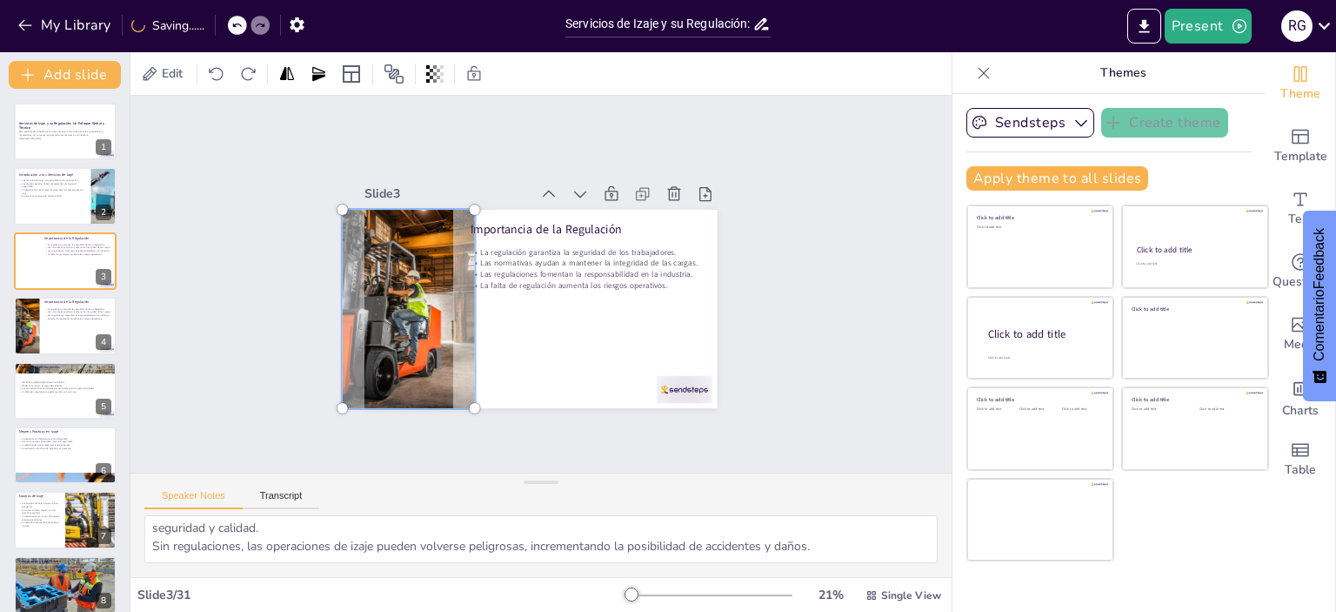
click at [389, 312] on div at bounding box center [496, 411] width 266 height 242
click at [389, 312] on div at bounding box center [443, 191] width 267 height 252
click at [83, 210] on div at bounding box center [65, 196] width 104 height 59
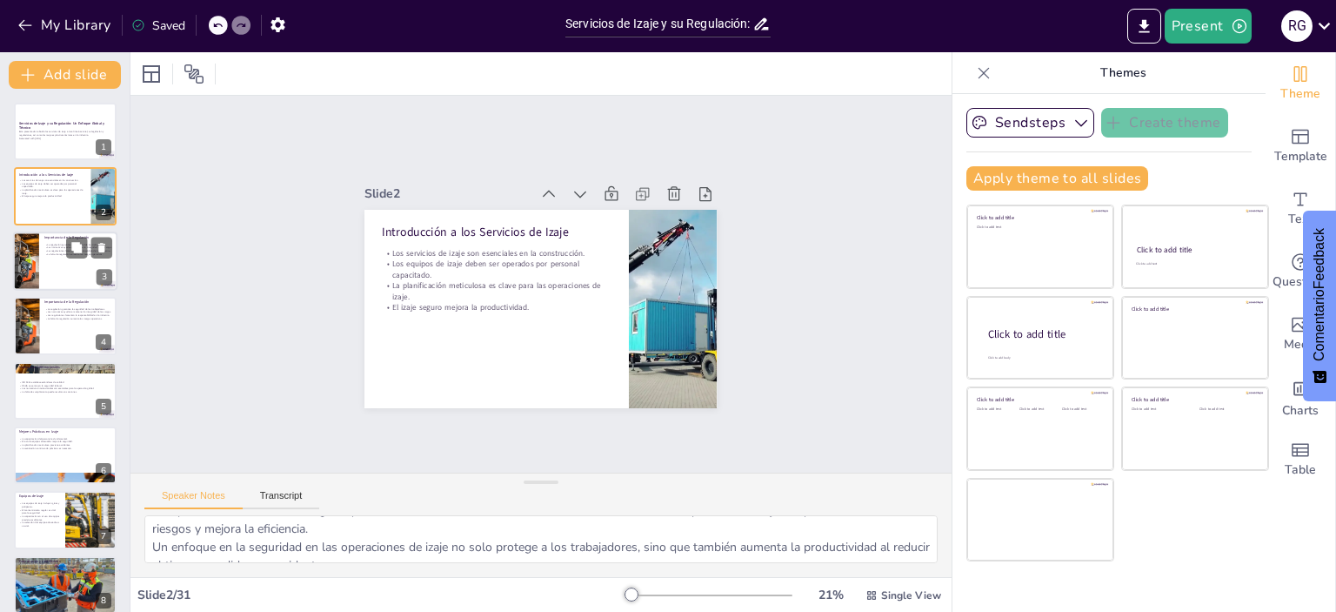
click at [23, 259] on div at bounding box center [25, 260] width 39 height 59
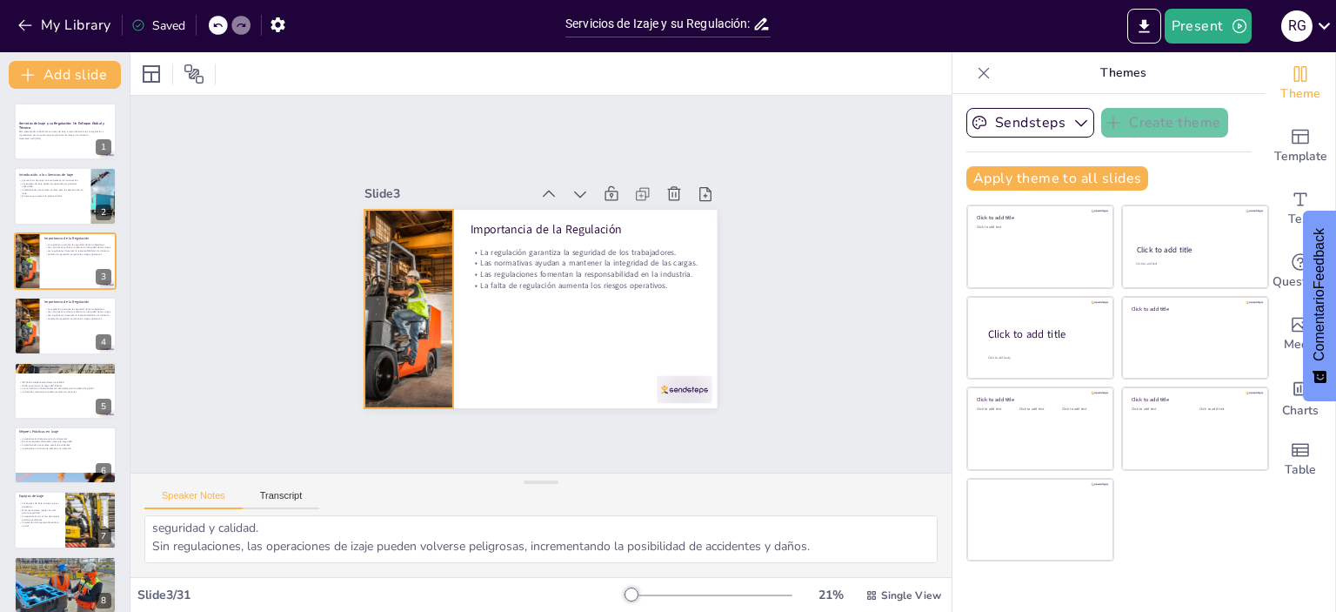
click at [381, 290] on div at bounding box center [415, 238] width 214 height 237
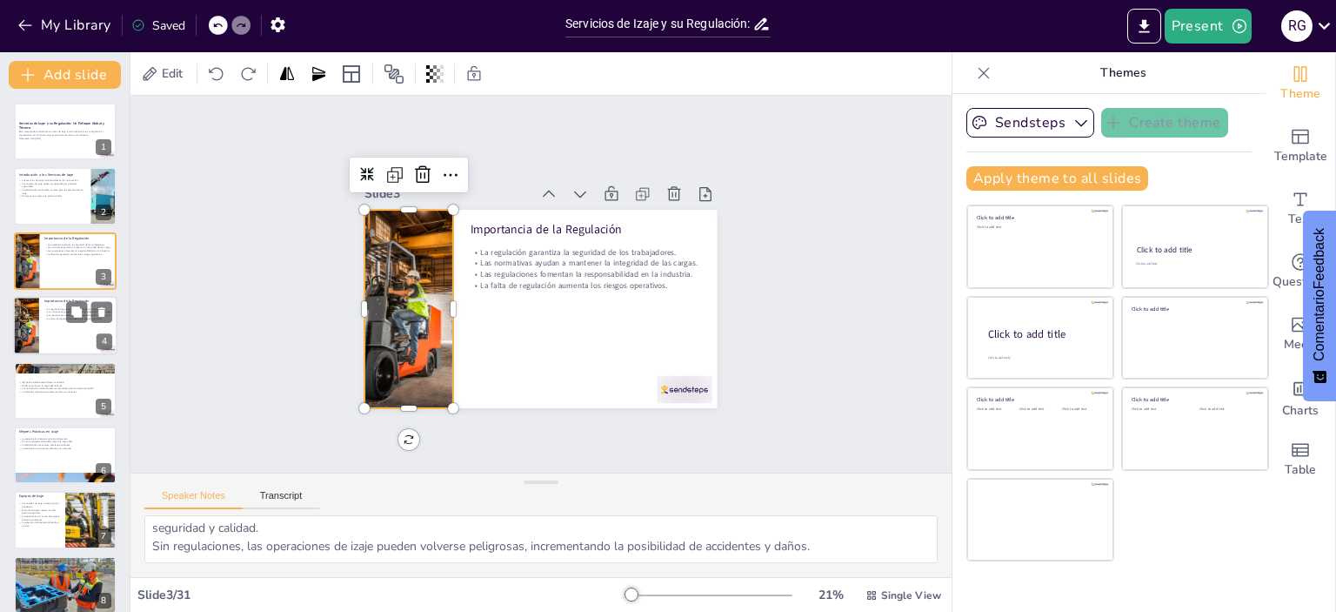
click at [50, 331] on div at bounding box center [65, 325] width 104 height 59
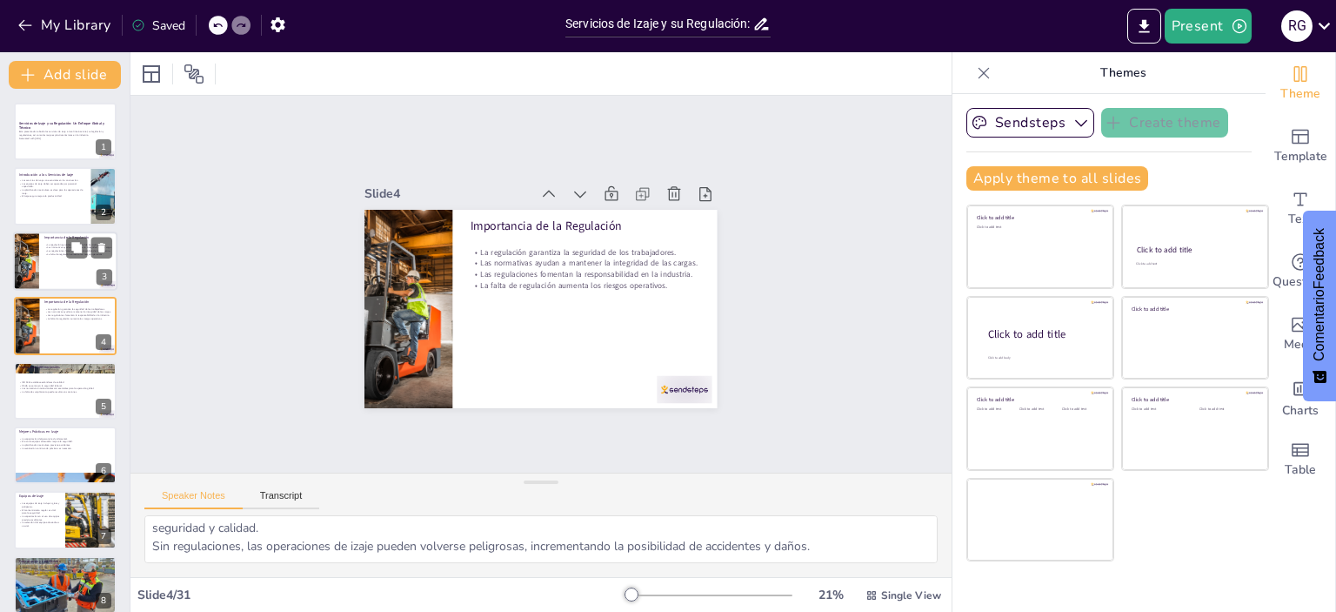
click at [51, 266] on div at bounding box center [65, 260] width 104 height 59
click at [60, 345] on div at bounding box center [65, 325] width 104 height 59
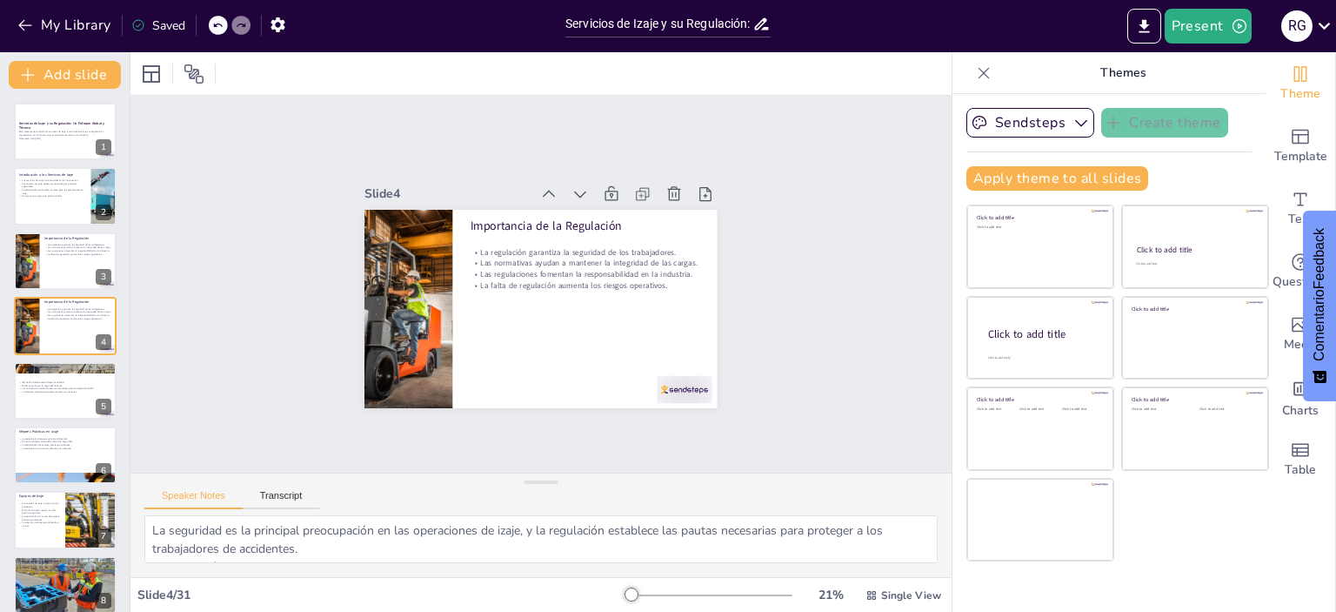
scroll to position [0, 0]
click at [64, 252] on p "La falta de regulación aumenta los riesgos operativos." at bounding box center [78, 253] width 68 height 3
click at [49, 394] on div at bounding box center [65, 390] width 104 height 59
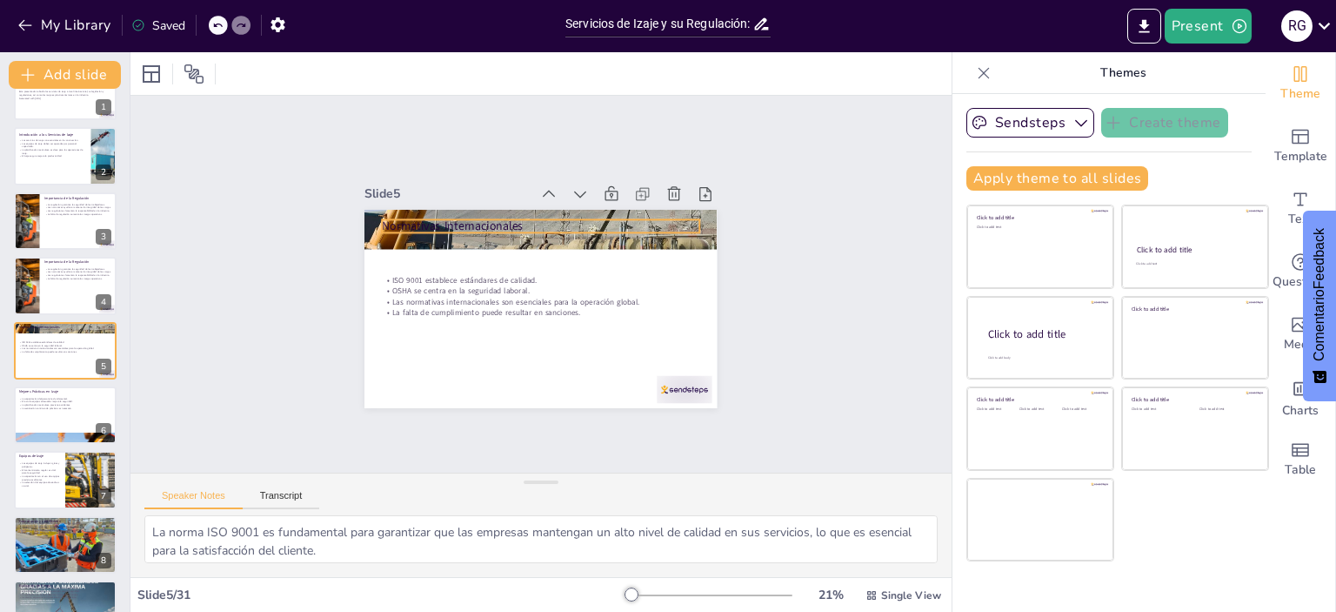
click at [557, 215] on p "Normativas Internacionales" at bounding box center [598, 272] width 82 height 314
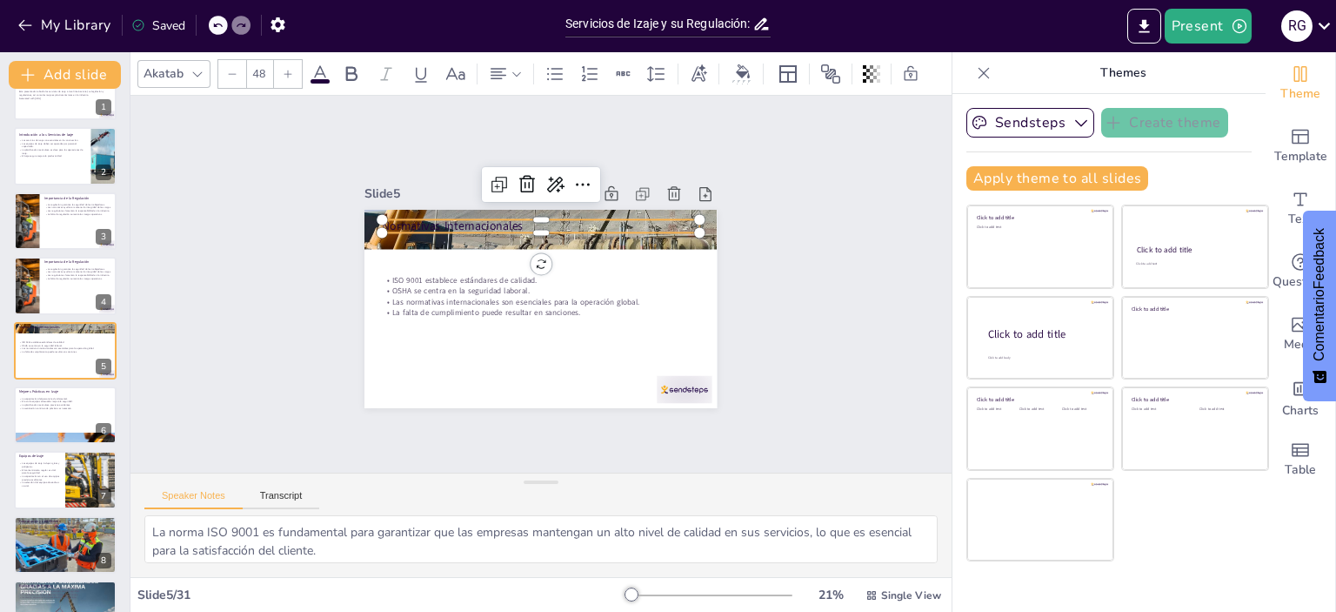
click at [462, 334] on p "Normativas Internacionales" at bounding box center [542, 342] width 318 height 17
click at [463, 219] on p "Normativas Internacionales" at bounding box center [570, 233] width 283 height 173
drag, startPoint x: 517, startPoint y: 224, endPoint x: 336, endPoint y: 228, distance: 181.0
click at [336, 228] on div "Slide 1 Servicios de Izaje y su Regulación: Un Enfoque Global y Técnico Esta pr…" at bounding box center [541, 284] width 450 height 247
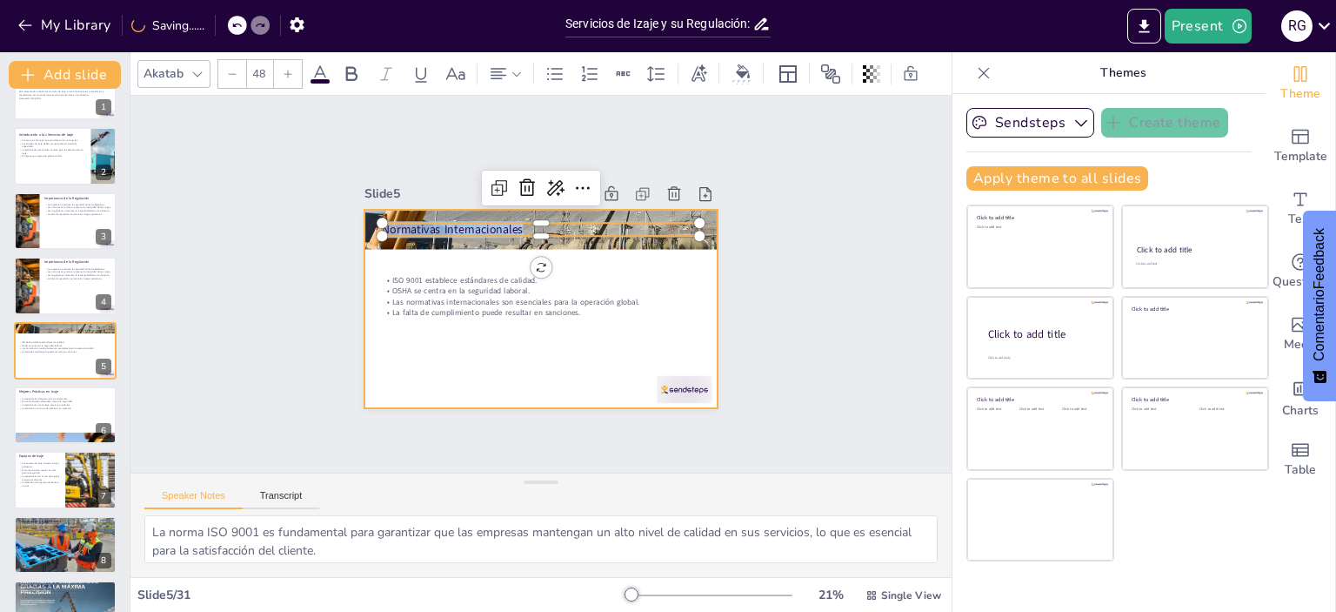
copy p "Normativas Internacionales"
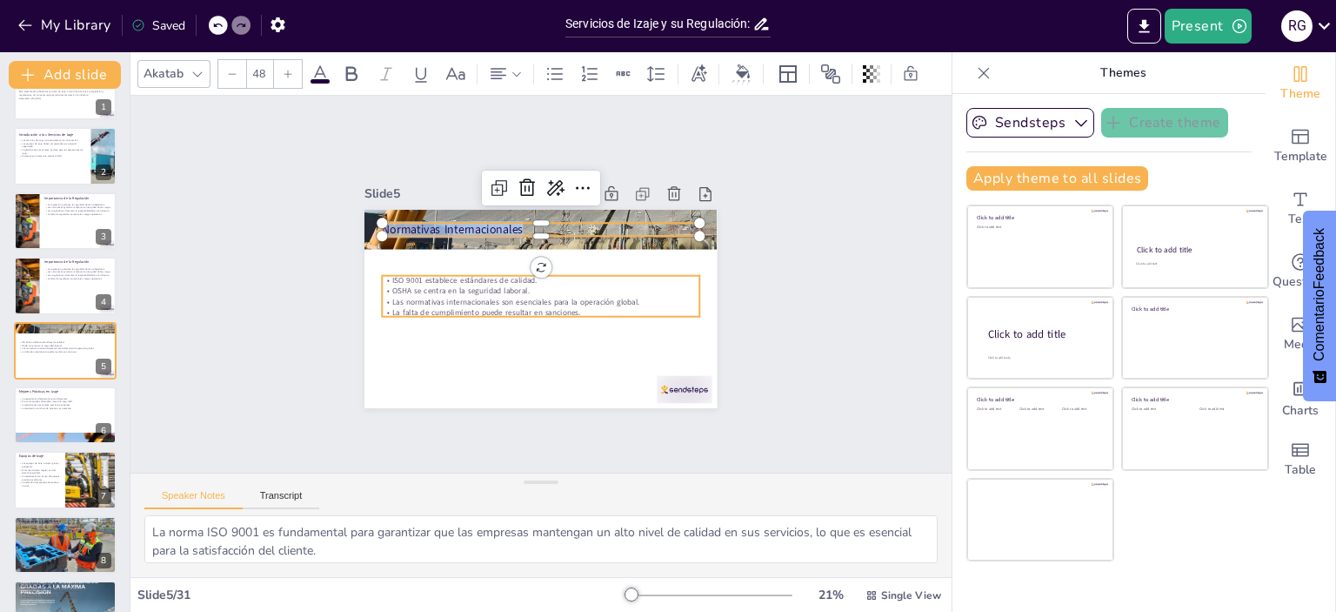
click at [434, 274] on p "ISO 9001 establece estándares de calidad." at bounding box center [544, 287] width 220 height 244
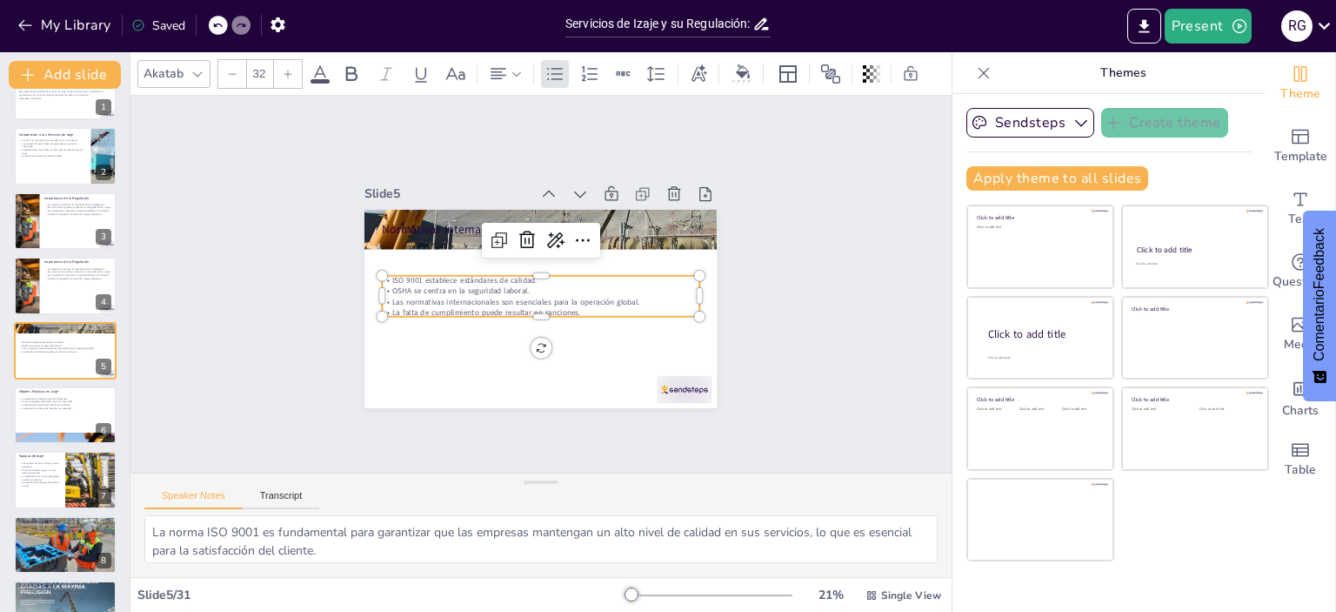
click at [579, 301] on p "La falta de cumplimiento puede resultar en sanciones." at bounding box center [530, 258] width 294 height 139
click at [552, 301] on p "La falta de cumplimiento puede resultar en sanciones." at bounding box center [513, 278] width 77 height 312
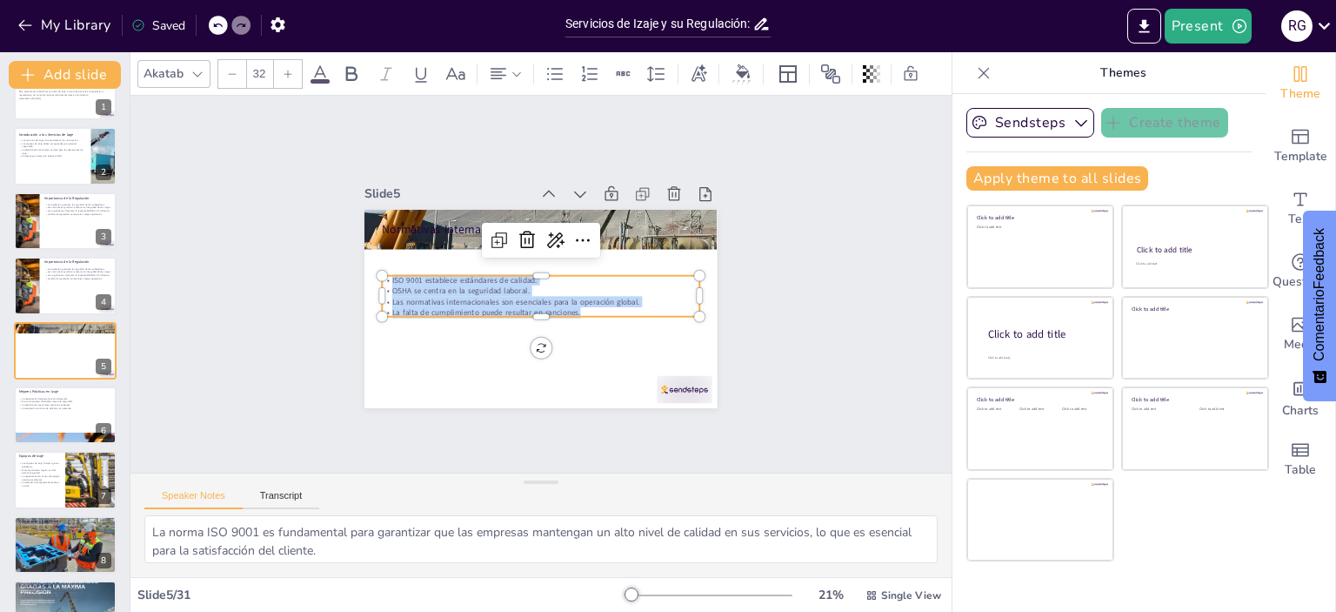
drag, startPoint x: 582, startPoint y: 305, endPoint x: 362, endPoint y: 268, distance: 223.3
click at [362, 268] on div "Normativas Internacionales ISO 9001 establece estándares de calidad. OSHA se ce…" at bounding box center [536, 259] width 386 height 267
copy div "ISO 9001 establece estándares de calidad. OSHA se centra en la seguridad labora…"
click at [390, 211] on div at bounding box center [558, 231] width 390 height 277
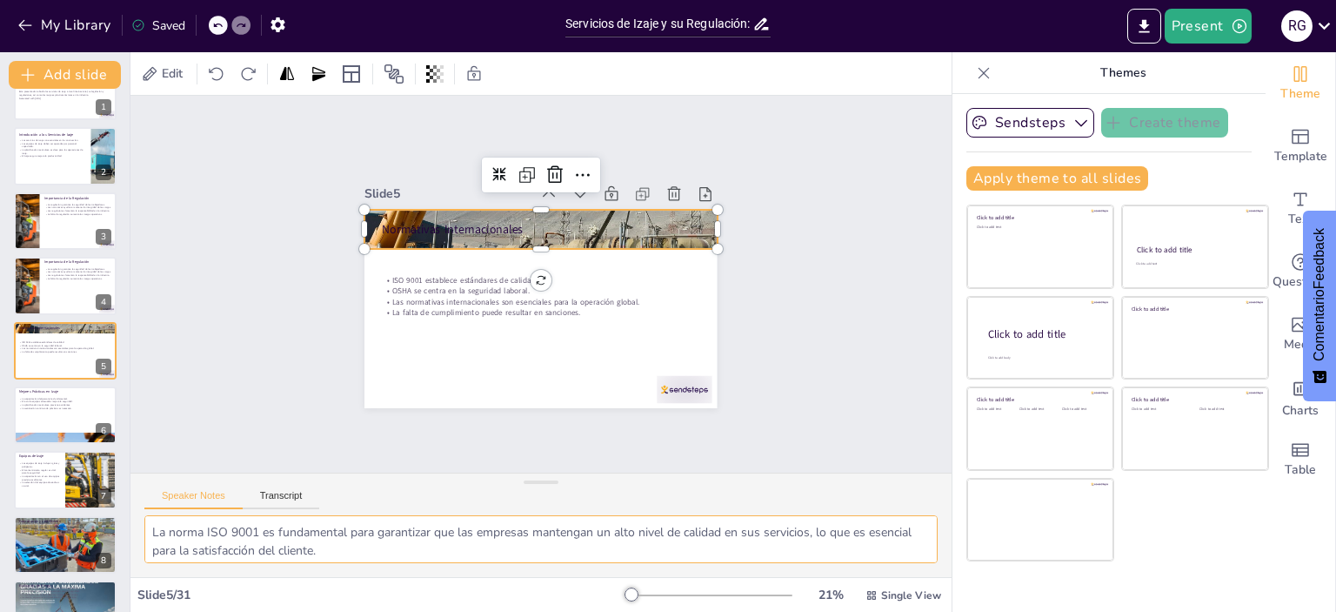
scroll to position [77, 0]
drag, startPoint x: 145, startPoint y: 530, endPoint x: 445, endPoint y: 600, distance: 308.3
click at [445, 600] on div "Edit Slide 1 Servicios de Izaje y su Regulación: Un Enfoque Global y Técnico Es…" at bounding box center [540, 331] width 821 height 559
click at [50, 412] on div at bounding box center [65, 414] width 104 height 59
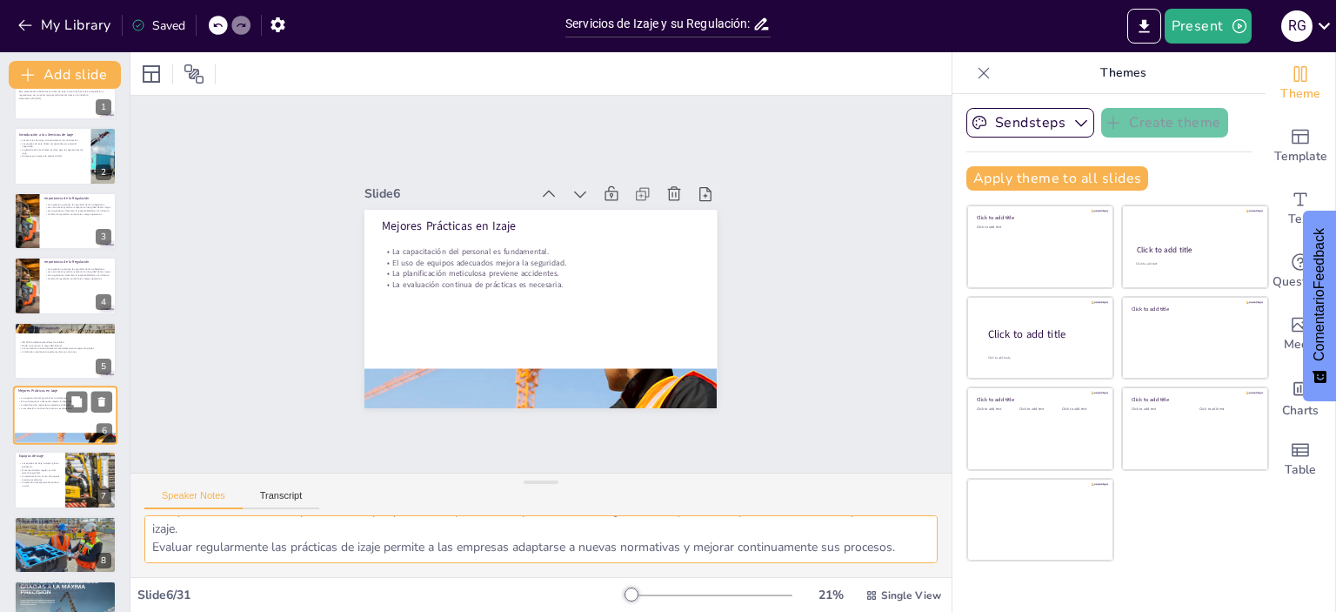
scroll to position [104, 0]
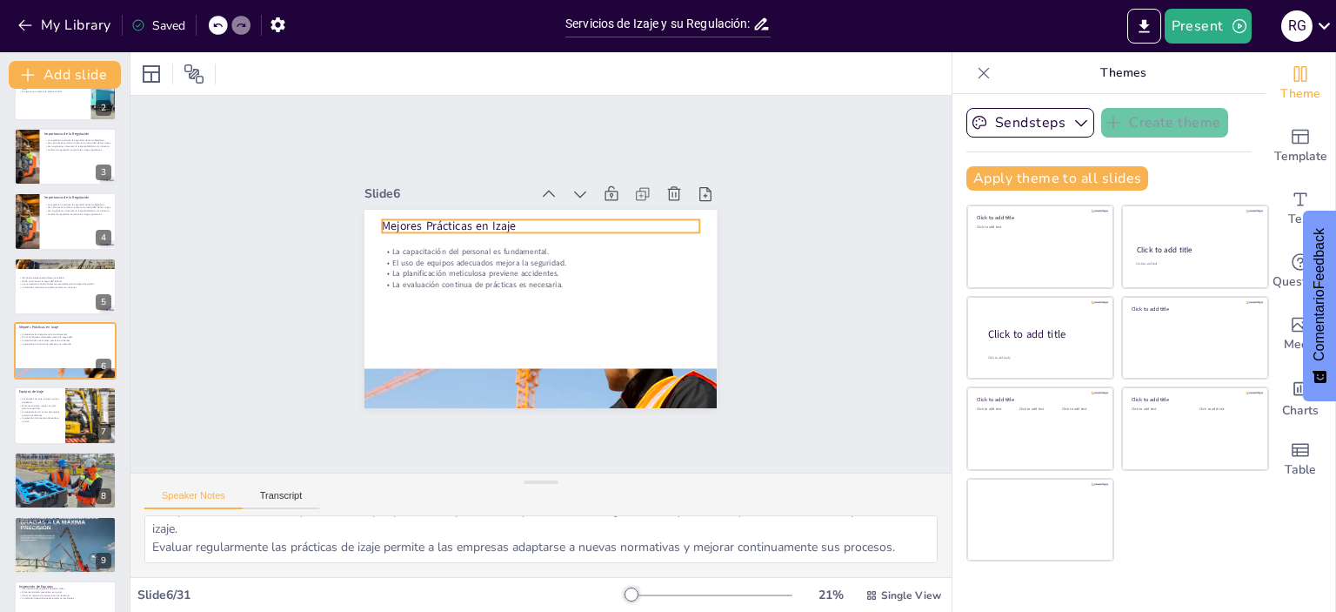
click at [486, 224] on p "Mejores Prácticas en Izaje" at bounding box center [558, 228] width 307 height 114
click at [459, 300] on p "Mejores Prácticas en Izaje" at bounding box center [554, 341] width 314 height 82
click at [459, 300] on p "Mejores Prácticas en Izaje" at bounding box center [529, 341] width 314 height 82
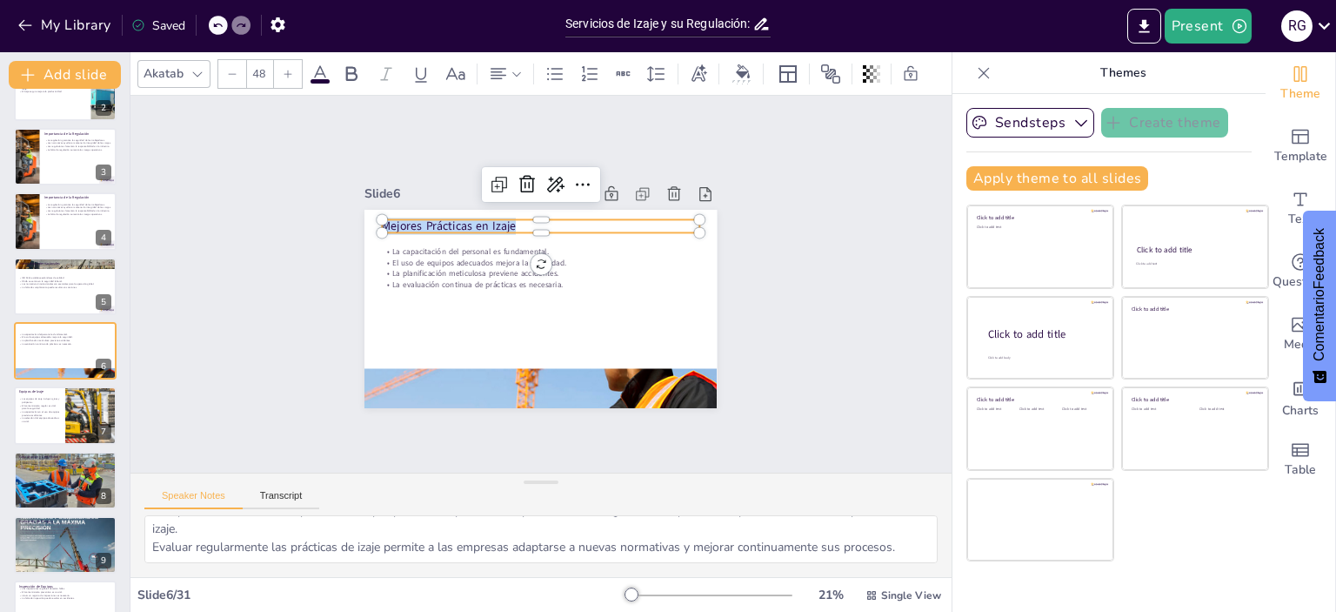
drag, startPoint x: 511, startPoint y: 214, endPoint x: 362, endPoint y: 214, distance: 148.8
click at [362, 214] on div "La capacitación del personal es fundamental. El uso de equipos adecuados mejora…" at bounding box center [527, 265] width 402 height 368
copy p "Mejores Prácticas en Izaje"
click at [498, 262] on p "La planificación meticulosa previene accidentes." at bounding box center [552, 280] width 109 height 305
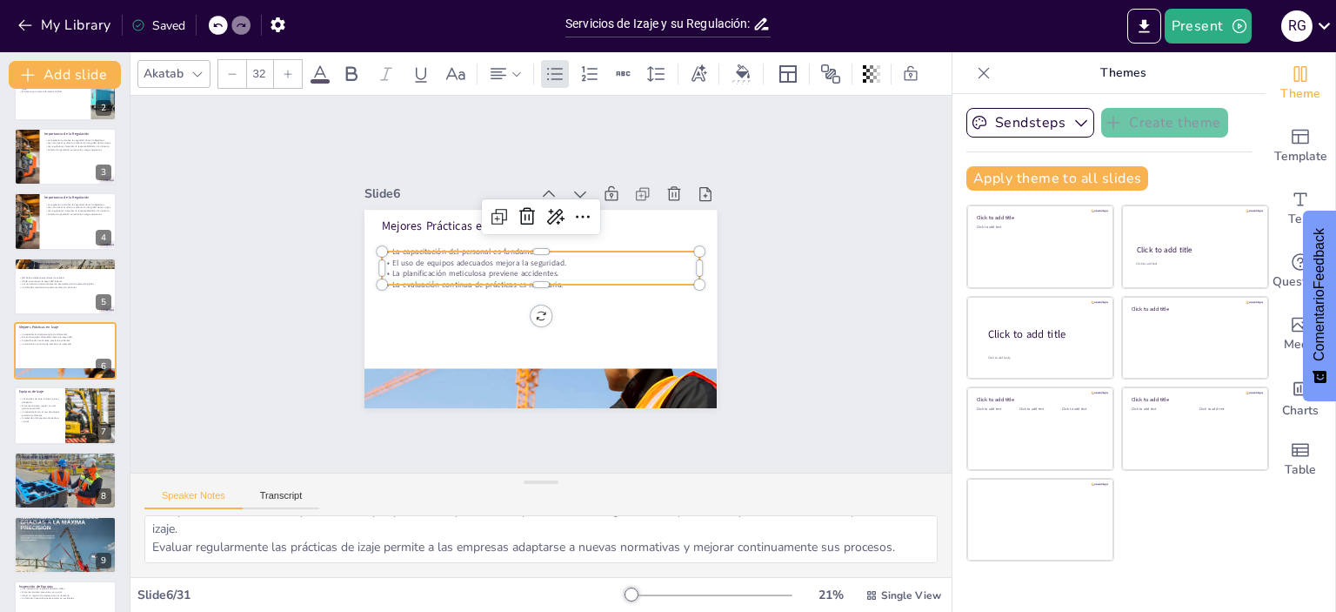
click at [498, 262] on p "La planificación meticulosa previene accidentes." at bounding box center [552, 280] width 109 height 305
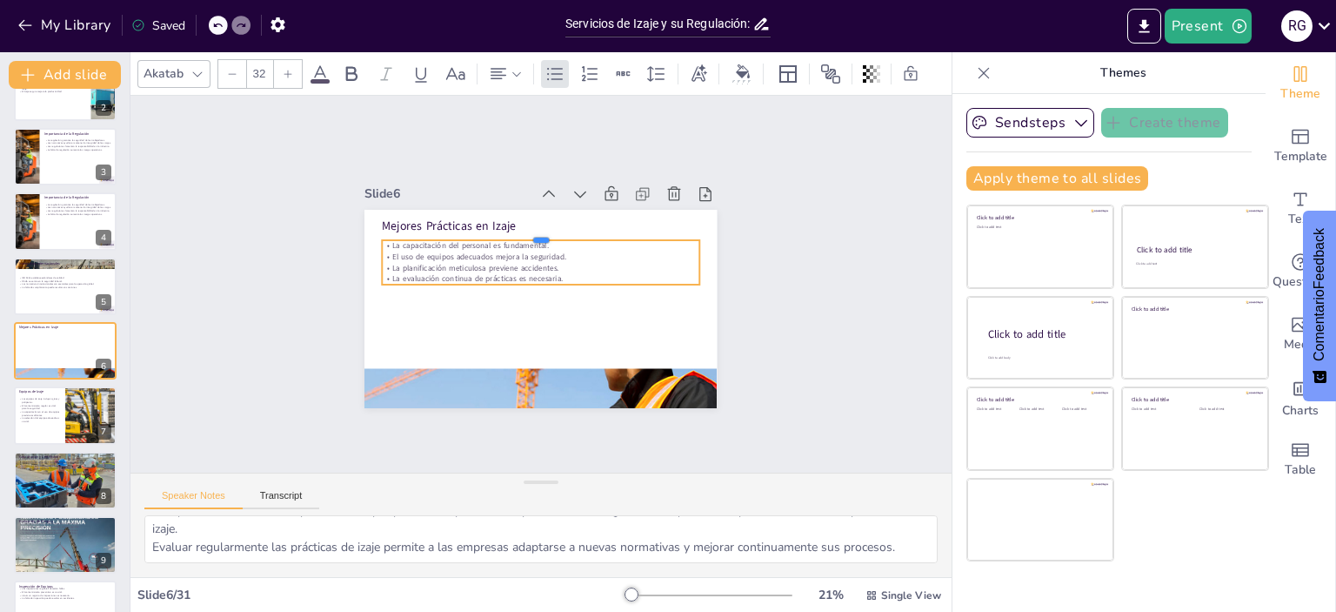
drag, startPoint x: 526, startPoint y: 241, endPoint x: 527, endPoint y: 230, distance: 11.3
click at [527, 230] on div at bounding box center [585, 258] width 171 height 282
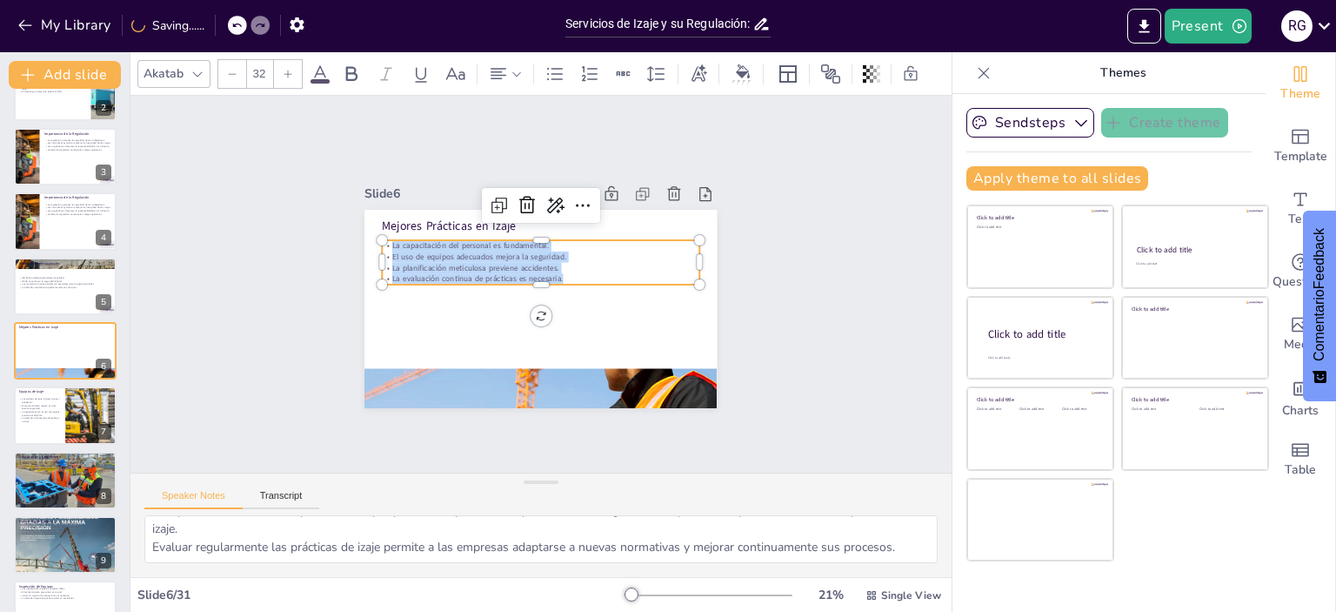
drag, startPoint x: 557, startPoint y: 271, endPoint x: 380, endPoint y: 238, distance: 179.7
click at [435, 238] on div "La capacitación del personal es fundamental. El uso de equipos adecuados mejora…" at bounding box center [557, 298] width 245 height 265
copy div "La capacitación del personal es fundamental. El uso de equipos adecuados mejora…"
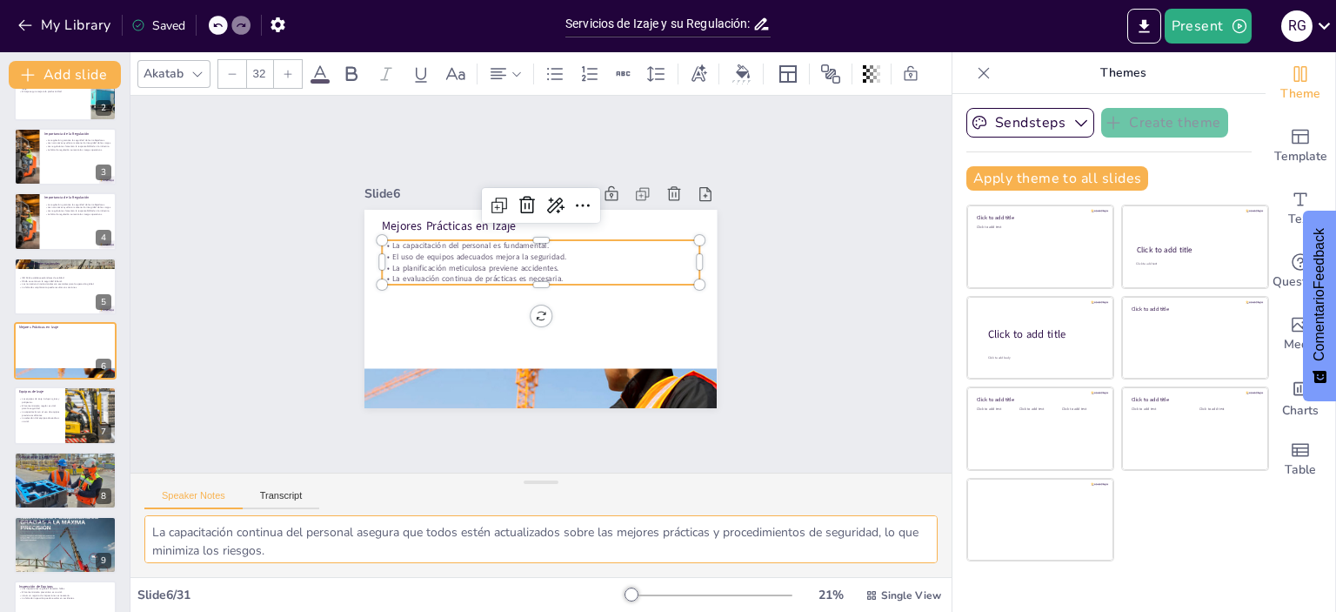
scroll to position [77, 0]
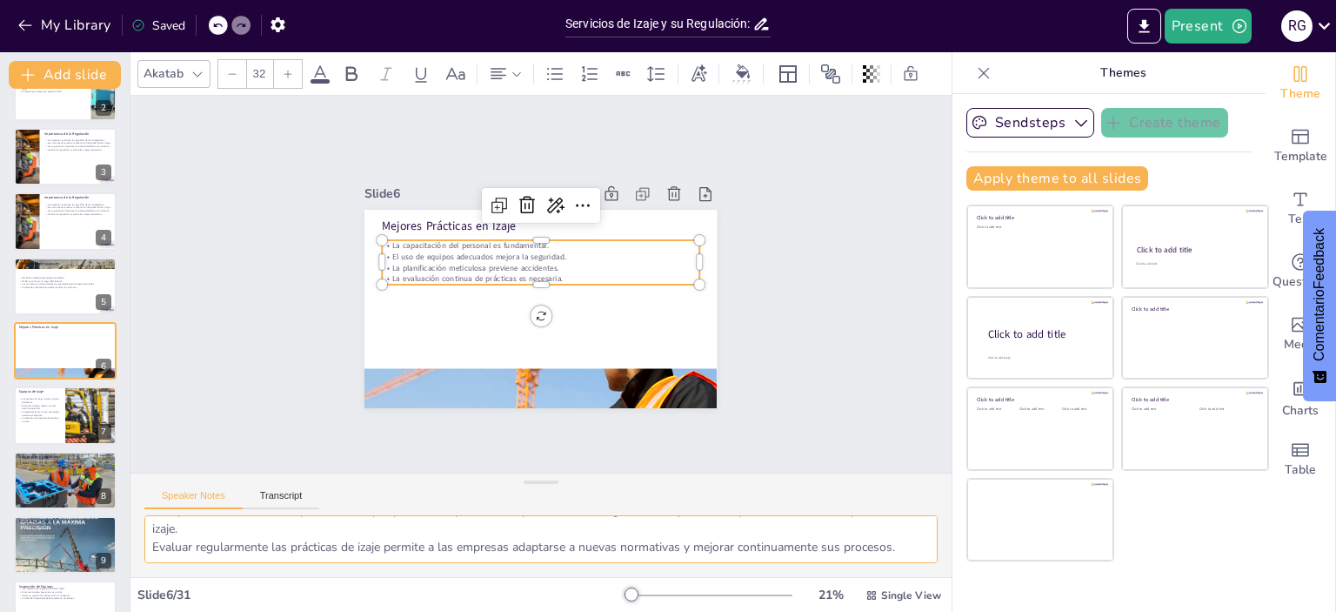
drag, startPoint x: 148, startPoint y: 530, endPoint x: 1013, endPoint y: 617, distance: 869.1
click at [1013, 611] on html "My Library Saved Servicios de Izaje y su Regulación: Un Enfoque Global y Técnic…" at bounding box center [668, 306] width 1336 height 612
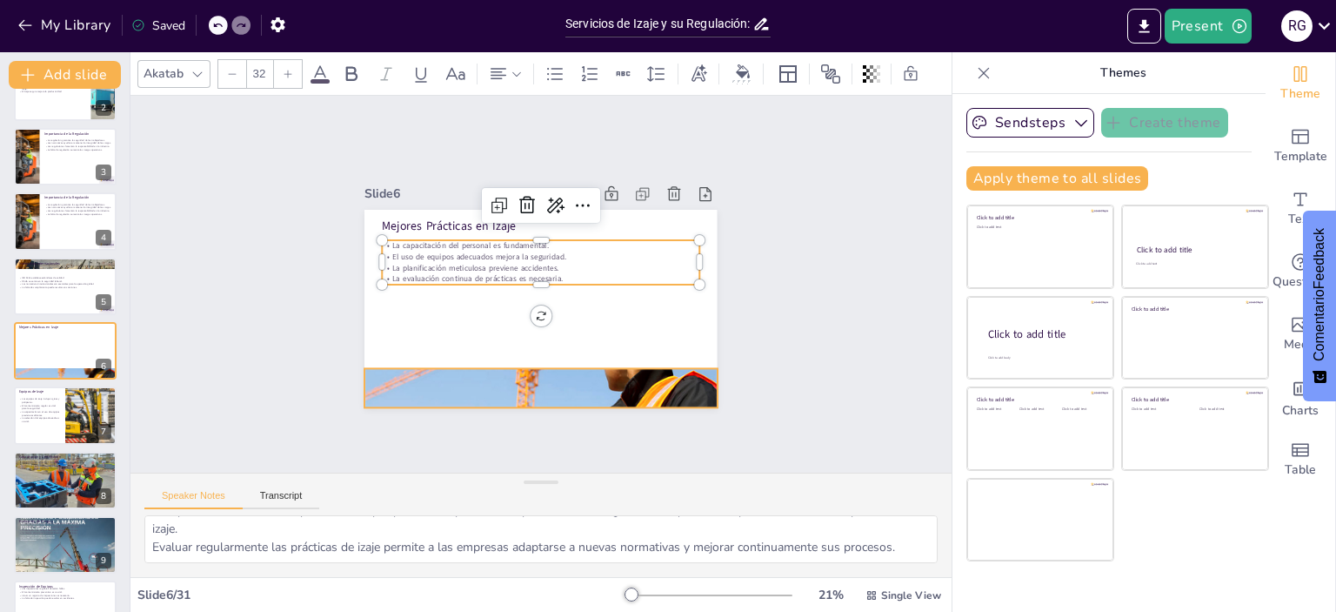
click at [525, 370] on div at bounding box center [472, 360] width 404 height 393
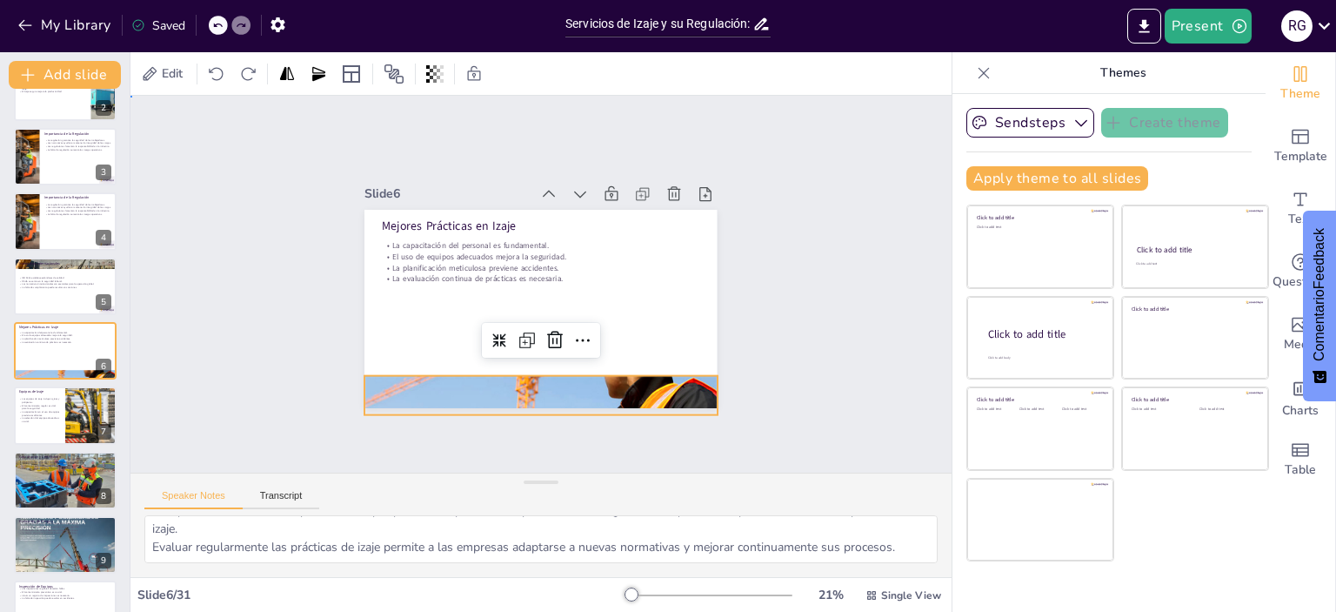
click at [833, 349] on div "Slide 1 Servicios de Izaje y su Regulación: Un Enfoque Global y Técnico Esta pr…" at bounding box center [540, 284] width 829 height 862
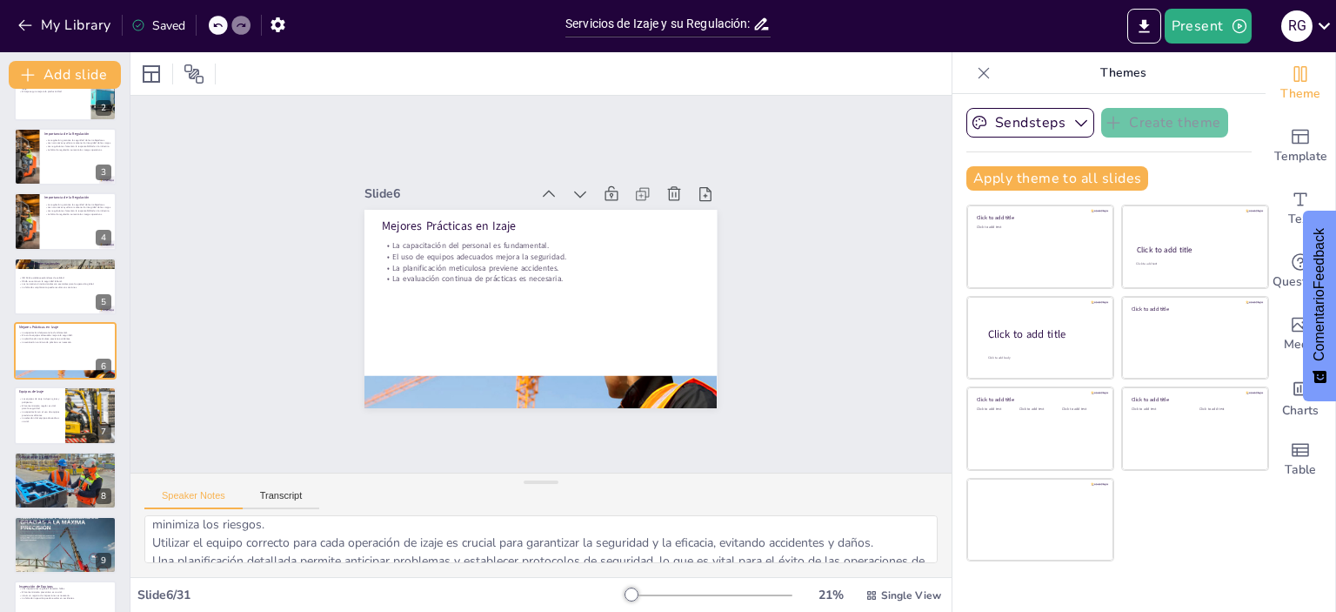
scroll to position [0, 0]
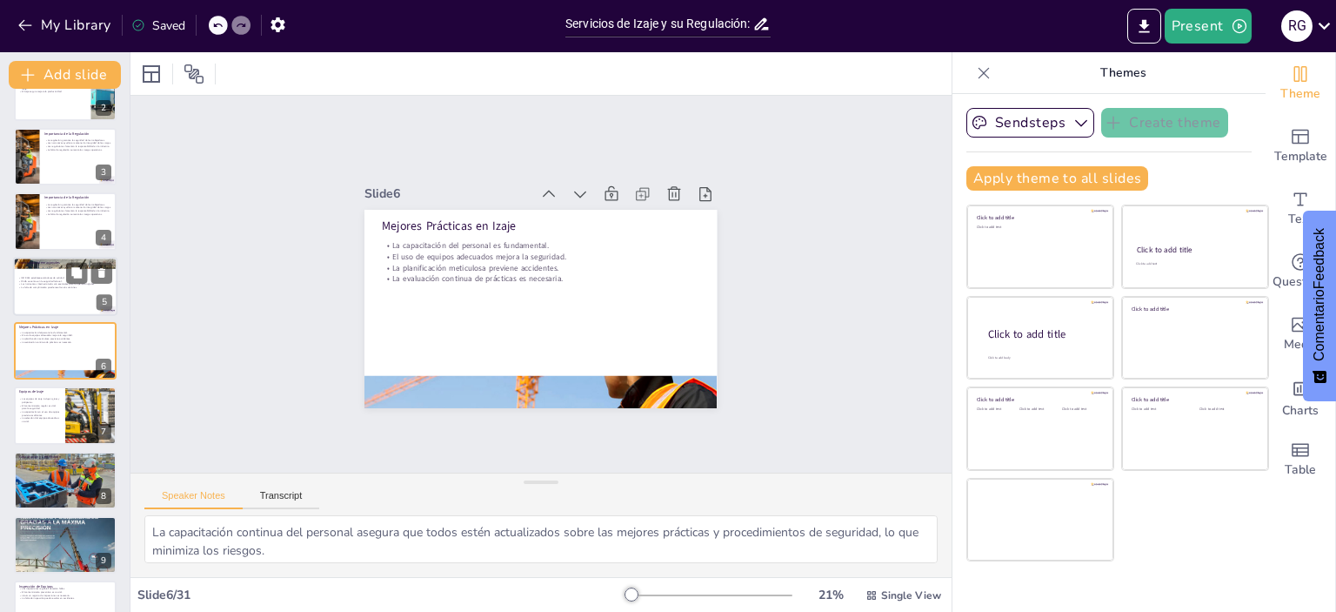
click at [44, 285] on p "La falta de cumplimiento puede resultar en sanciones." at bounding box center [65, 286] width 94 height 3
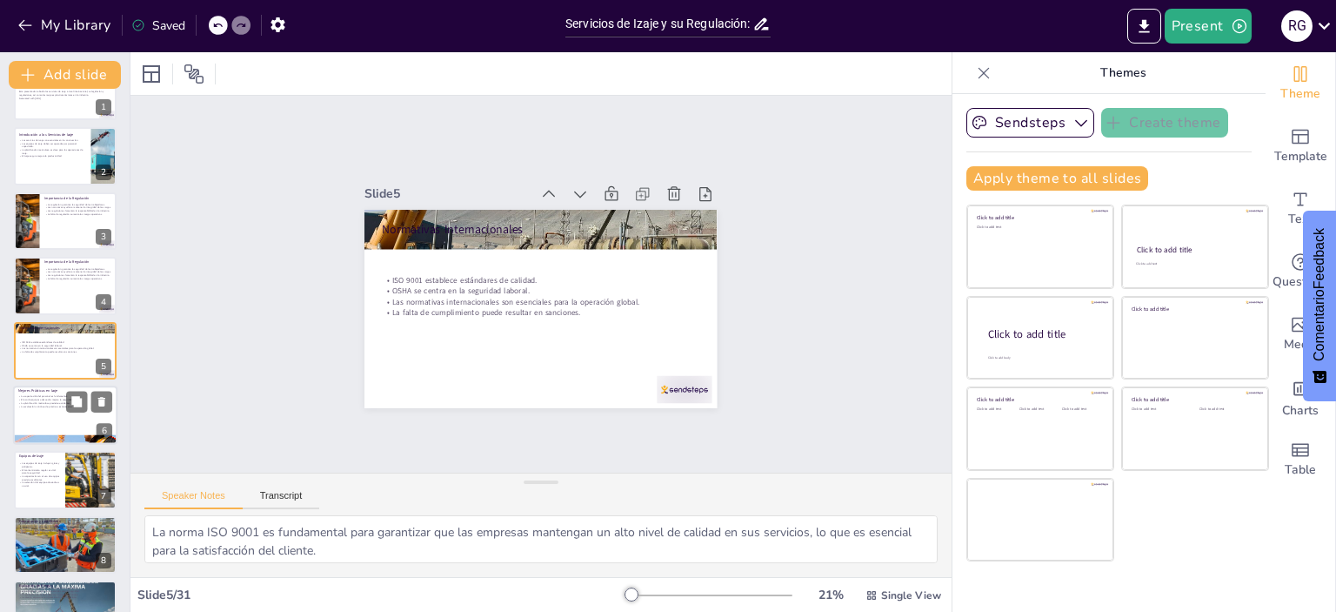
click at [45, 405] on p "La evaluación continua de prácticas es necesaria." at bounding box center [65, 406] width 94 height 3
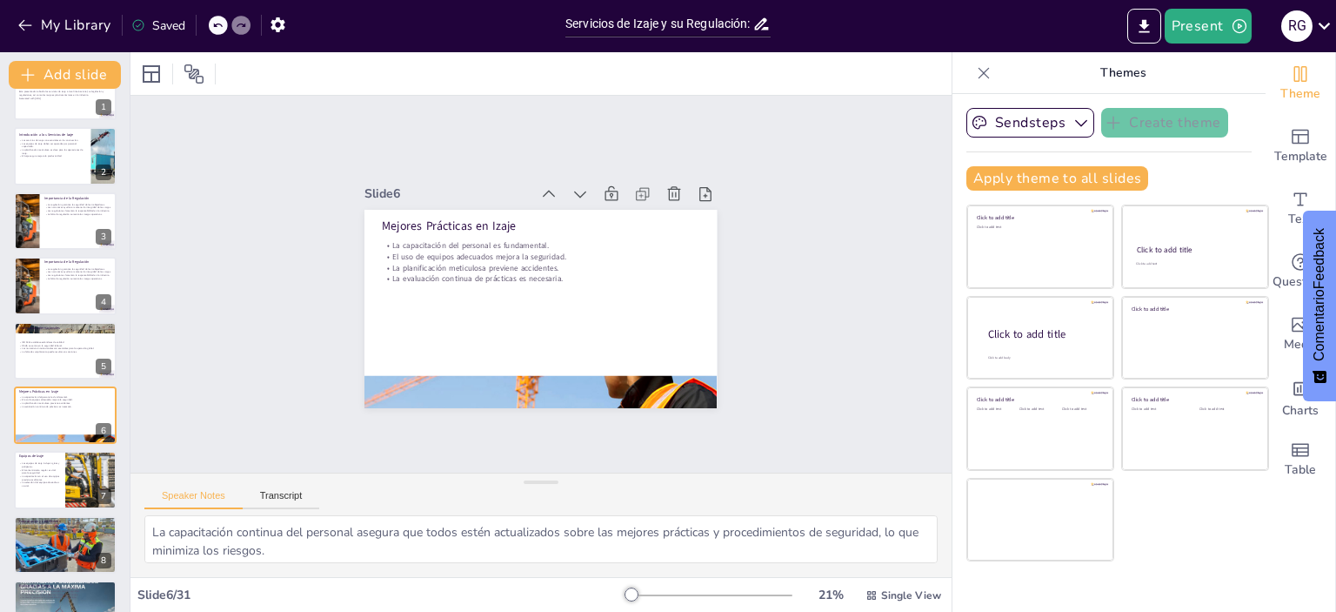
scroll to position [104, 0]
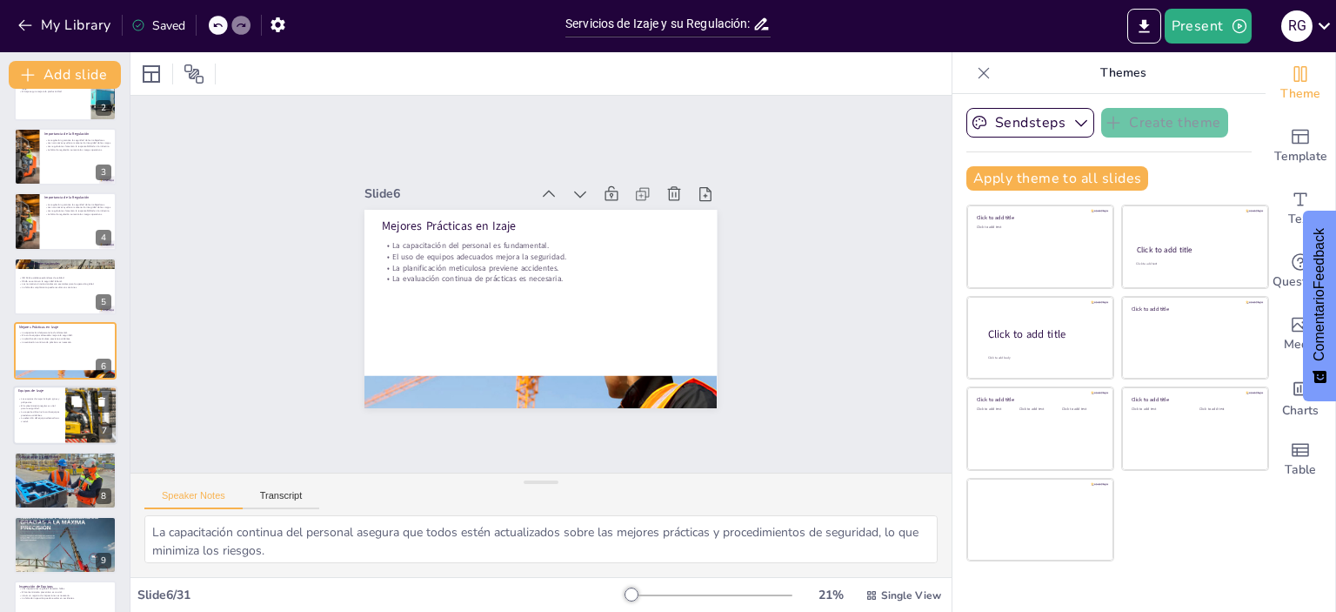
click at [55, 408] on p "El mantenimiento regular es vital para la seguridad." at bounding box center [39, 407] width 42 height 6
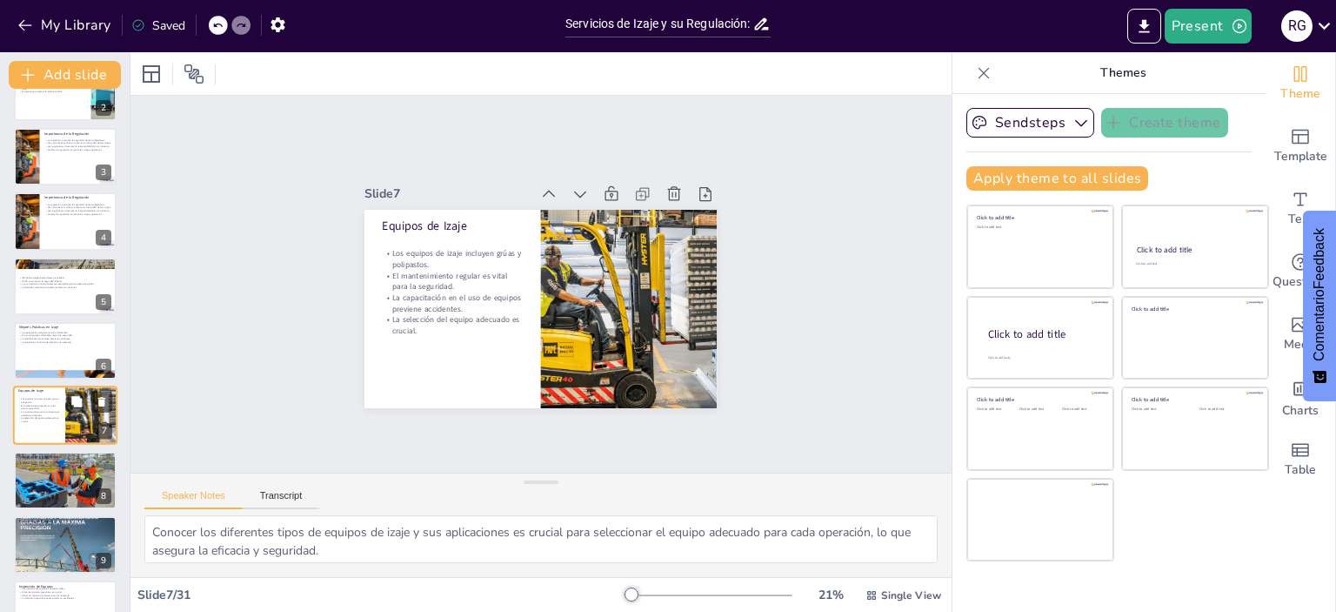
scroll to position [170, 0]
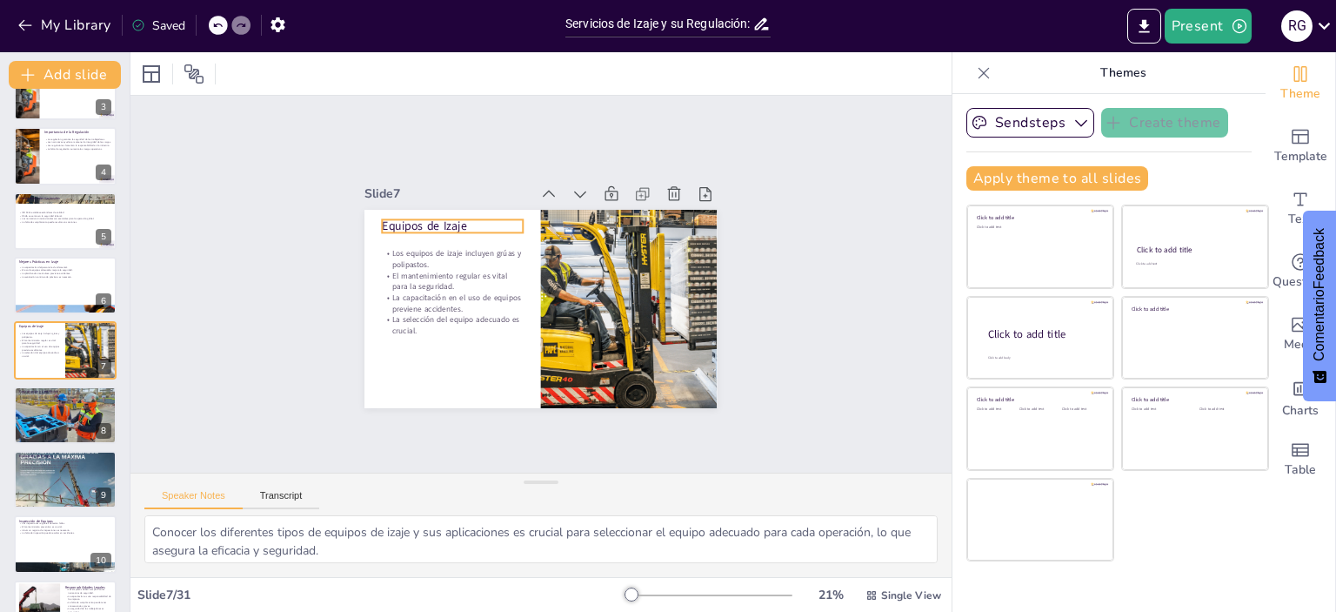
click at [593, 219] on p "Equipos de Izaje" at bounding box center [615, 210] width 45 height 142
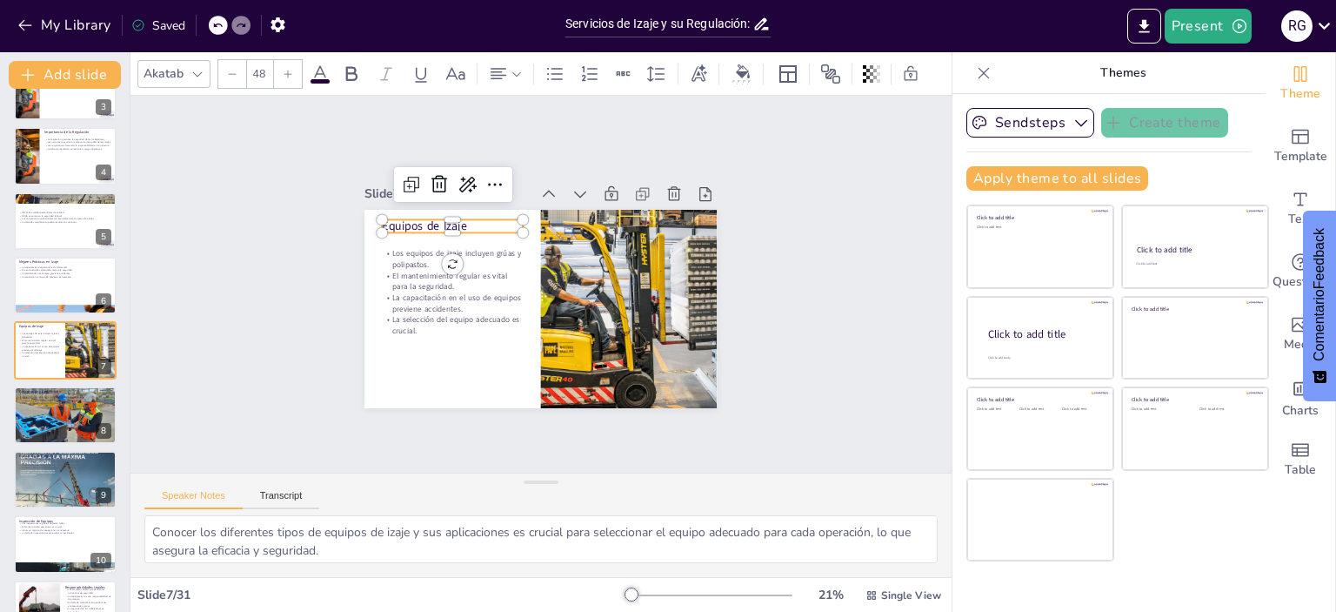
click at [417, 219] on p "Equipos de Izaje" at bounding box center [485, 194] width 136 height 72
drag, startPoint x: 473, startPoint y: 220, endPoint x: 369, endPoint y: 221, distance: 104.4
click at [369, 221] on div "Los equipos de izaje incluyen grúas y polipastos. El mantenimiento regular es v…" at bounding box center [528, 305] width 405 height 348
copy p "Equipos de Izaje"
click at [466, 445] on div "Slide 1 Servicios de Izaje y su Regulación: Un Enfoque Global y Técnico Esta pr…" at bounding box center [540, 284] width 829 height 862
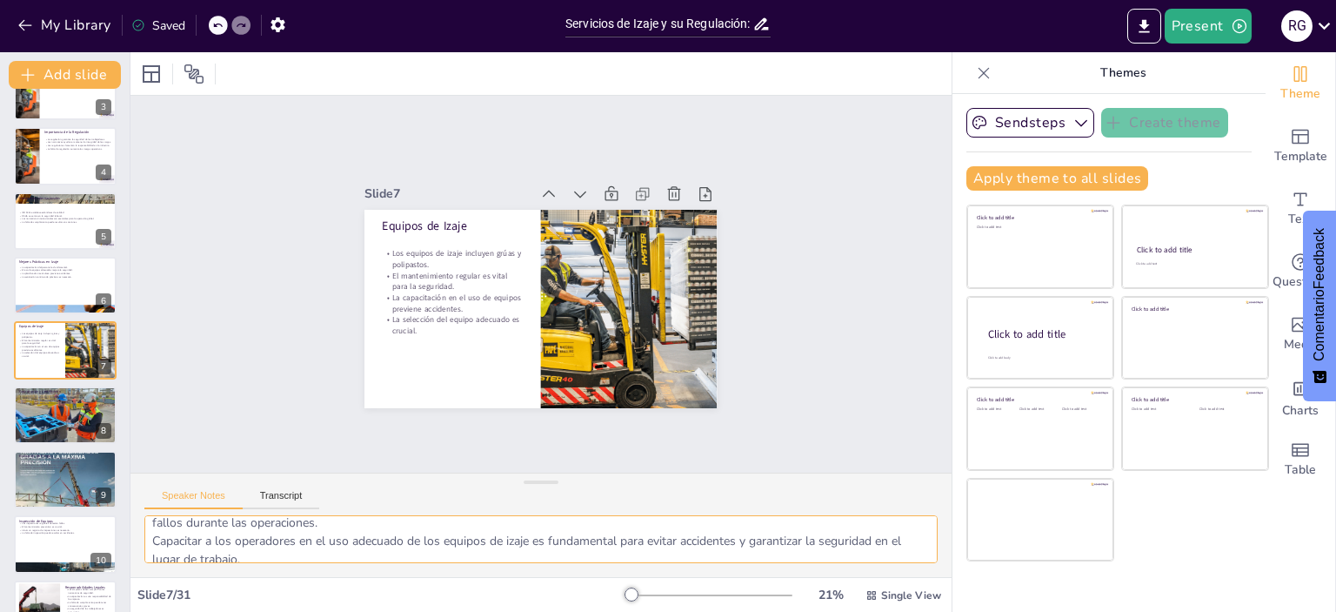
scroll to position [113, 0]
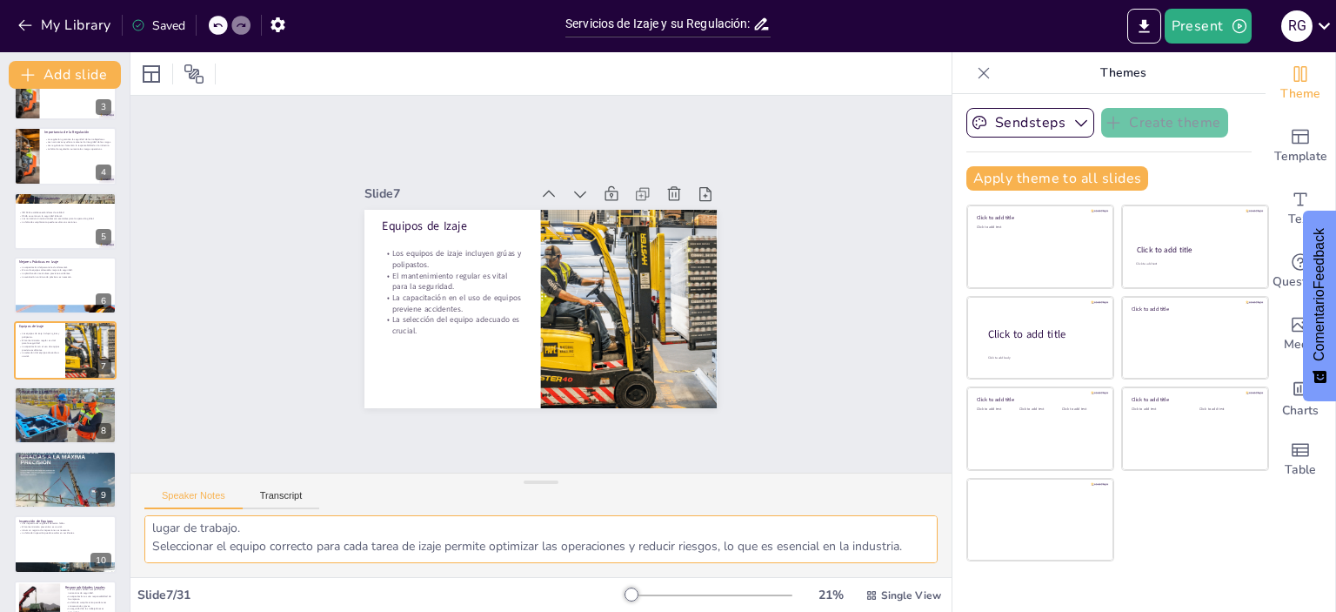
drag, startPoint x: 152, startPoint y: 529, endPoint x: 392, endPoint y: 580, distance: 245.5
click at [392, 580] on div "Slide 1 Servicios de Izaje y su Regulación: Un Enfoque Global y Técnico Esta pr…" at bounding box center [540, 331] width 821 height 559
click at [31, 419] on div at bounding box center [65, 415] width 104 height 63
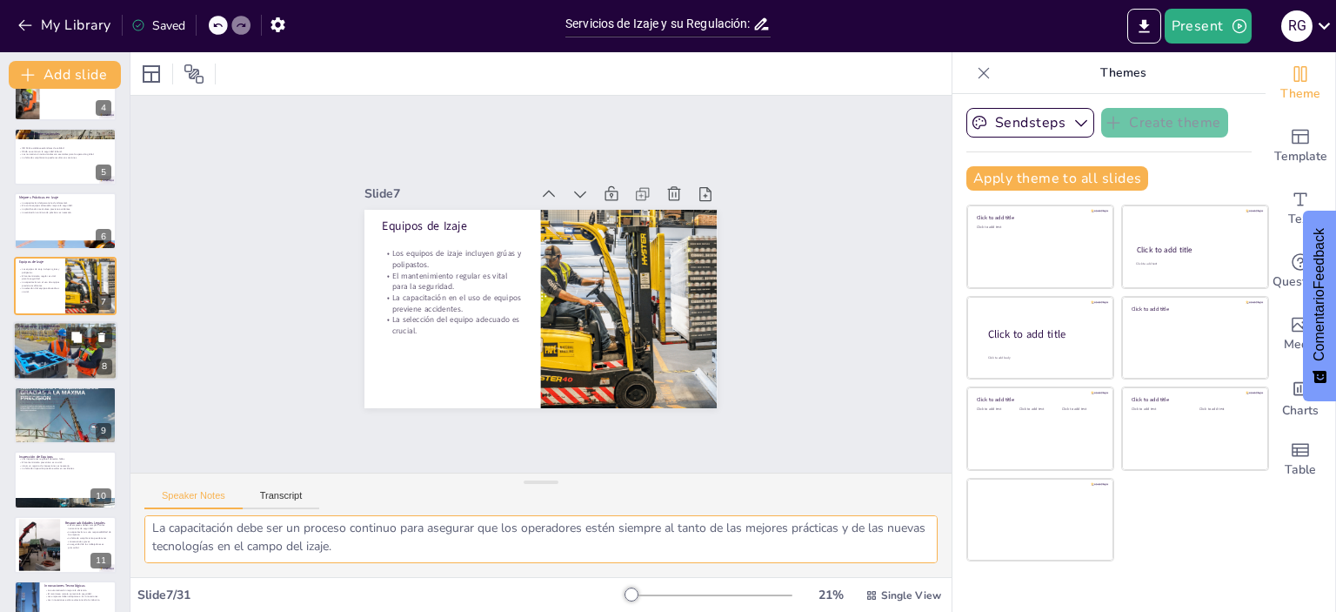
scroll to position [95, 0]
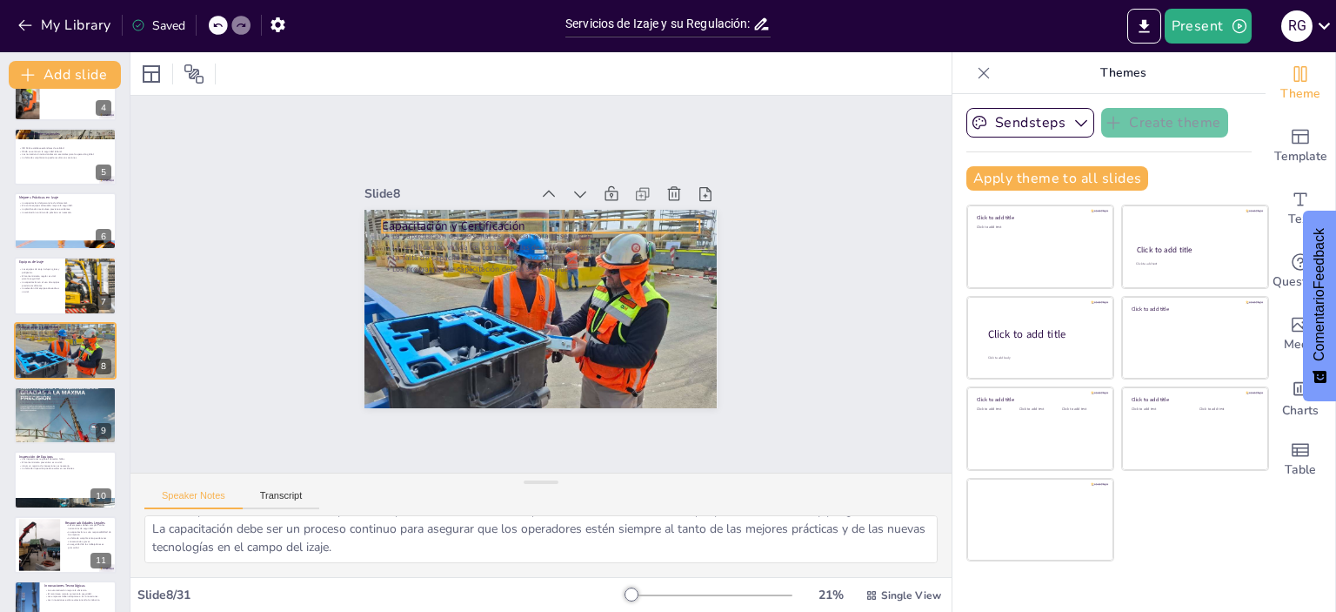
click at [426, 211] on div "Capacitación y Certificación La capacitación del personal es esencial para la s…" at bounding box center [533, 261] width 397 height 298
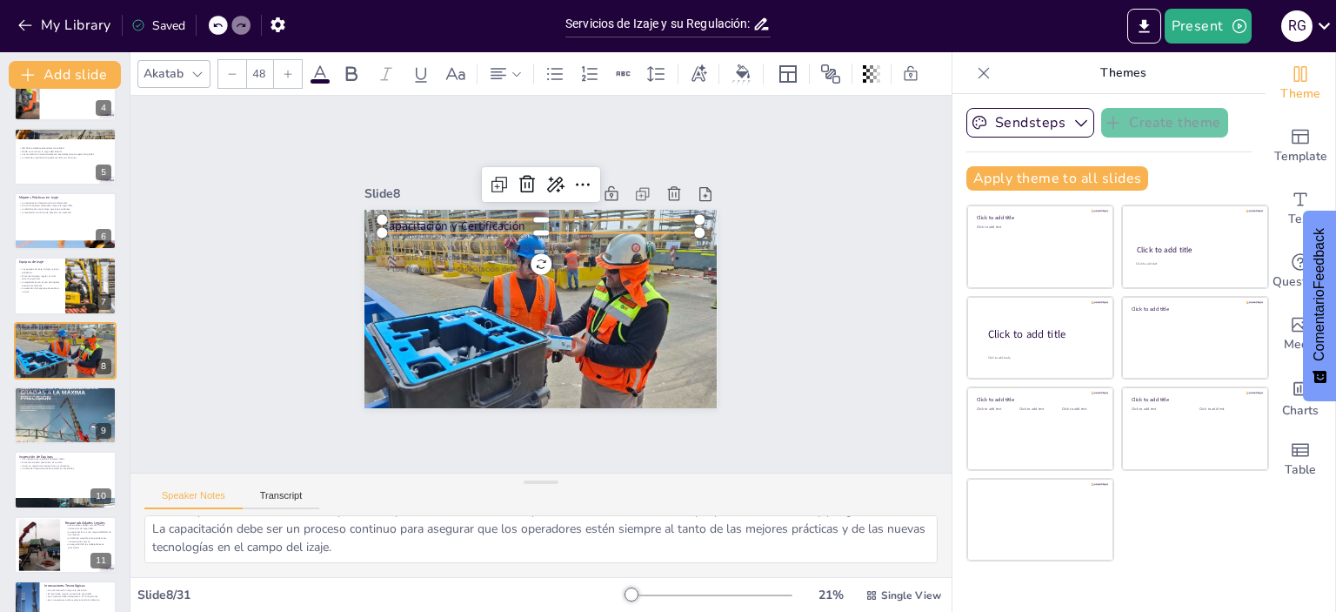
click at [505, 217] on p "Capacitación y Certificación" at bounding box center [591, 254] width 173 height 283
click at [440, 217] on p "Capacitación y Certificación" at bounding box center [570, 233] width 283 height 173
drag, startPoint x: 513, startPoint y: 218, endPoint x: 339, endPoint y: 218, distance: 174.0
click at [339, 218] on div "Slide 1 Servicios de Izaje y su Regulación: Un Enfoque Global y Técnico Esta pr…" at bounding box center [540, 284] width 509 height 465
copy p "Capacitación y Certificación"
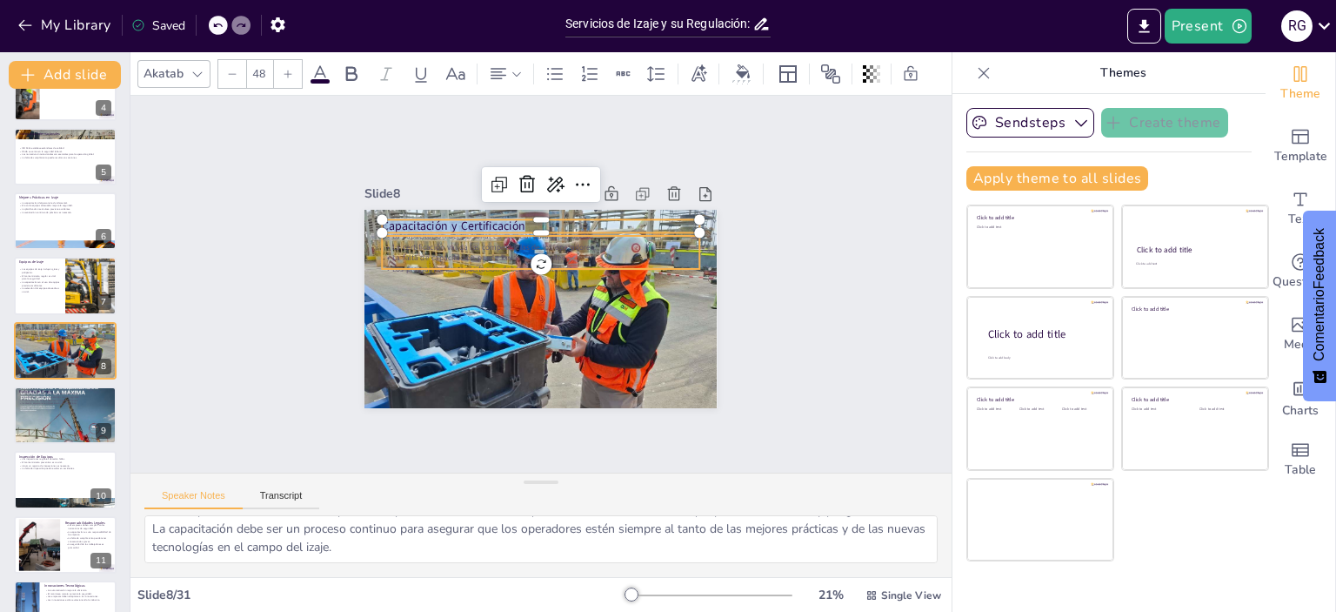
click at [411, 250] on p "La falta de capacitación puede llevar a accidentes." at bounding box center [549, 258] width 305 height 109
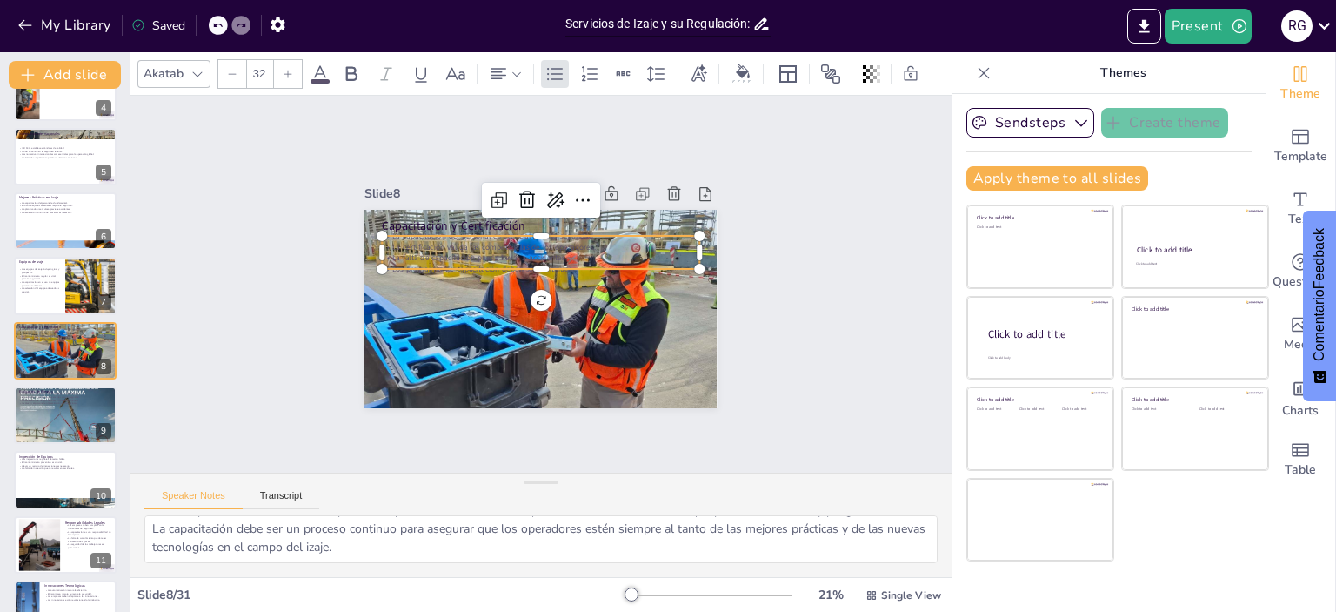
click at [411, 250] on p "La falta de capacitación puede llevar a accidentes." at bounding box center [549, 258] width 305 height 109
drag, startPoint x: 539, startPoint y: 252, endPoint x: 438, endPoint y: 254, distance: 100.9
click at [438, 254] on p "La falta de capacitación puede llevar a accidentes." at bounding box center [554, 261] width 280 height 168
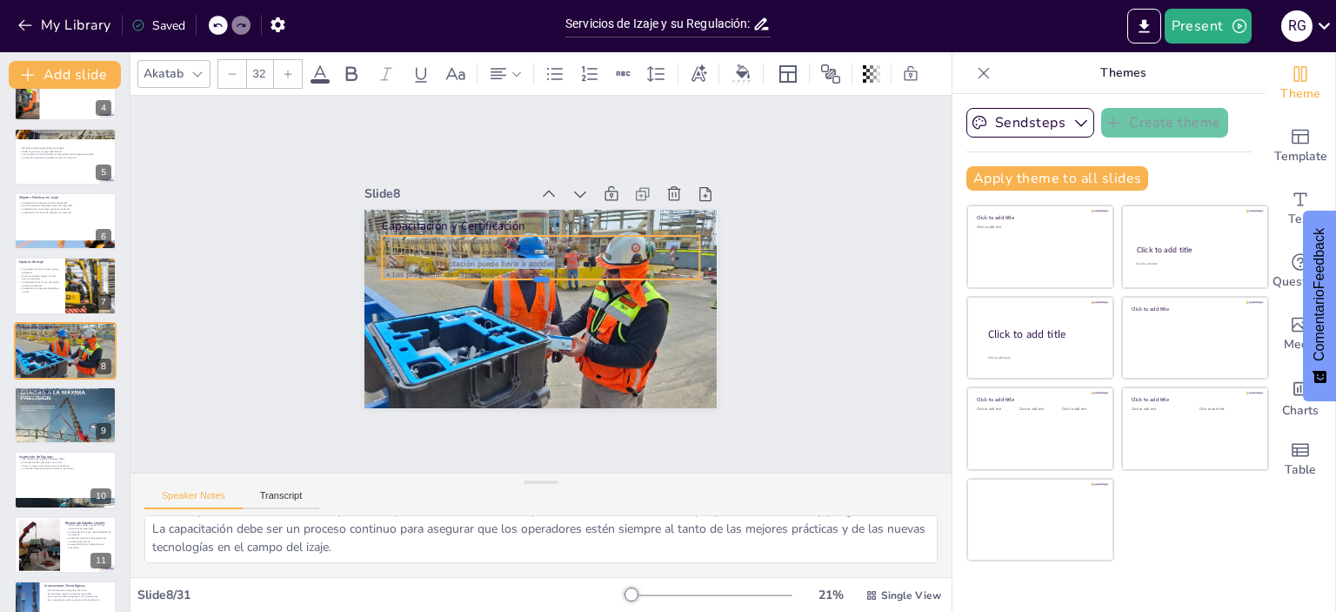
drag, startPoint x: 498, startPoint y: 262, endPoint x: 389, endPoint y: 243, distance: 110.4
click at [375, 237] on div "Capacitación y Certificación La capacitación del personal es esencial para la s…" at bounding box center [528, 305] width 405 height 348
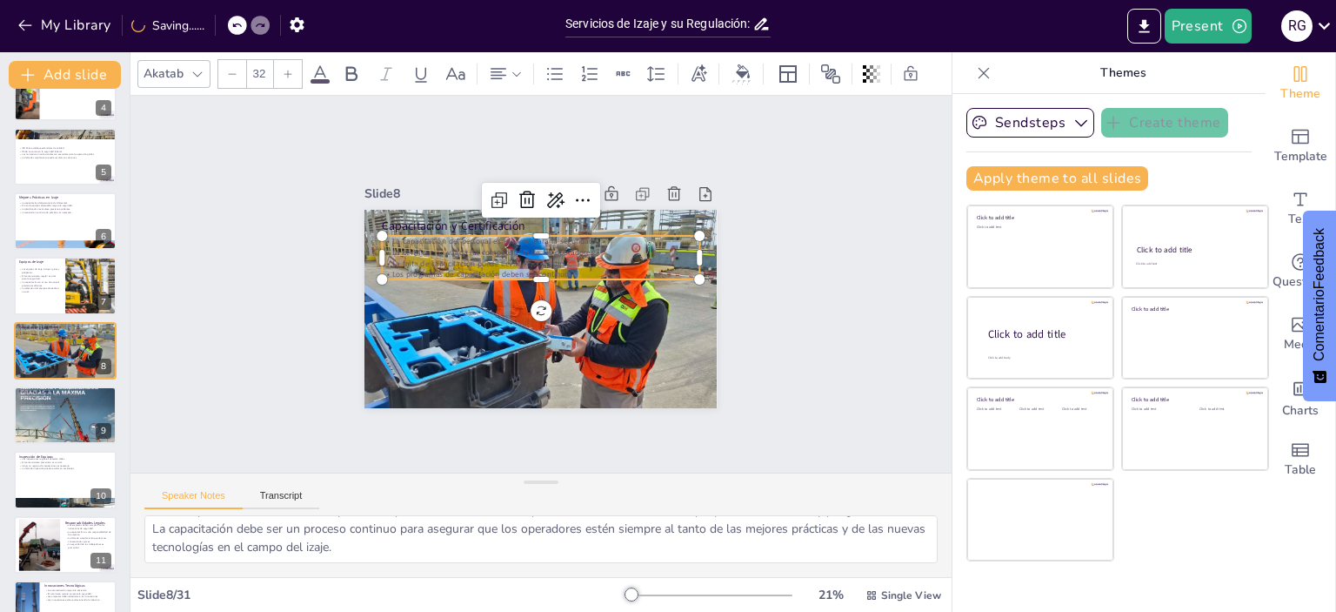
drag, startPoint x: 515, startPoint y: 268, endPoint x: 487, endPoint y: 264, distance: 28.1
click at [487, 264] on p "Los programas de capacitación deben ser continuos." at bounding box center [545, 293] width 294 height 139
drag, startPoint x: 579, startPoint y: 264, endPoint x: 344, endPoint y: 236, distance: 235.8
click at [344, 236] on div "Slide 1 Servicios de Izaje y su Regulación: Un Enfoque Global y Técnico Esta pr…" at bounding box center [541, 284] width 512 height 409
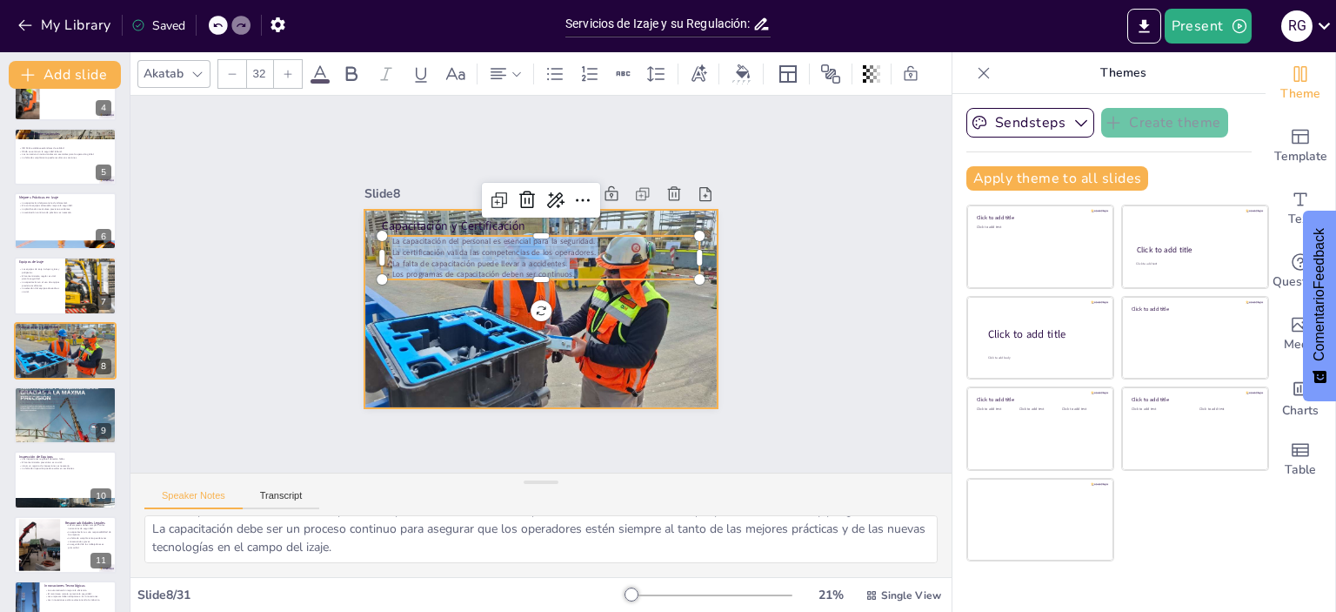
copy div "La capacitación del personal es esencial para la seguridad. La certificación va…"
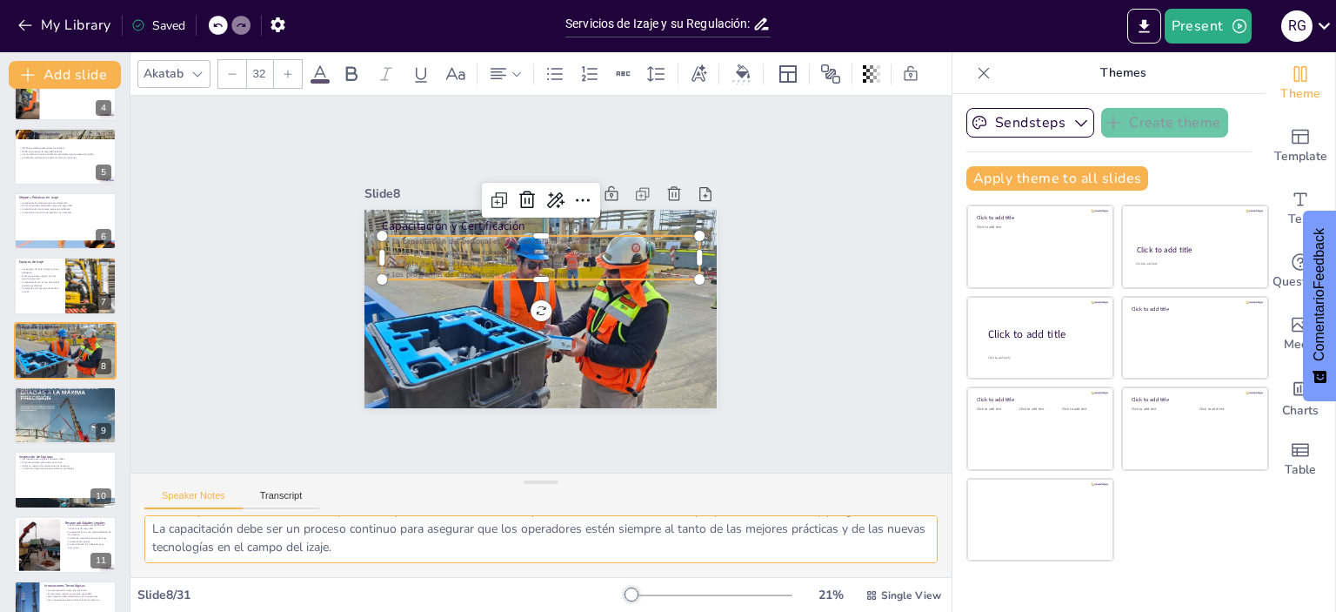
drag, startPoint x: 146, startPoint y: 526, endPoint x: 478, endPoint y: 623, distance: 346.1
click at [478, 611] on html "My Library Saved Servicios de Izaje y su Regulación: Un Enfoque Global y Técnic…" at bounding box center [668, 306] width 1336 height 612
drag, startPoint x: 148, startPoint y: 532, endPoint x: 465, endPoint y: 613, distance: 327.9
click at [465, 611] on html "My Library Saved Servicios de Izaje y su Regulación: Un Enfoque Global y Técnic…" at bounding box center [668, 306] width 1336 height 612
click at [58, 418] on div at bounding box center [65, 415] width 104 height 148
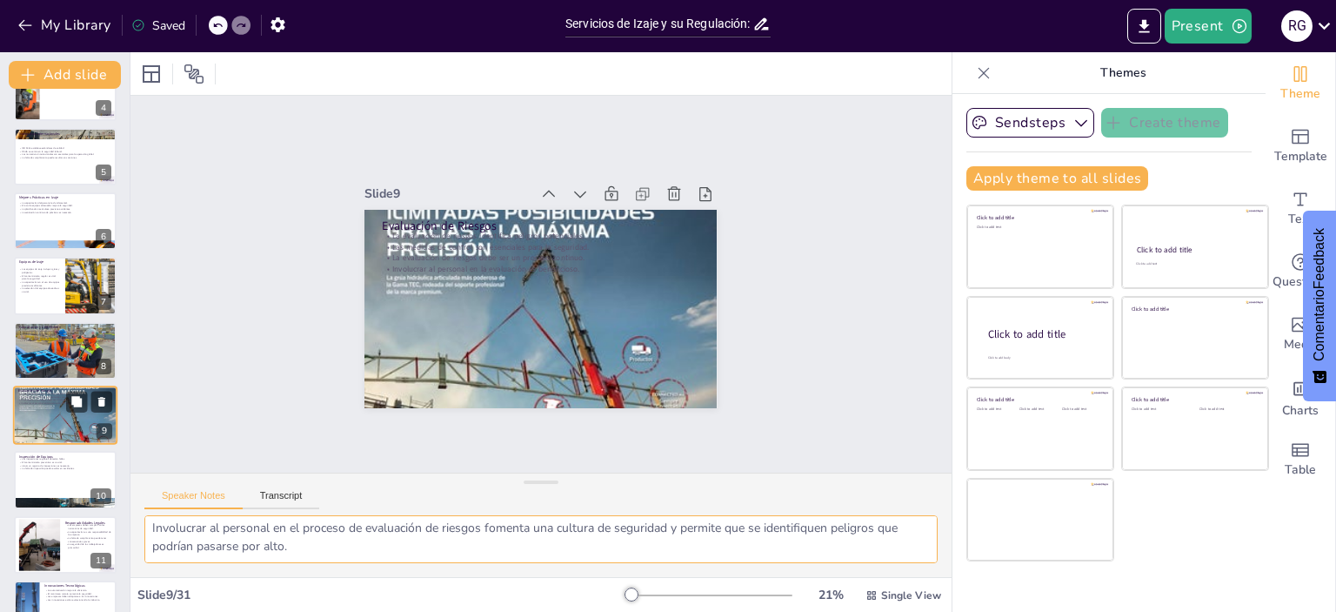
scroll to position [299, 0]
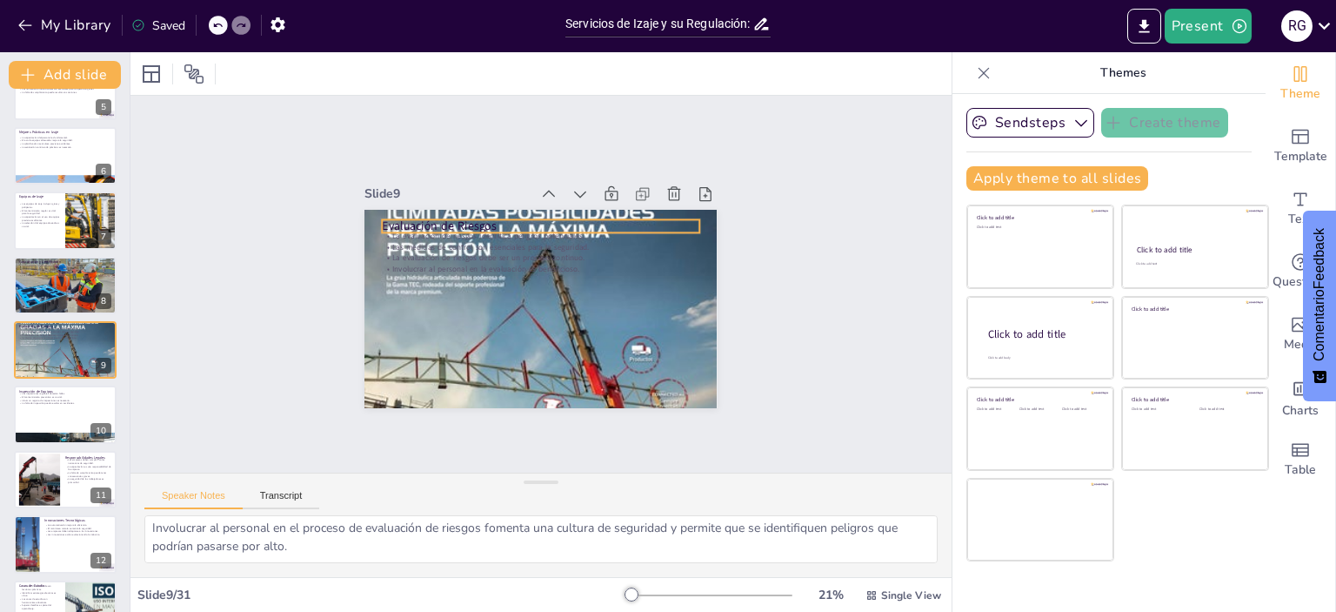
click at [505, 218] on p "Evaluación de Riesgos" at bounding box center [591, 312] width 173 height 283
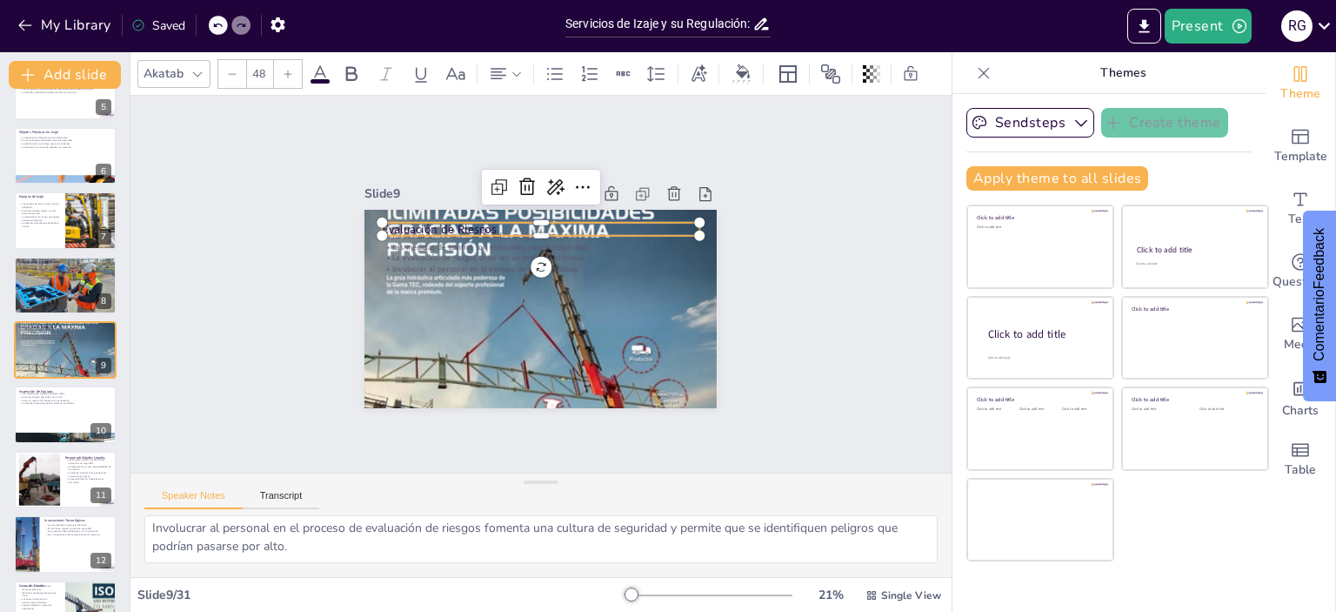
click at [486, 218] on p "Evaluación de Riesgos" at bounding box center [586, 317] width 200 height 266
drag, startPoint x: 500, startPoint y: 218, endPoint x: 340, endPoint y: 225, distance: 160.2
click at [340, 225] on div "Slide 1 Servicios de Izaje y su Regulación: Un Enfoque Global y Técnico Esta pr…" at bounding box center [540, 283] width 473 height 293
copy p "Evaluación de Riesgos"
click at [442, 253] on p "La evaluación de riesgos debe ser un proceso continuo." at bounding box center [560, 304] width 244 height 220
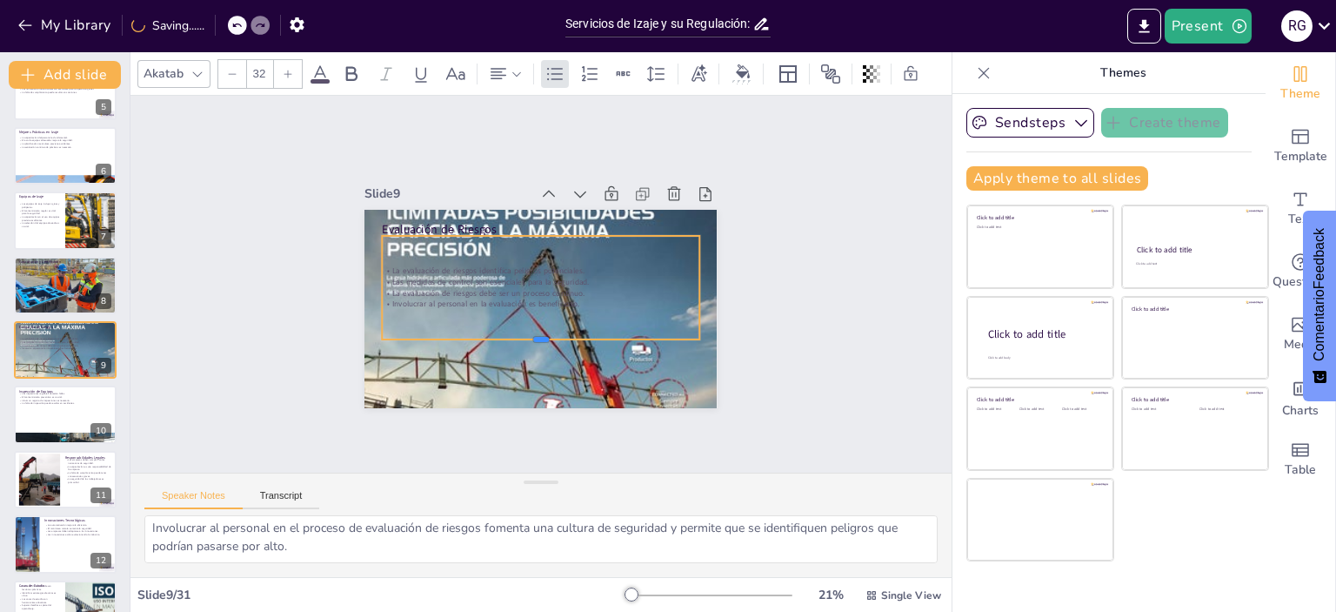
drag, startPoint x: 530, startPoint y: 263, endPoint x: 531, endPoint y: 333, distance: 70.5
click at [503, 333] on div at bounding box center [479, 277] width 47 height 317
drag, startPoint x: 580, startPoint y: 296, endPoint x: 596, endPoint y: 296, distance: 15.7
click at [572, 296] on p "Involucrar al personal en la evaluación es beneficioso." at bounding box center [517, 294] width 109 height 305
click at [598, 284] on p "Involucrar al personal en la evaluación es beneficioso." at bounding box center [525, 262] width 317 height 43
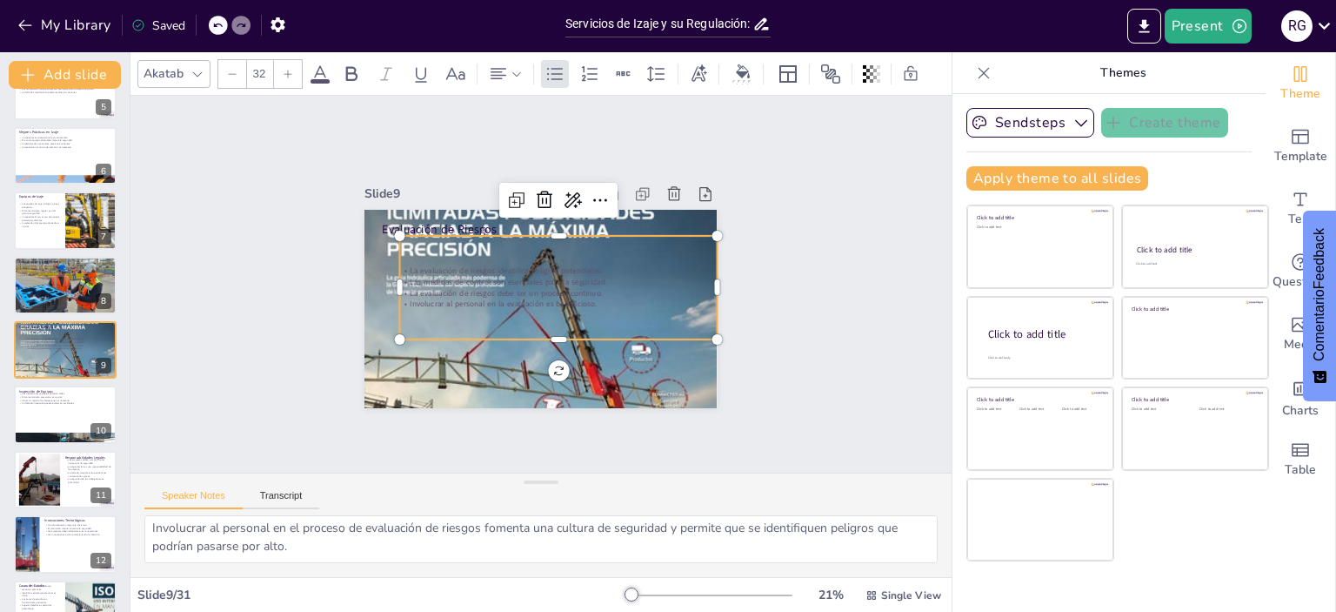
click at [598, 296] on p "Involucrar al personal en la evaluación es beneficioso." at bounding box center [535, 310] width 195 height 264
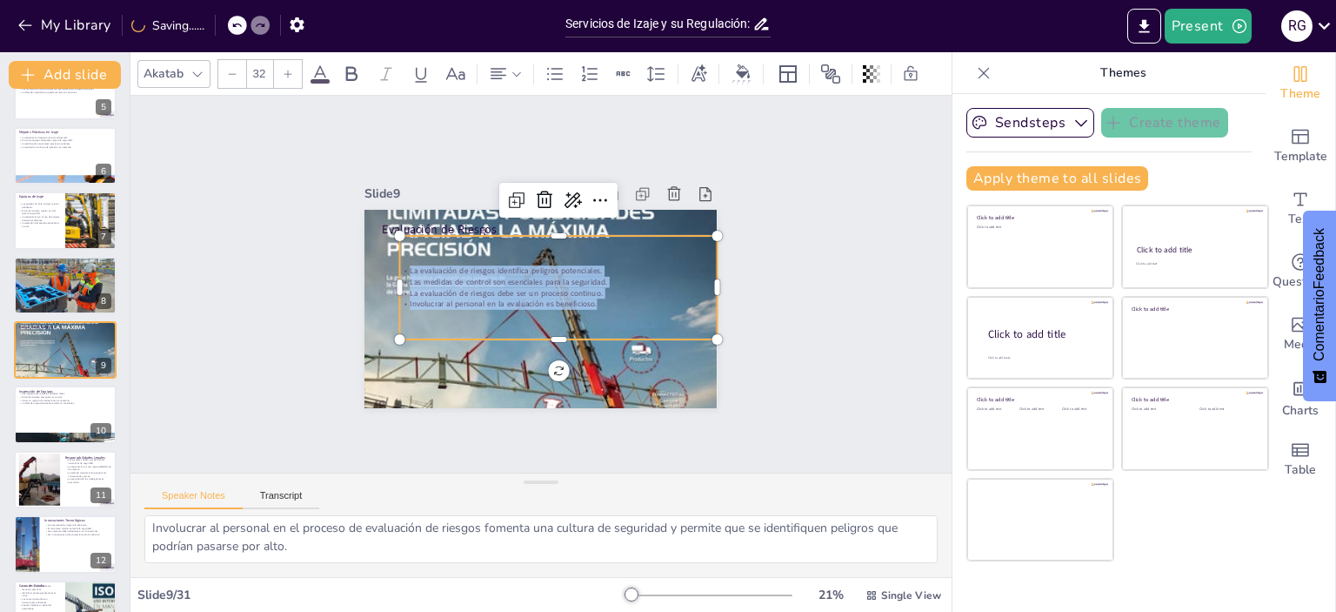
drag, startPoint x: 597, startPoint y: 298, endPoint x: 391, endPoint y: 250, distance: 210.8
click at [395, 250] on div "La evaluación de riesgos identifica peligros potenciales. Las medidas de contro…" at bounding box center [554, 297] width 318 height 271
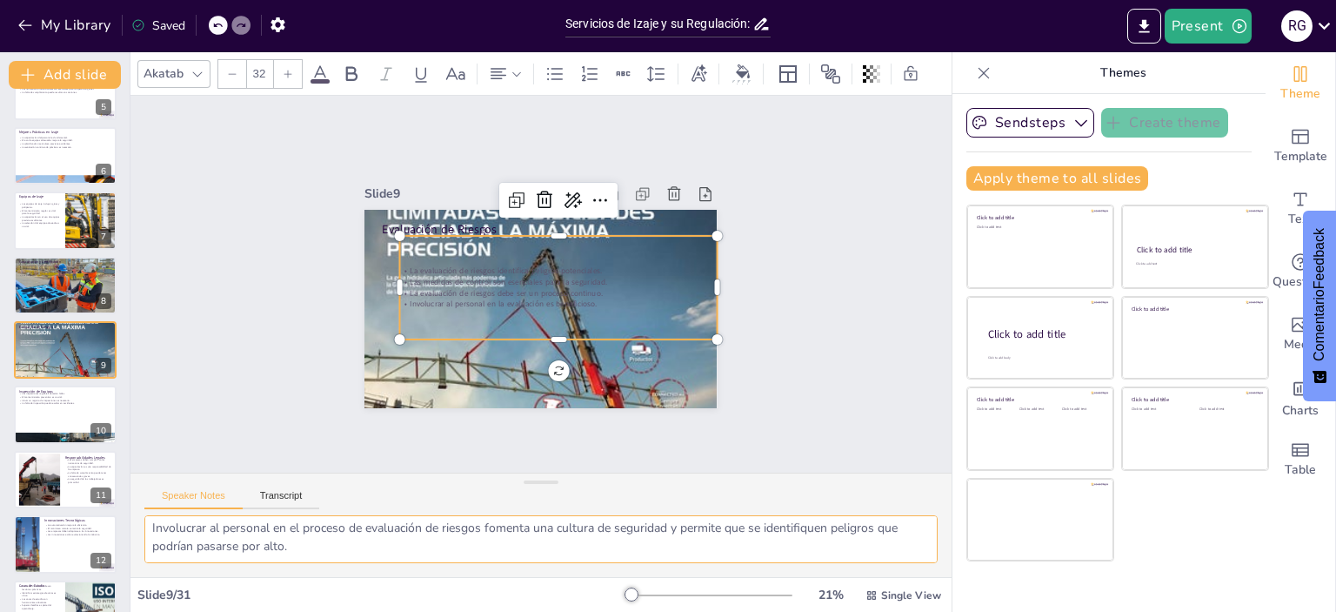
click at [174, 532] on textarea "Identificar los peligros antes de una operación de izaje es crucial para preven…" at bounding box center [540, 539] width 793 height 48
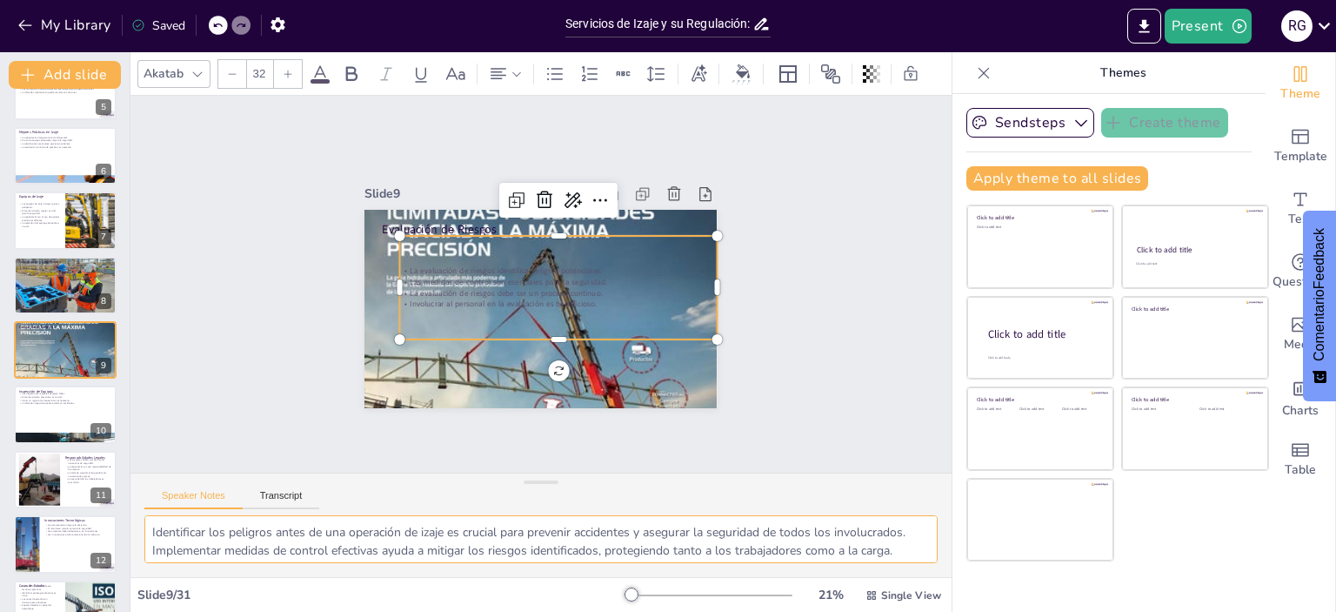
scroll to position [95, 0]
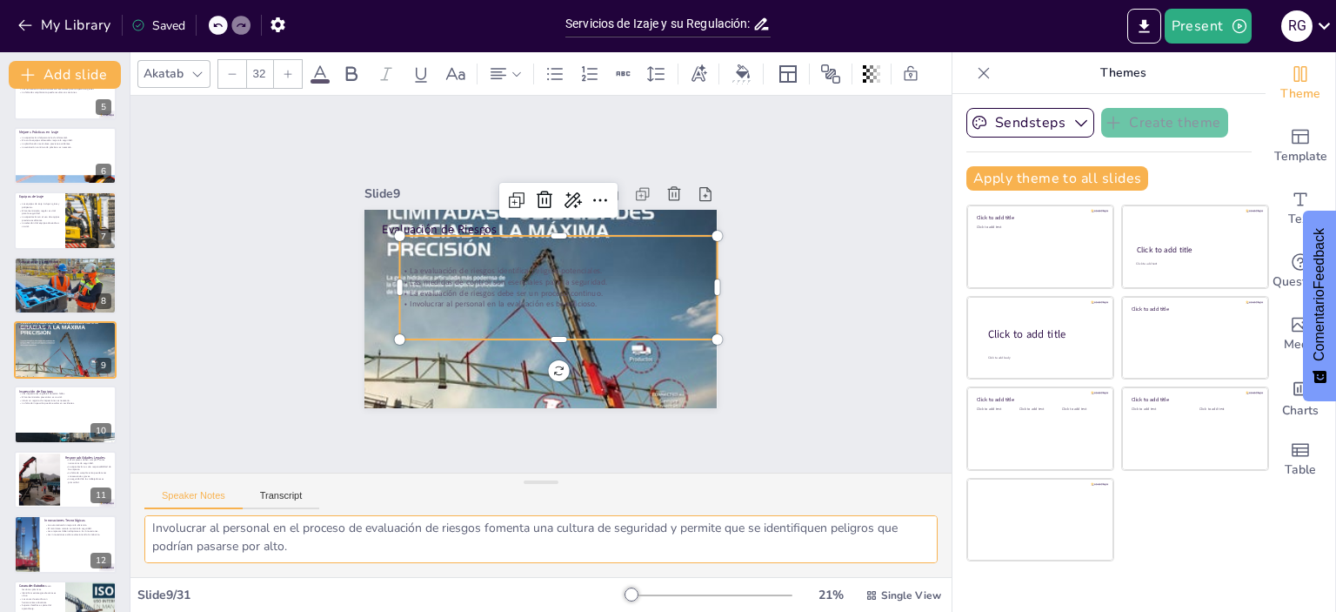
drag, startPoint x: 150, startPoint y: 527, endPoint x: 438, endPoint y: 589, distance: 294.5
click at [438, 589] on div "Akatab 32 Slide 1 Servicios de Izaje y su Regulación: Un Enfoque Global y Técni…" at bounding box center [540, 331] width 821 height 559
click at [36, 425] on div at bounding box center [65, 414] width 104 height 59
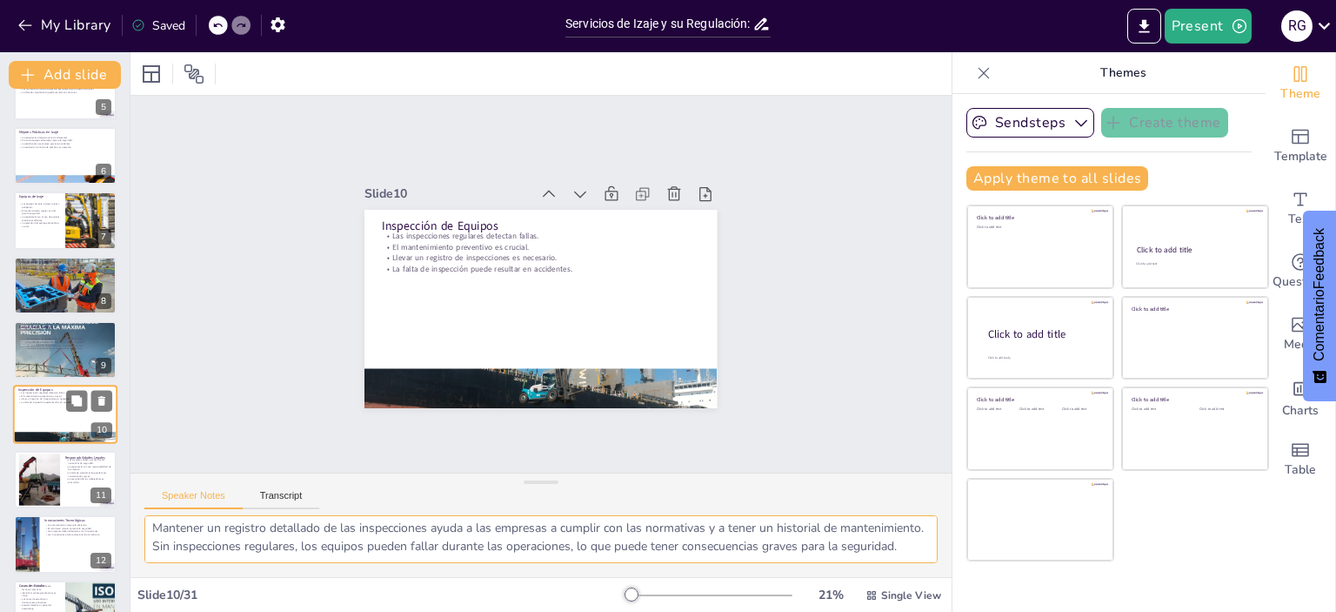
scroll to position [364, 0]
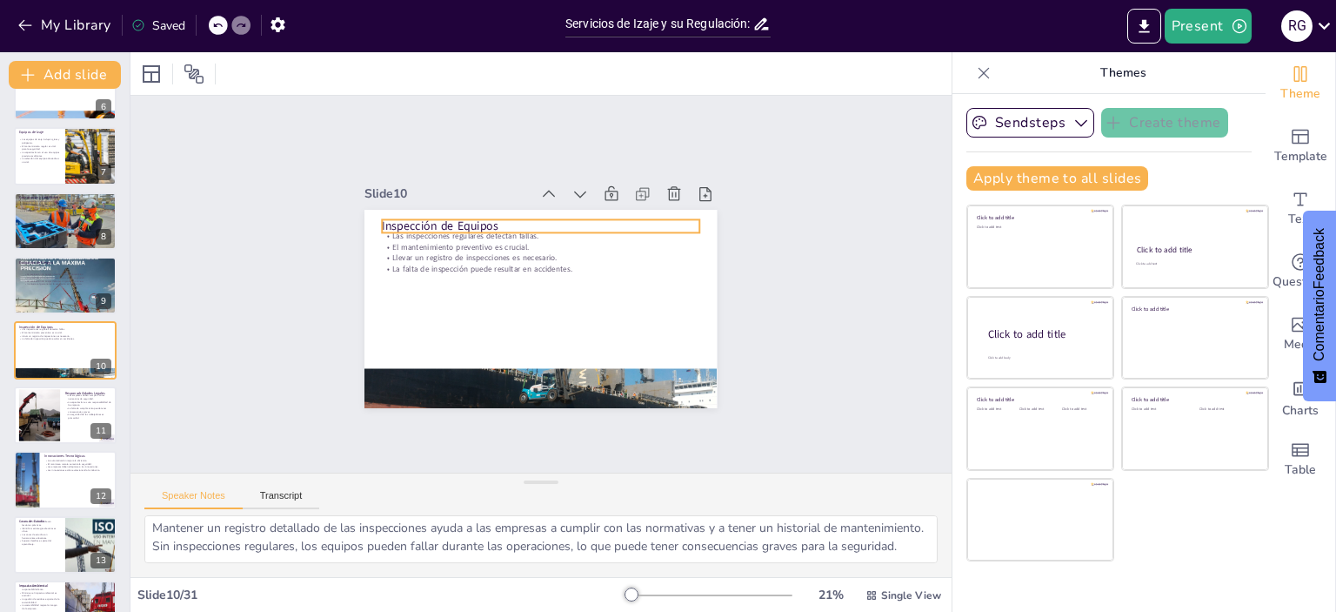
click at [557, 215] on p "Inspección de Equipos" at bounding box center [598, 296] width 82 height 314
click at [488, 215] on p "Inspección de Equipos" at bounding box center [588, 250] width 200 height 266
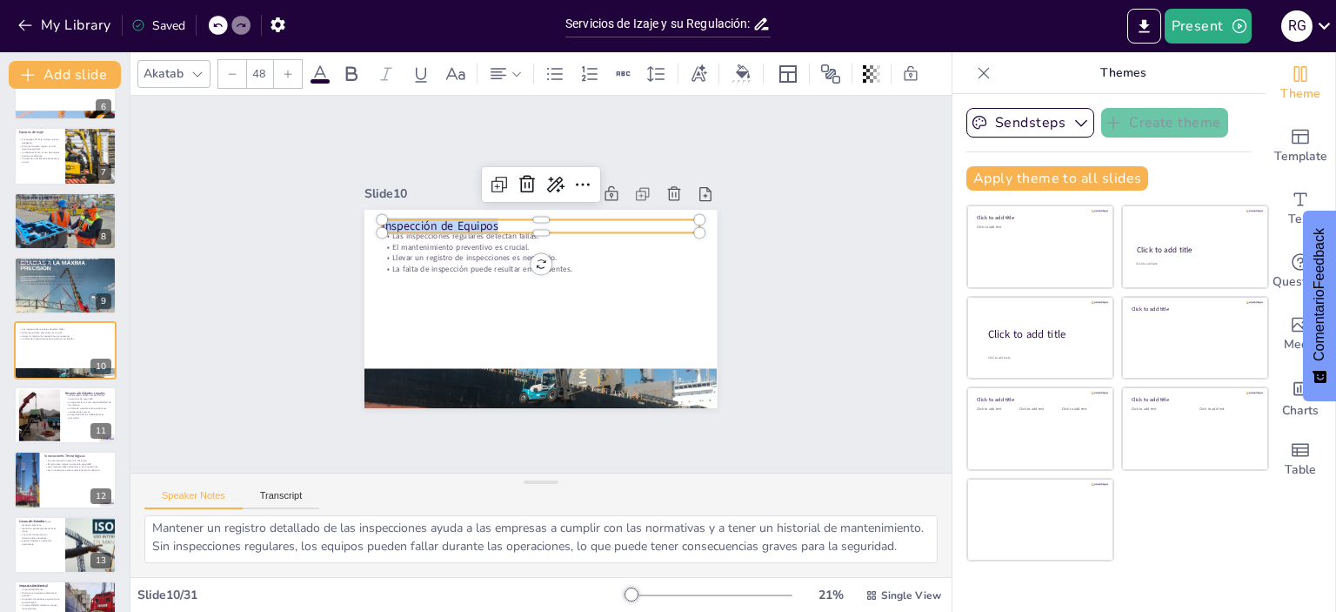
drag, startPoint x: 502, startPoint y: 218, endPoint x: 362, endPoint y: 219, distance: 140.1
click at [384, 219] on div "Las inspecciones regulares detectan fallas. El mantenimiento preventivo es cruc…" at bounding box center [517, 279] width 267 height 386
click at [490, 241] on p "El mantenimiento preventivo es crucial." at bounding box center [574, 265] width 168 height 280
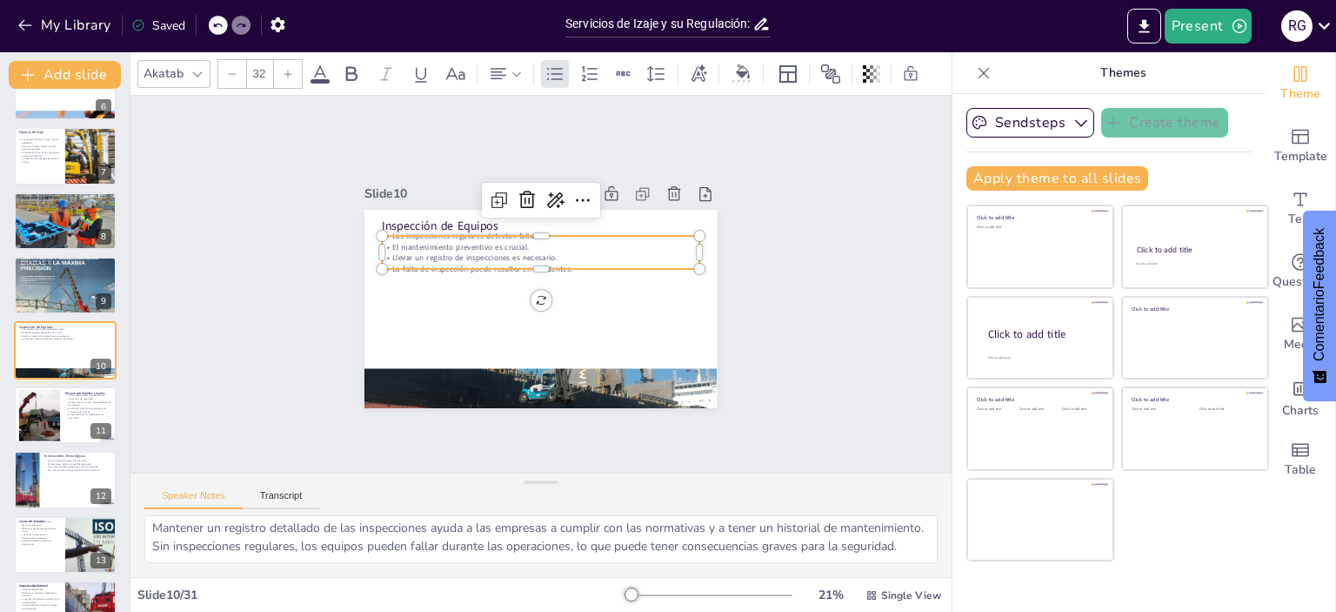
click at [425, 241] on p "El mantenimiento preventivo es crucial." at bounding box center [513, 259] width 220 height 244
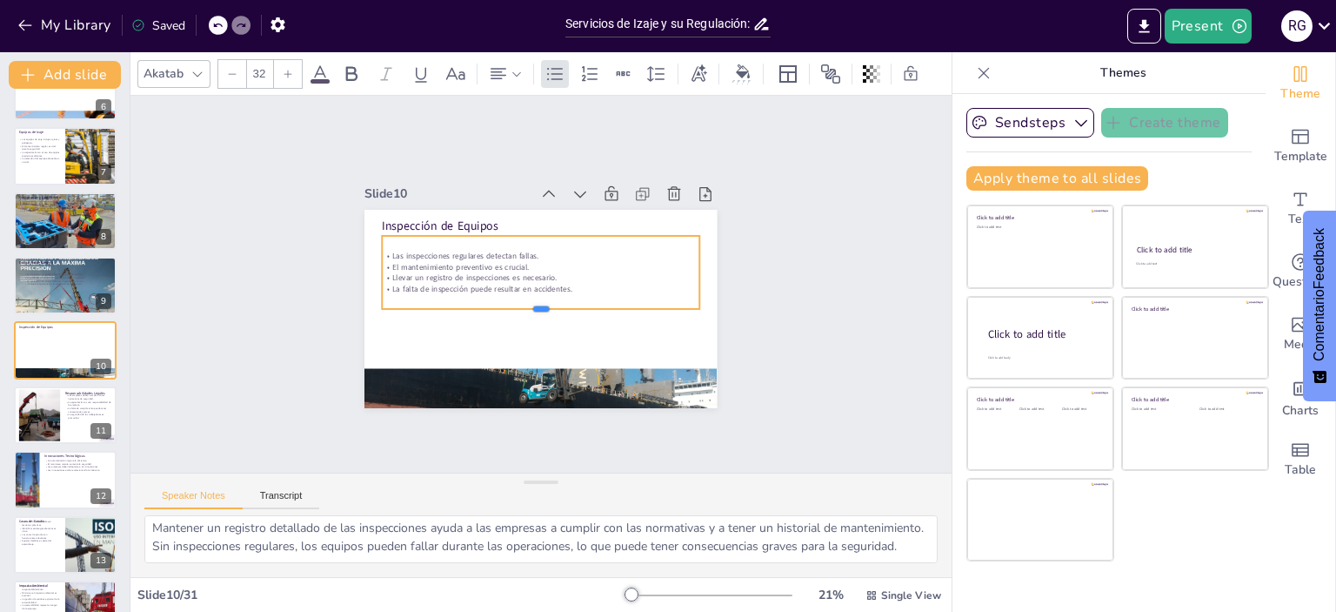
drag, startPoint x: 526, startPoint y: 264, endPoint x: 531, endPoint y: 304, distance: 40.3
click at [531, 293] on div at bounding box center [547, 253] width 313 height 79
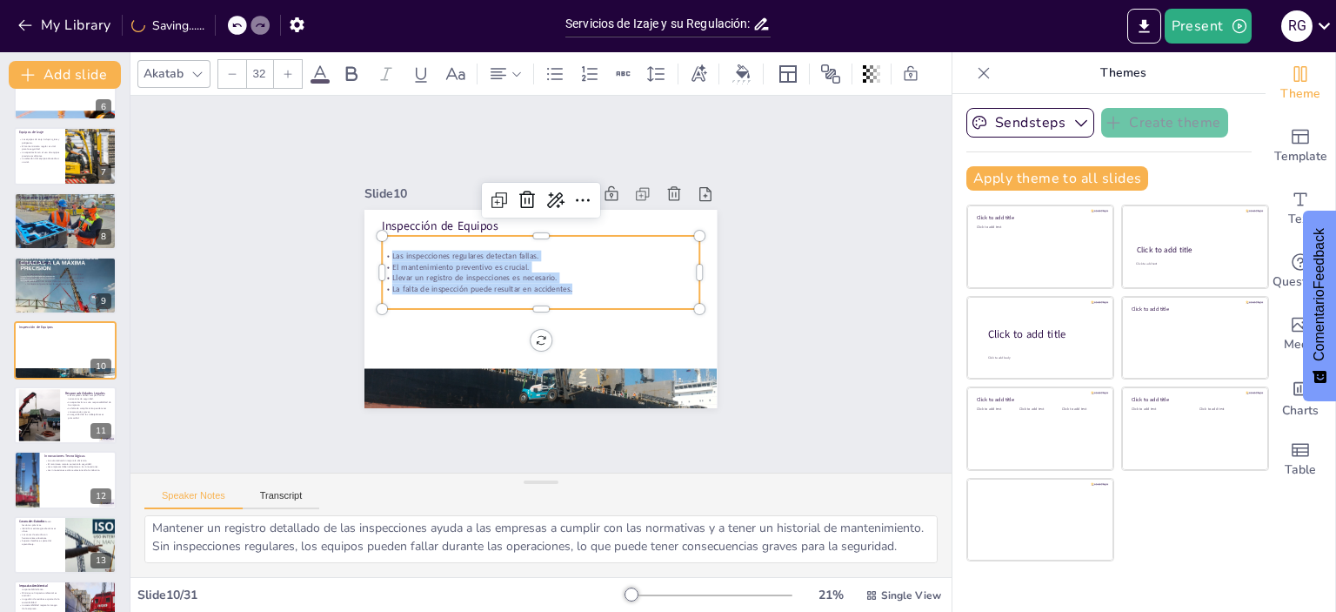
drag, startPoint x: 574, startPoint y: 281, endPoint x: 368, endPoint y: 240, distance: 210.2
click at [368, 240] on div "Inspección de Equipos Las inspecciones regulares detectan fallas. El mantenimie…" at bounding box center [524, 266] width 395 height 384
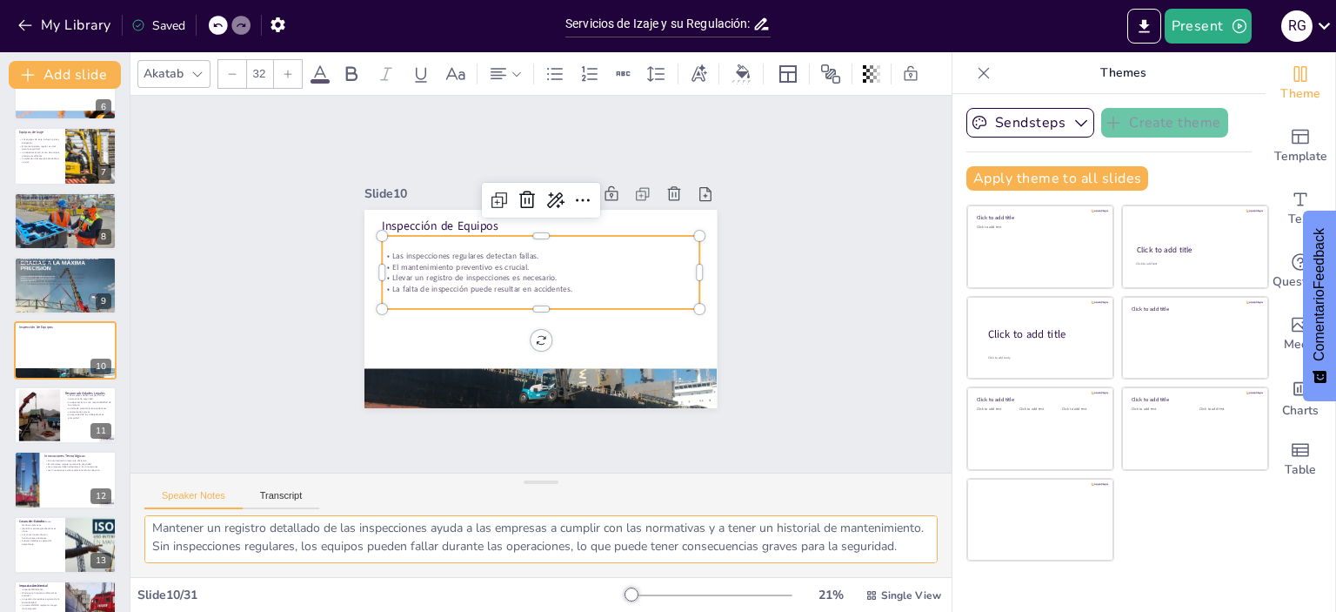
click at [167, 532] on textarea "Realizar inspecciones regulares permite identificar problemas antes de que se c…" at bounding box center [540, 539] width 793 height 48
drag, startPoint x: 152, startPoint y: 531, endPoint x: 922, endPoint y: 562, distance: 770.5
click at [922, 562] on textarea "Realizar inspecciones regulares permite identificar problemas antes de que se c…" at bounding box center [540, 539] width 793 height 48
click at [60, 288] on div "La evaluación de riesgos identifica peligros potenciales. Las medidas de contro…" at bounding box center [70, 279] width 94 height 30
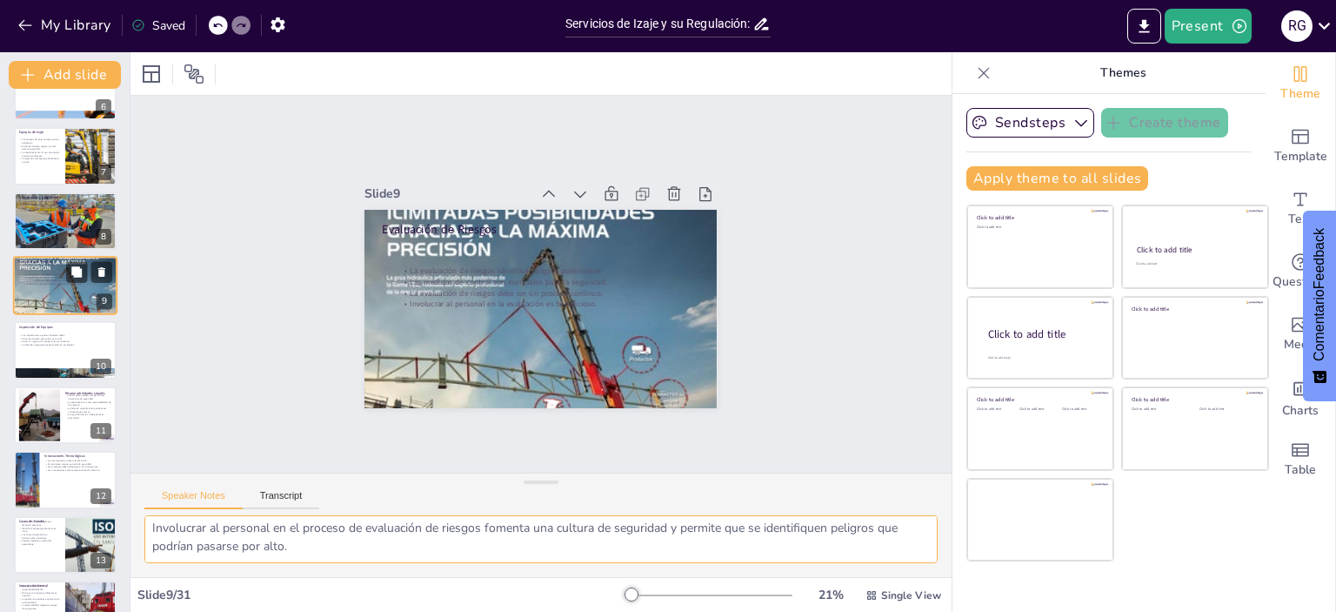
scroll to position [299, 0]
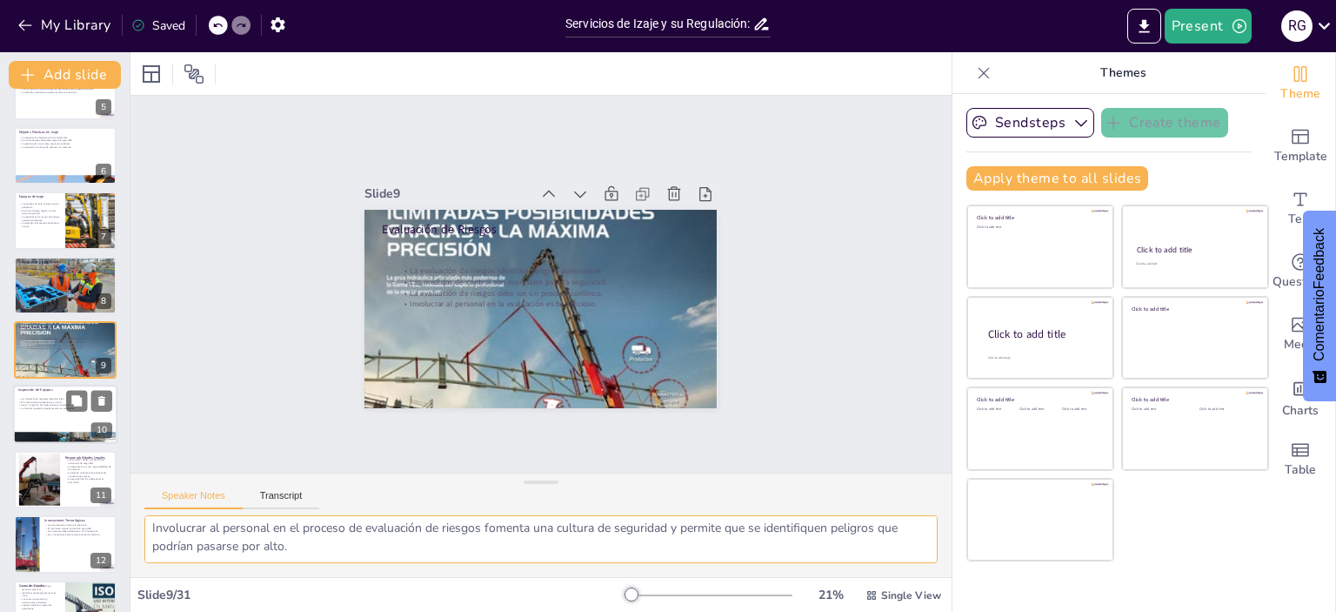
click at [35, 418] on div at bounding box center [65, 414] width 104 height 59
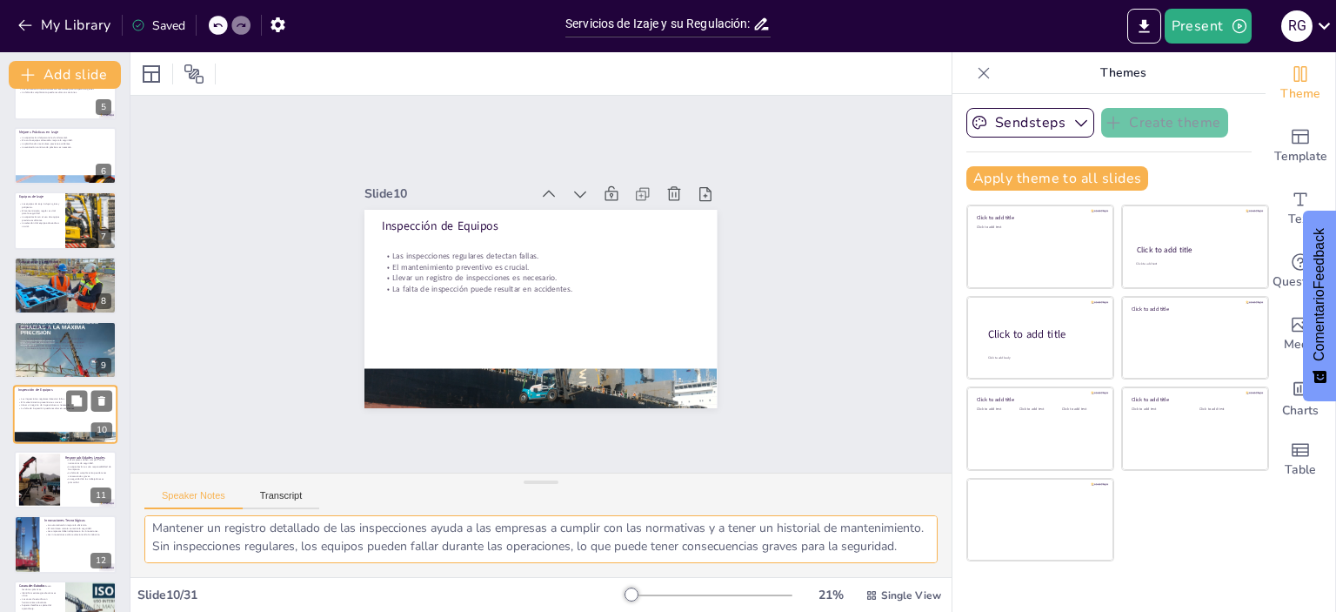
scroll to position [364, 0]
